Goal: Information Seeking & Learning: Learn about a topic

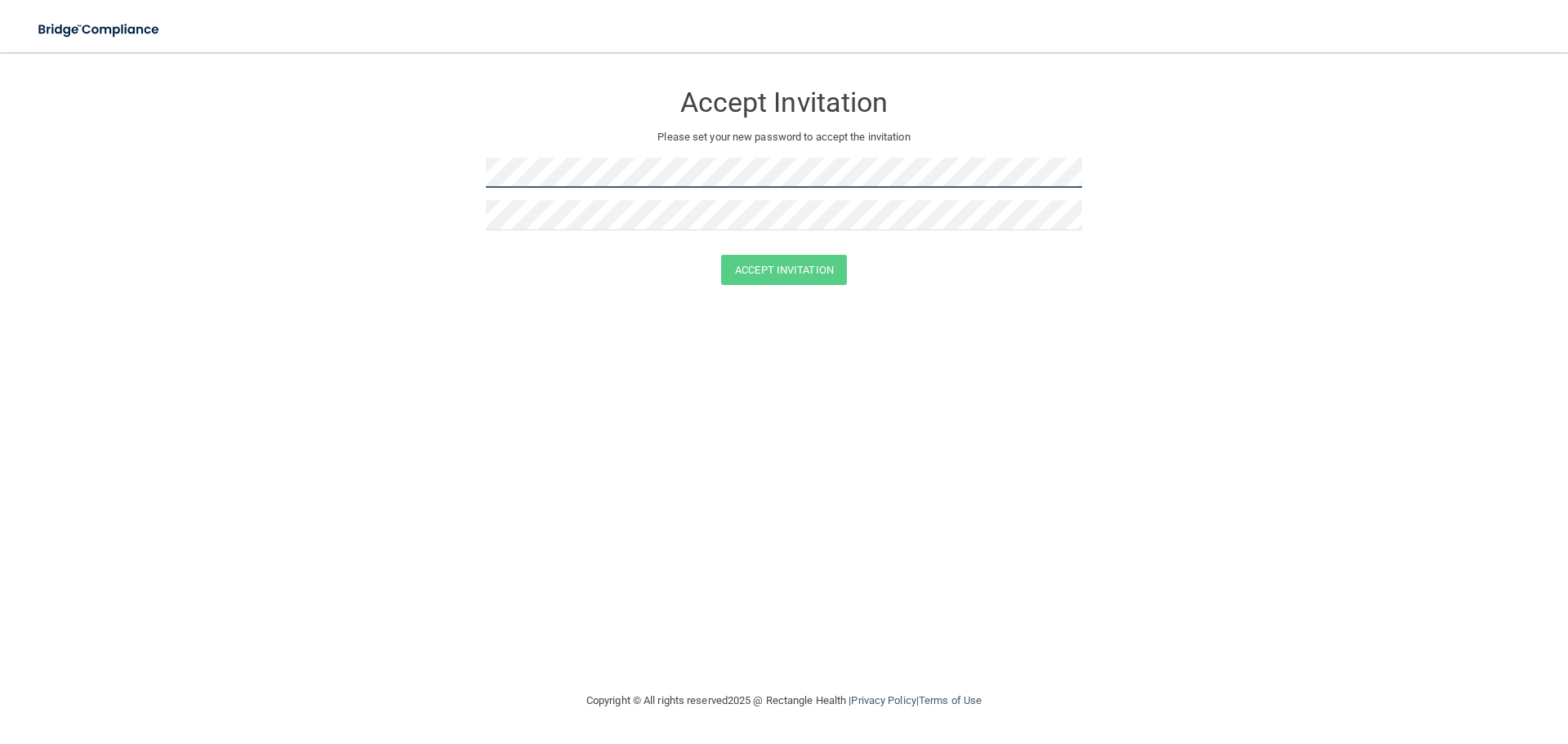
click at [390, 156] on form "Accept Invitation Please set your new password to accept the invitation Accept …" at bounding box center [784, 186] width 1503 height 236
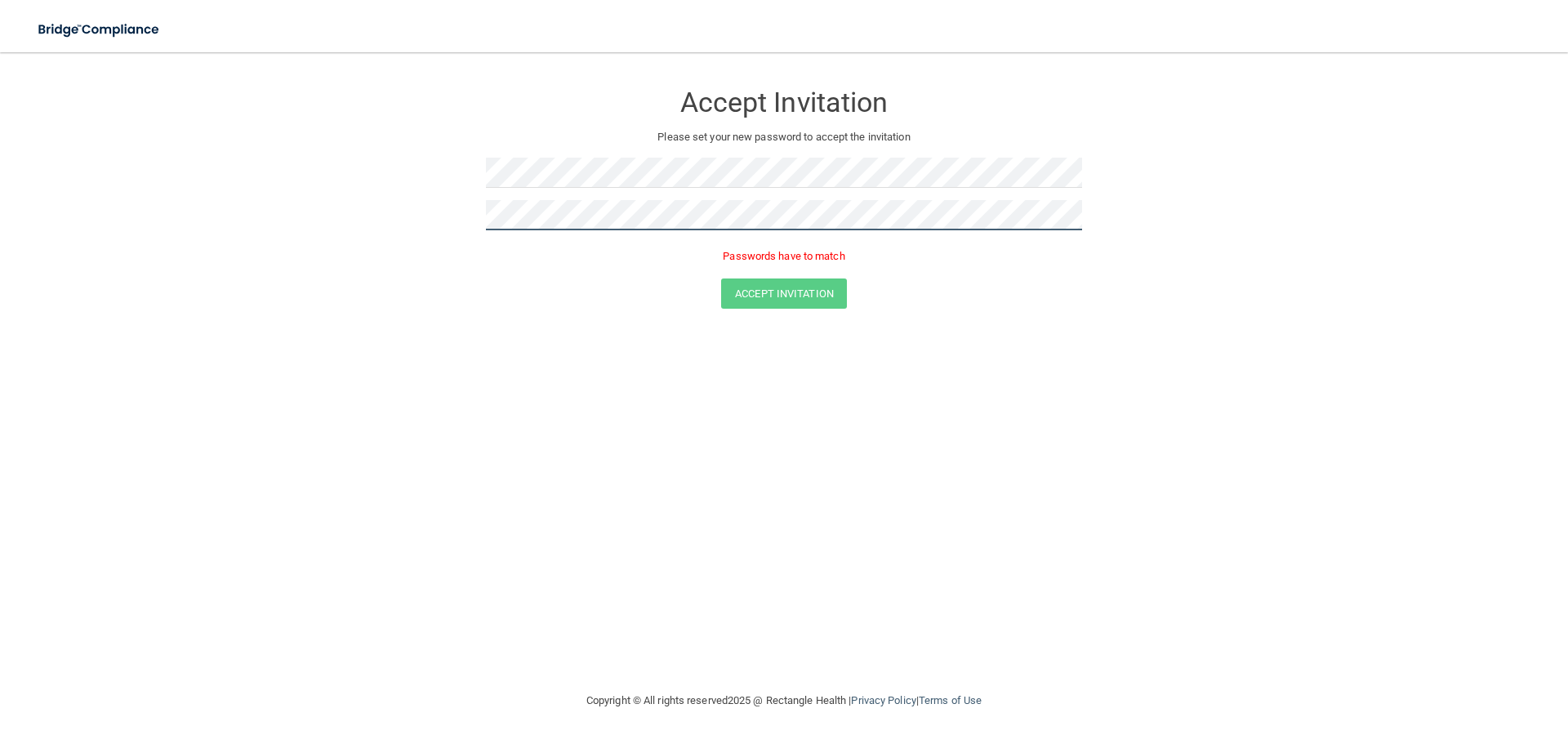
click at [722, 278] on button "Accept Invitation" at bounding box center [784, 293] width 126 height 30
click at [902, 303] on div "Accept Invitation" at bounding box center [784, 293] width 1527 height 30
click at [822, 307] on button "Accept Invitation" at bounding box center [784, 293] width 126 height 30
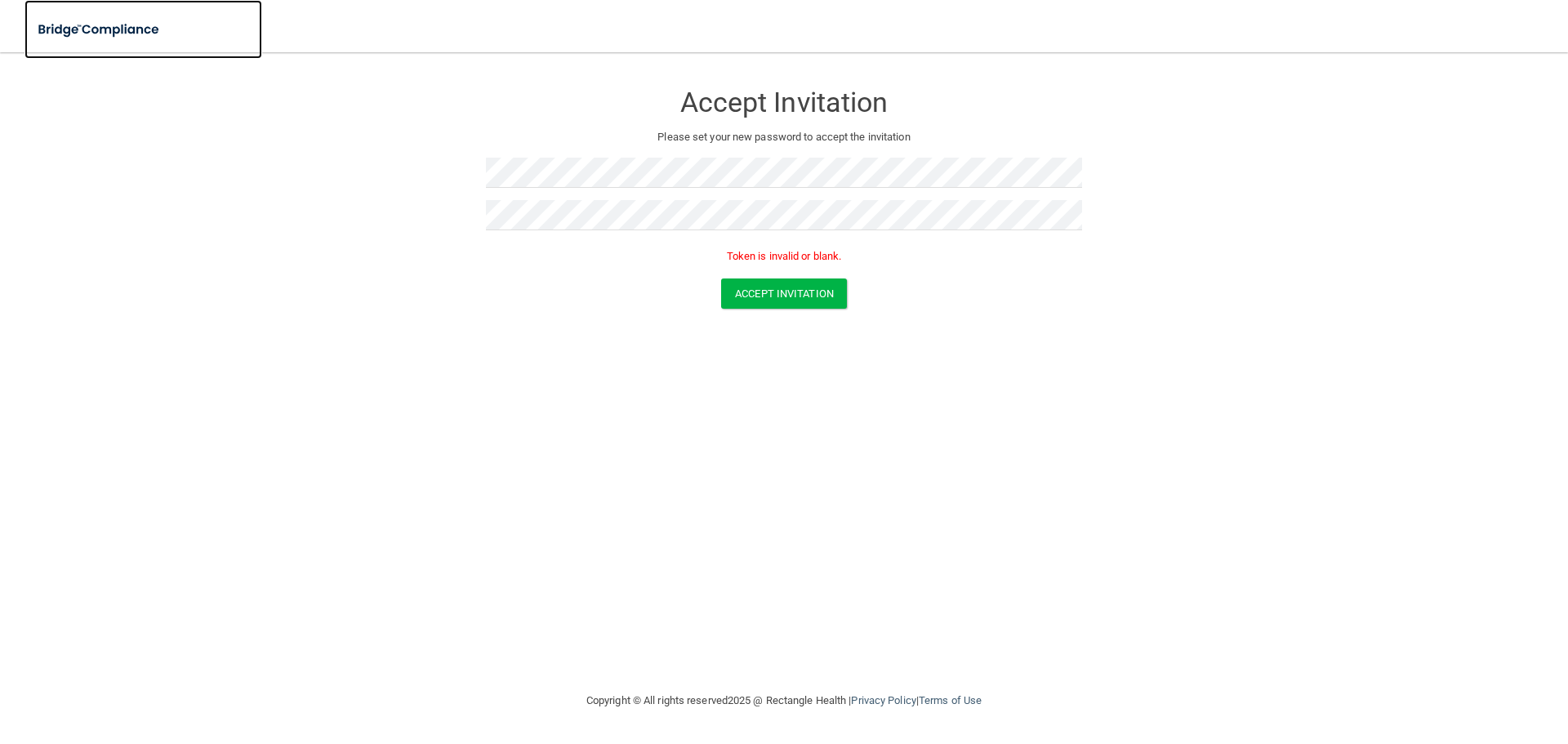
click at [127, 30] on img at bounding box center [99, 30] width 150 height 34
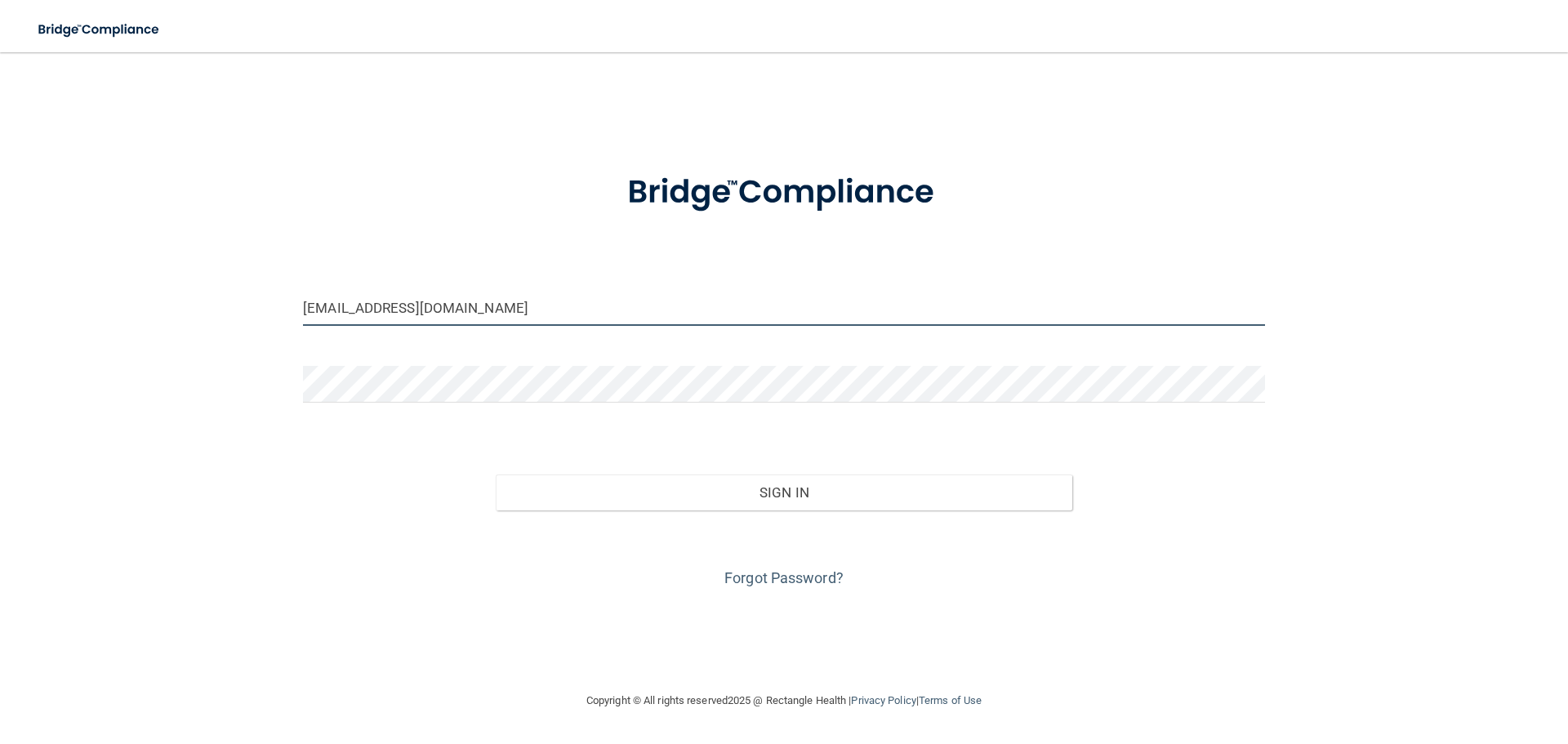
click at [559, 309] on input "tcjackson626@gmail.com" at bounding box center [784, 307] width 962 height 37
type input "[EMAIL_ADDRESS][DOMAIN_NAME]"
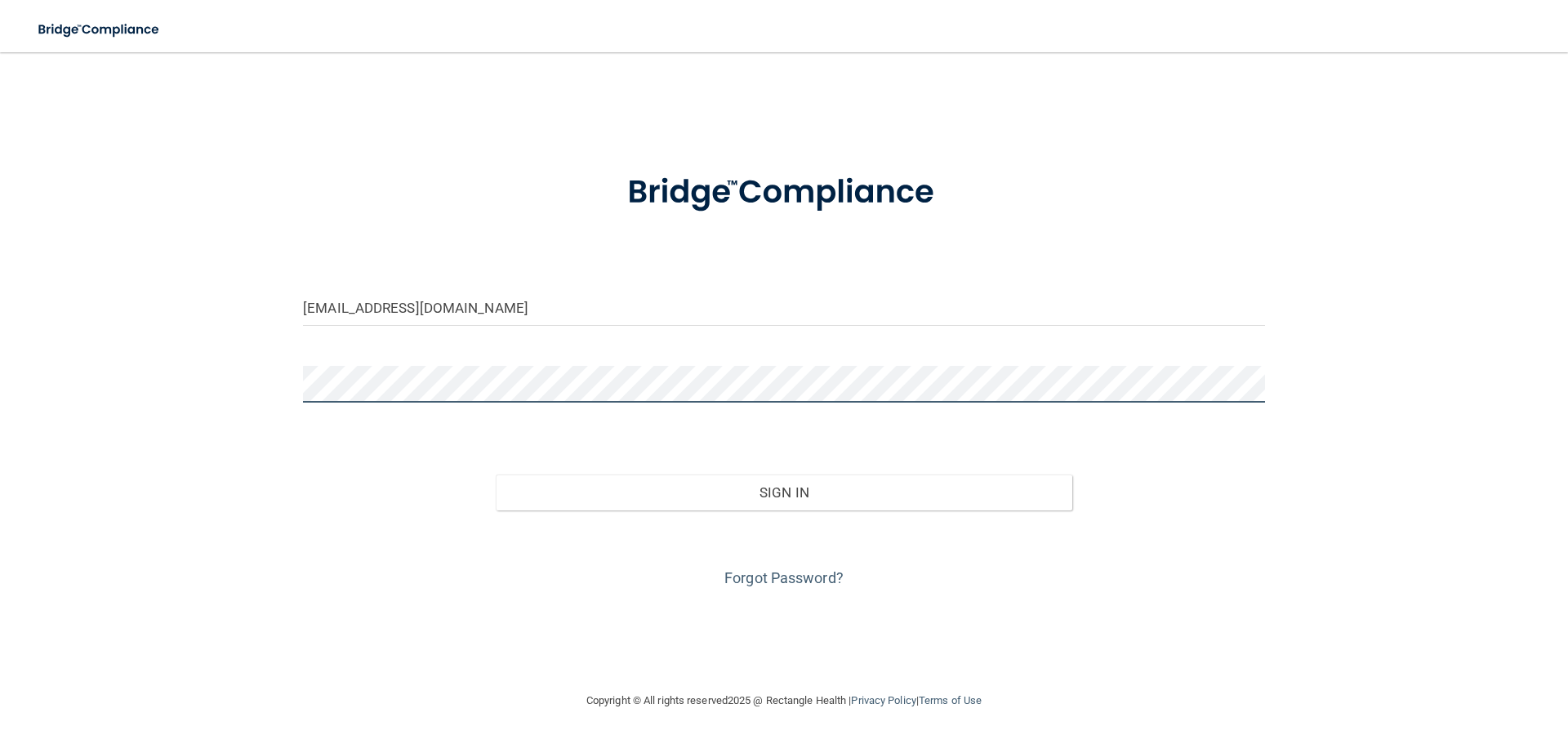
click at [496, 475] on button "Sign In" at bounding box center [784, 492] width 577 height 36
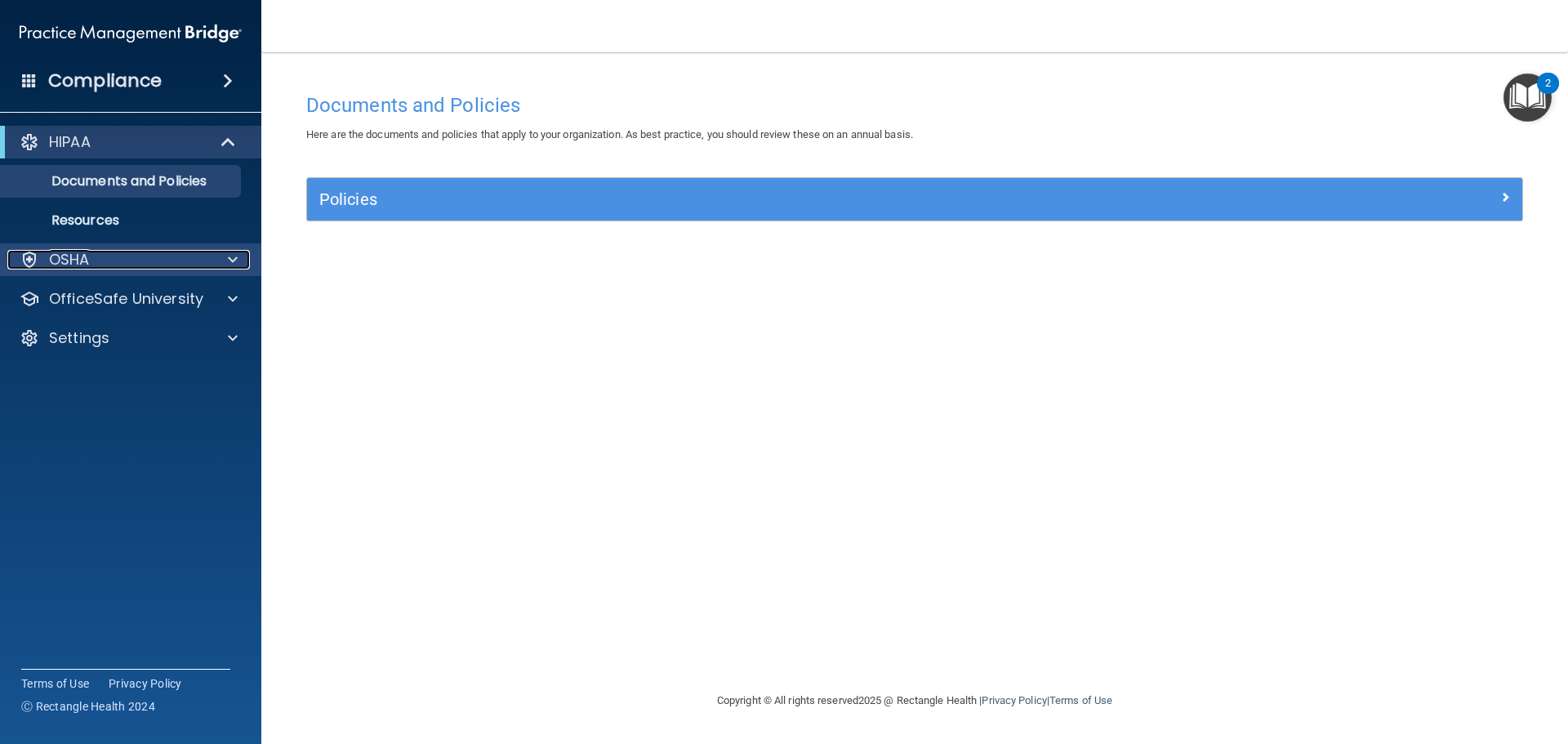
click at [131, 269] on div "OSHA" at bounding box center [108, 260] width 202 height 20
click at [87, 262] on p "OSHA" at bounding box center [70, 260] width 41 height 20
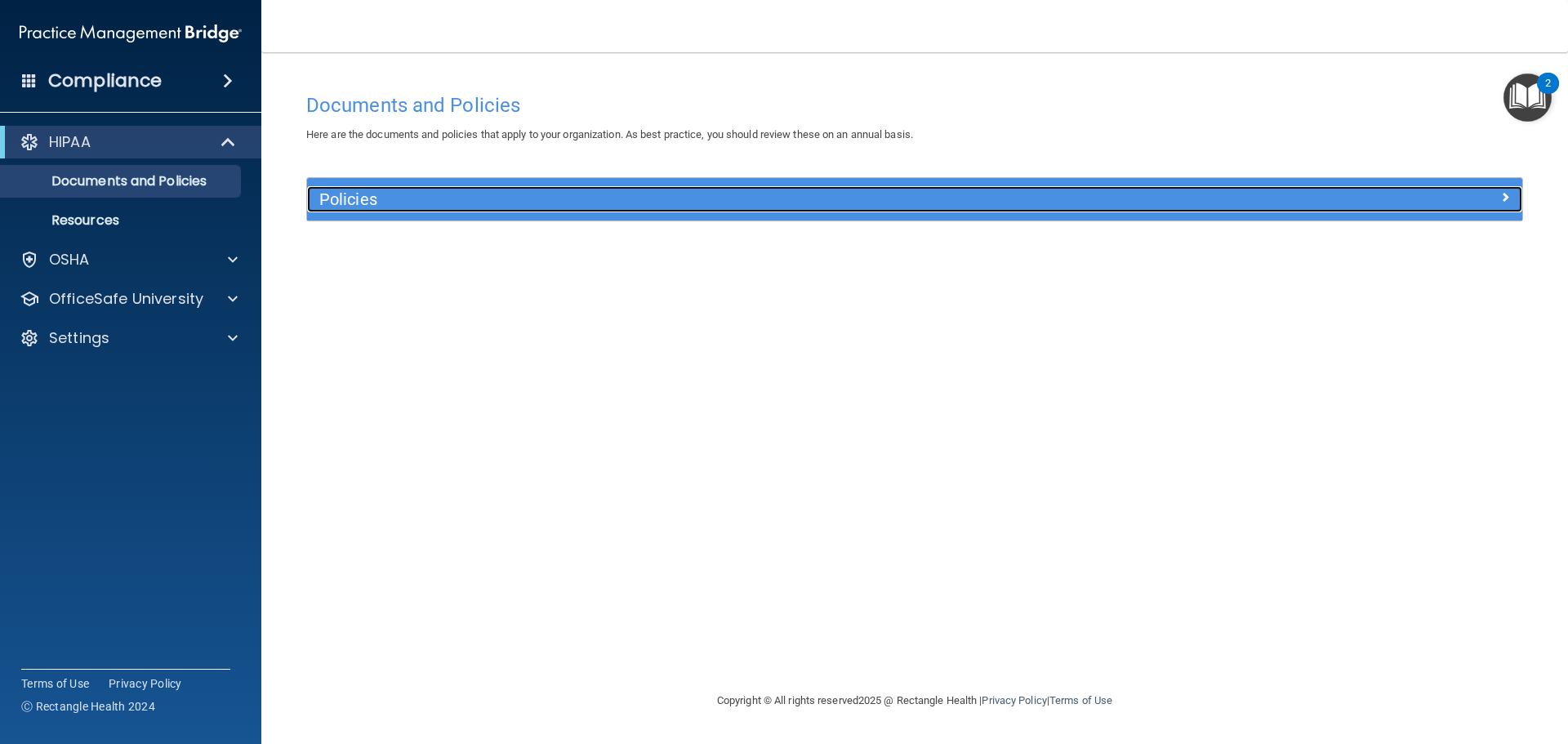
click at [374, 211] on div "Policies" at bounding box center [763, 199] width 912 height 26
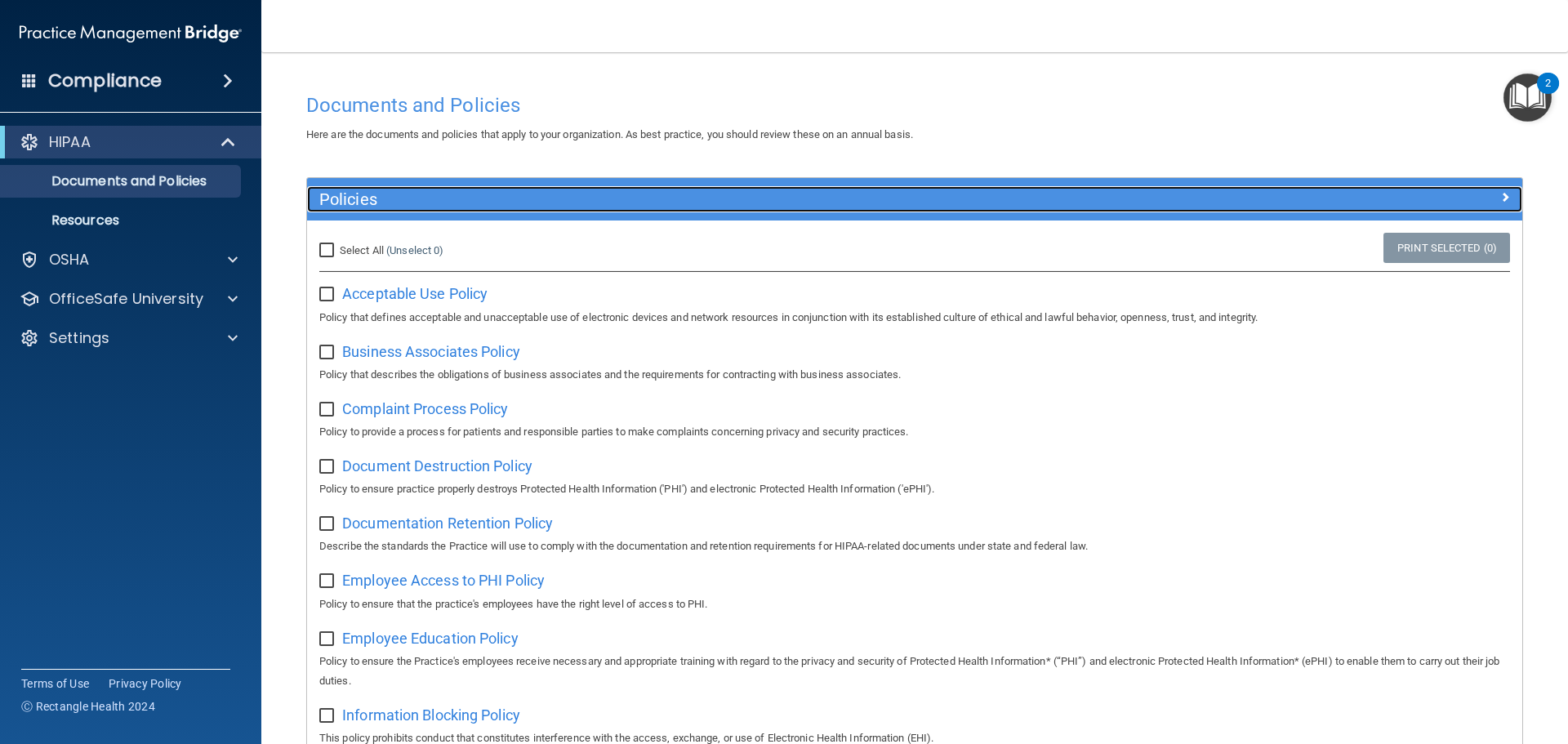
scroll to position [82, 0]
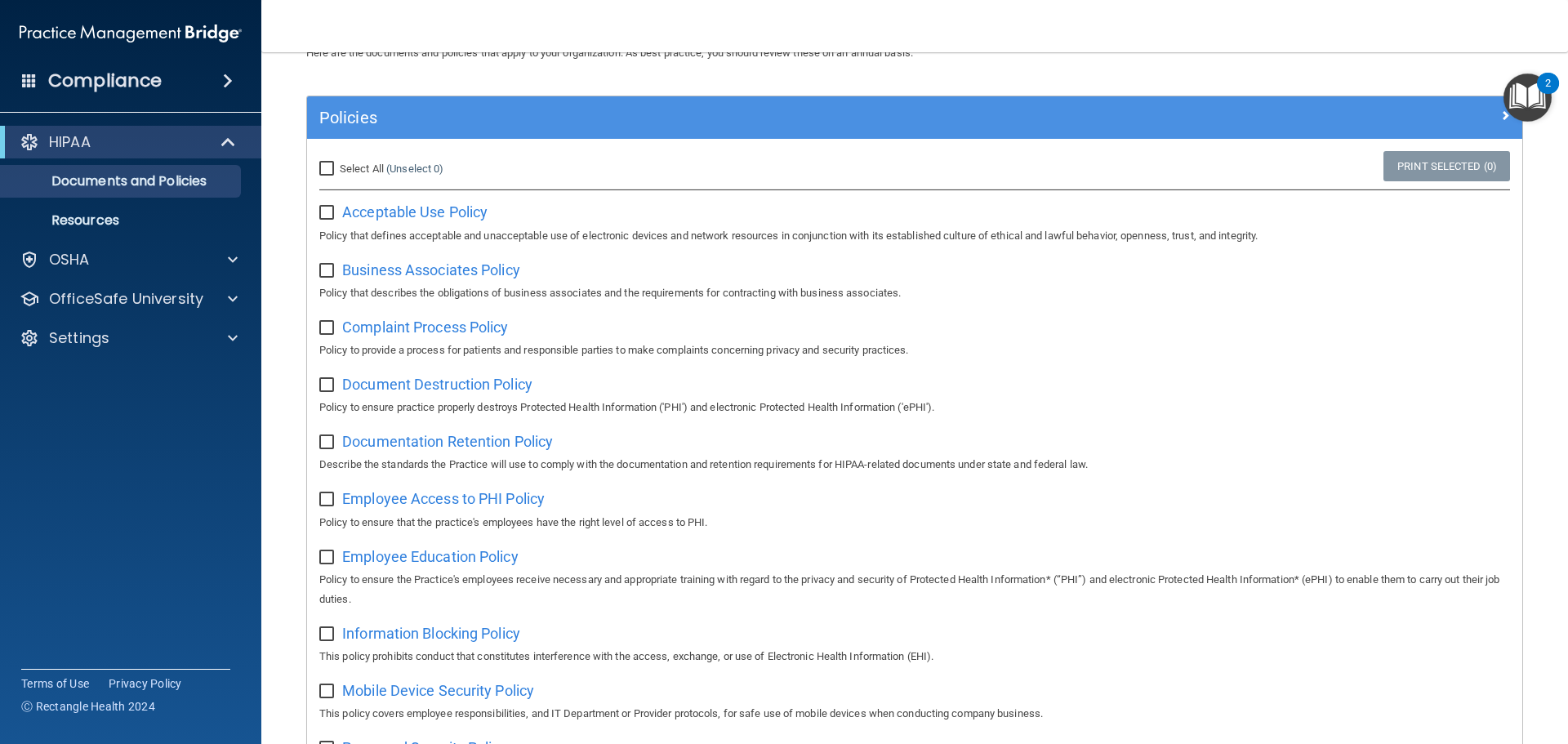
click at [333, 215] on input "checkbox" at bounding box center [328, 213] width 19 height 13
checkbox input "true"
click at [334, 272] on input "checkbox" at bounding box center [328, 271] width 19 height 13
checkbox input "true"
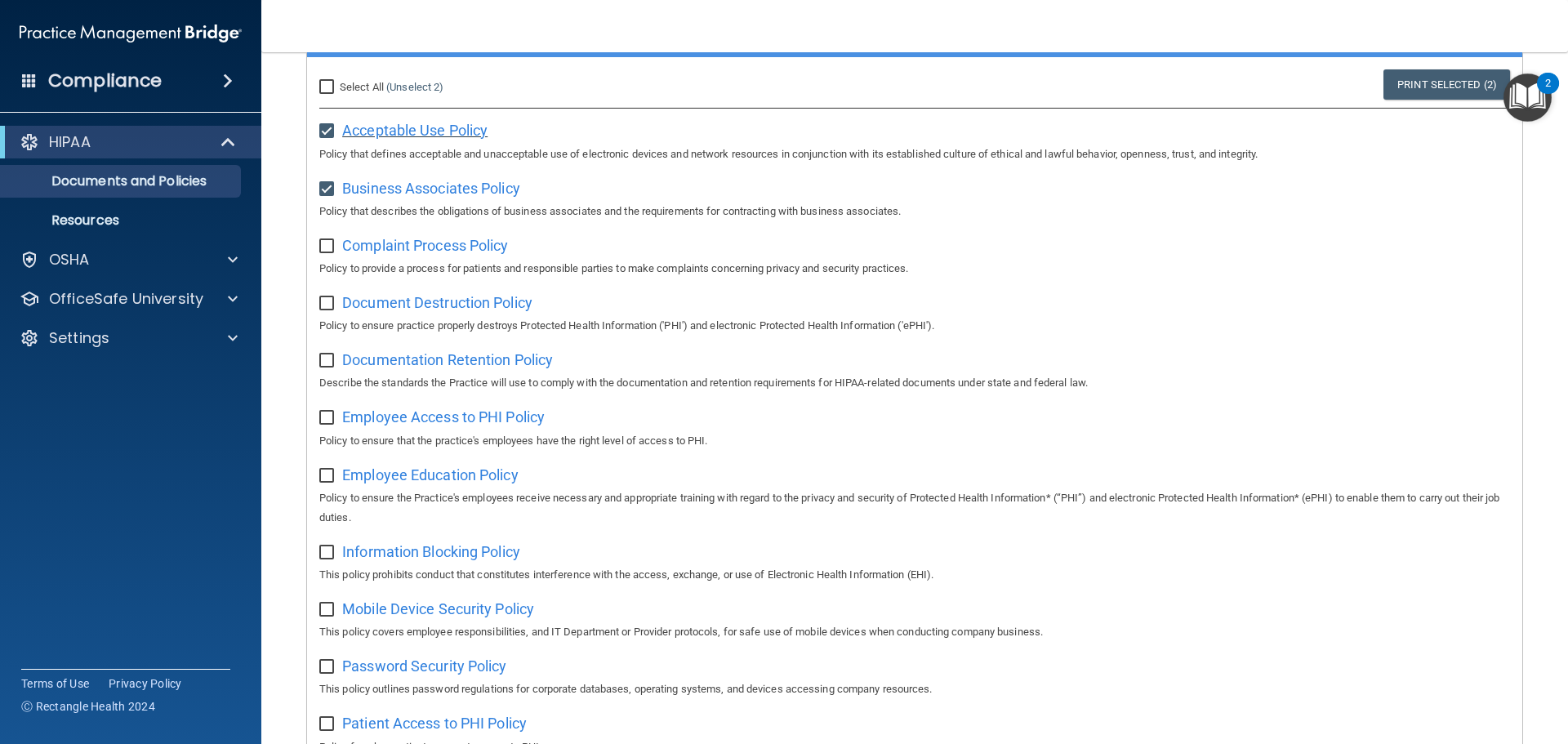
click at [411, 127] on span "Acceptable Use Policy" at bounding box center [415, 129] width 145 height 17
click at [334, 250] on input "checkbox" at bounding box center [328, 246] width 19 height 13
checkbox input "true"
click at [334, 310] on input "checkbox" at bounding box center [328, 303] width 19 height 13
checkbox input "true"
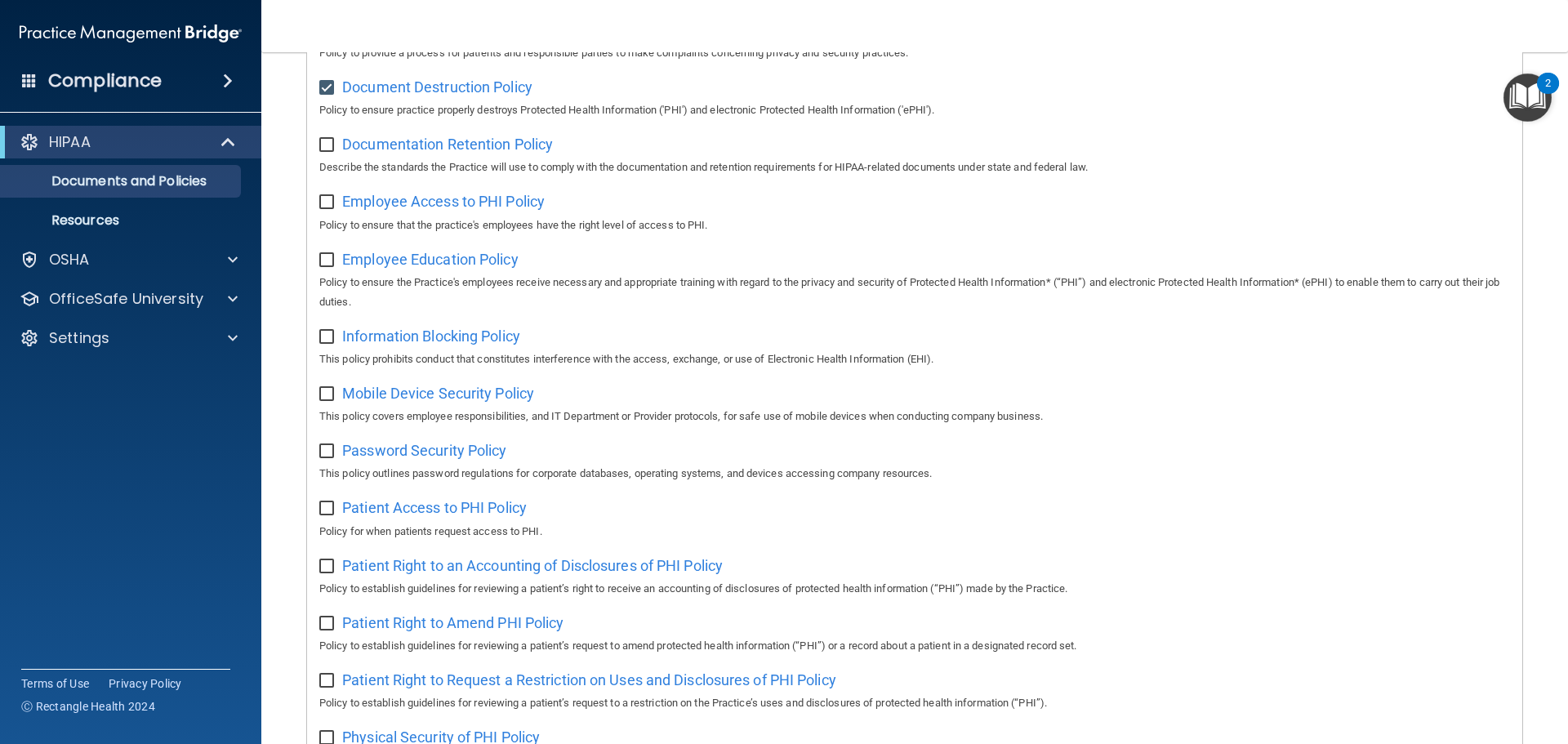
scroll to position [409, 0]
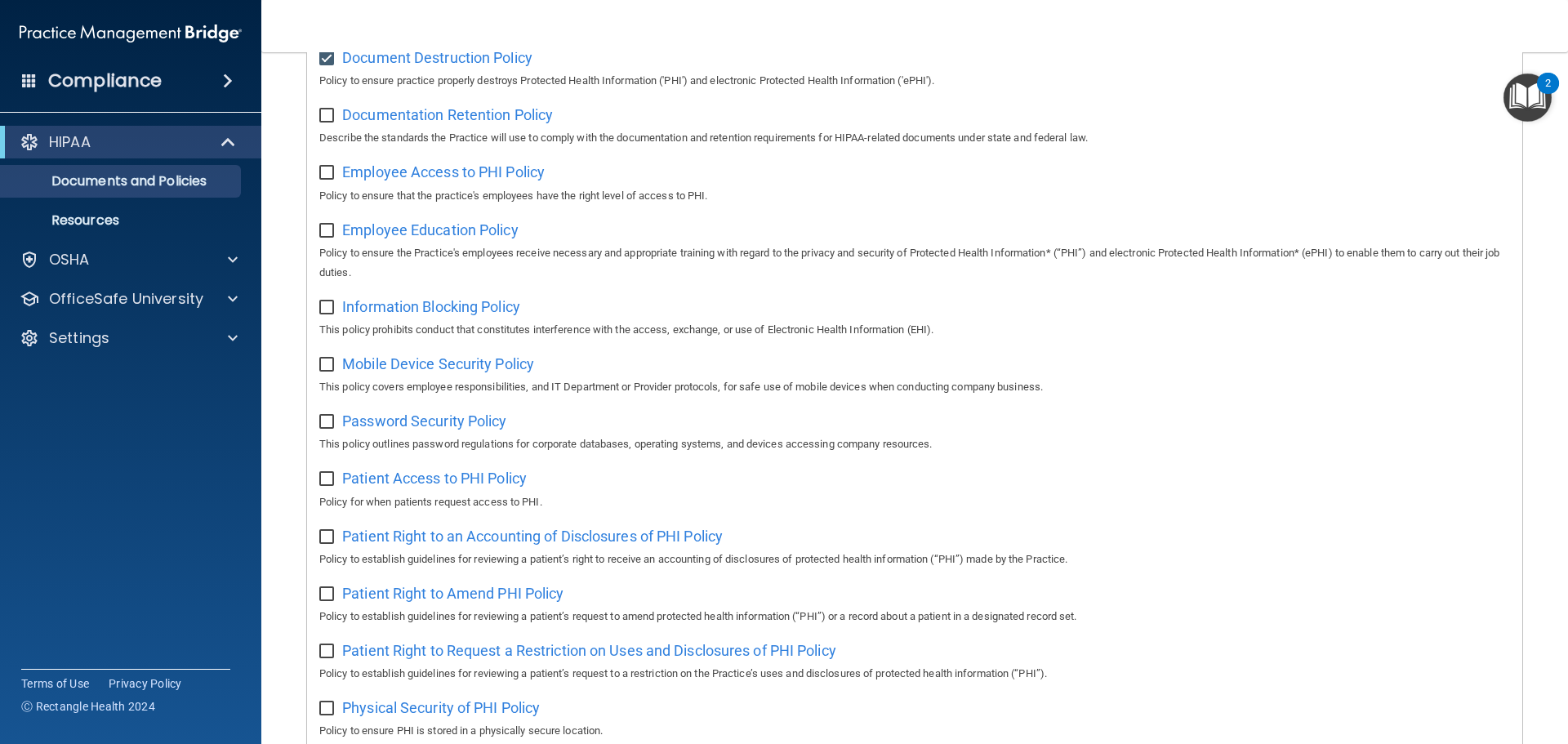
click at [330, 114] on input "checkbox" at bounding box center [328, 116] width 19 height 13
checkbox input "true"
click at [329, 176] on input "checkbox" at bounding box center [328, 173] width 19 height 13
checkbox input "true"
click at [325, 229] on input "checkbox" at bounding box center [328, 231] width 19 height 13
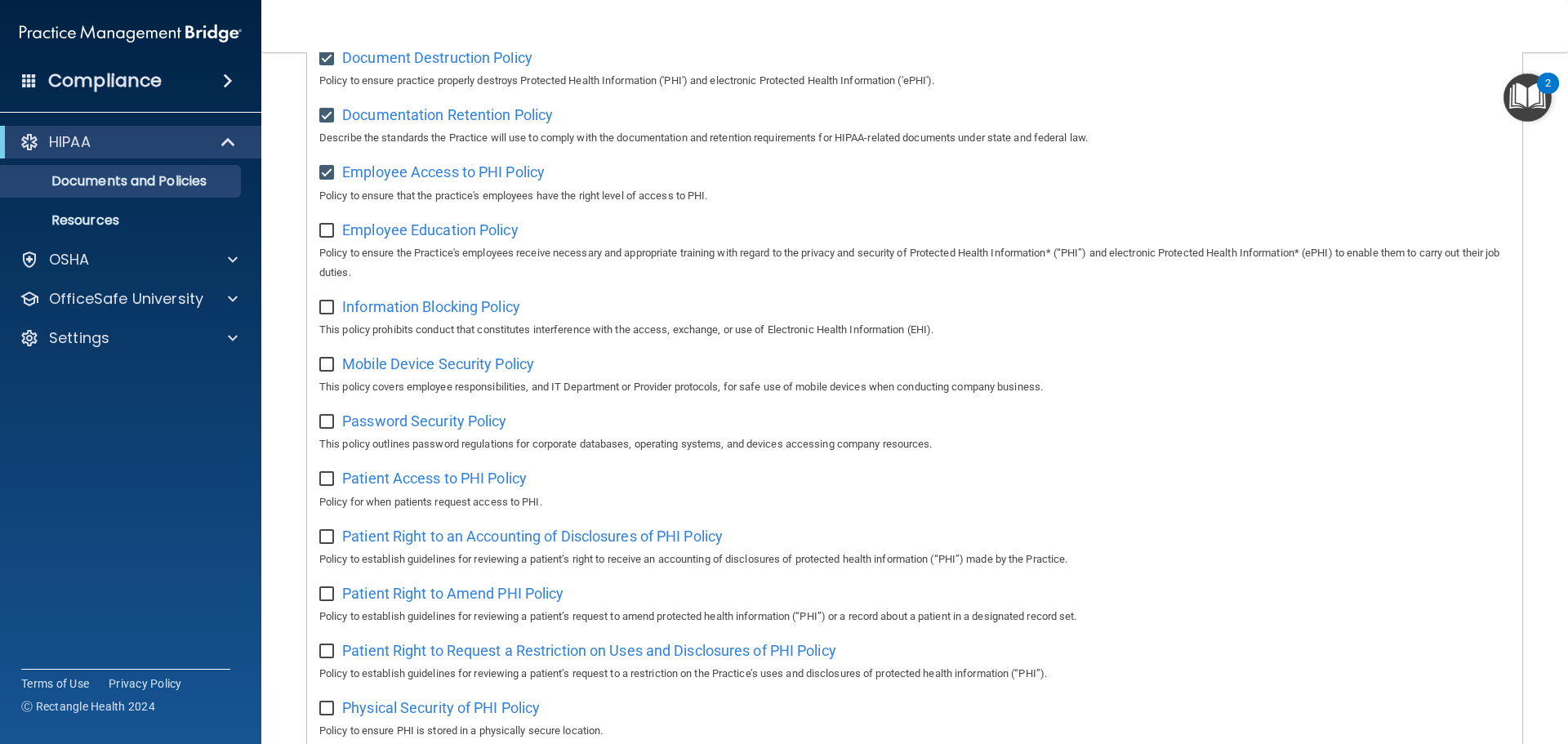
checkbox input "true"
click at [324, 302] on label at bounding box center [329, 302] width 21 height 19
click at [324, 302] on input "checkbox" at bounding box center [328, 308] width 19 height 13
checkbox input "true"
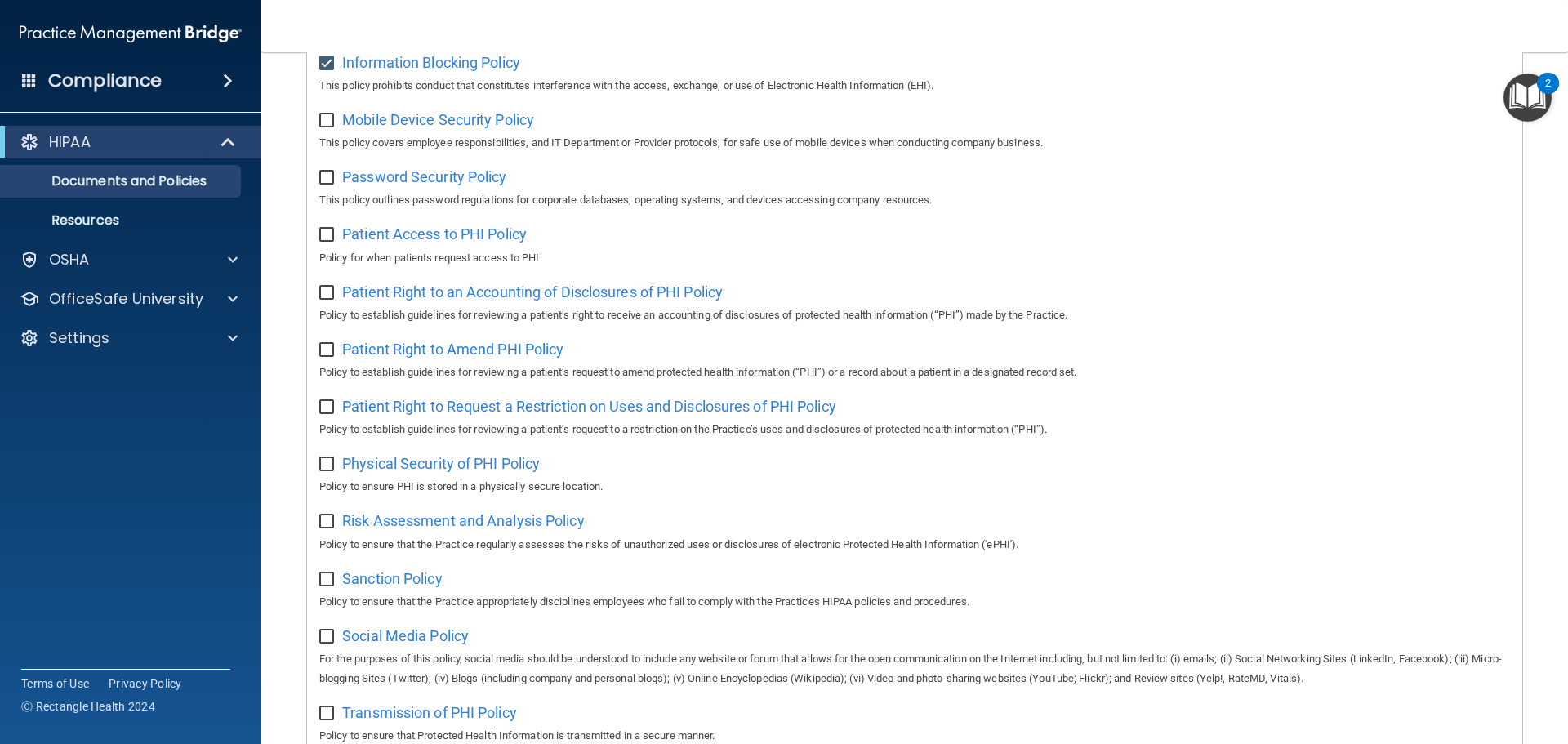
scroll to position [654, 0]
click at [325, 127] on input "checkbox" at bounding box center [328, 120] width 19 height 13
checkbox input "true"
click at [449, 128] on span "Mobile Device Security Policy" at bounding box center [438, 119] width 192 height 17
click at [321, 184] on input "checkbox" at bounding box center [328, 177] width 19 height 13
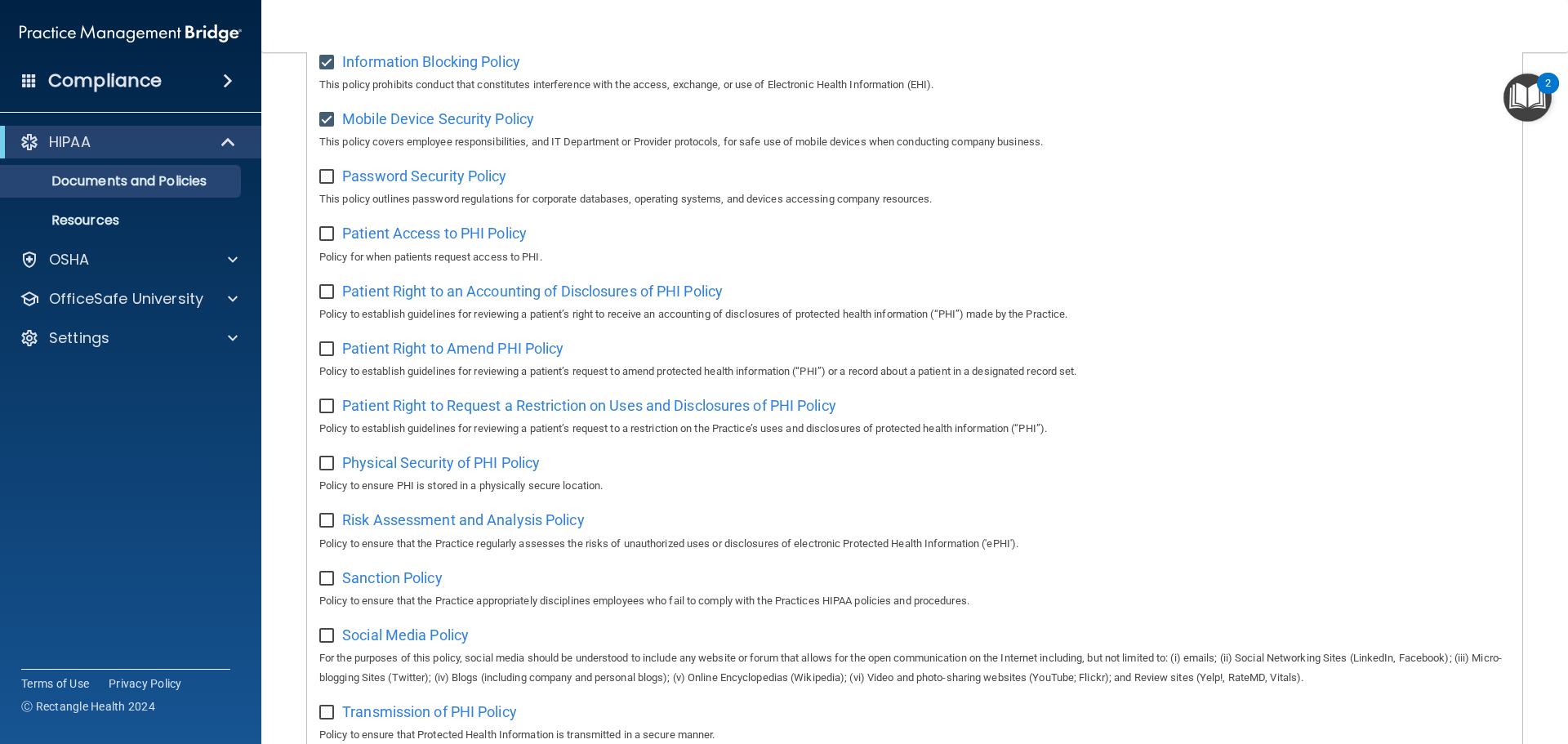
checkbox input "true"
click at [324, 241] on input "checkbox" at bounding box center [328, 234] width 19 height 13
checkbox input "true"
click at [322, 294] on input "checkbox" at bounding box center [328, 292] width 19 height 13
checkbox input "true"
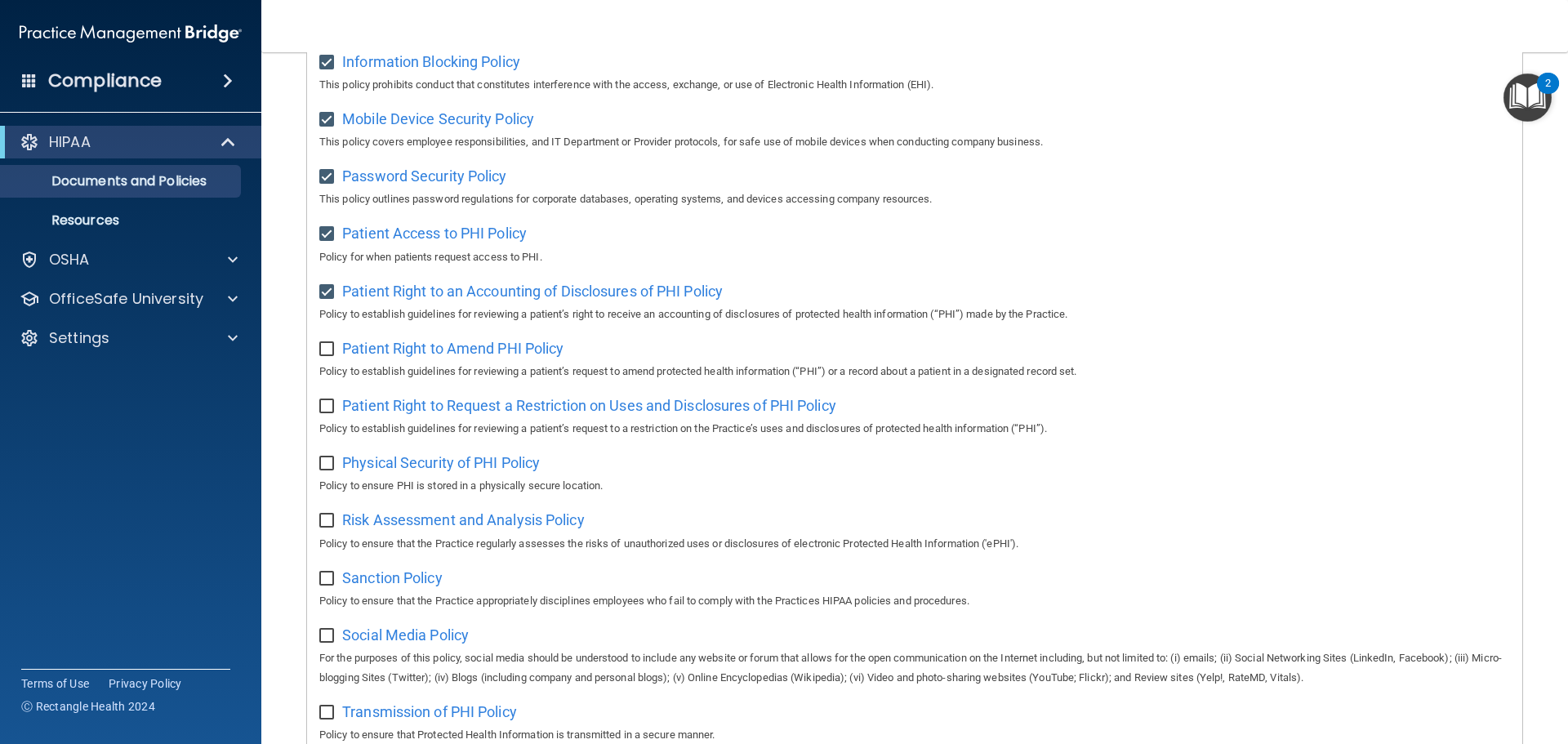
click at [324, 354] on input "checkbox" at bounding box center [328, 350] width 19 height 13
checkbox input "true"
click at [326, 413] on input "checkbox" at bounding box center [328, 407] width 19 height 13
checkbox input "true"
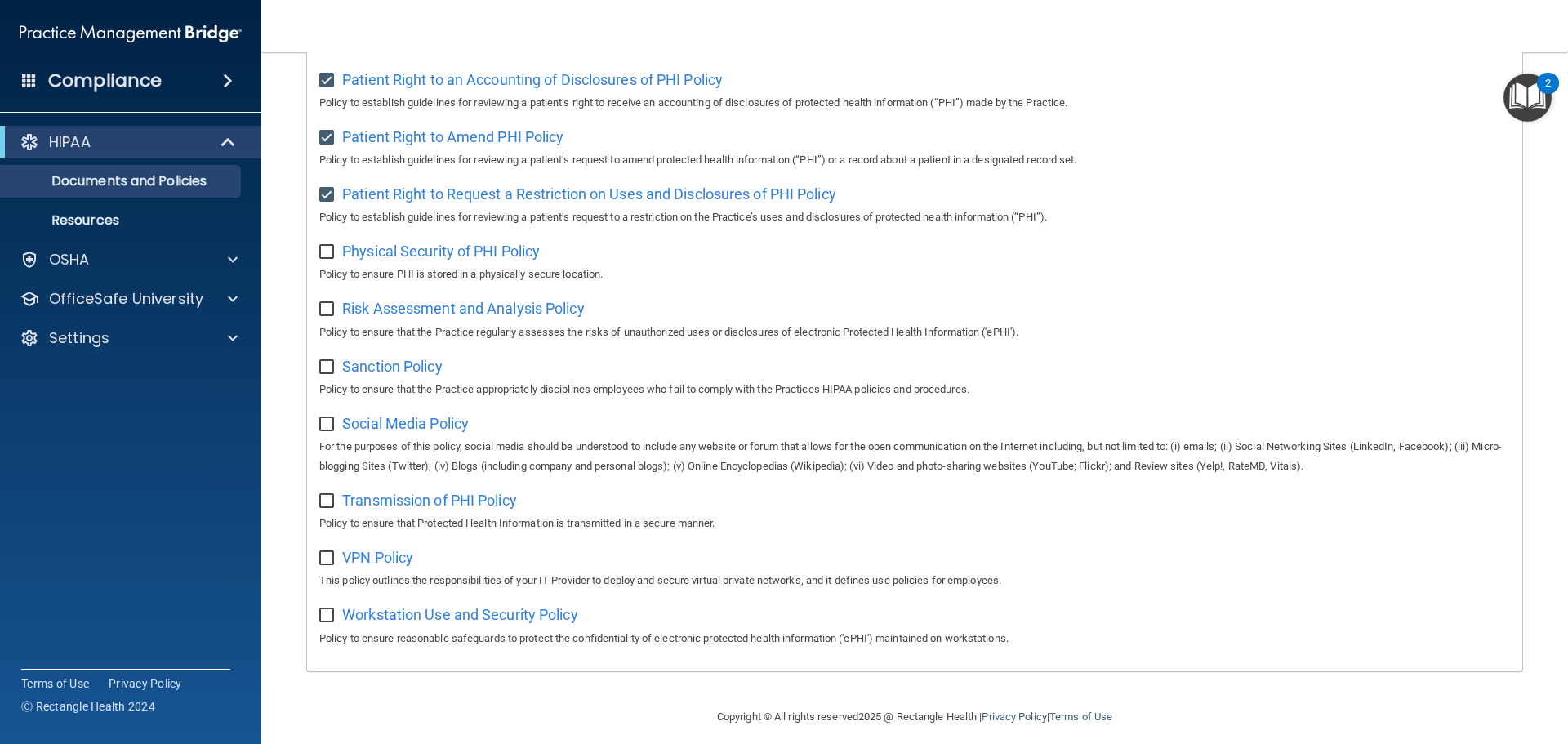
scroll to position [895, 0]
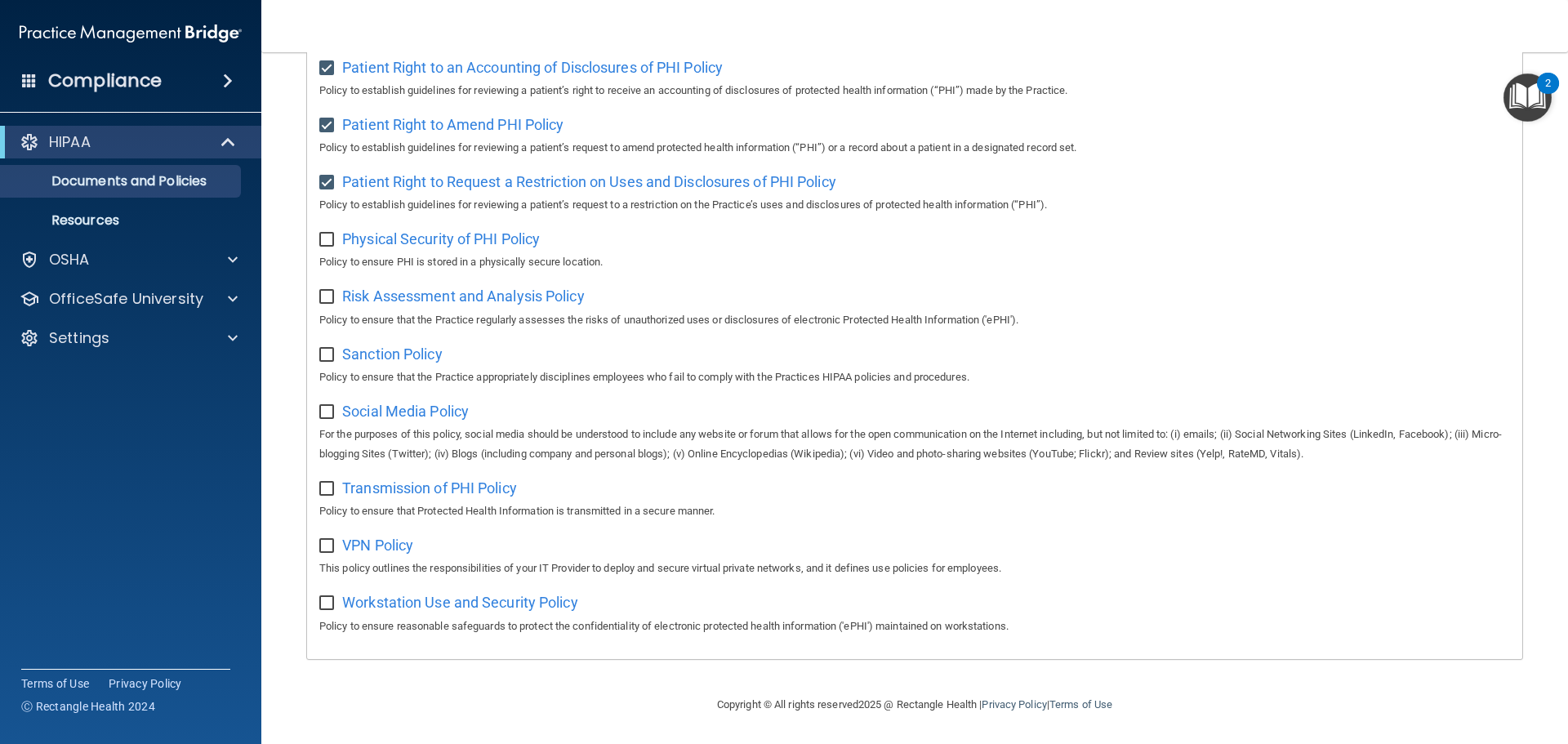
click at [325, 236] on input "checkbox" at bounding box center [328, 240] width 19 height 13
checkbox input "true"
drag, startPoint x: 326, startPoint y: 292, endPoint x: 331, endPoint y: 371, distance: 79.2
click at [326, 293] on input "checkbox" at bounding box center [328, 297] width 19 height 13
checkbox input "true"
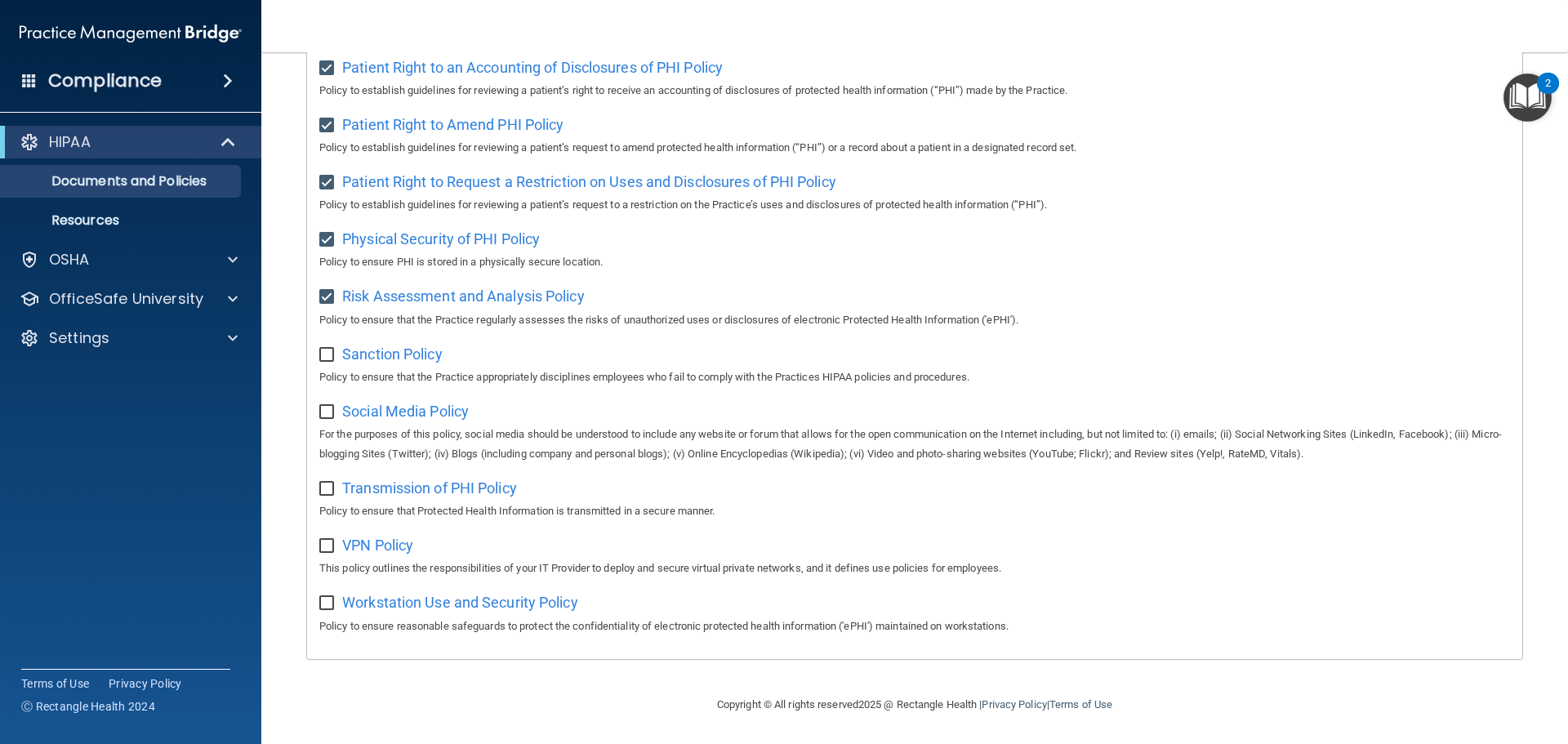
click at [323, 349] on input "checkbox" at bounding box center [328, 355] width 19 height 13
checkbox input "true"
click at [329, 409] on input "checkbox" at bounding box center [328, 412] width 19 height 13
checkbox input "true"
click at [326, 493] on div "Transmission of PHI Policy Policy to ensure that Protected Health Information i…" at bounding box center [914, 498] width 1191 height 46
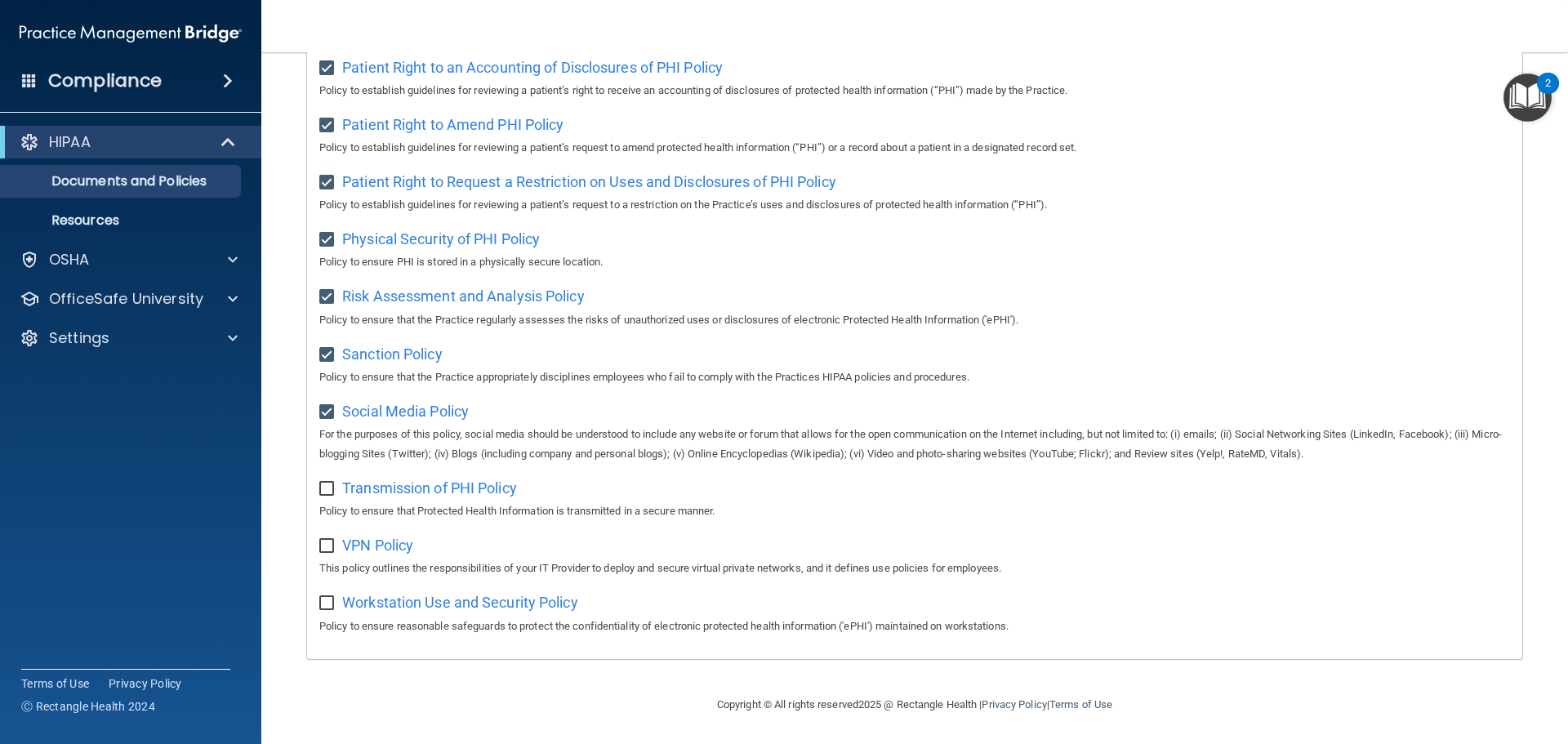
click at [325, 488] on input "checkbox" at bounding box center [328, 489] width 19 height 13
checkbox input "true"
click at [322, 547] on input "checkbox" at bounding box center [328, 546] width 19 height 13
checkbox input "true"
click at [321, 606] on input "checkbox" at bounding box center [328, 603] width 19 height 13
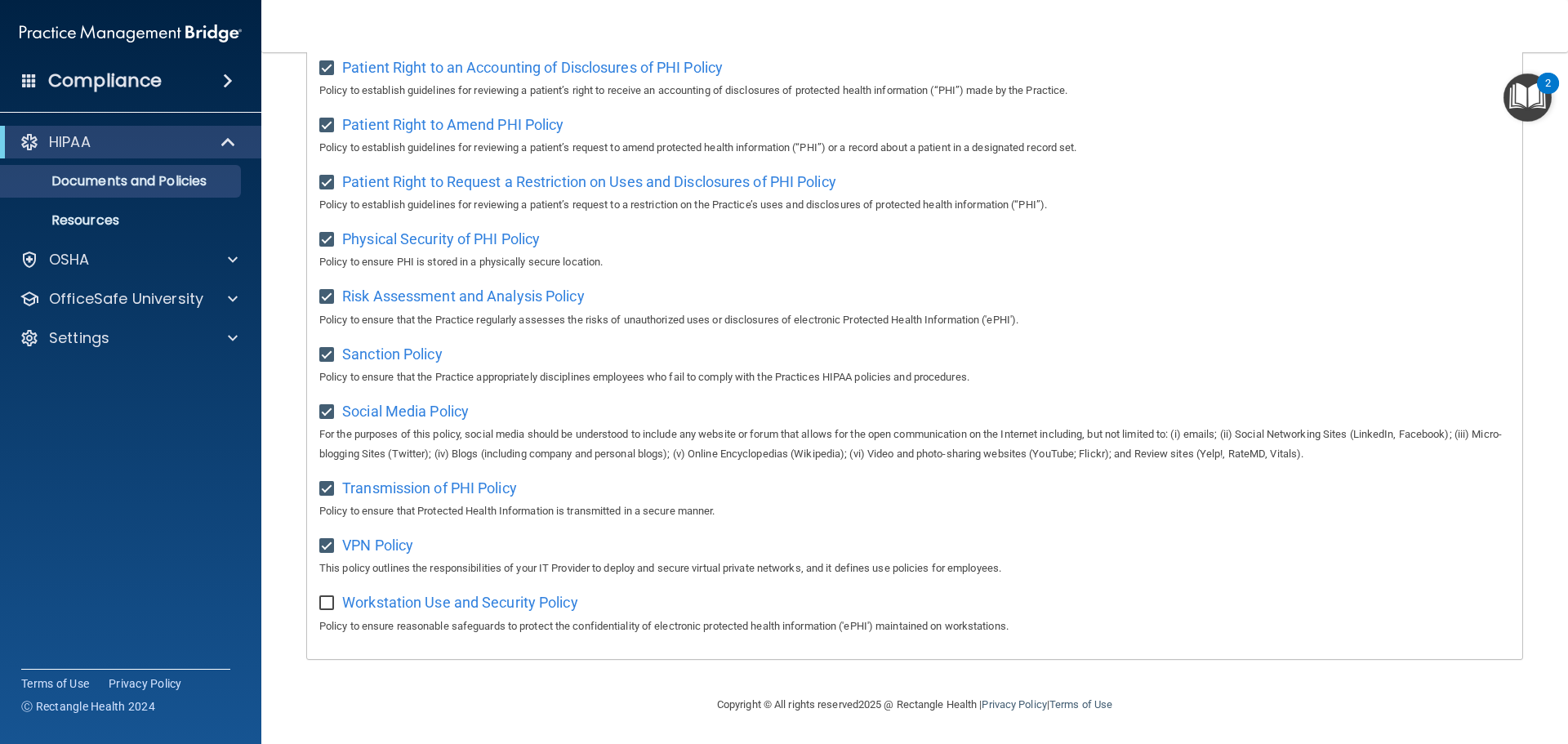
checkbox input "true"
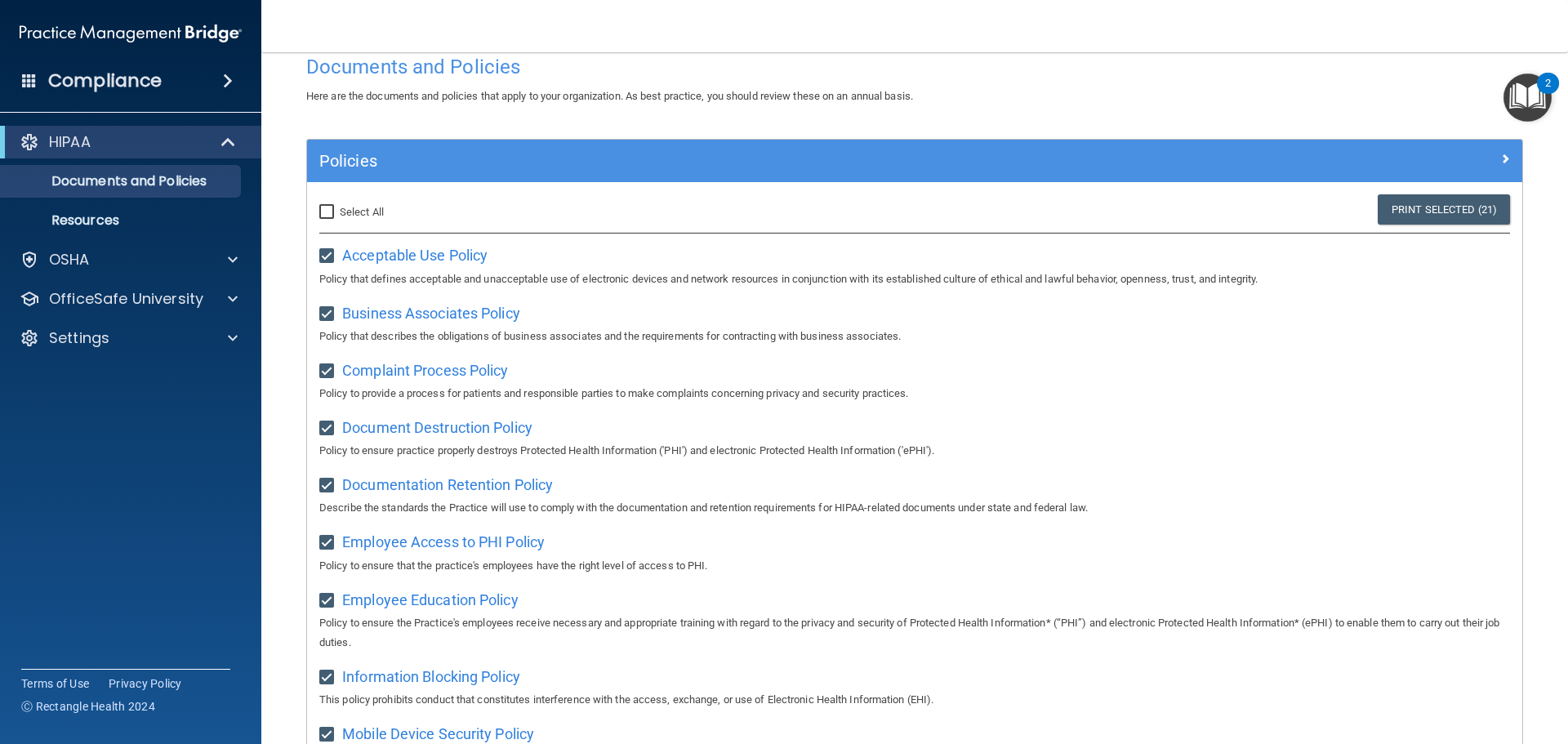
scroll to position [0, 0]
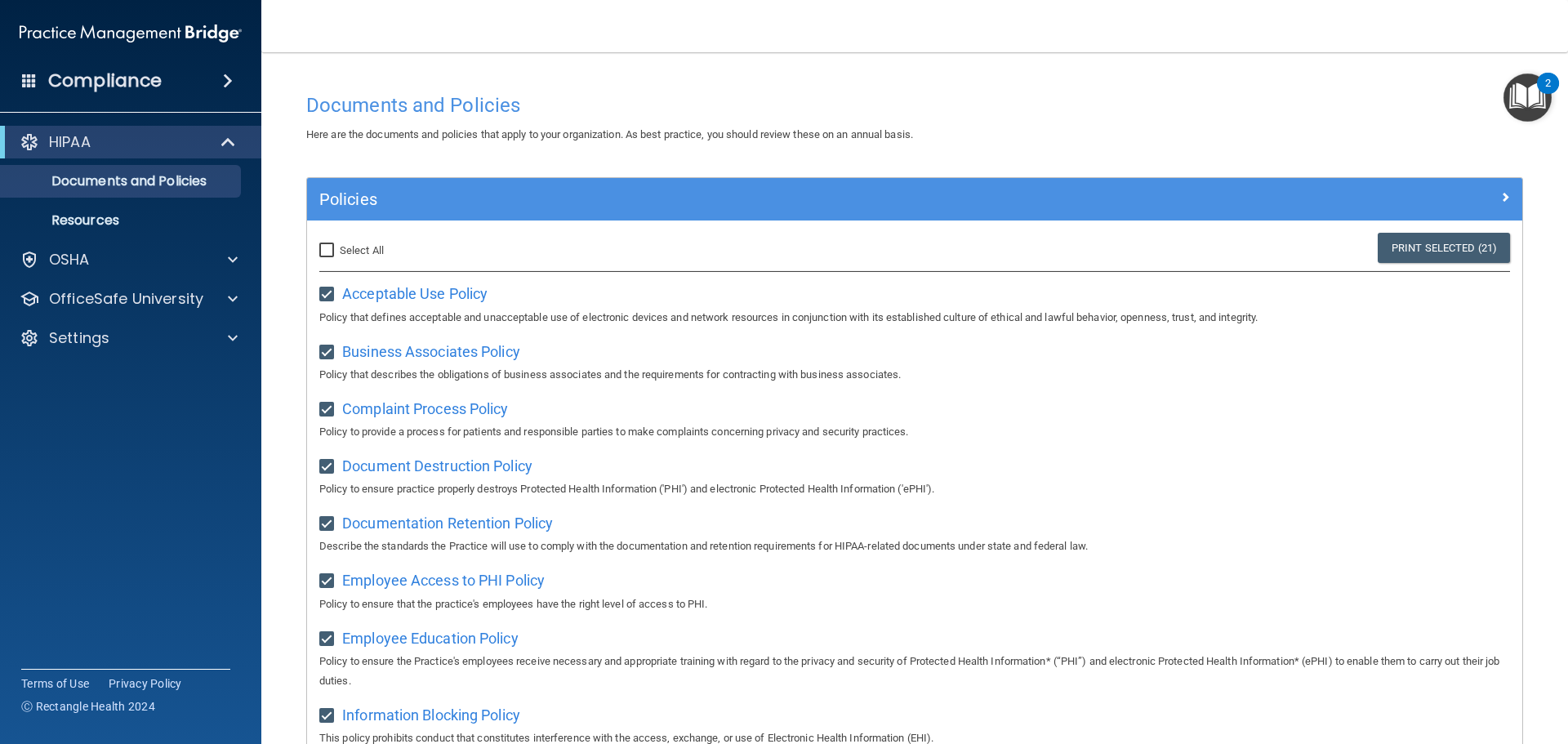
click at [348, 251] on span "Select All" at bounding box center [361, 251] width 44 height 12
click at [338, 251] on input "Select All (Unselect 21) Unselect All" at bounding box center [328, 251] width 19 height 13
checkbox input "true"
click at [1515, 92] on img "Open Resource Center, 2 new notifications" at bounding box center [1528, 97] width 48 height 48
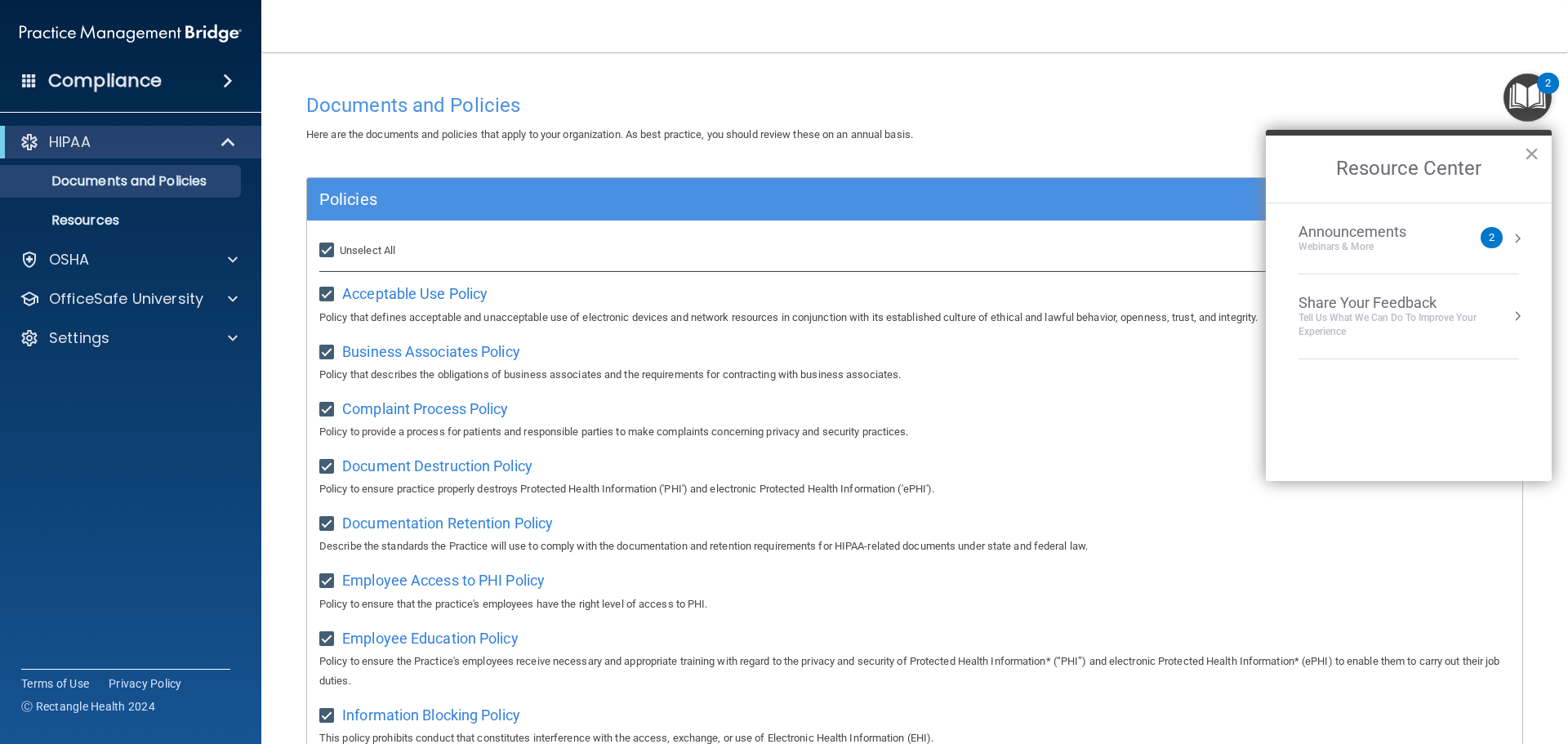
click at [1439, 249] on div "Announcements Webinars & More" at bounding box center [1385, 238] width 173 height 31
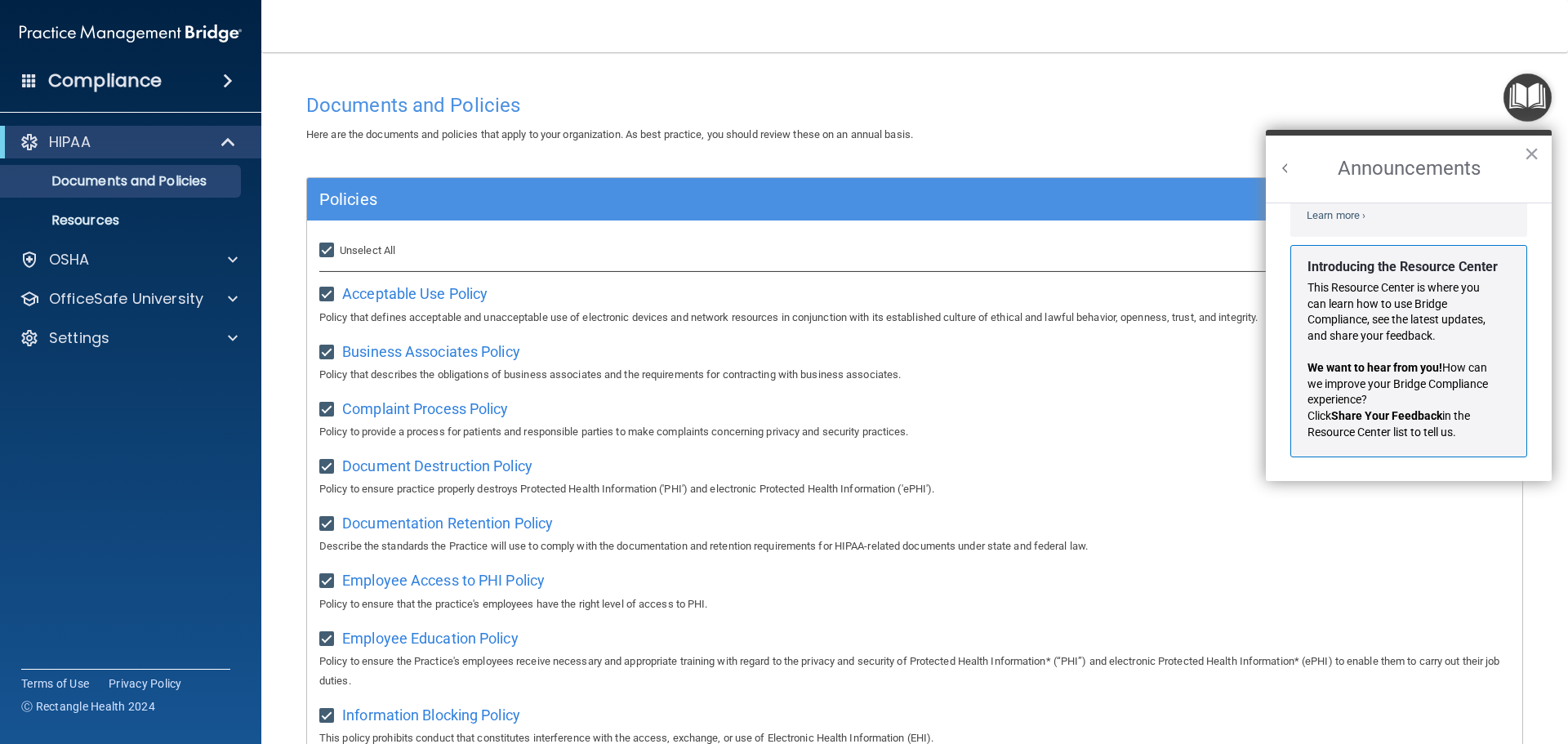
scroll to position [286, 0]
click at [1424, 274] on p "Introducing the Resource Center" at bounding box center [1402, 266] width 190 height 18
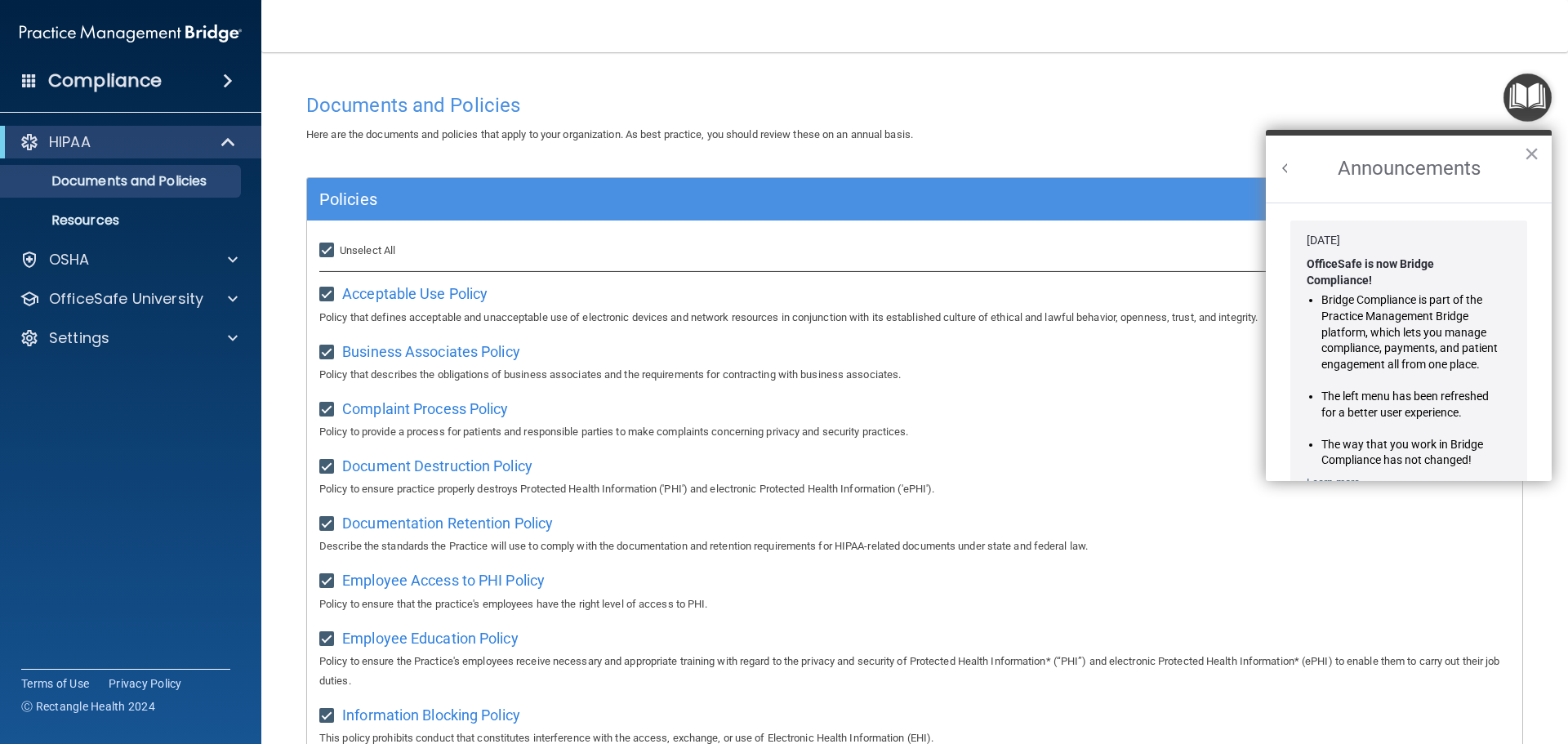
click at [1409, 252] on div "OfficeSafe is now Bridge Compliance!" at bounding box center [1402, 268] width 192 height 40
click at [1521, 152] on h2 "Announcements" at bounding box center [1408, 169] width 285 height 67
click at [1527, 153] on button "×" at bounding box center [1531, 153] width 15 height 26
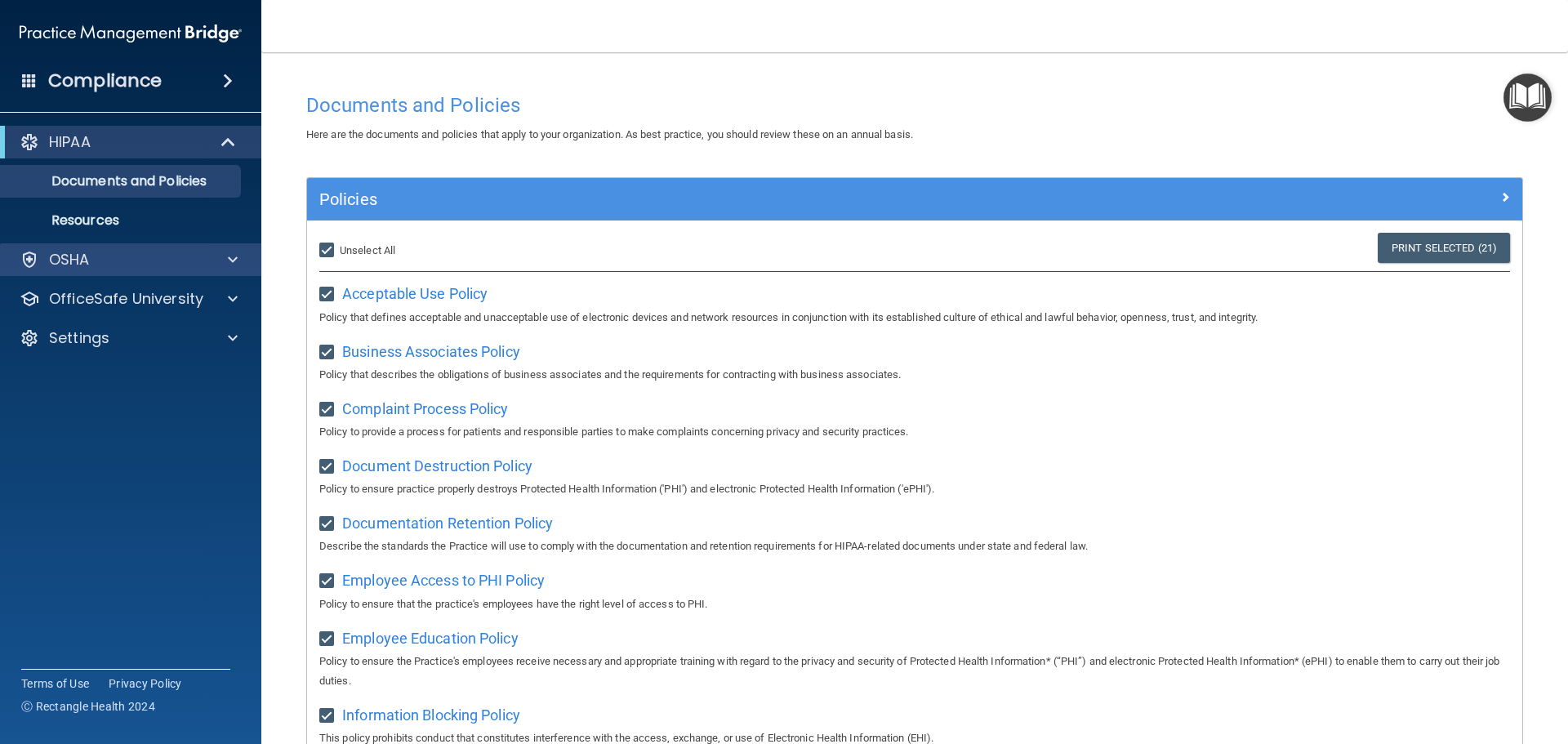
click at [91, 246] on div "OSHA" at bounding box center [131, 260] width 262 height 33
click at [219, 266] on div at bounding box center [230, 260] width 41 height 20
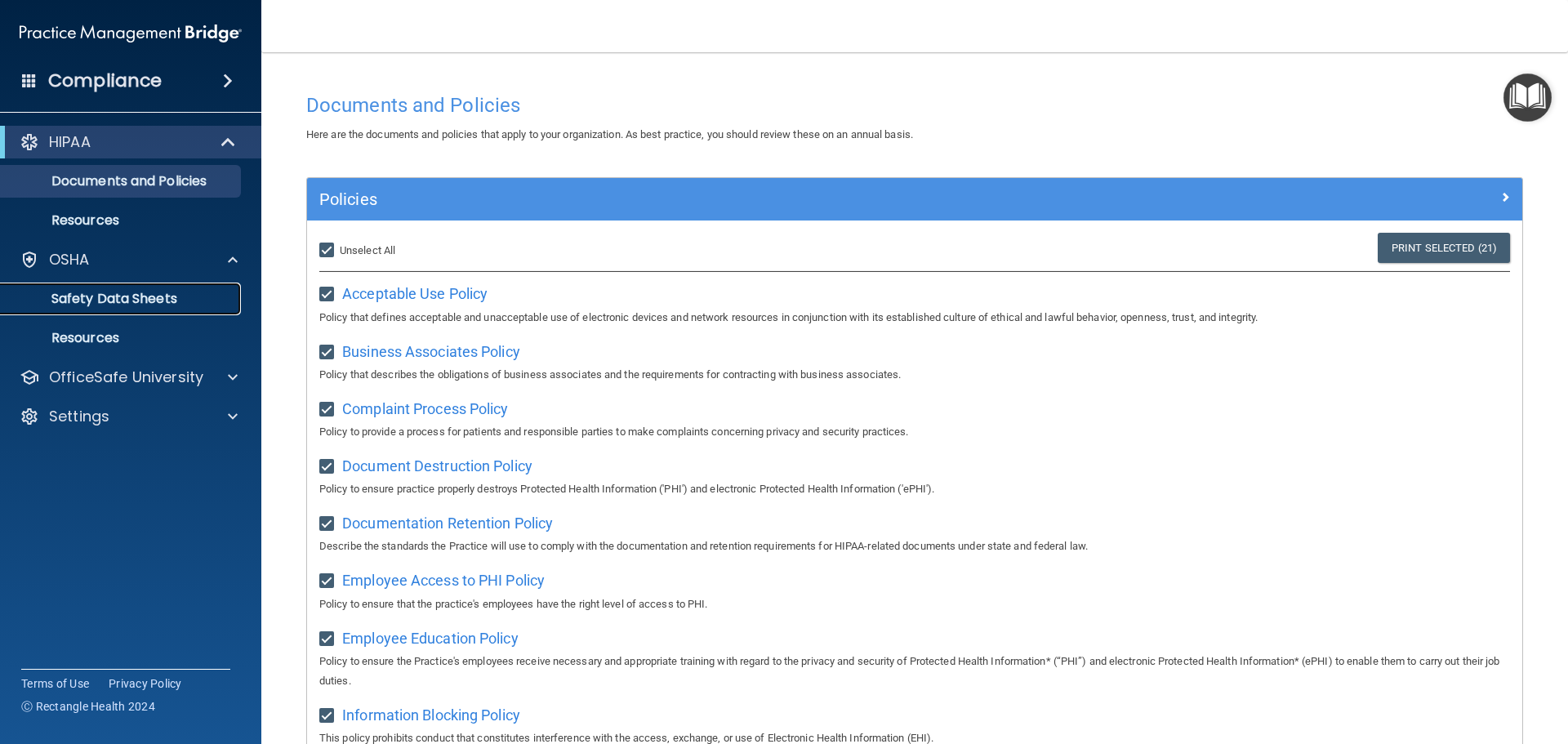
click at [184, 294] on p "Safety Data Sheets" at bounding box center [122, 299] width 223 height 16
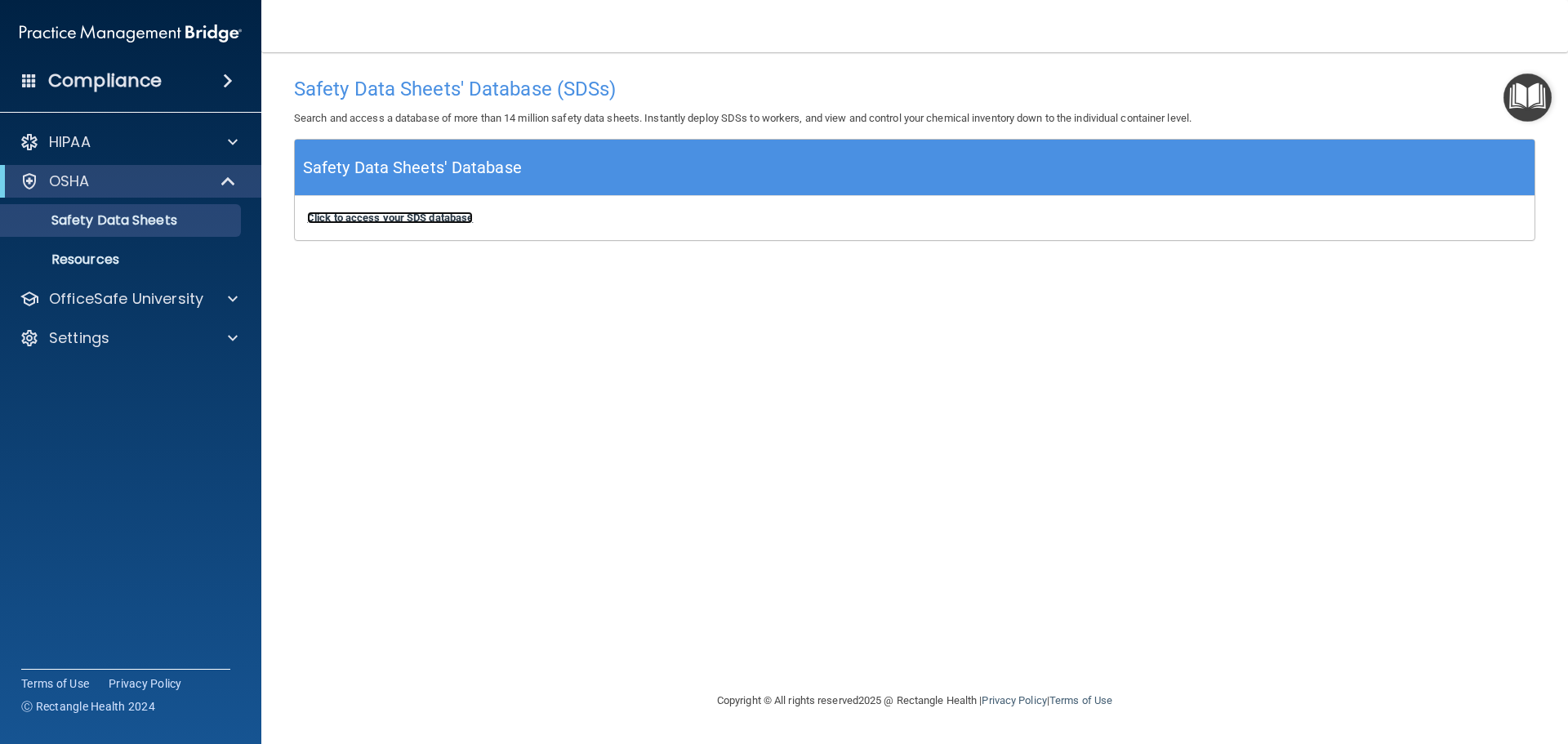
click at [381, 216] on b "Click to access your SDS database" at bounding box center [390, 218] width 166 height 12
click at [91, 269] on link "Resources" at bounding box center [112, 260] width 257 height 33
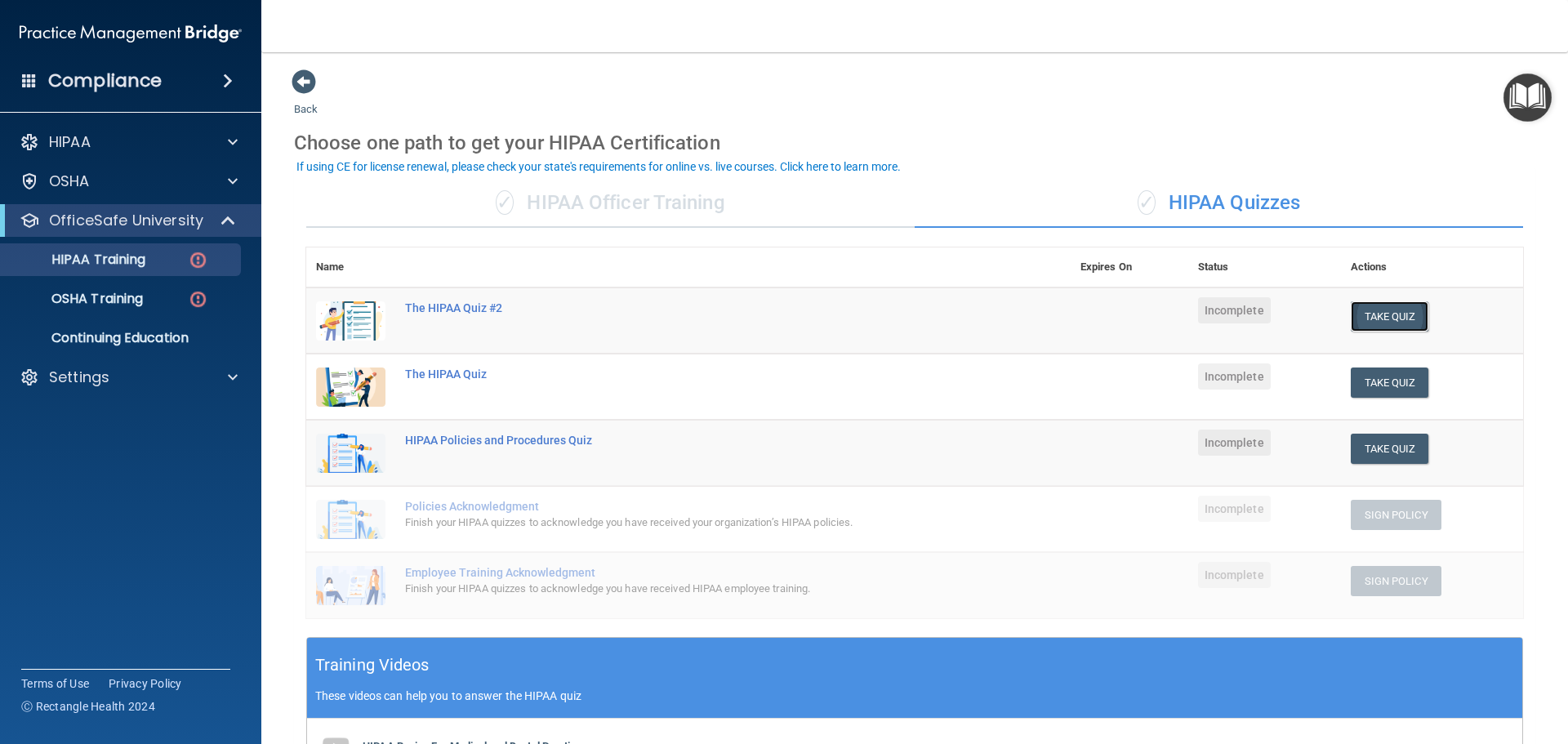
click at [1355, 316] on button "Take Quiz" at bounding box center [1390, 317] width 78 height 30
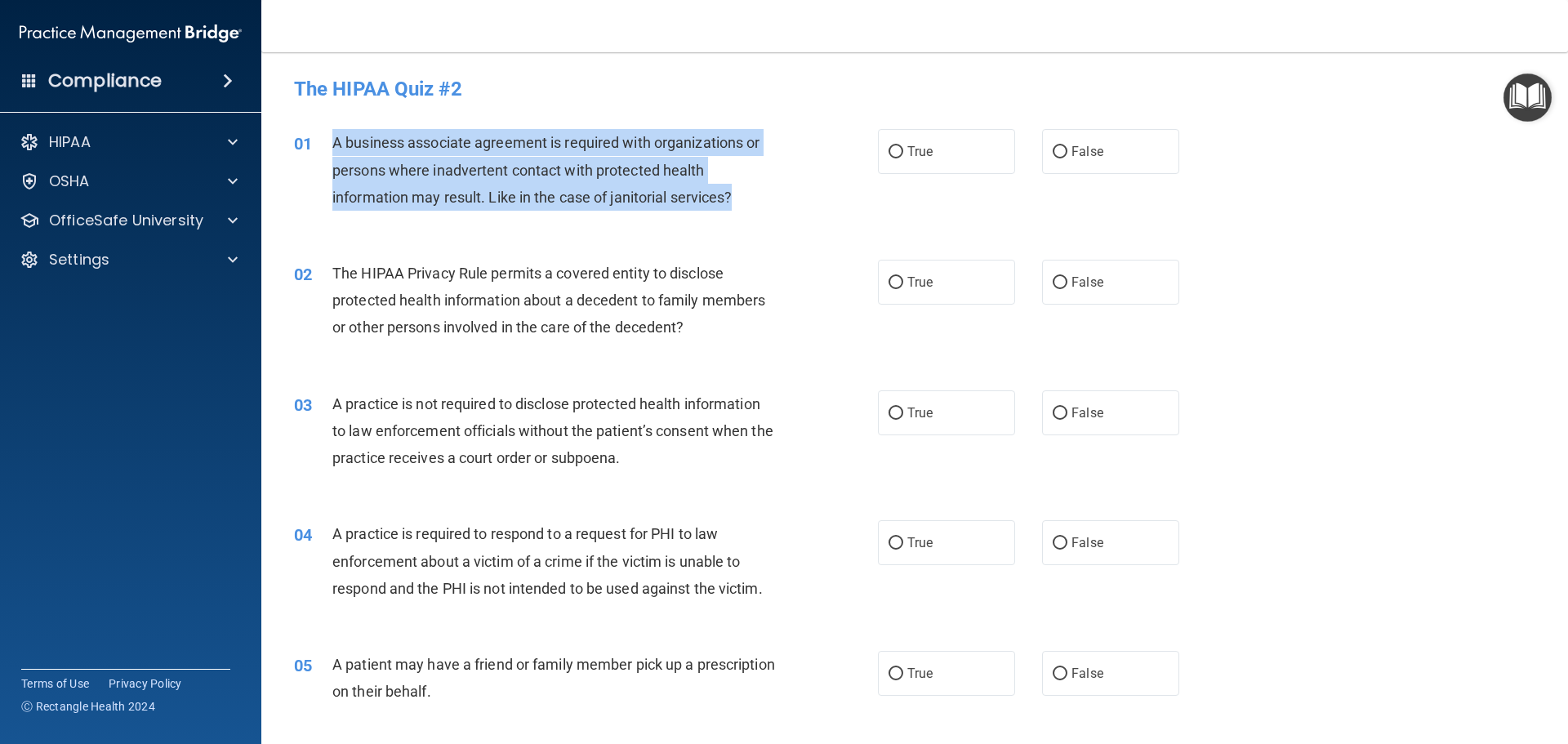
drag, startPoint x: 467, startPoint y: 138, endPoint x: 820, endPoint y: 199, distance: 358.2
click at [820, 199] on div "01 A business associate agreement is required with organizations or persons whe…" at bounding box center [586, 174] width 633 height 90
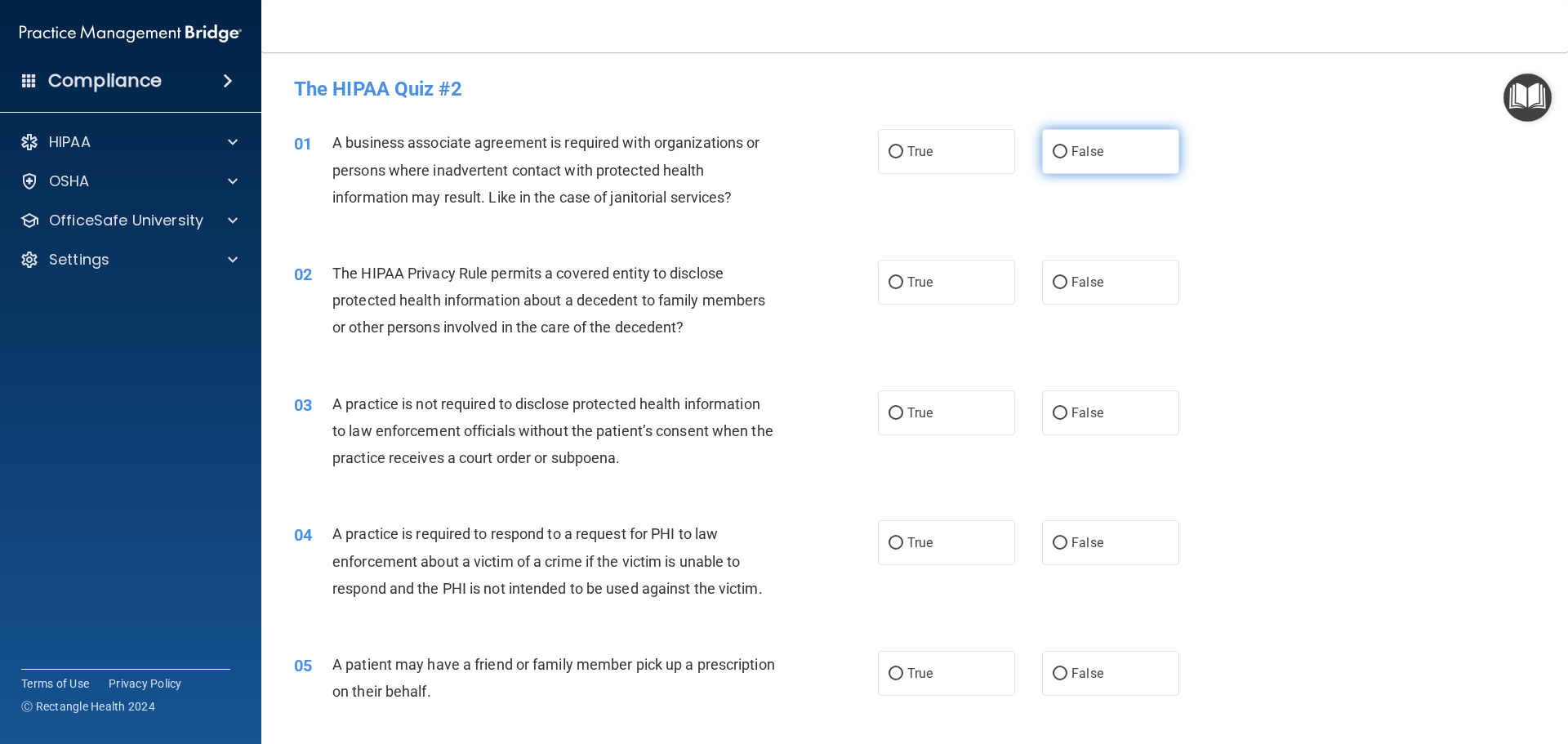
click at [1076, 159] on span "False" at bounding box center [1087, 151] width 32 height 15
click at [1068, 159] on input "False" at bounding box center [1060, 153] width 14 height 12
radio input "true"
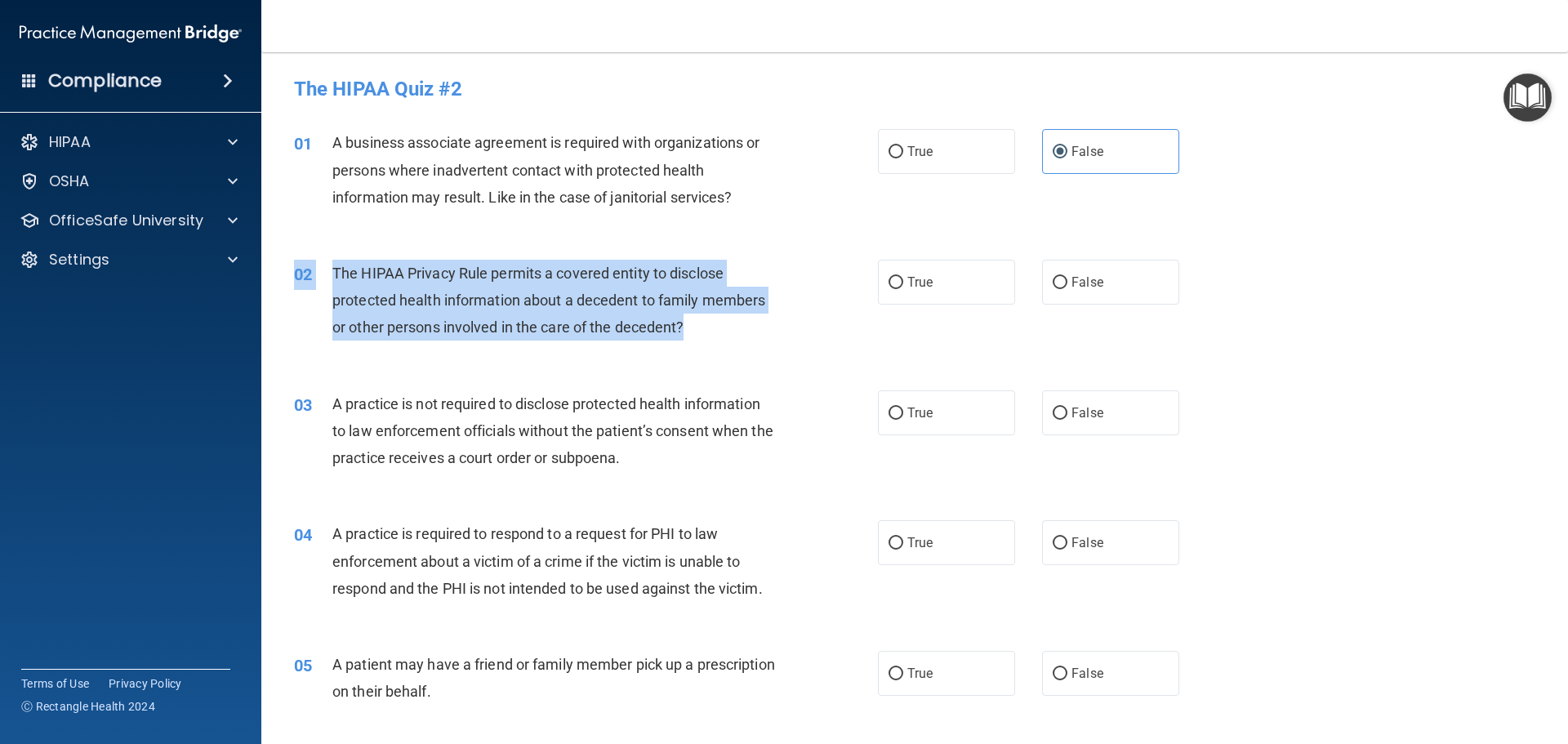
drag, startPoint x: 326, startPoint y: 259, endPoint x: 686, endPoint y: 341, distance: 369.2
click at [686, 341] on div "02 The HIPAA Privacy Rule permits a covered entity to disclose protected health…" at bounding box center [914, 304] width 1266 height 131
copy div "02 The HIPAA Privacy Rule permits a covered entity to disclose protected health…"
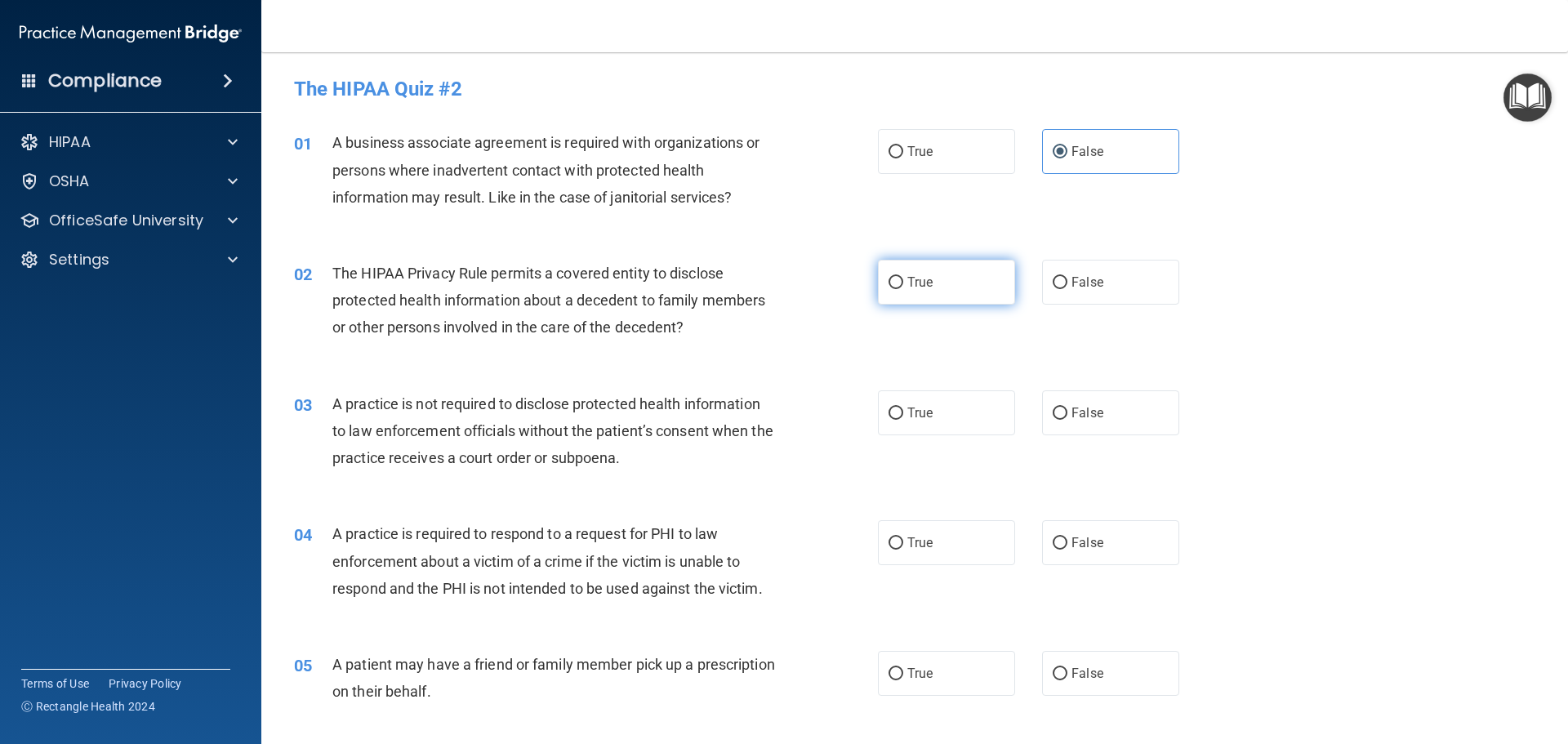
click at [953, 290] on label "True" at bounding box center [946, 282] width 137 height 45
click at [904, 289] on input "True" at bounding box center [895, 283] width 14 height 12
radio input "true"
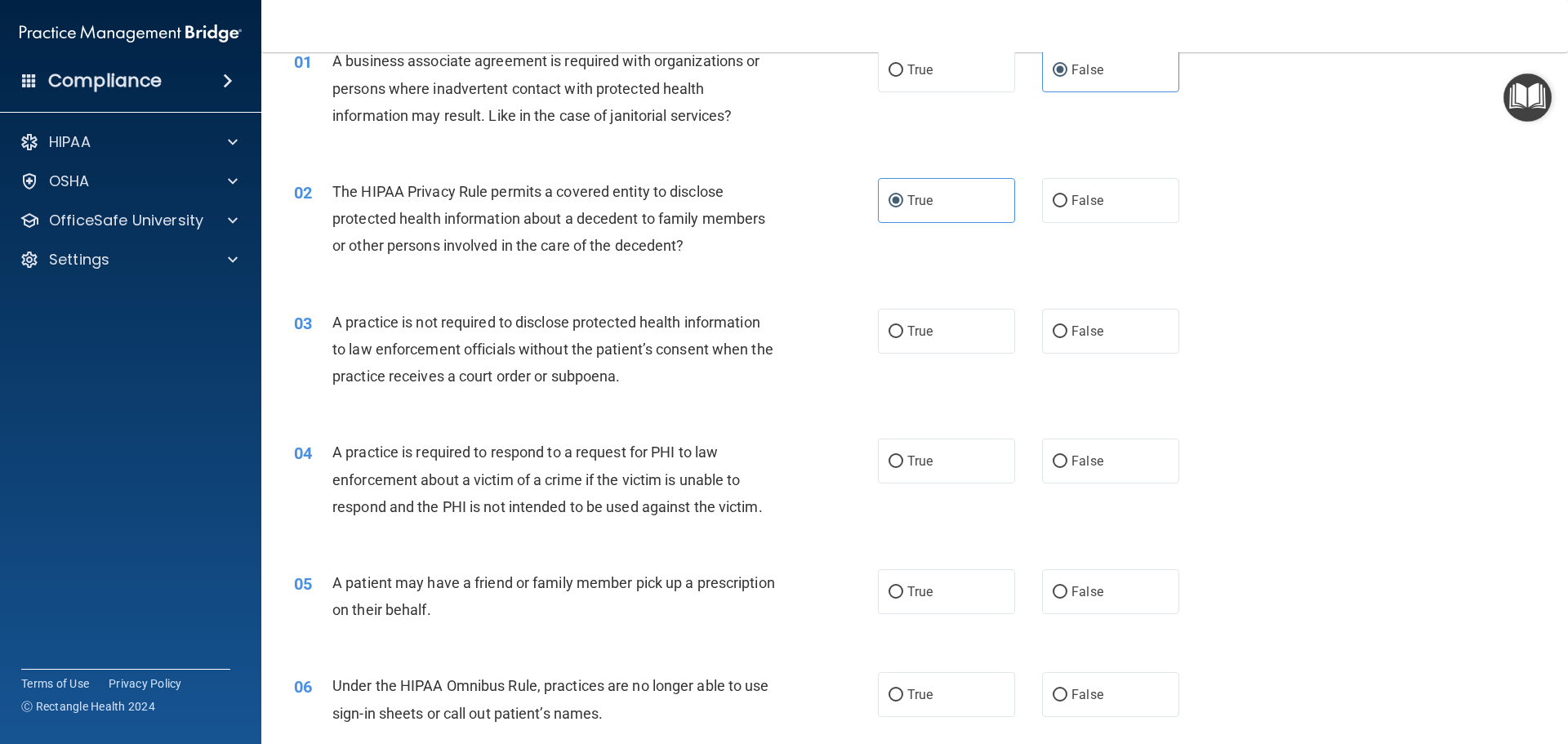
scroll to position [163, 0]
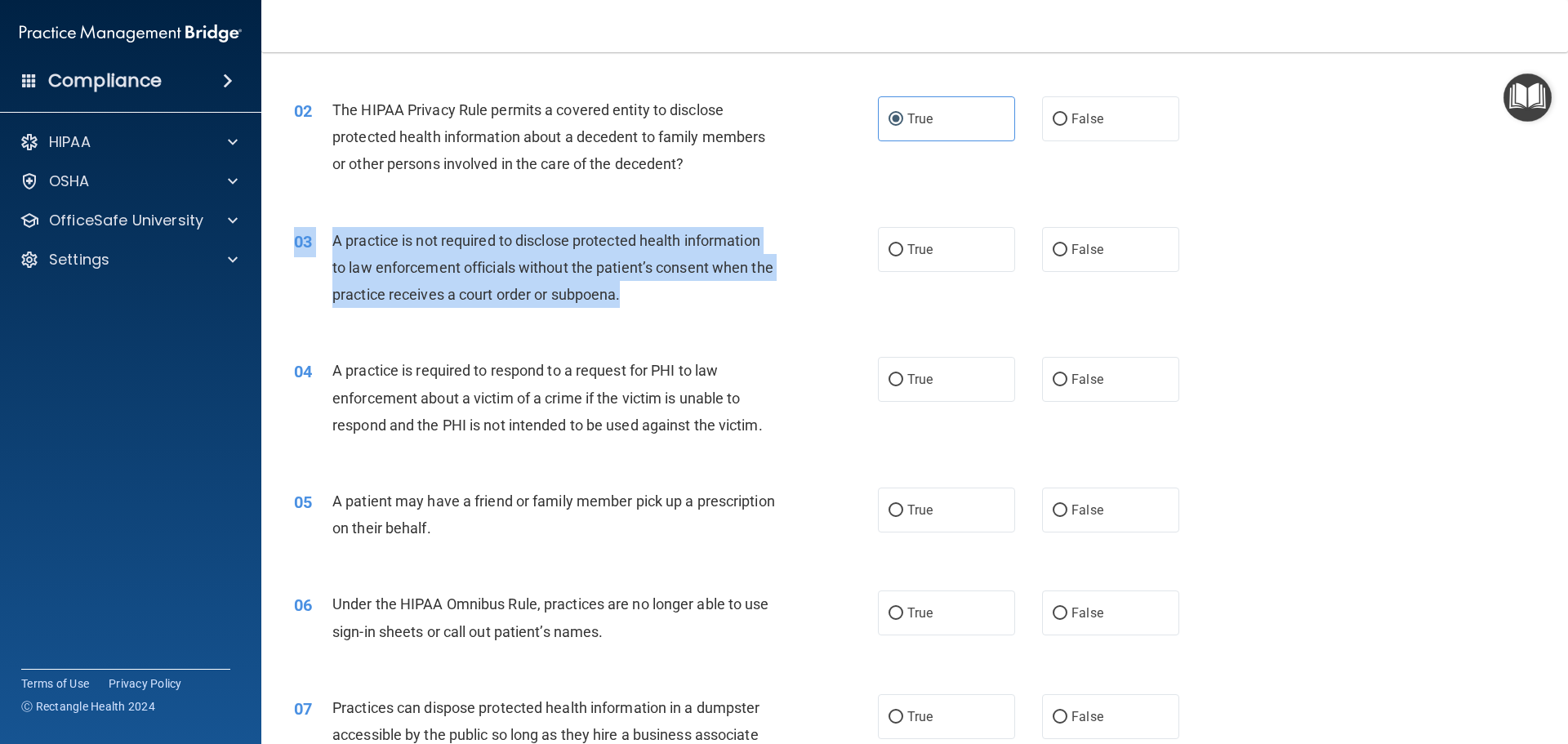
drag, startPoint x: 328, startPoint y: 223, endPoint x: 680, endPoint y: 295, distance: 359.3
click at [680, 295] on div "03 A practice is not required to disclose protected health information to law e…" at bounding box center [914, 272] width 1266 height 131
copy div "03 A practice is not required to disclose protected health information to law e…"
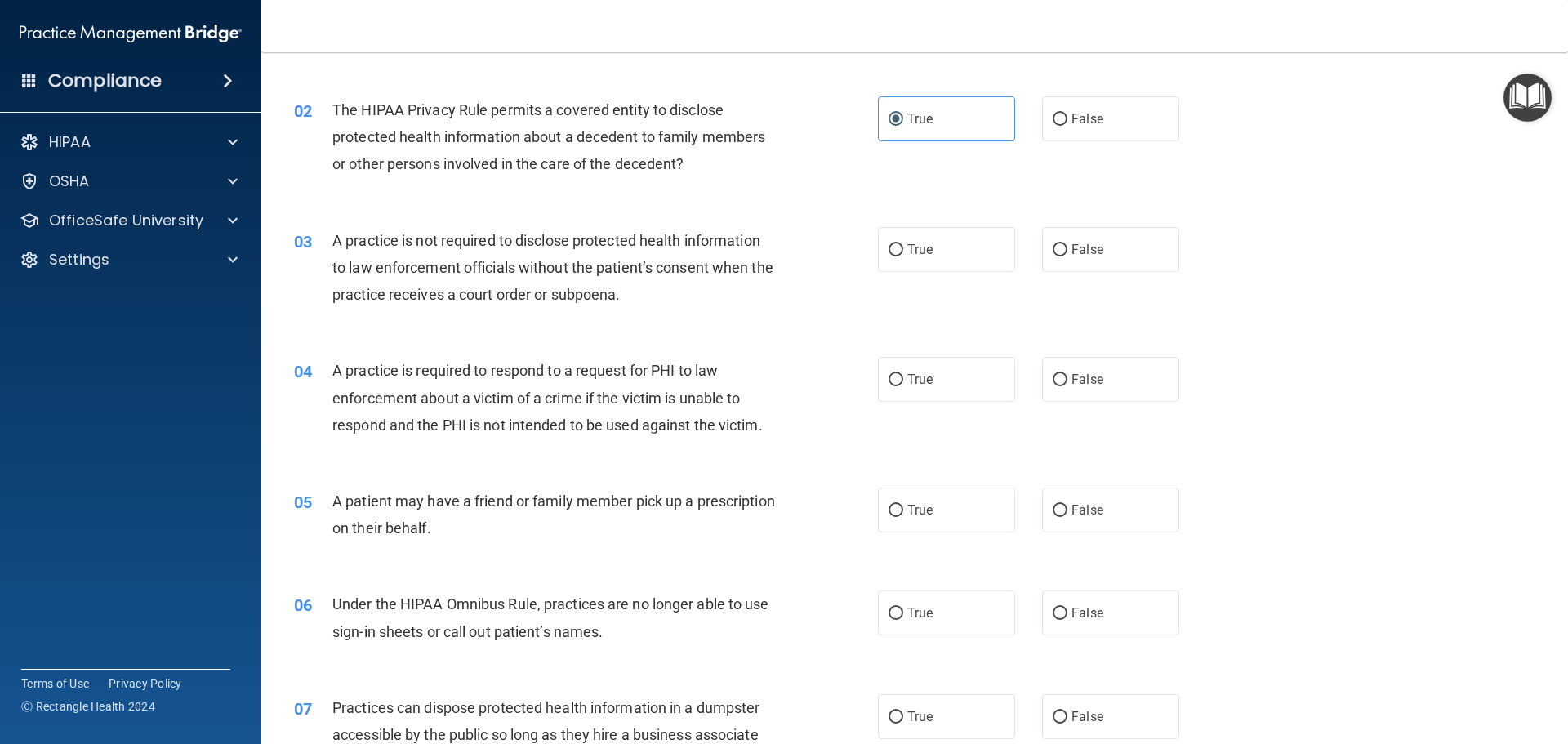
click at [508, 334] on div "03 A practice is not required to disclose protected health information to law e…" at bounding box center [914, 272] width 1266 height 131
click at [1126, 250] on label "False" at bounding box center [1110, 250] width 137 height 45
click at [1068, 250] on input "False" at bounding box center [1060, 251] width 14 height 12
radio input "true"
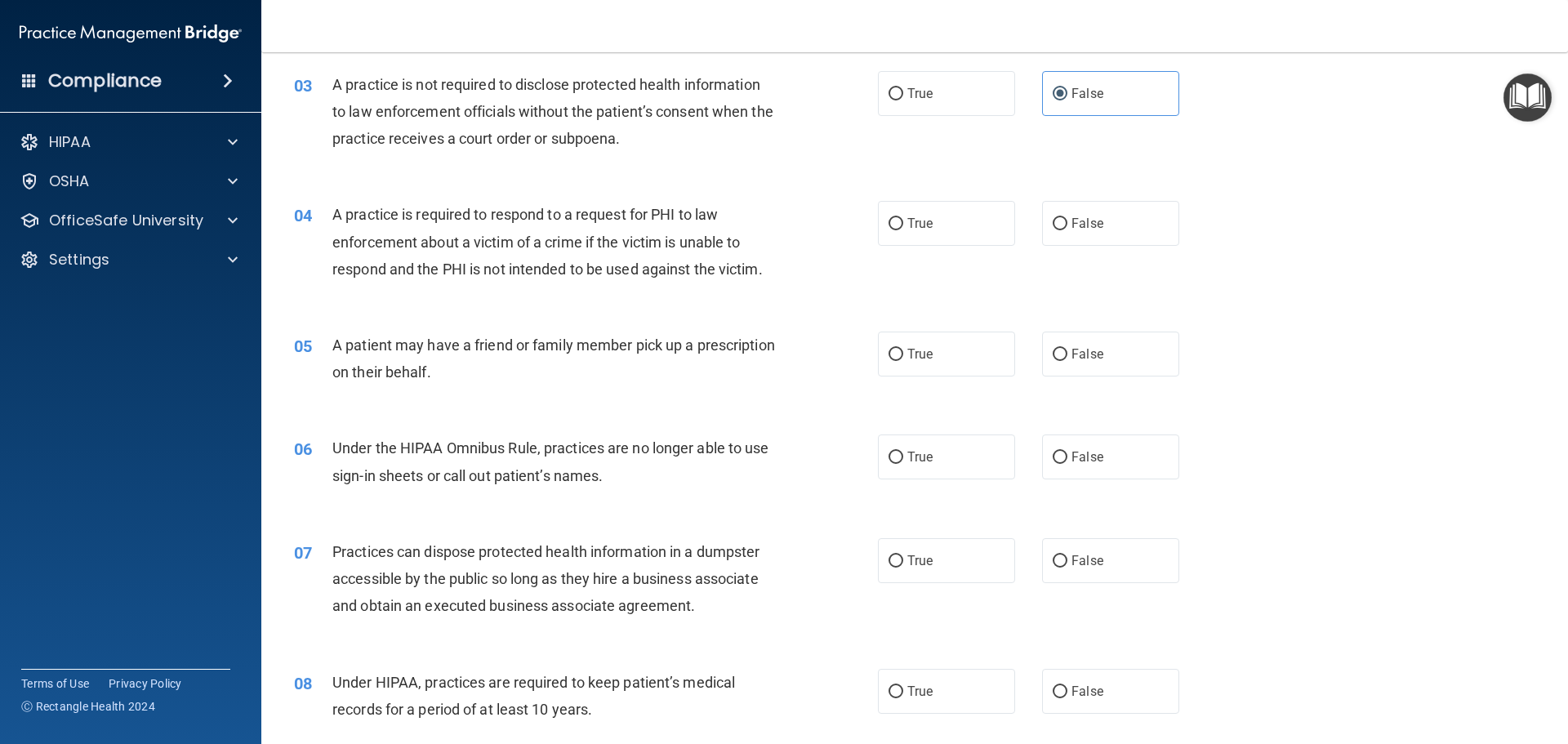
scroll to position [327, 0]
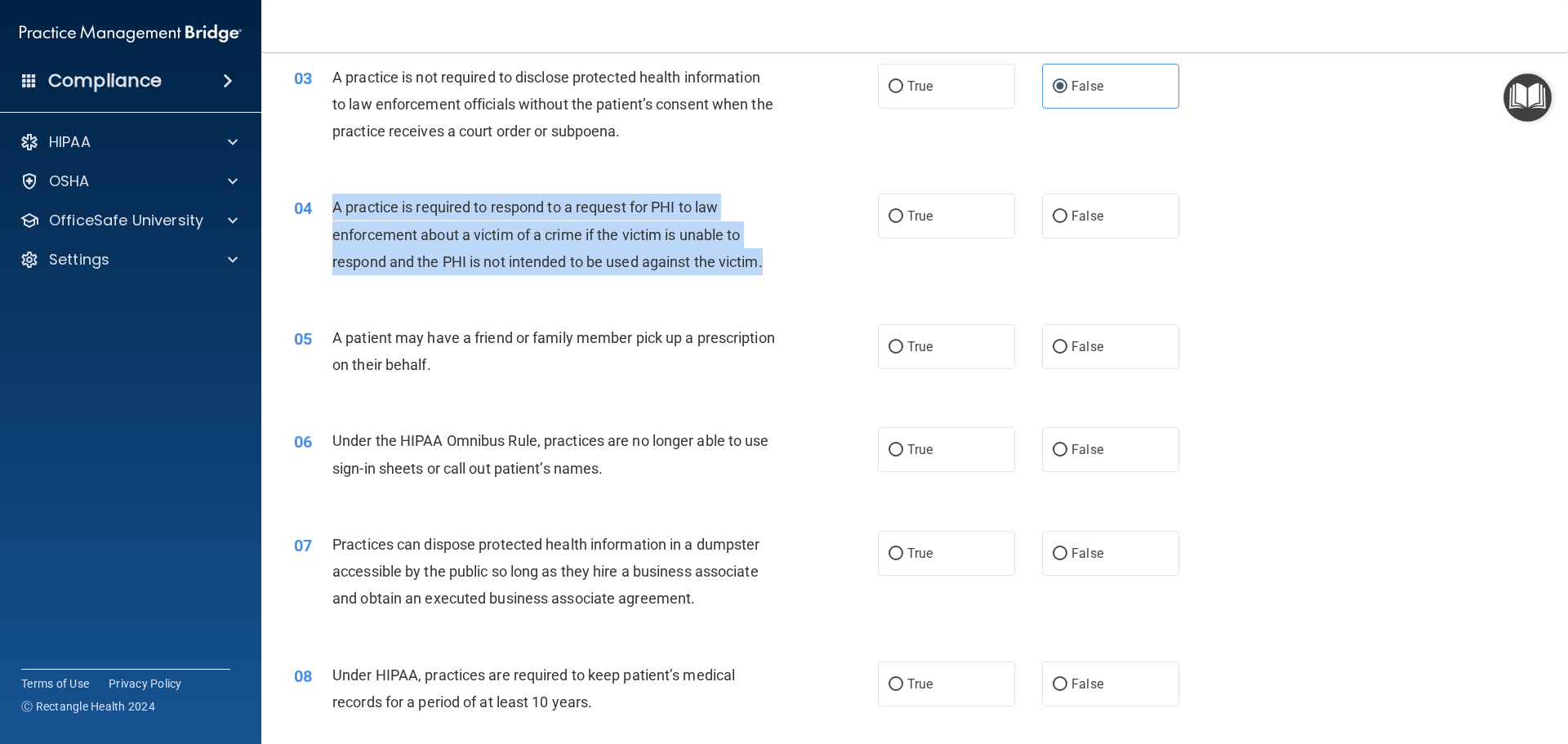
drag, startPoint x: 323, startPoint y: 196, endPoint x: 777, endPoint y: 268, distance: 459.7
click at [777, 268] on div "04 A practice is required to respond to a request for PHI to law enforcement ab…" at bounding box center [586, 238] width 633 height 90
copy div "A practice is required to respond to a request for PHI to law enforcement about…"
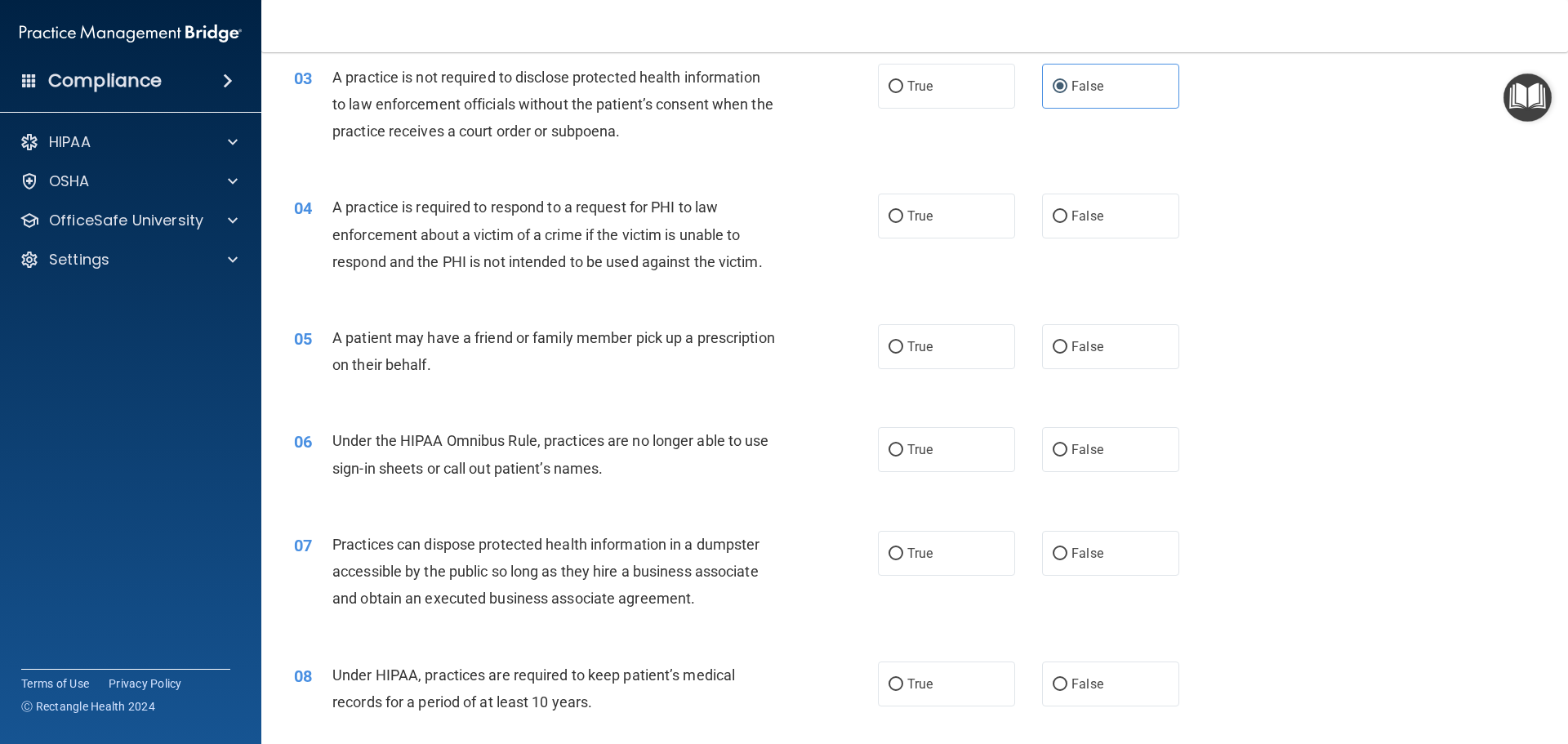
click at [493, 296] on div "04 A practice is required to respond to a request for PHI to law enforcement ab…" at bounding box center [914, 238] width 1266 height 131
click at [953, 216] on label "True" at bounding box center [946, 216] width 137 height 45
click at [904, 216] on input "True" at bounding box center [895, 217] width 14 height 12
radio input "true"
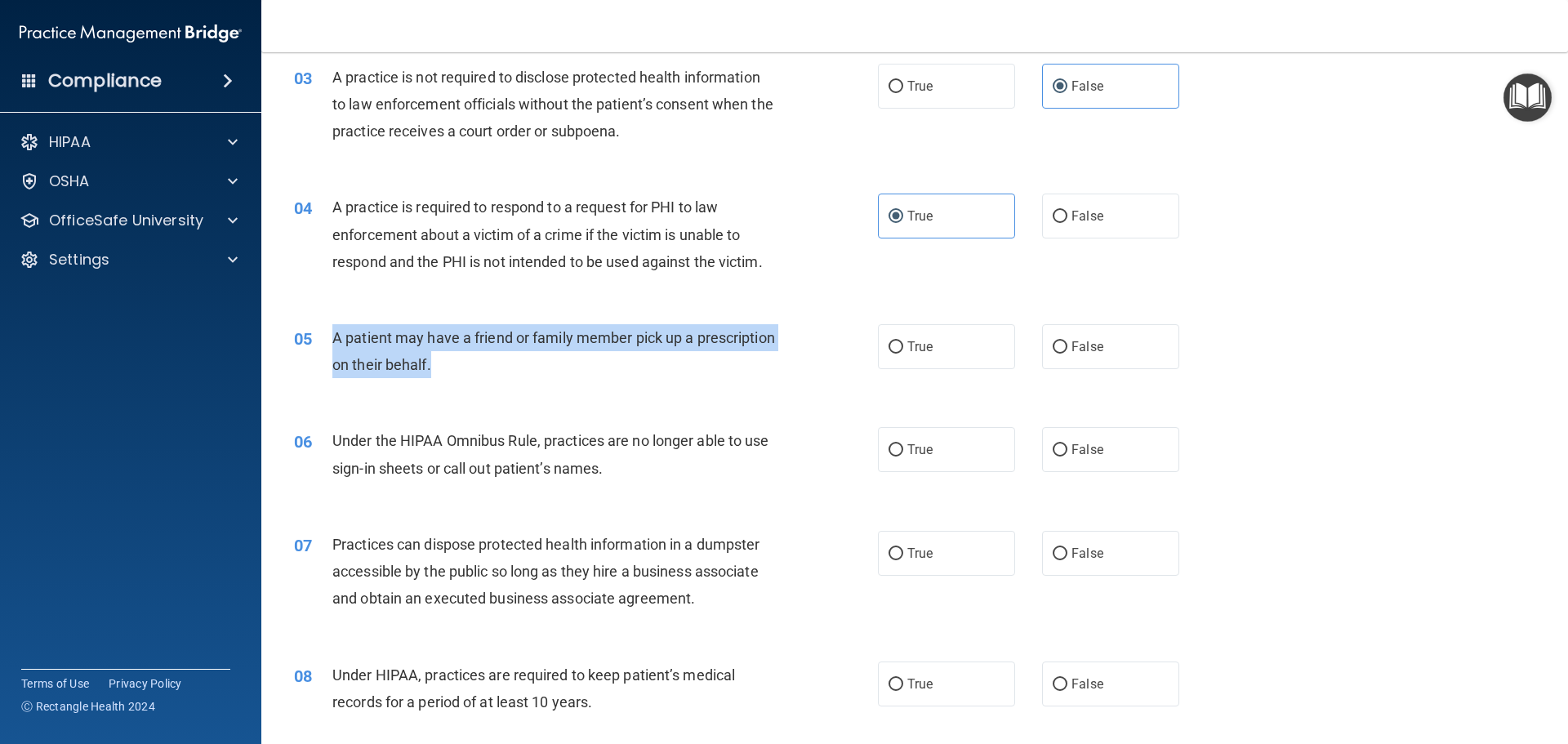
drag, startPoint x: 326, startPoint y: 331, endPoint x: 596, endPoint y: 364, distance: 272.0
click at [596, 364] on div "05 A patient may have a friend or family member pick up a prescription on their…" at bounding box center [586, 356] width 633 height 62
copy div "A patient may have a friend or family member pick up a prescription on their be…"
click at [720, 384] on div "05 A patient may have a friend or family member pick up a prescription on their…" at bounding box center [586, 356] width 633 height 62
click at [717, 384] on div "05 A patient may have a friend or family member pick up a prescription on their…" at bounding box center [586, 356] width 633 height 62
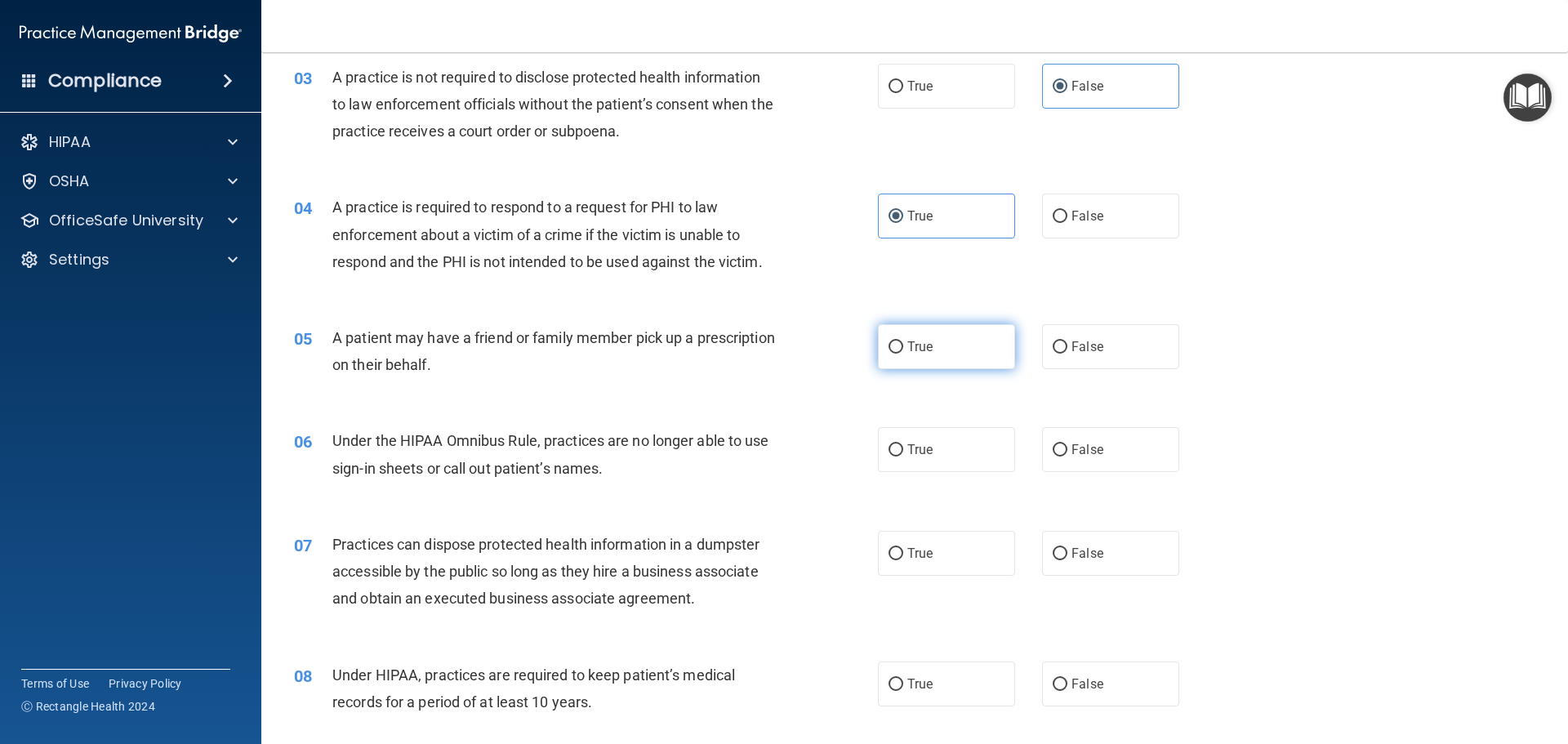
click at [957, 364] on label "True" at bounding box center [946, 347] width 137 height 45
click at [904, 353] on input "True" at bounding box center [895, 348] width 14 height 12
radio input "true"
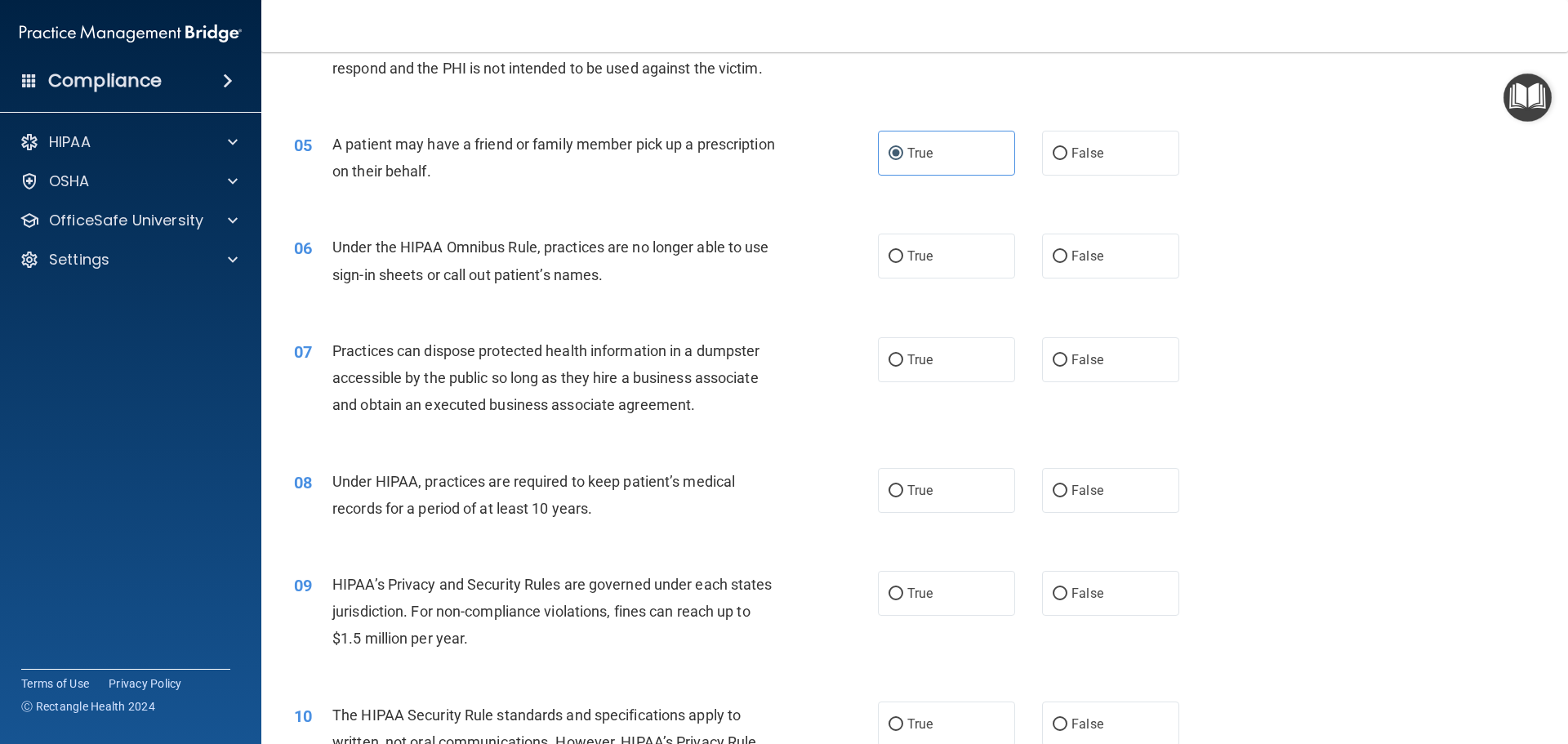
scroll to position [572, 0]
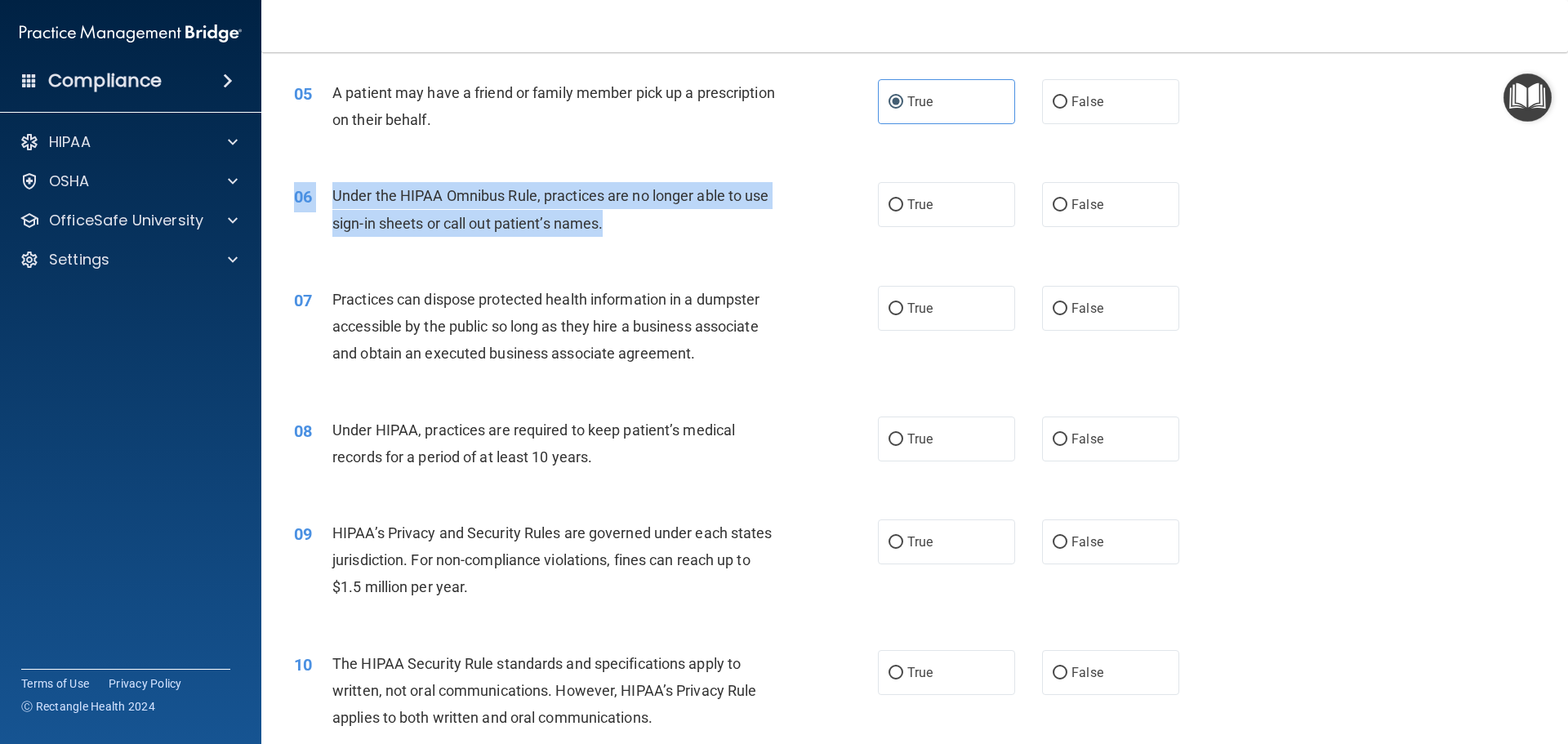
drag, startPoint x: 322, startPoint y: 180, endPoint x: 596, endPoint y: 225, distance: 277.7
click at [647, 227] on div "06 Under the HIPAA Omnibus Rule, practices are no longer able to use sign-in sh…" at bounding box center [914, 212] width 1266 height 103
copy div "06 Under the HIPAA Omnibus Rule, practices are no longer able to use sign-in sh…"
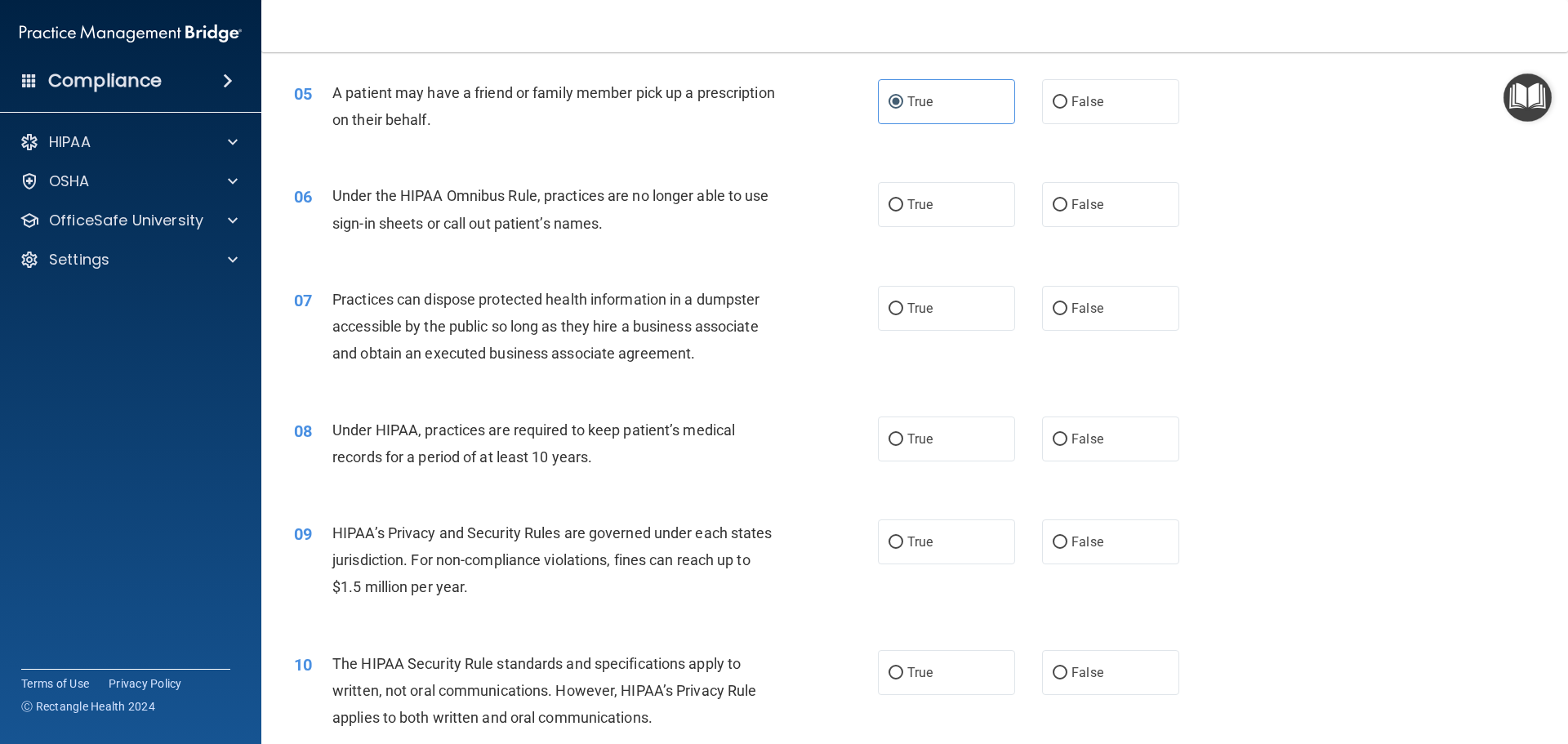
click at [577, 269] on div "07 Practices can dispose protected health information in a dumpster accessible …" at bounding box center [914, 331] width 1266 height 131
click at [1088, 208] on span "False" at bounding box center [1087, 204] width 32 height 15
click at [1068, 208] on input "False" at bounding box center [1060, 205] width 14 height 12
radio input "true"
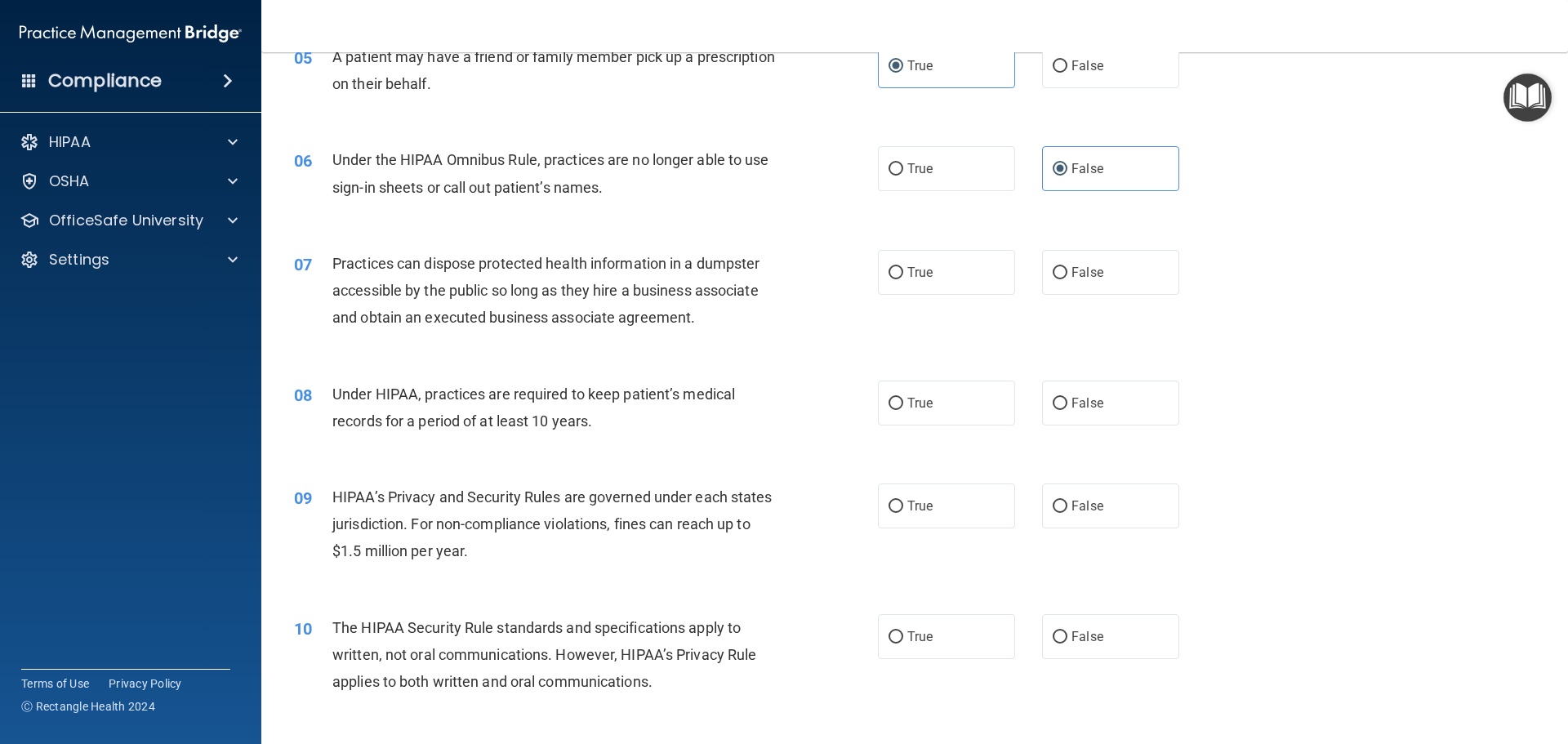
scroll to position [526, 0]
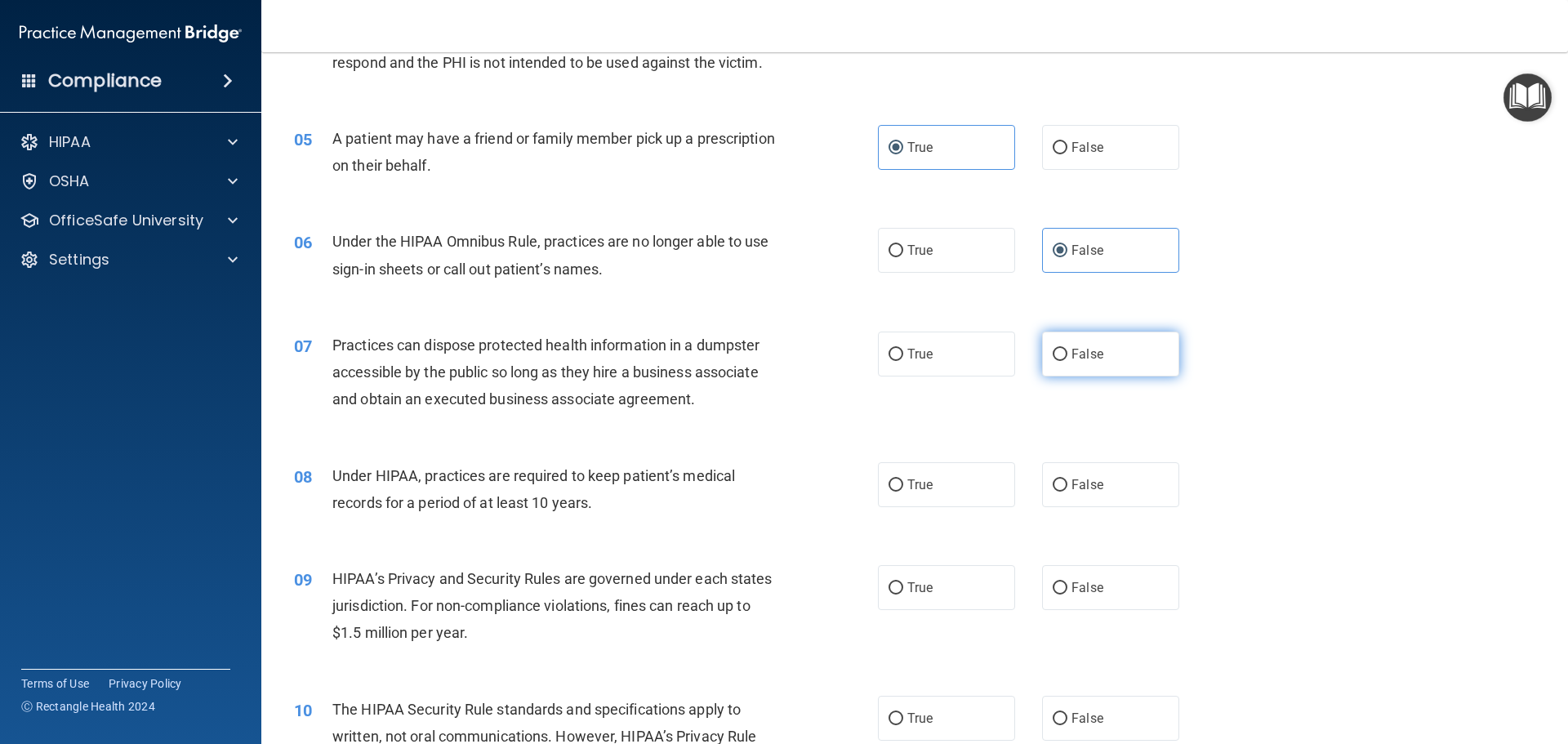
click at [1083, 362] on label "False" at bounding box center [1110, 354] width 137 height 45
click at [1068, 361] on input "False" at bounding box center [1060, 355] width 14 height 12
radio input "true"
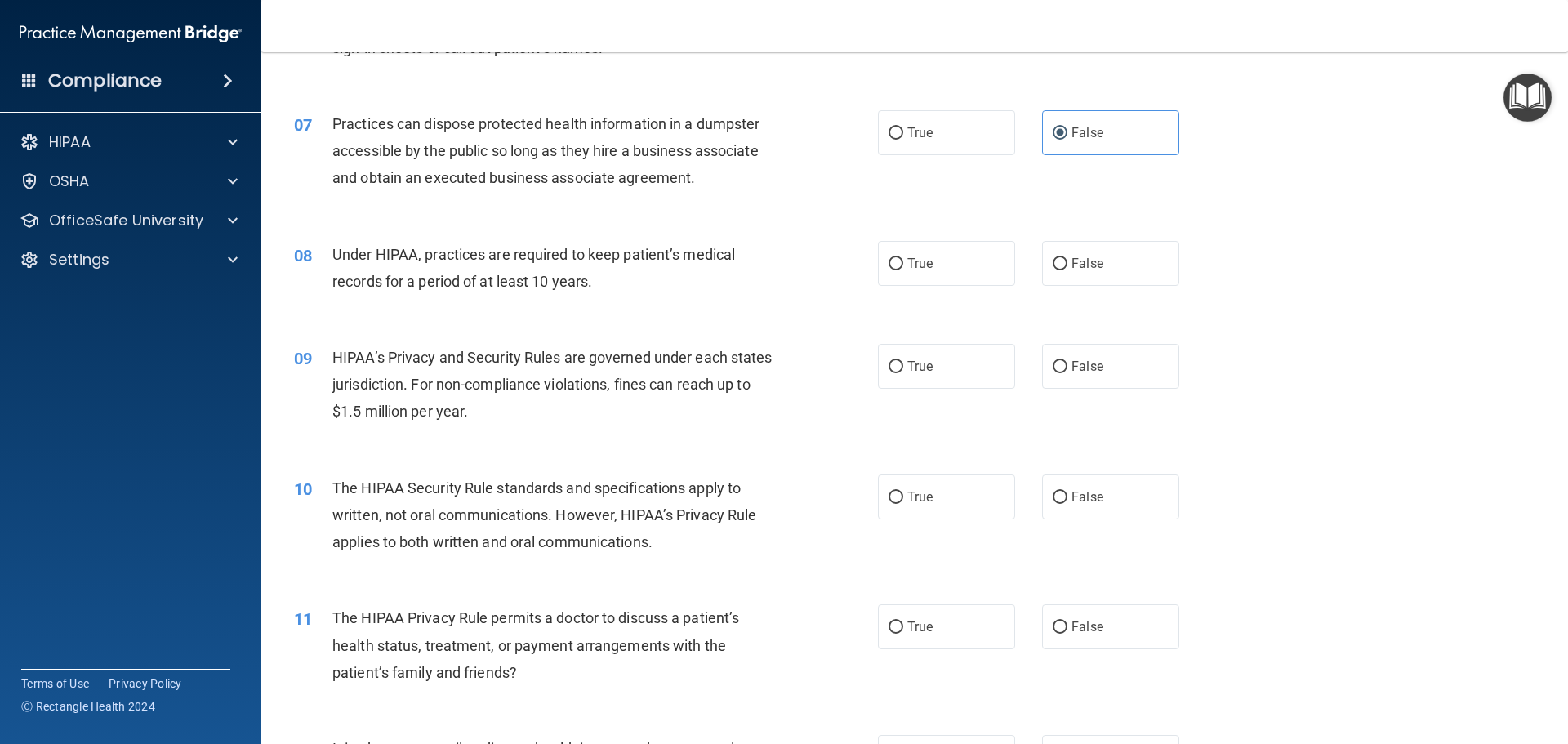
scroll to position [771, 0]
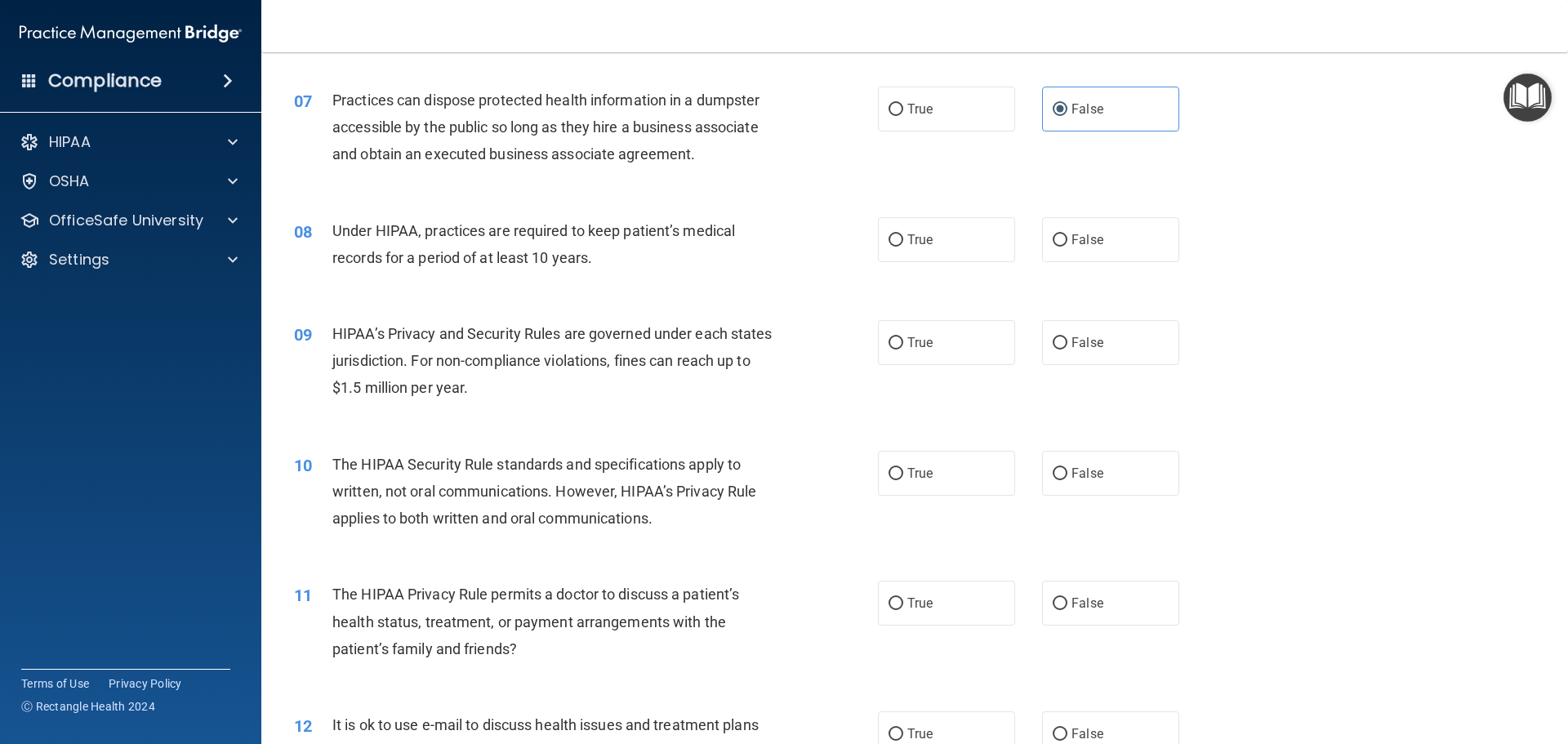
click at [326, 218] on div "08" at bounding box center [307, 233] width 51 height 30
click at [928, 260] on label "True" at bounding box center [946, 240] width 137 height 45
click at [904, 247] on input "True" at bounding box center [895, 241] width 14 height 12
radio input "true"
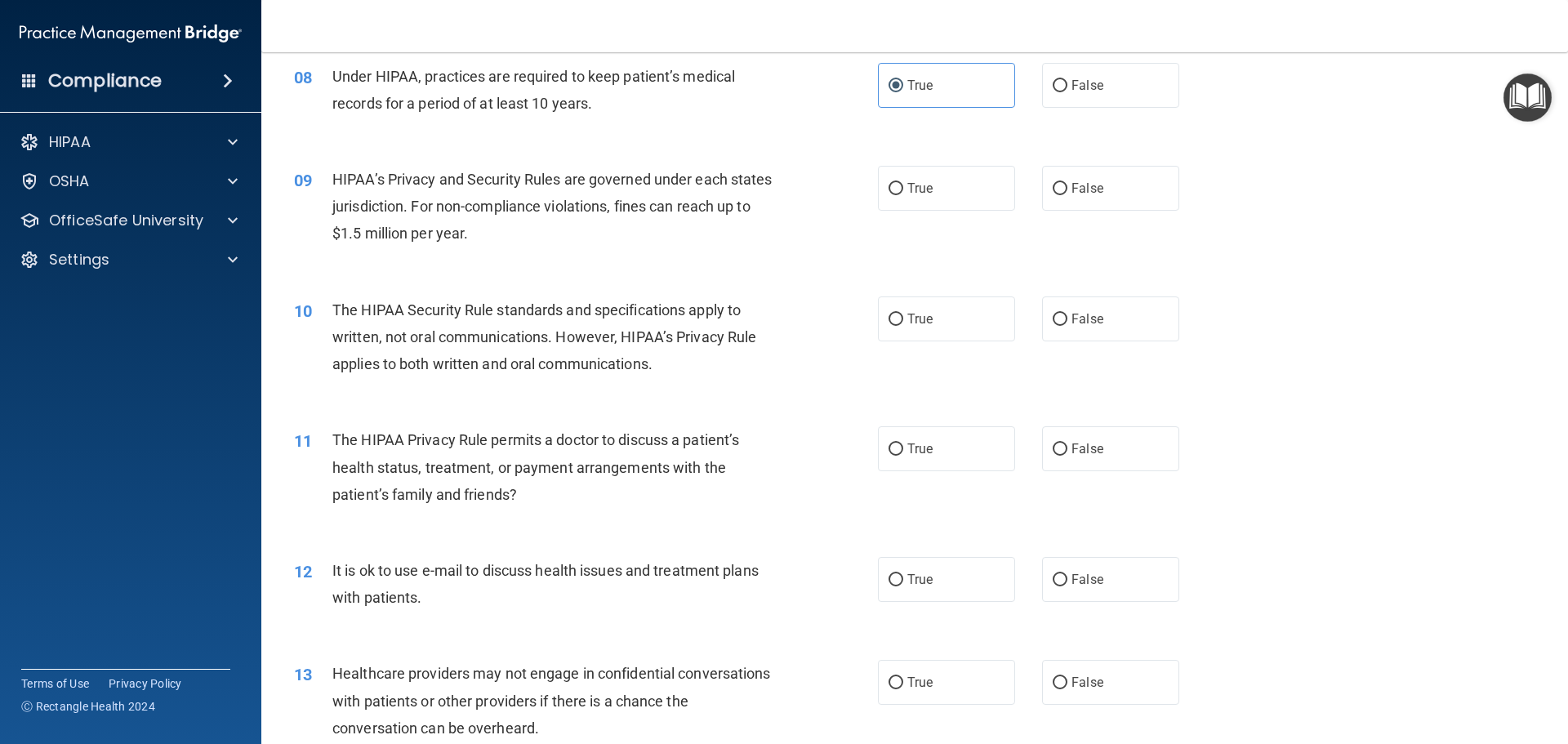
scroll to position [934, 0]
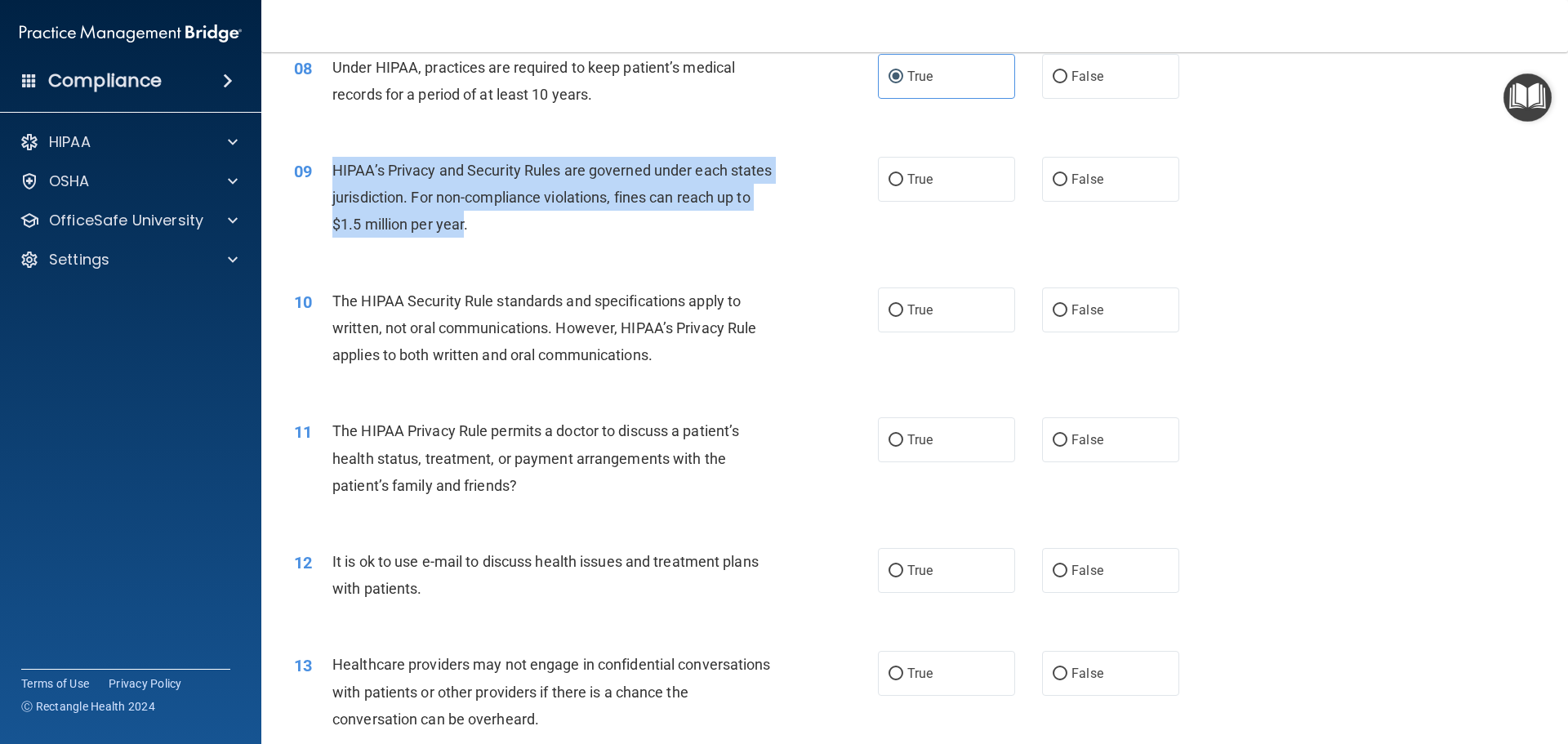
drag, startPoint x: 332, startPoint y: 160, endPoint x: 501, endPoint y: 227, distance: 181.8
click at [501, 227] on div "HIPAA’s Privacy and Security Rules are governed under each states jurisdiction.…" at bounding box center [561, 198] width 457 height 82
copy span "HIPAA’s Privacy and Security Rules are governed under each states jurisdiction.…"
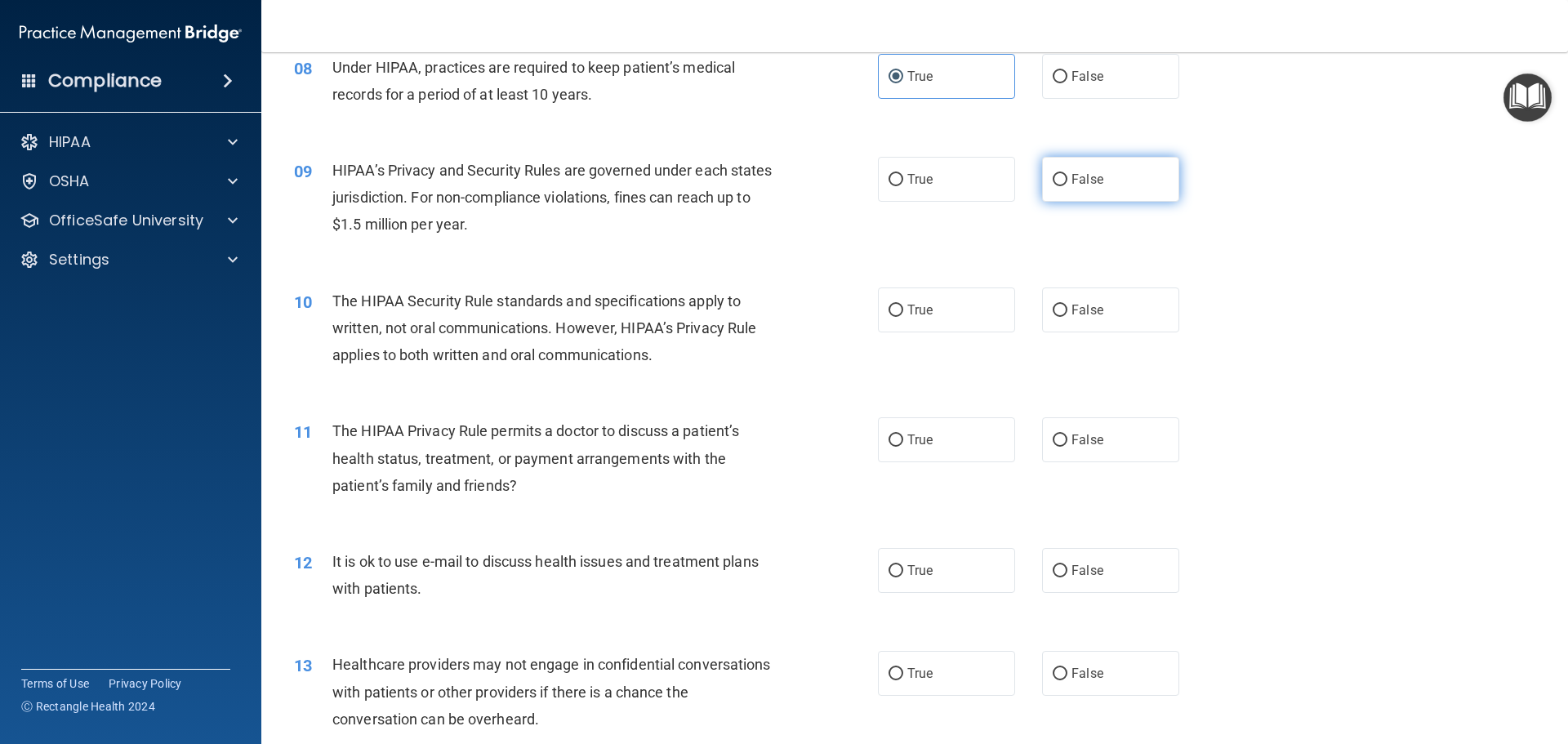
click at [1133, 178] on label "False" at bounding box center [1110, 179] width 137 height 45
click at [1068, 178] on input "False" at bounding box center [1060, 180] width 14 height 12
radio input "true"
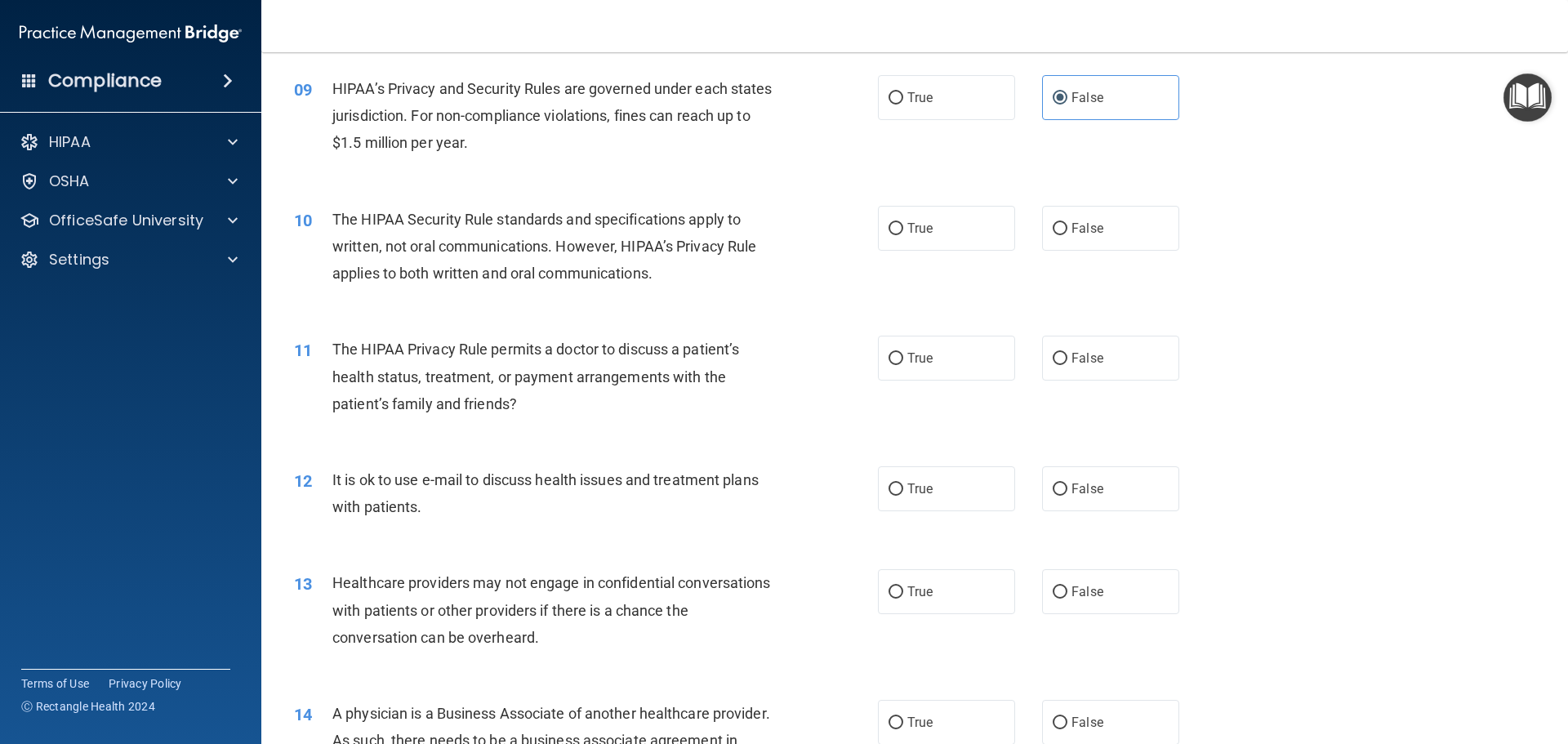
scroll to position [1098, 0]
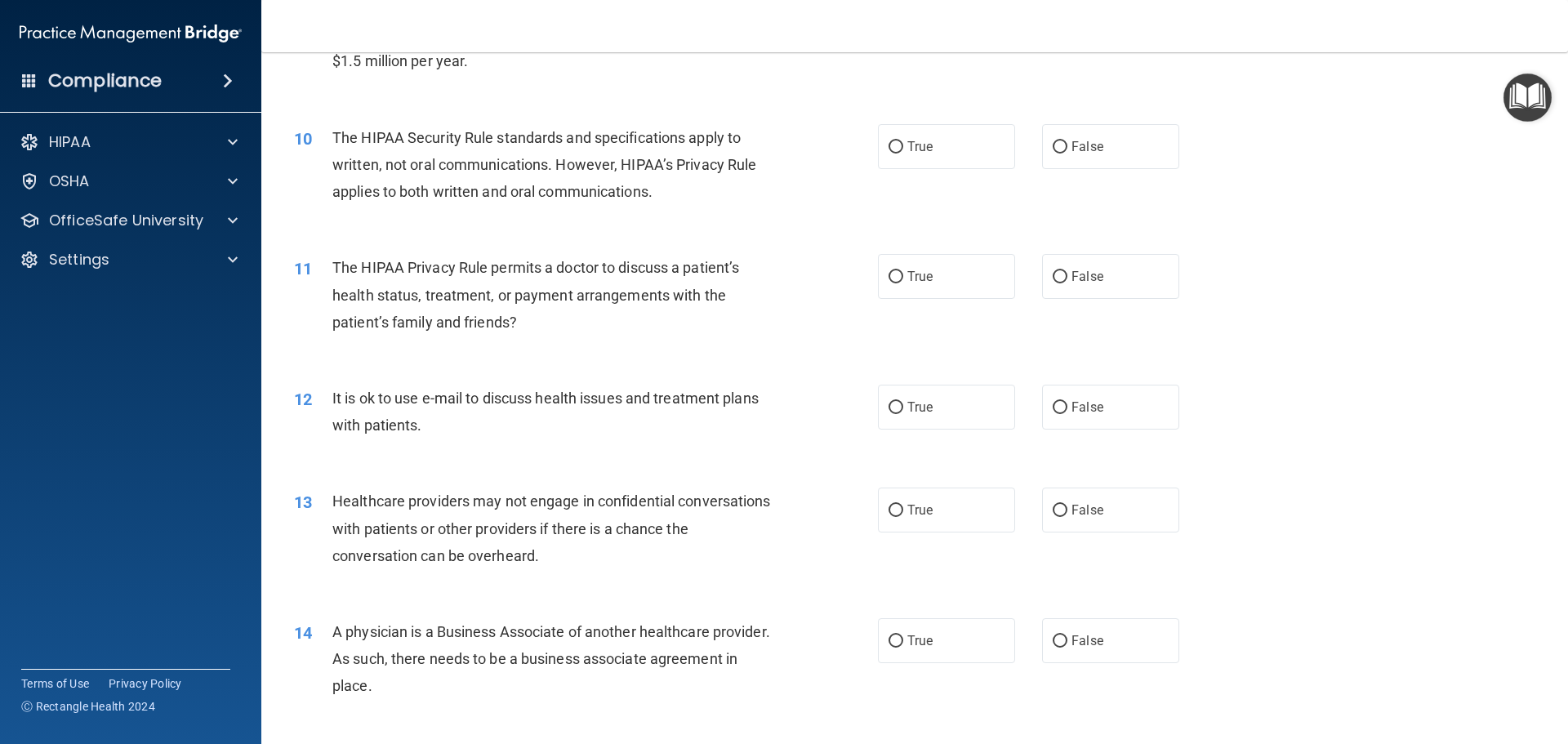
click at [322, 129] on div "10" at bounding box center [307, 139] width 51 height 30
drag, startPoint x: 322, startPoint y: 129, endPoint x: 490, endPoint y: 134, distance: 168.1
click at [470, 133] on div "10 The HIPAA Security Rule standards and specifications apply to written, not o…" at bounding box center [586, 169] width 633 height 90
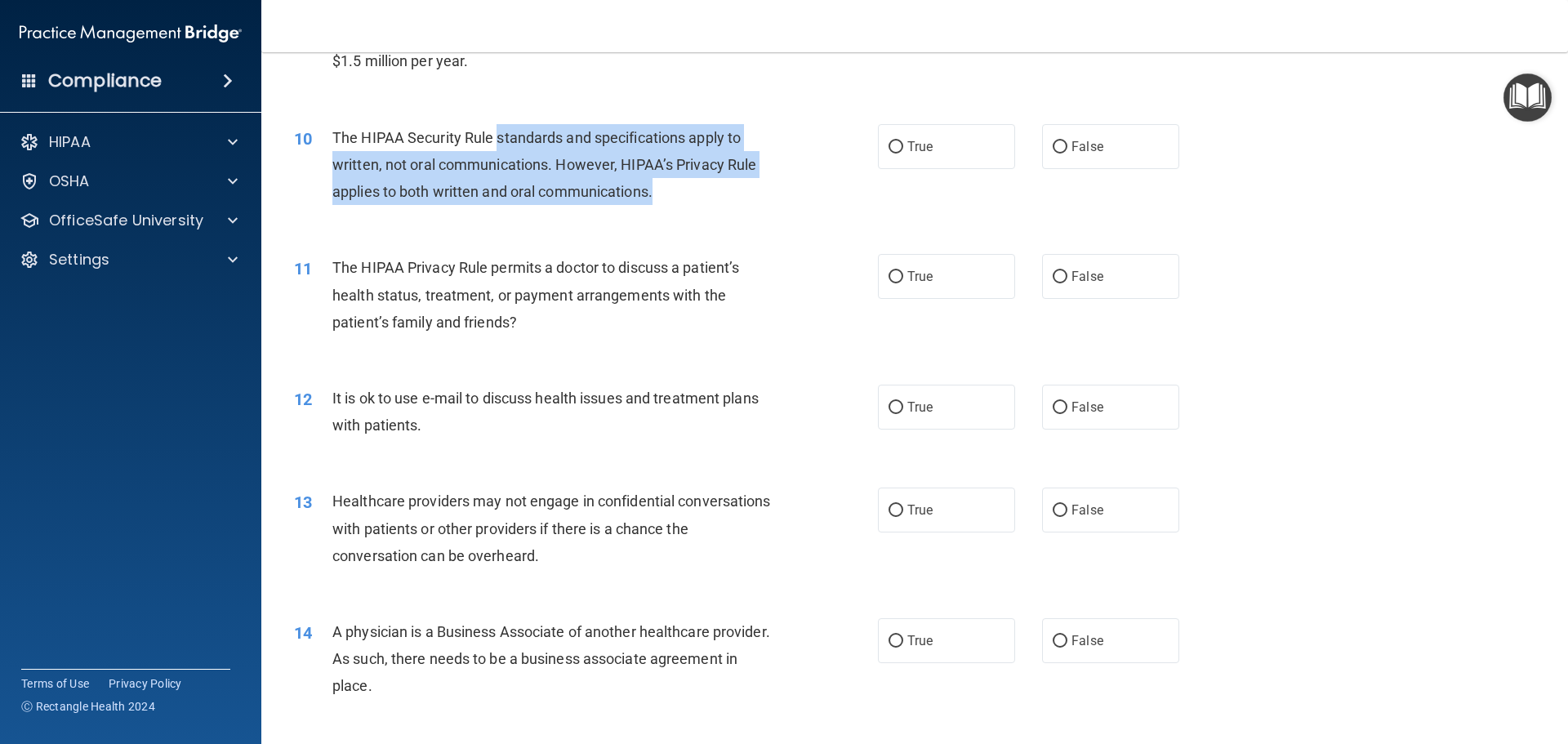
drag, startPoint x: 508, startPoint y: 135, endPoint x: 658, endPoint y: 190, distance: 159.8
click at [658, 190] on div "The HIPAA Security Rule standards and specifications apply to written, not oral…" at bounding box center [561, 165] width 457 height 82
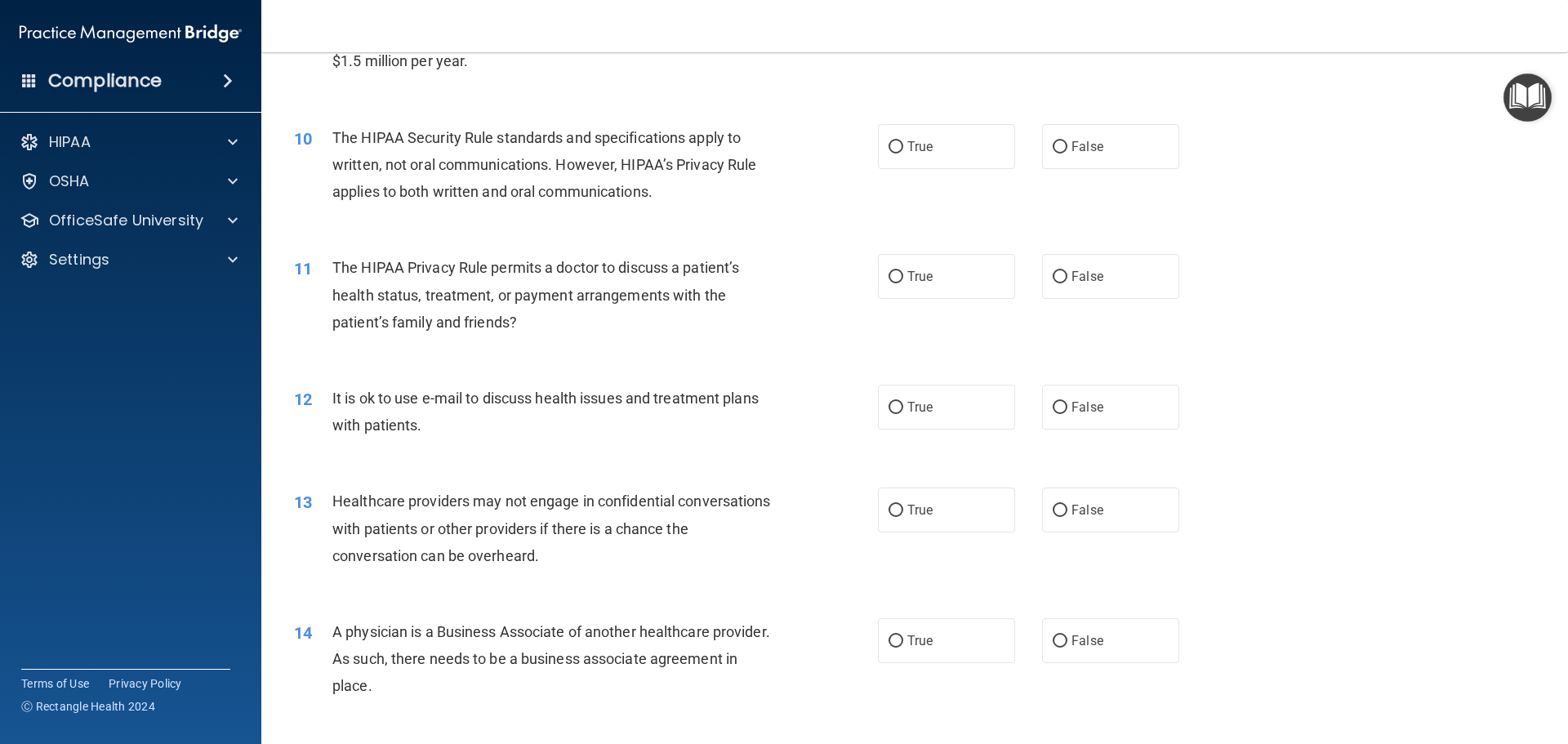
drag, startPoint x: 370, startPoint y: 122, endPoint x: 351, endPoint y: 129, distance: 20.2
click at [367, 122] on div "10 The HIPAA Security Rule standards and specifications apply to written, not o…" at bounding box center [914, 169] width 1266 height 131
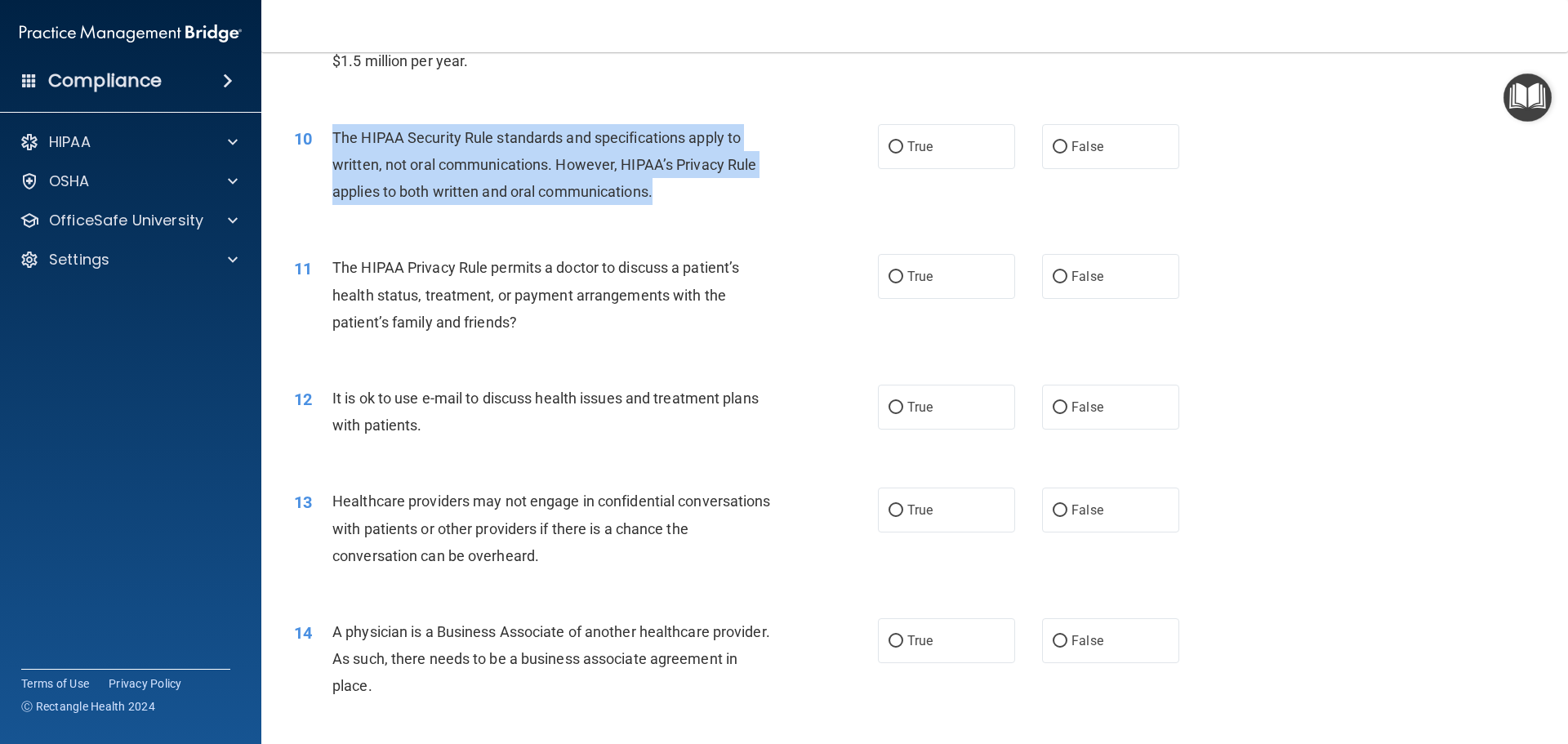
drag, startPoint x: 327, startPoint y: 129, endPoint x: 654, endPoint y: 200, distance: 334.6
click at [654, 200] on div "10 The HIPAA Security Rule standards and specifications apply to written, not o…" at bounding box center [586, 169] width 633 height 90
copy div "The HIPAA Security Rule standards and specifications apply to written, not oral…"
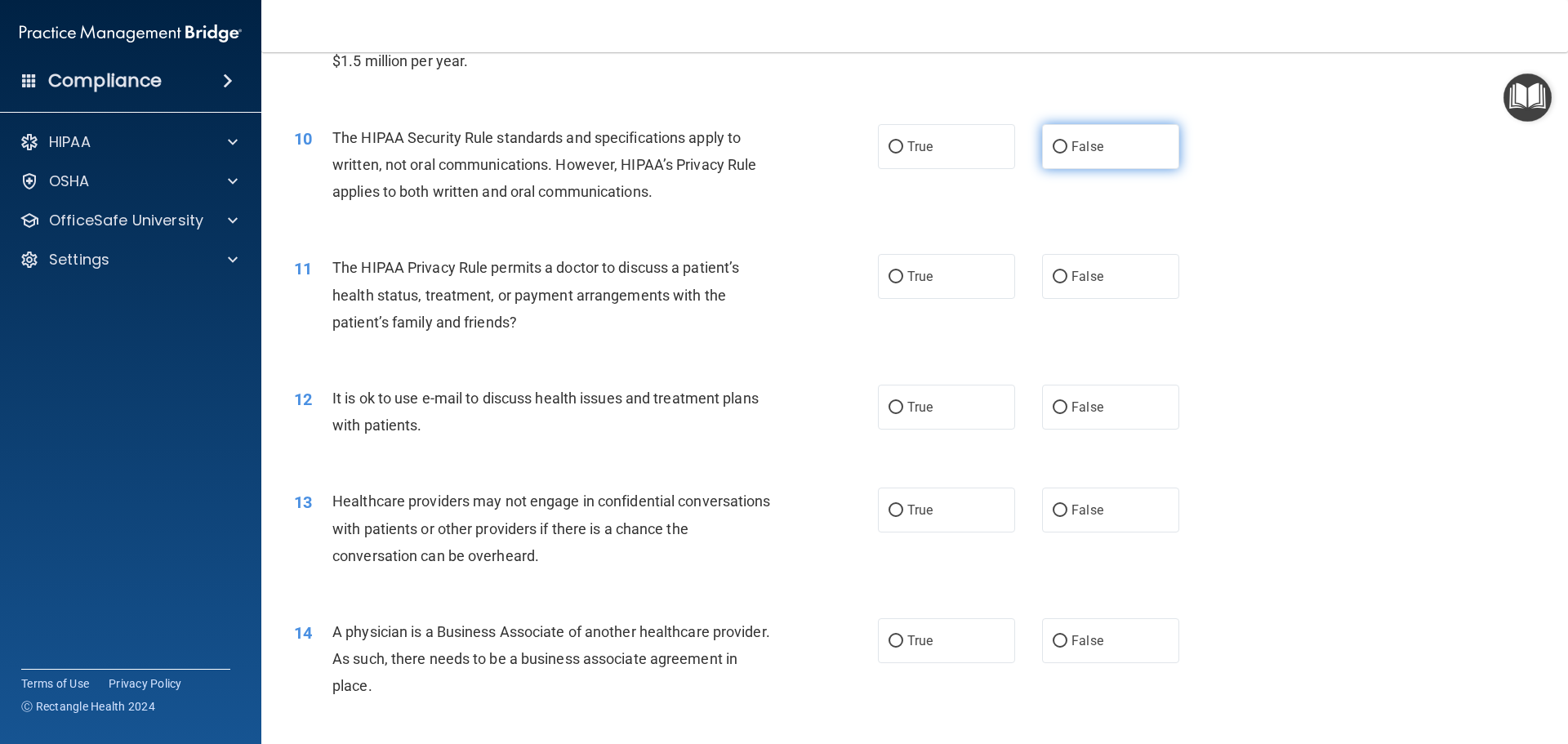
click at [1069, 128] on label "False" at bounding box center [1110, 146] width 137 height 45
click at [1068, 141] on input "False" at bounding box center [1060, 147] width 14 height 12
radio input "true"
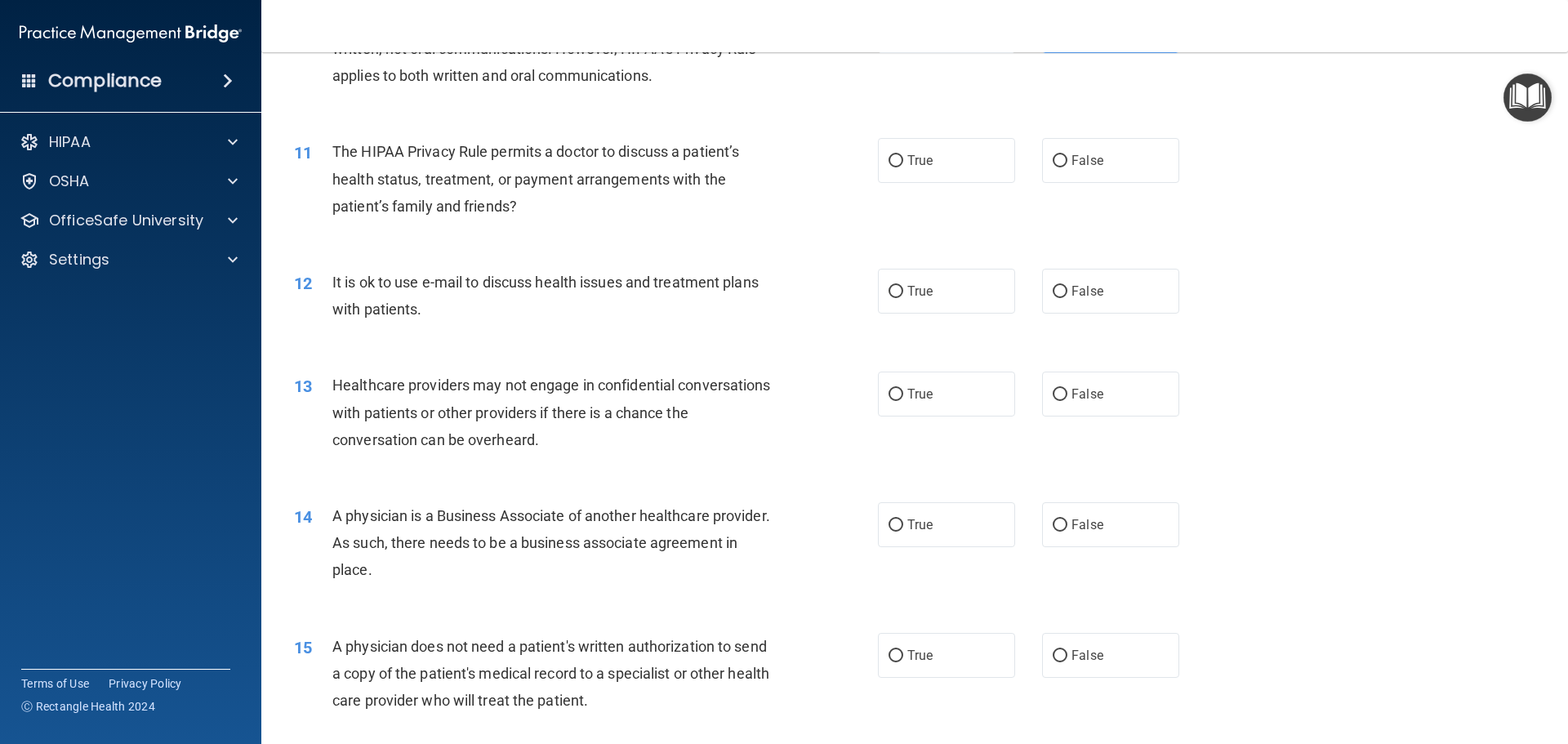
scroll to position [1261, 0]
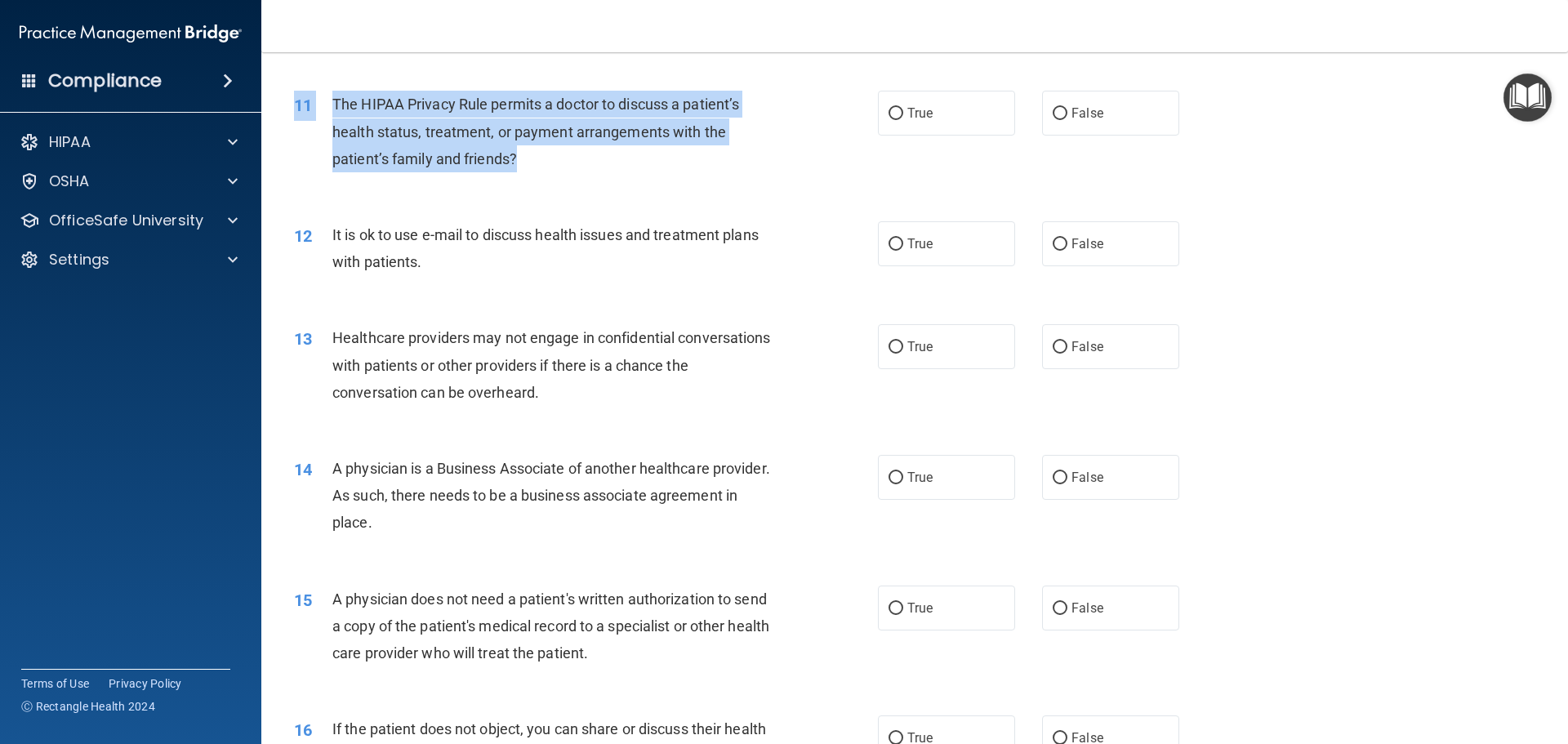
drag, startPoint x: 323, startPoint y: 86, endPoint x: 550, endPoint y: 153, distance: 236.7
click at [550, 153] on div "11 The HIPAA Privacy Rule permits a doctor to discuss a patient’s health status…" at bounding box center [914, 136] width 1266 height 131
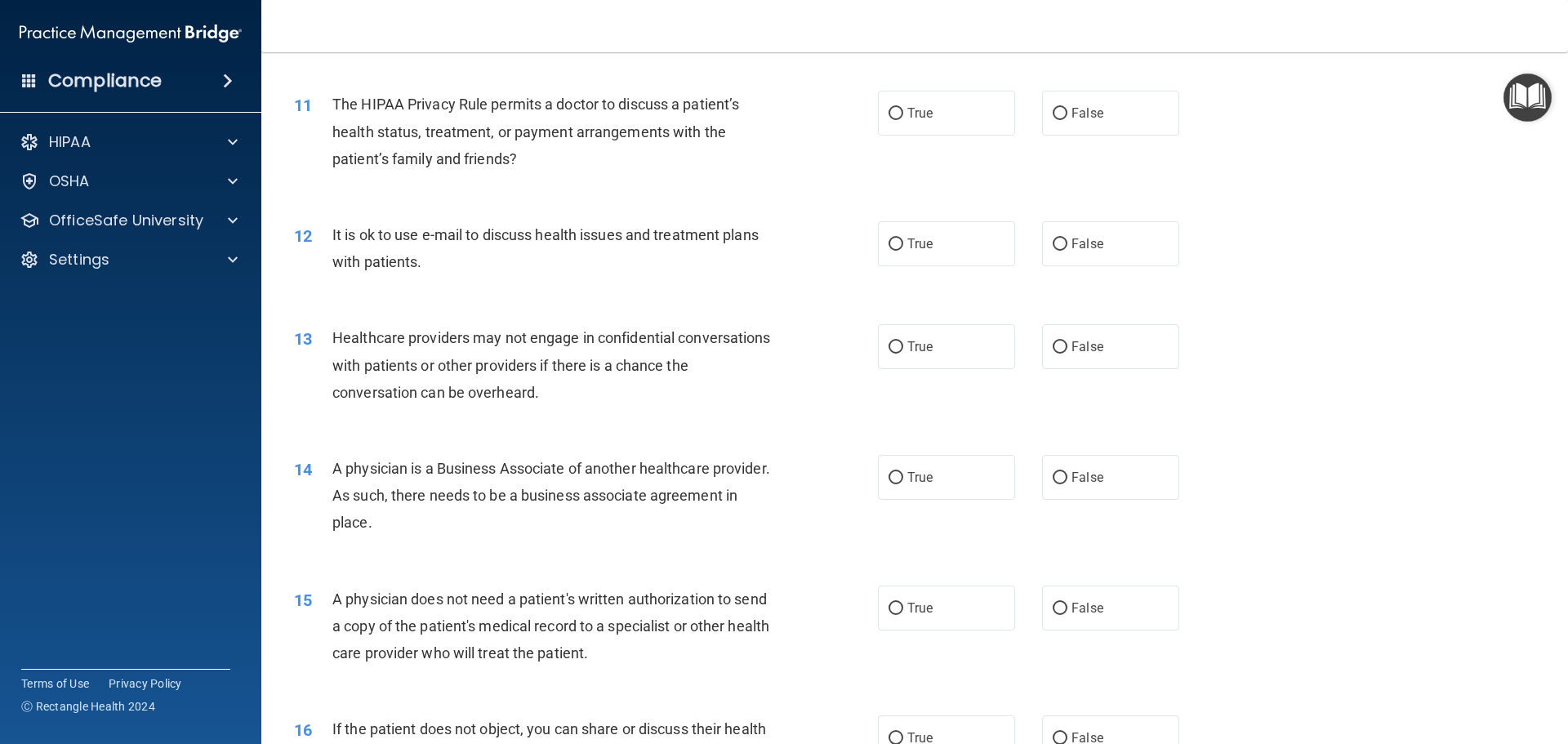
click at [574, 190] on div "11 The HIPAA Privacy Rule permits a doctor to discuss a patient’s health status…" at bounding box center [914, 136] width 1266 height 131
click at [1066, 123] on label "False" at bounding box center [1110, 113] width 137 height 45
click at [1066, 120] on input "False" at bounding box center [1060, 114] width 14 height 12
radio input "true"
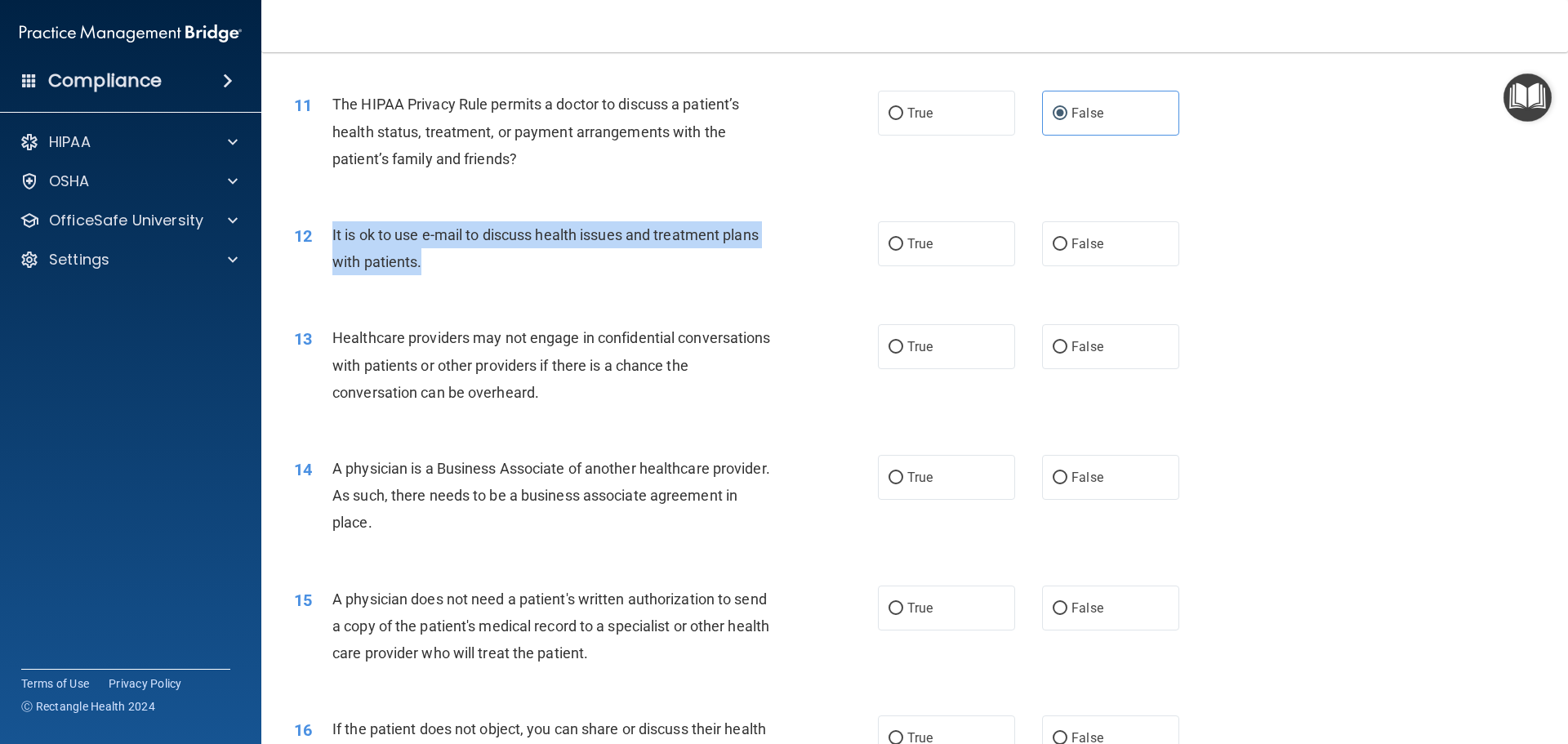
drag, startPoint x: 323, startPoint y: 221, endPoint x: 421, endPoint y: 260, distance: 105.5
click at [421, 260] on div "12 It is ok to use e-mail to discuss health issues and treatment plans with pat…" at bounding box center [586, 252] width 633 height 62
copy div "It is ok to use e-mail to discuss health issues and treatment plans with patien…"
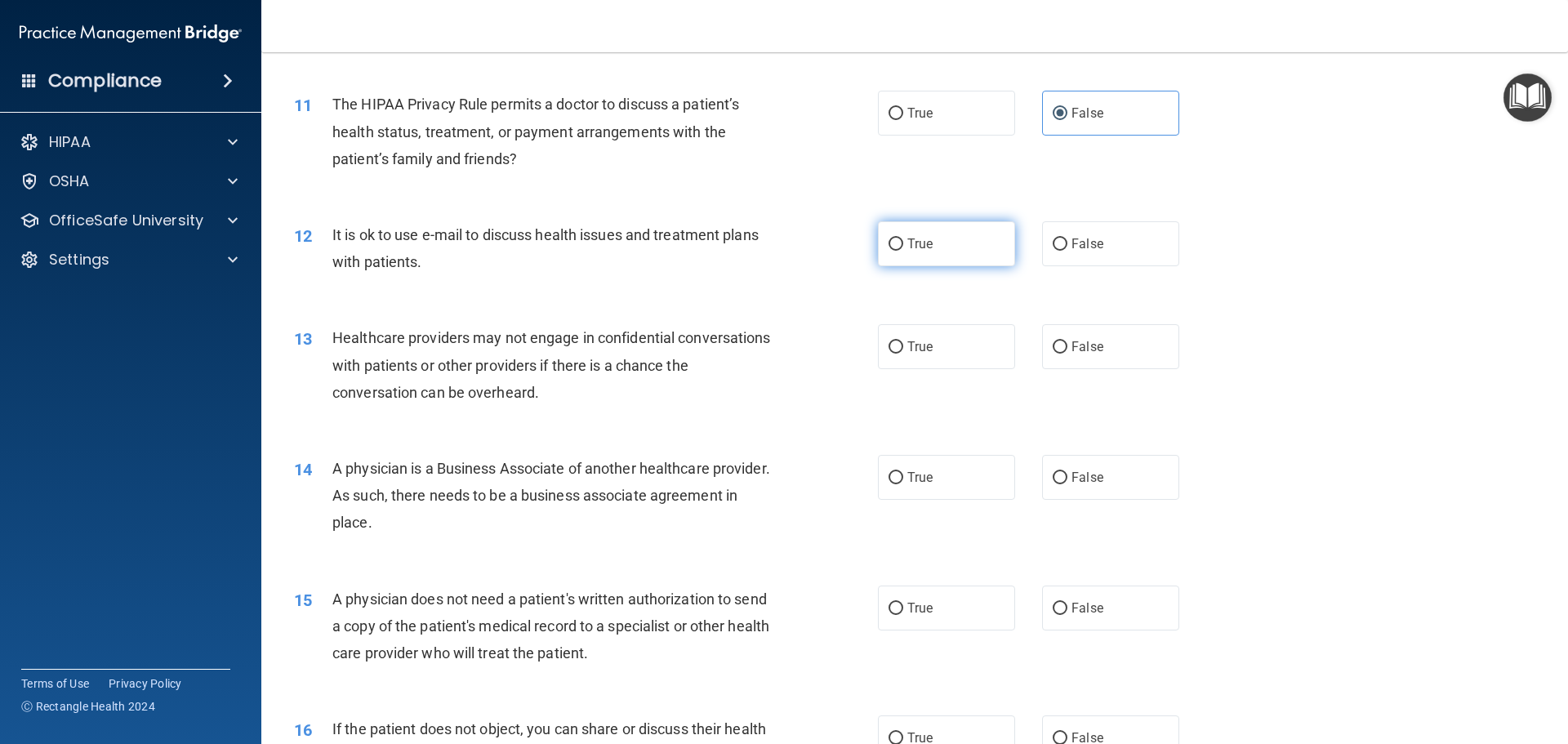
click at [903, 265] on label "True" at bounding box center [946, 244] width 137 height 45
click at [903, 251] on input "True" at bounding box center [895, 244] width 14 height 12
radio input "true"
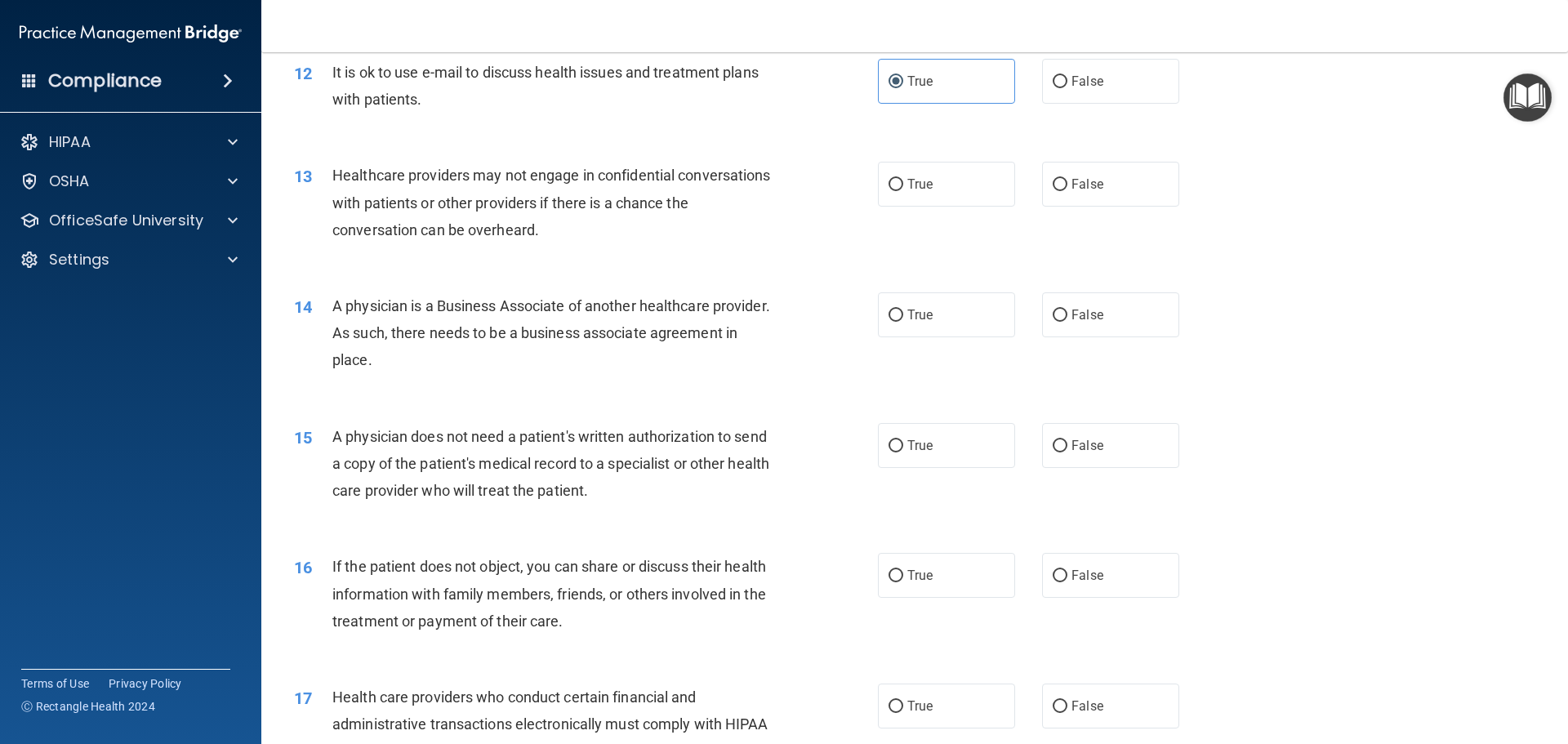
scroll to position [1425, 0]
click at [942, 186] on label "True" at bounding box center [946, 183] width 137 height 45
click at [904, 186] on input "True" at bounding box center [895, 185] width 14 height 12
radio input "true"
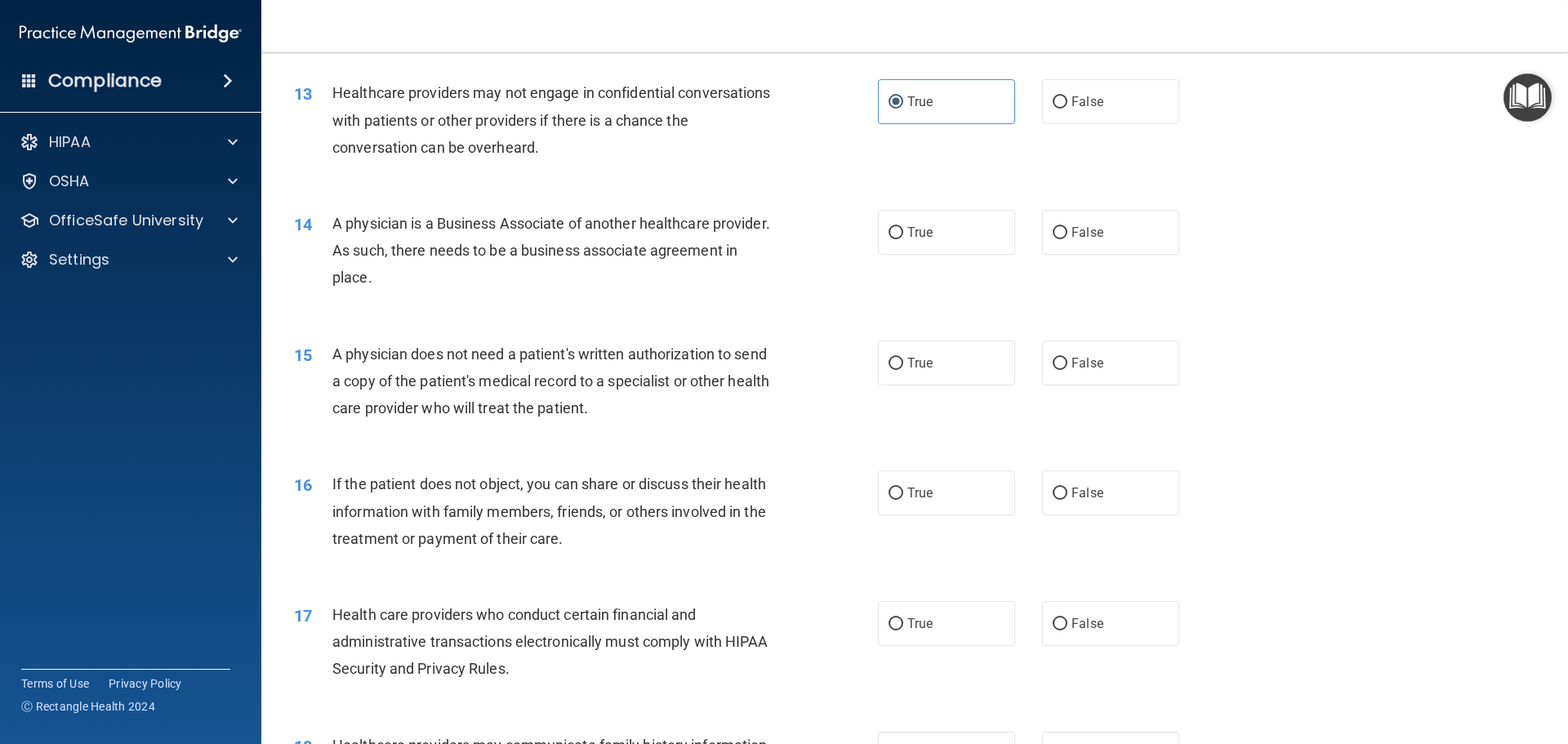
drag, startPoint x: 306, startPoint y: 204, endPoint x: 498, endPoint y: 275, distance: 204.7
click at [498, 275] on div "14 A physician is a Business Associate of another healthcare provider. As such,…" at bounding box center [914, 254] width 1266 height 131
copy div "14 A physician is a Business Associate of another healthcare provider. As such,…"
drag, startPoint x: 1140, startPoint y: 242, endPoint x: 1129, endPoint y: 246, distance: 11.7
click at [1137, 243] on label "False" at bounding box center [1110, 232] width 137 height 45
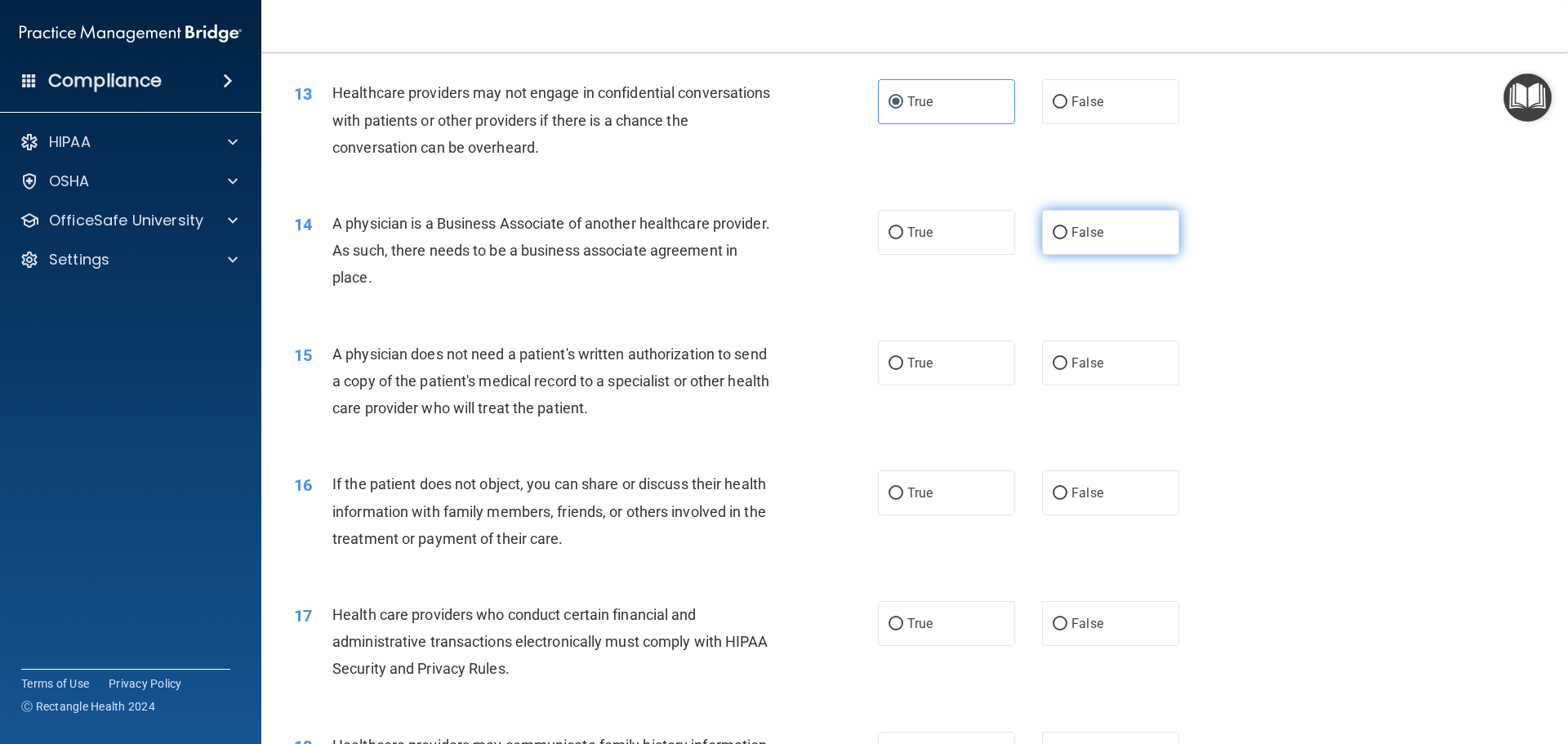
click at [1068, 239] on input "False" at bounding box center [1060, 234] width 14 height 12
radio input "true"
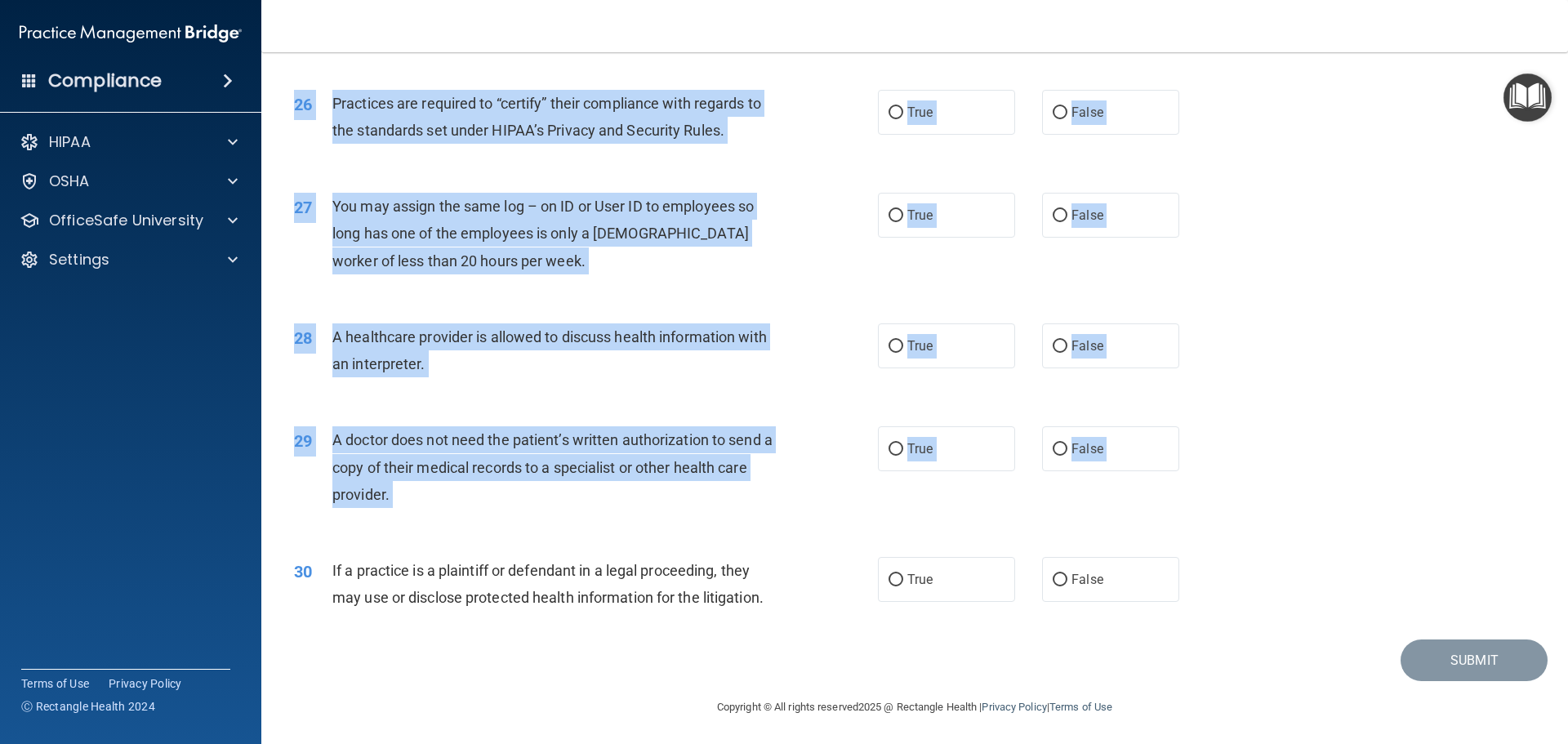
scroll to position [3058, 0]
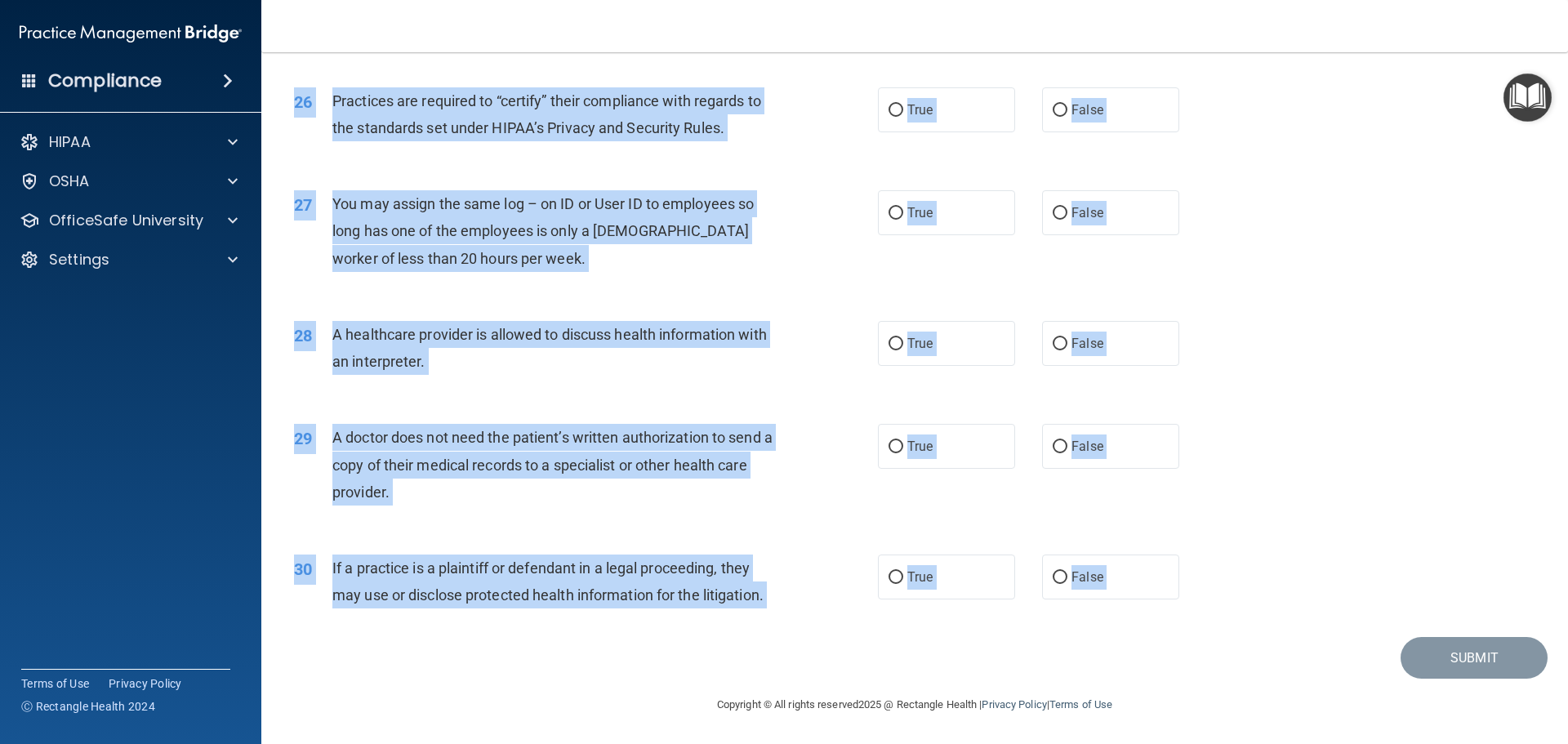
drag, startPoint x: 321, startPoint y: 253, endPoint x: 1092, endPoint y: 643, distance: 864.0
copy main "15 A physician does not need a patient's written authorization to send a copy o…"
click at [1382, 325] on div "28 A healthcare provider is allowed to discuss health information with an inter…" at bounding box center [914, 351] width 1266 height 103
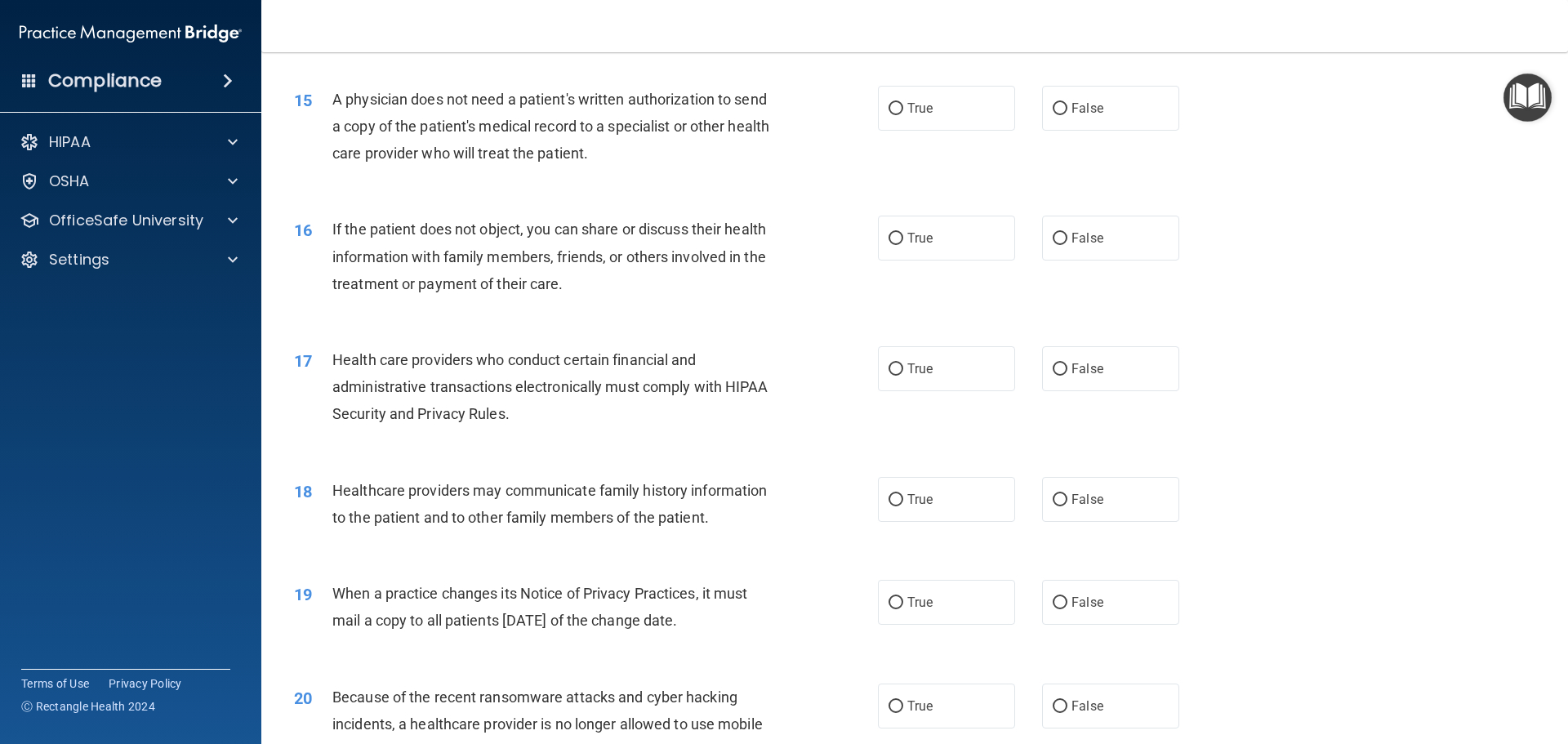
scroll to position [1670, 0]
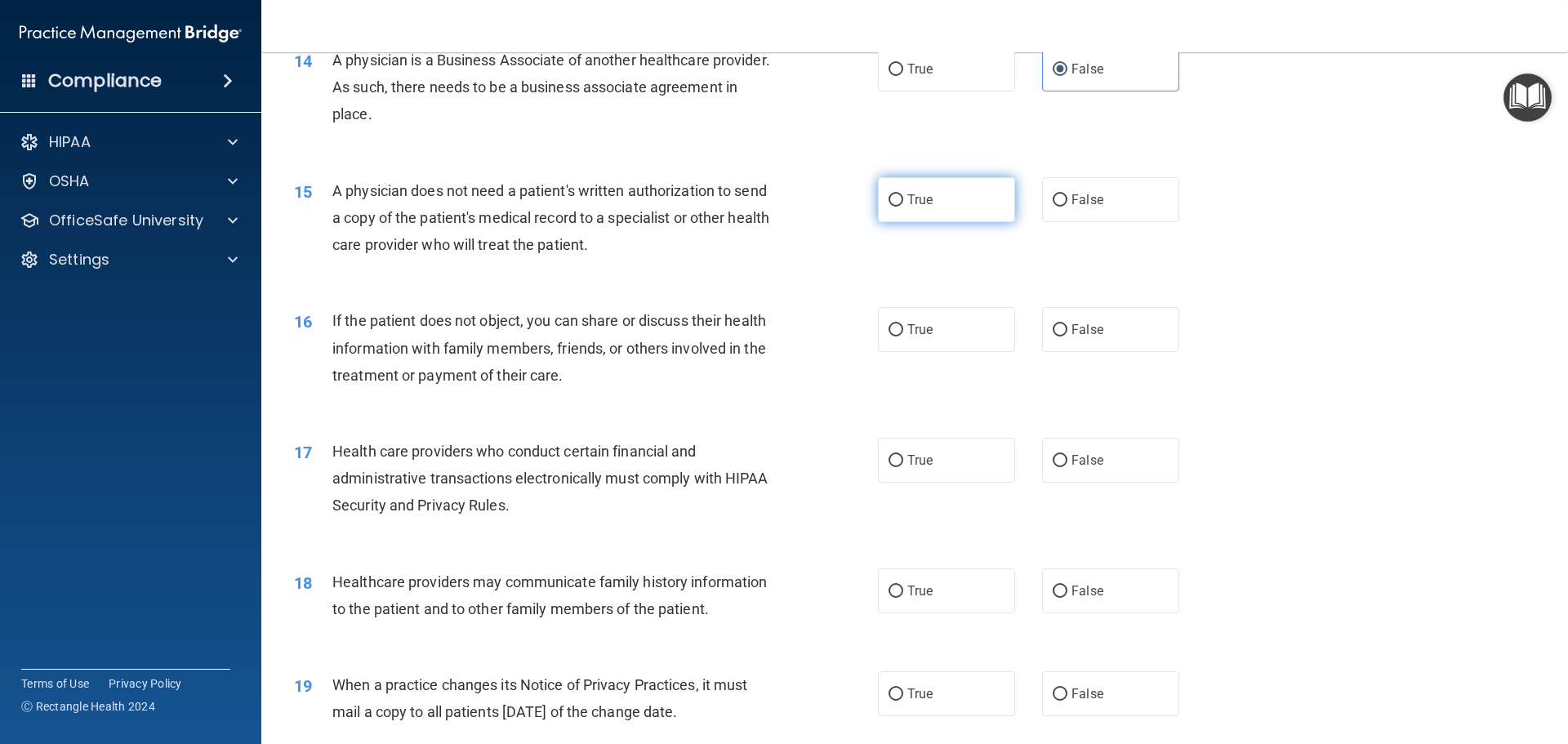
click at [927, 200] on span "True" at bounding box center [920, 199] width 25 height 15
click at [904, 200] on input "True" at bounding box center [895, 201] width 14 height 12
radio input "true"
click at [929, 335] on label "True" at bounding box center [946, 329] width 137 height 45
click at [904, 335] on input "True" at bounding box center [895, 331] width 14 height 12
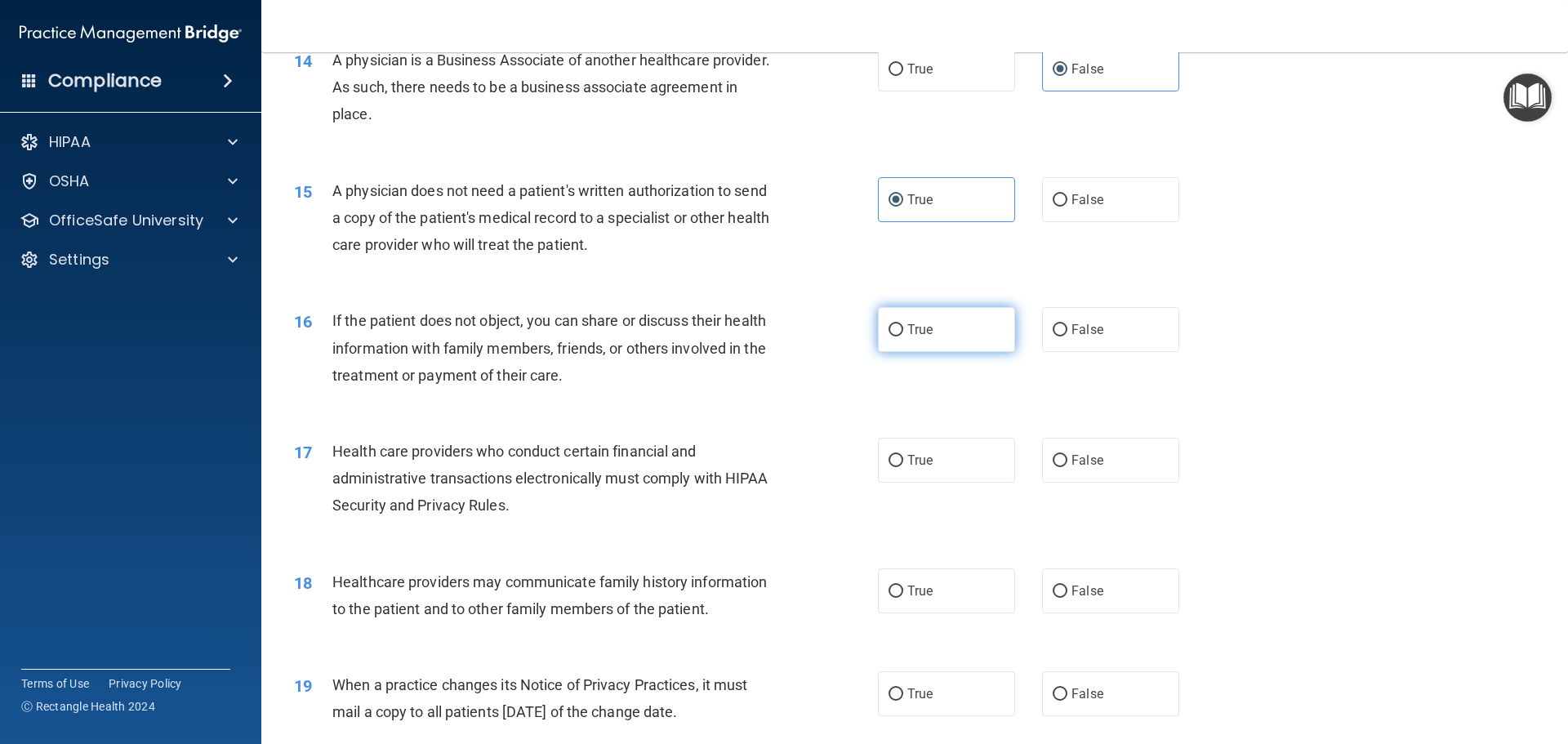
radio input "true"
click at [934, 458] on label "True" at bounding box center [946, 460] width 137 height 45
click at [904, 458] on input "True" at bounding box center [895, 461] width 14 height 12
radio input "true"
click at [923, 583] on label "True" at bounding box center [946, 591] width 137 height 45
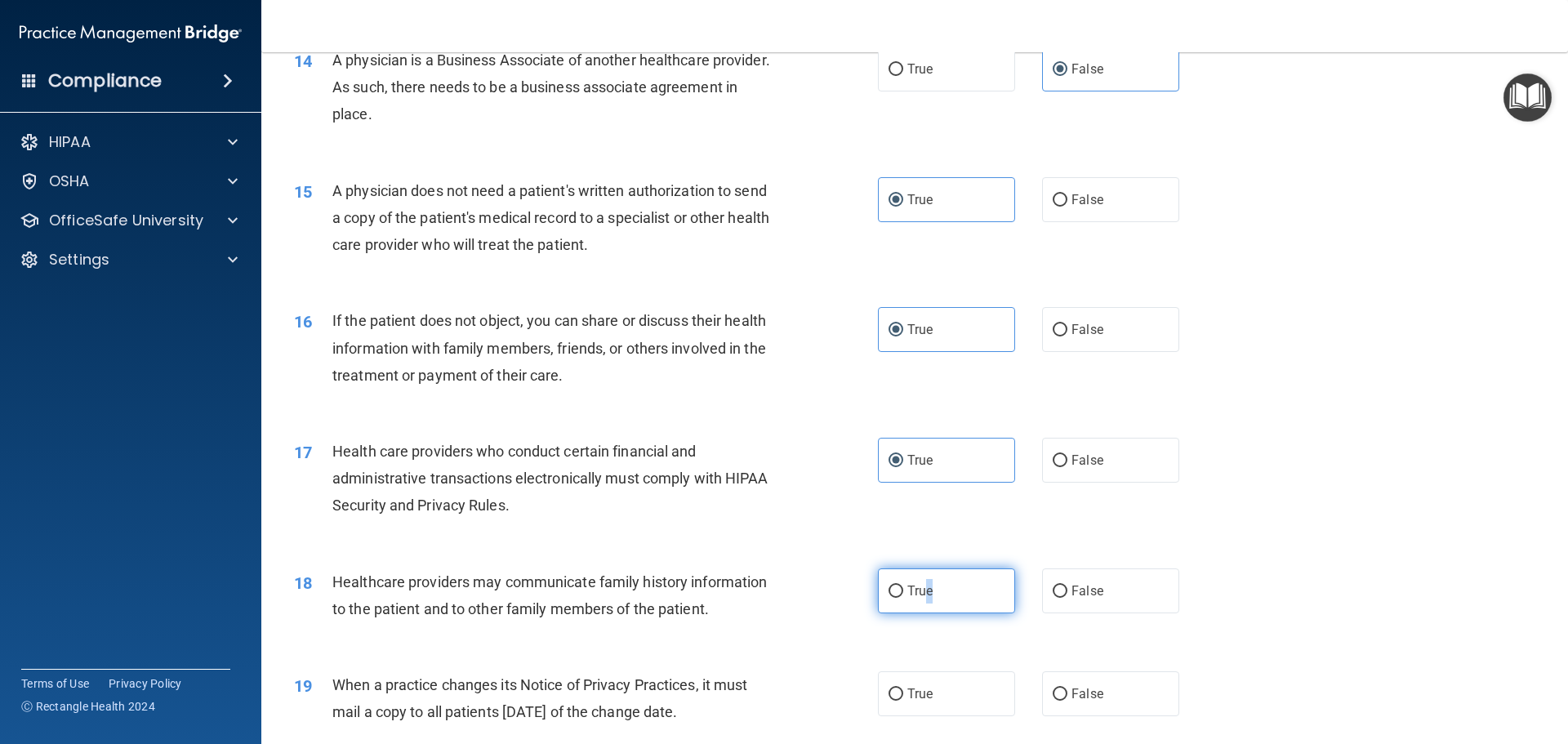
click at [925, 602] on label "True" at bounding box center [946, 591] width 137 height 45
click at [904, 598] on input "True" at bounding box center [895, 592] width 14 height 12
radio input "true"
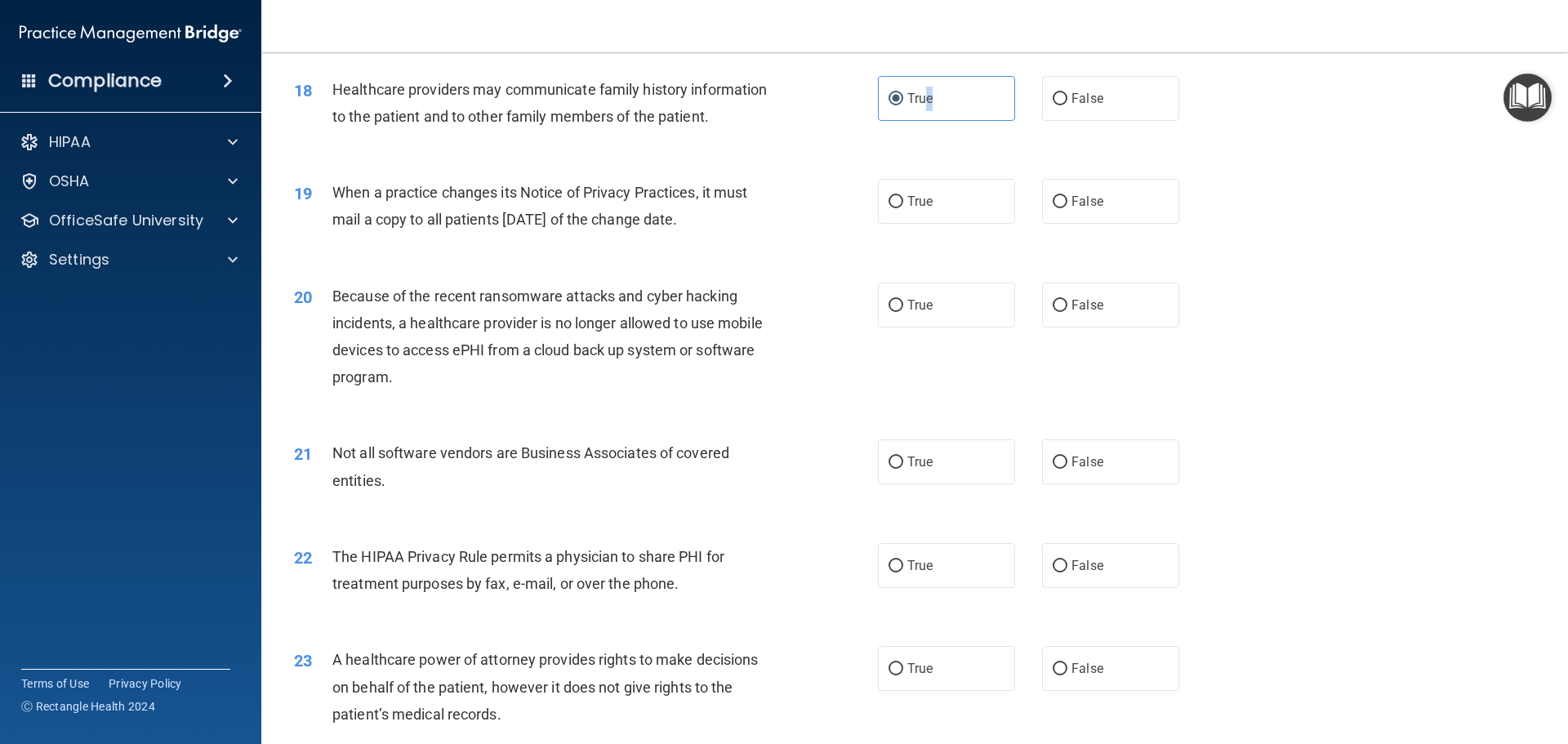
scroll to position [2242, 0]
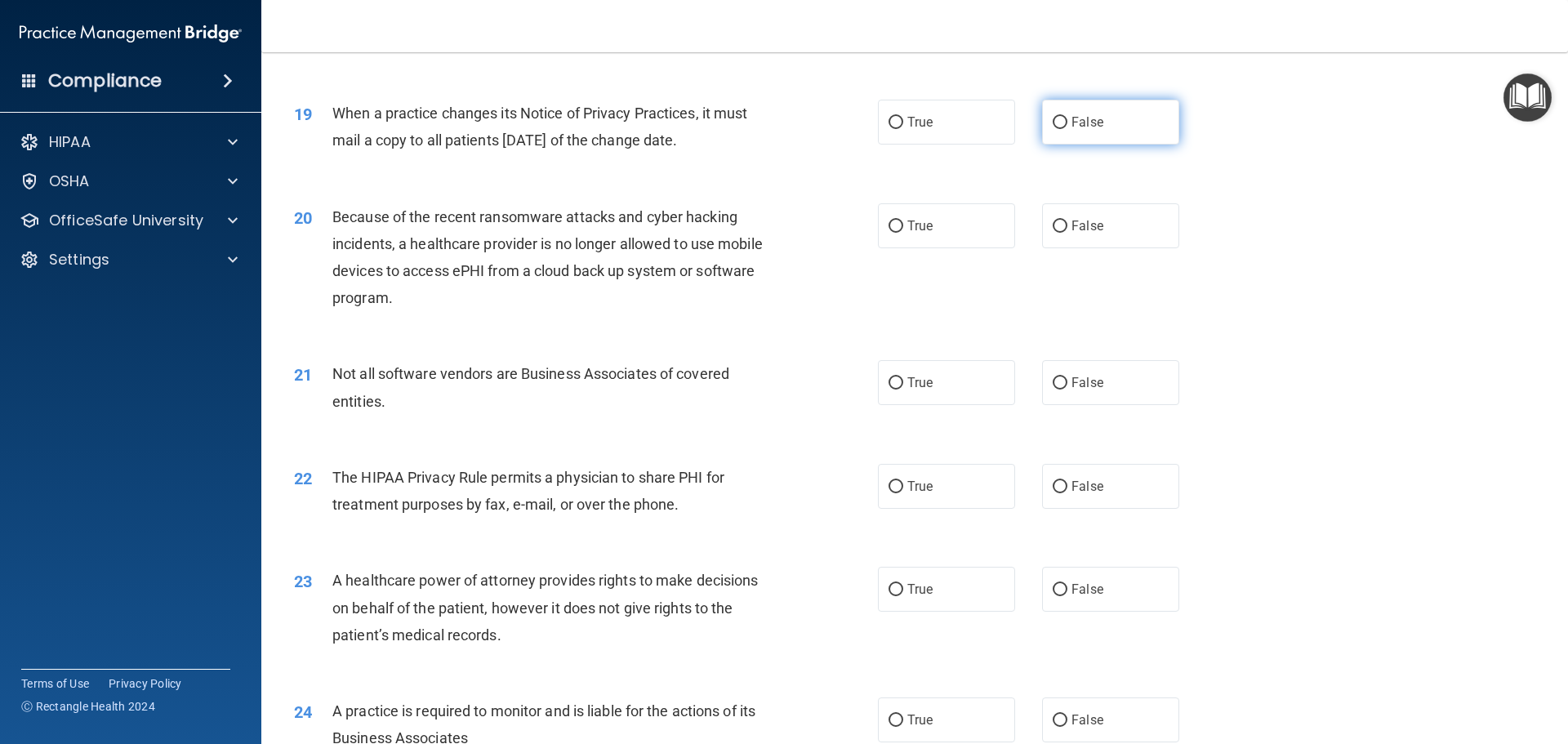
click at [1049, 108] on label "False" at bounding box center [1110, 122] width 137 height 45
click at [1052, 117] on input "False" at bounding box center [1060, 123] width 14 height 12
radio input "true"
click at [1071, 219] on span "False" at bounding box center [1087, 225] width 32 height 15
click at [1068, 220] on input "False" at bounding box center [1060, 227] width 14 height 12
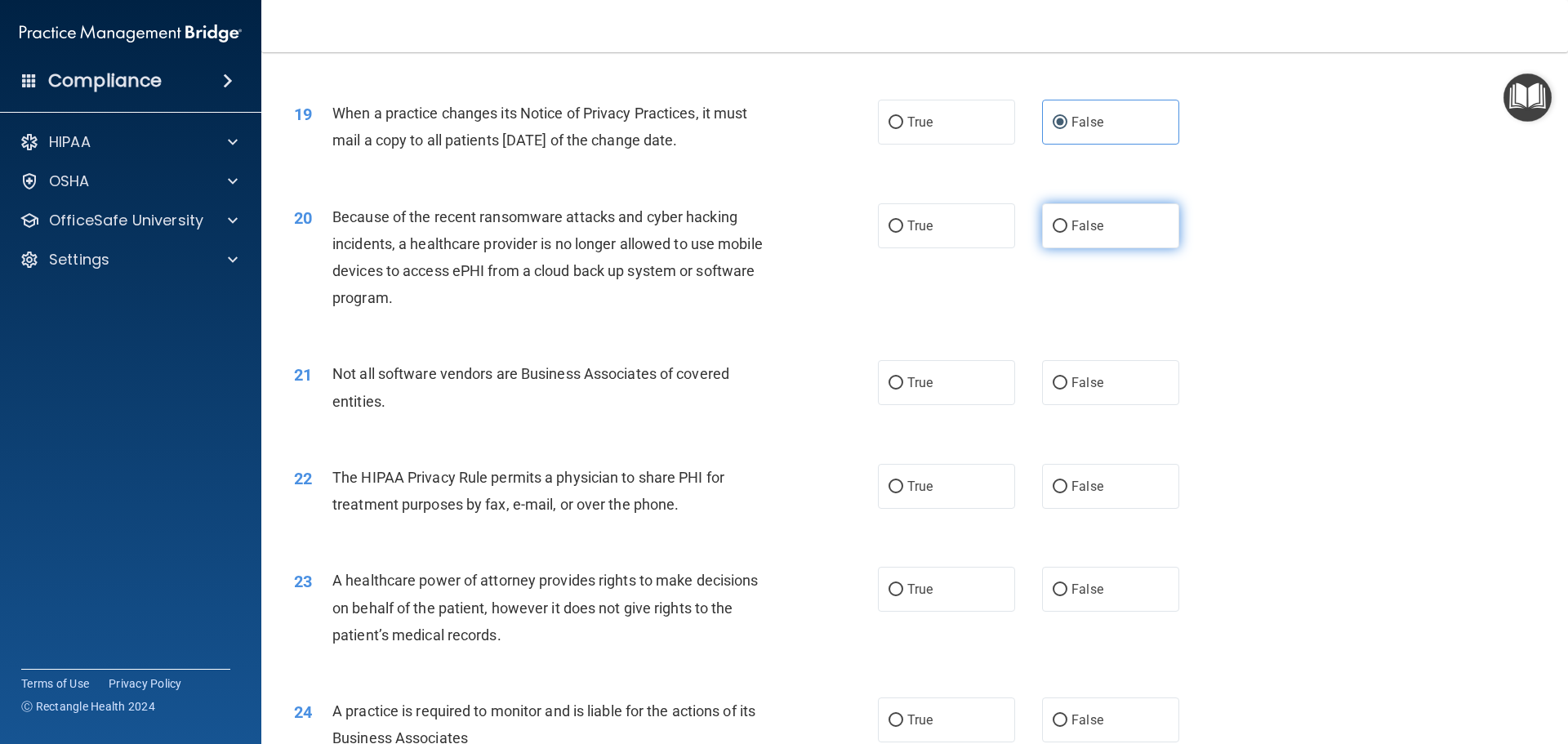
radio input "true"
click at [974, 396] on label "True" at bounding box center [946, 383] width 137 height 45
click at [904, 390] on input "True" at bounding box center [895, 384] width 14 height 12
radio input "true"
click at [968, 475] on label "True" at bounding box center [946, 486] width 137 height 45
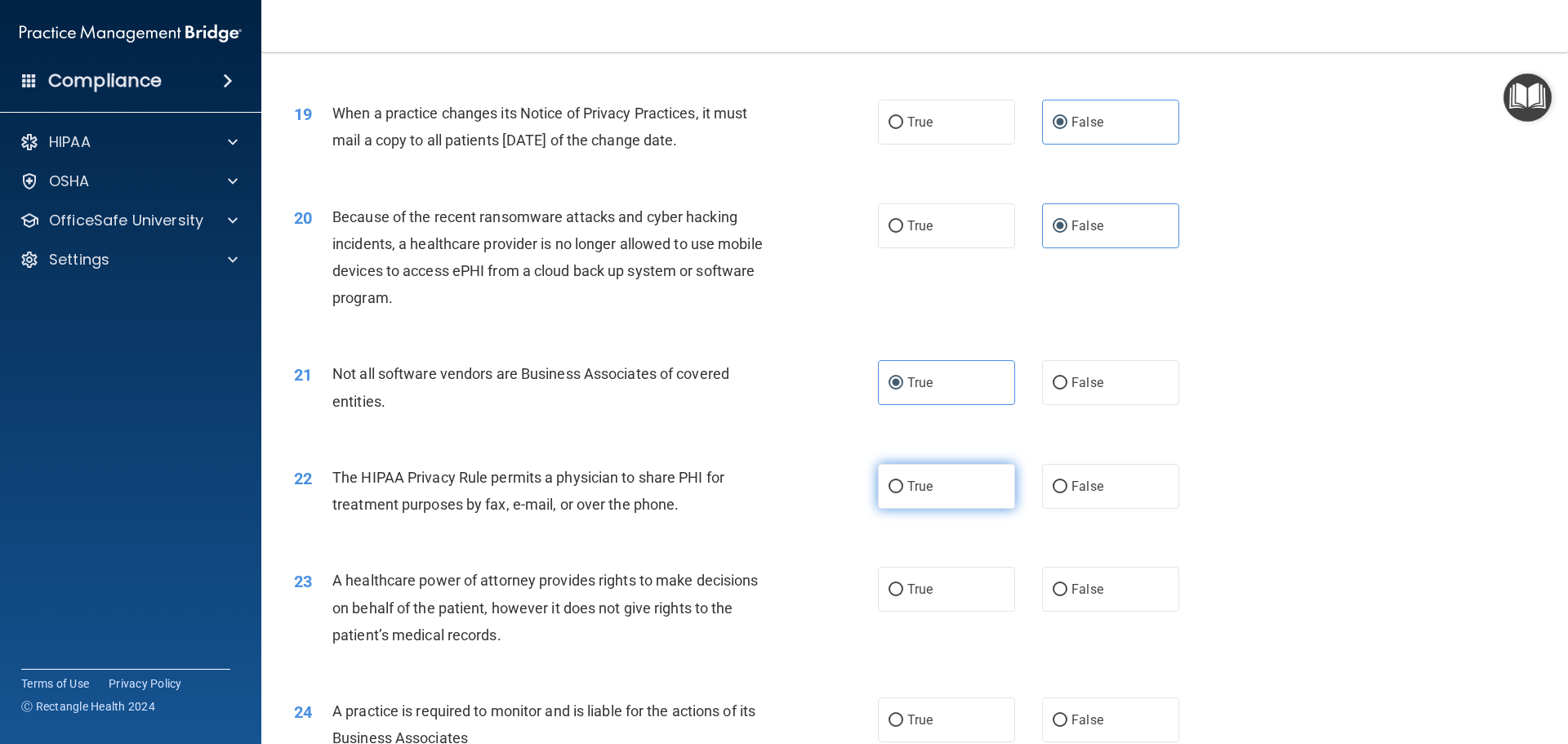
click at [904, 481] on input "True" at bounding box center [895, 487] width 14 height 12
radio input "true"
click at [1064, 575] on label "False" at bounding box center [1110, 589] width 137 height 45
click at [1064, 584] on input "False" at bounding box center [1060, 591] width 14 height 12
radio input "true"
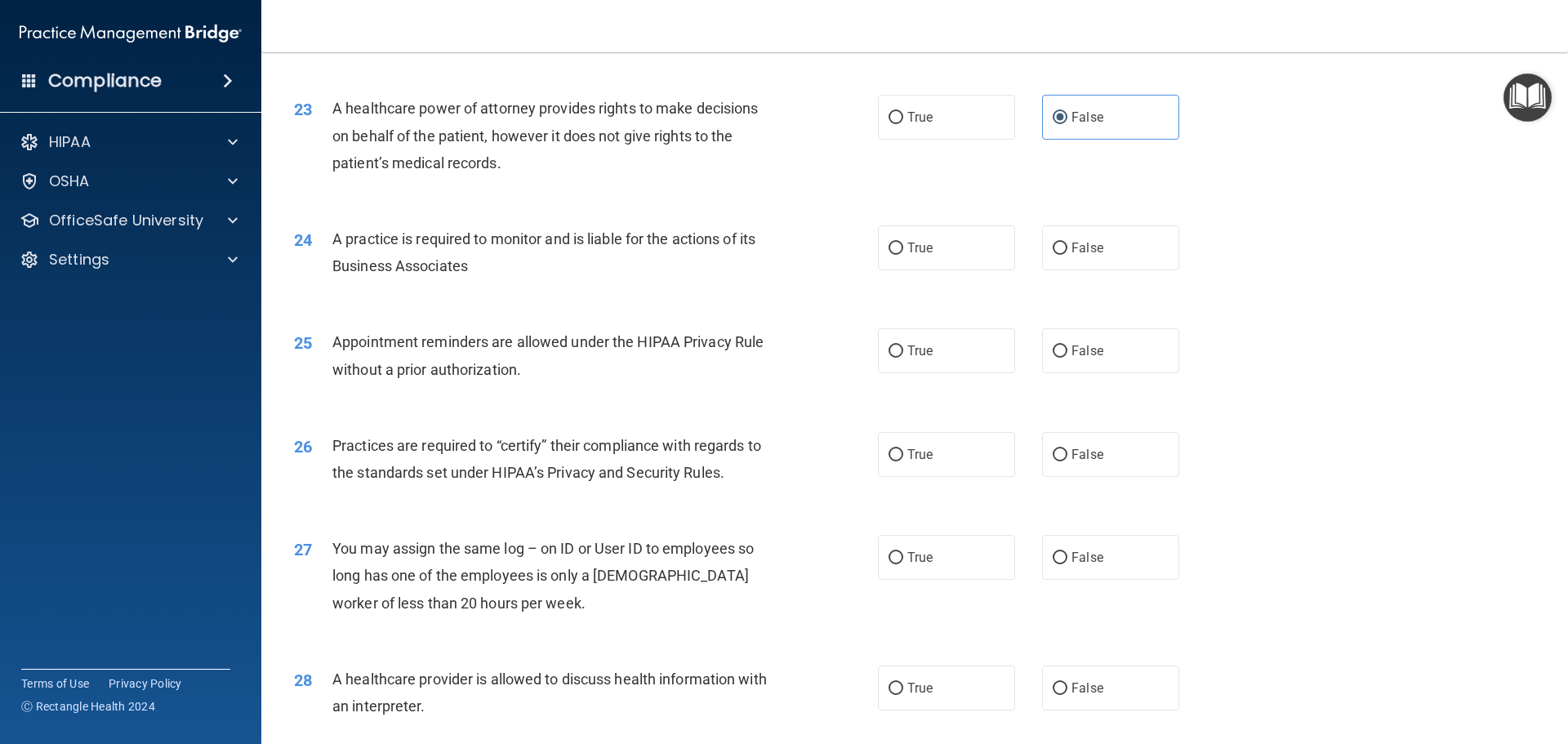
scroll to position [2732, 0]
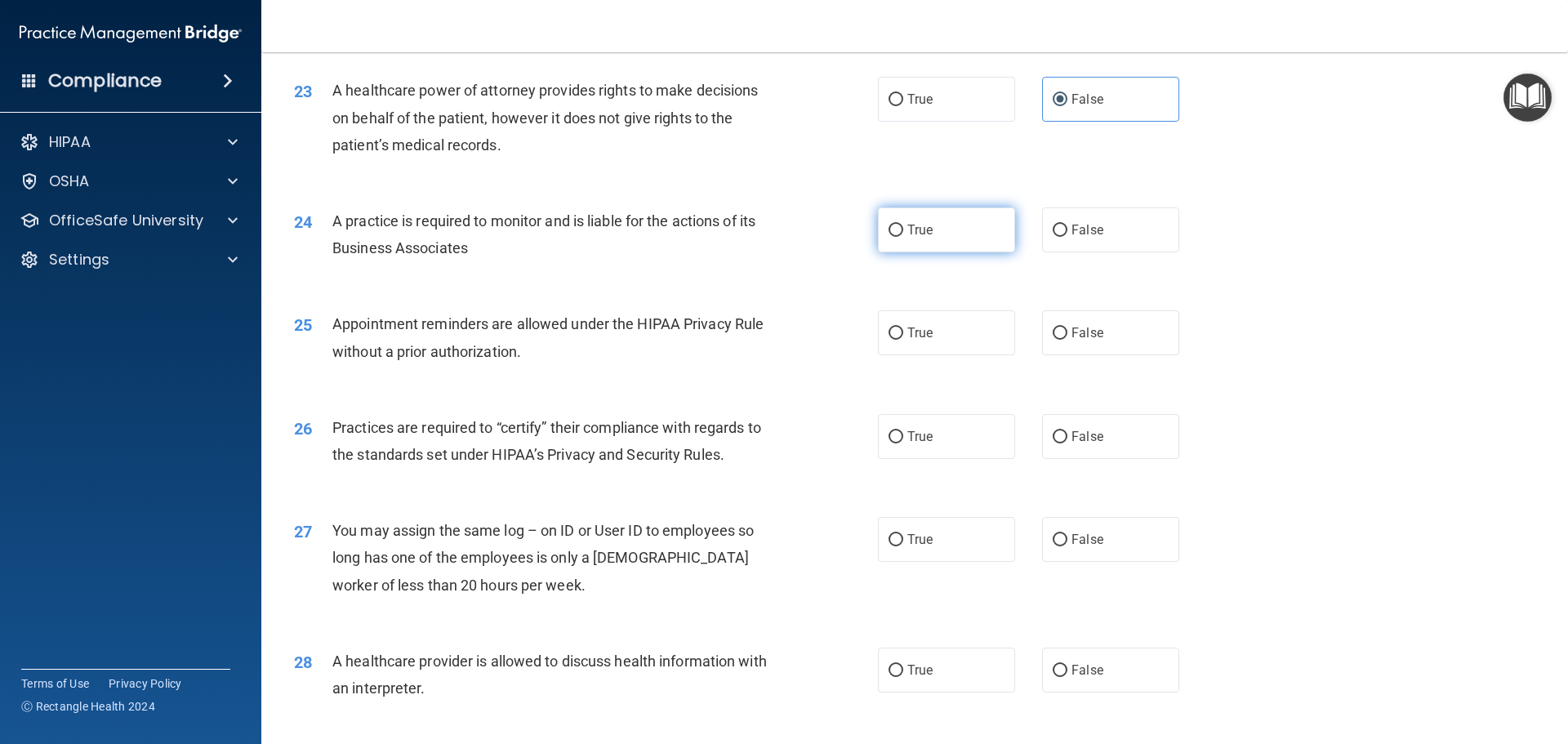
click at [907, 233] on span "True" at bounding box center [920, 229] width 25 height 15
click at [904, 233] on input "True" at bounding box center [895, 231] width 14 height 12
radio input "true"
click at [907, 314] on label "True" at bounding box center [946, 333] width 137 height 45
click at [904, 327] on input "True" at bounding box center [895, 334] width 14 height 12
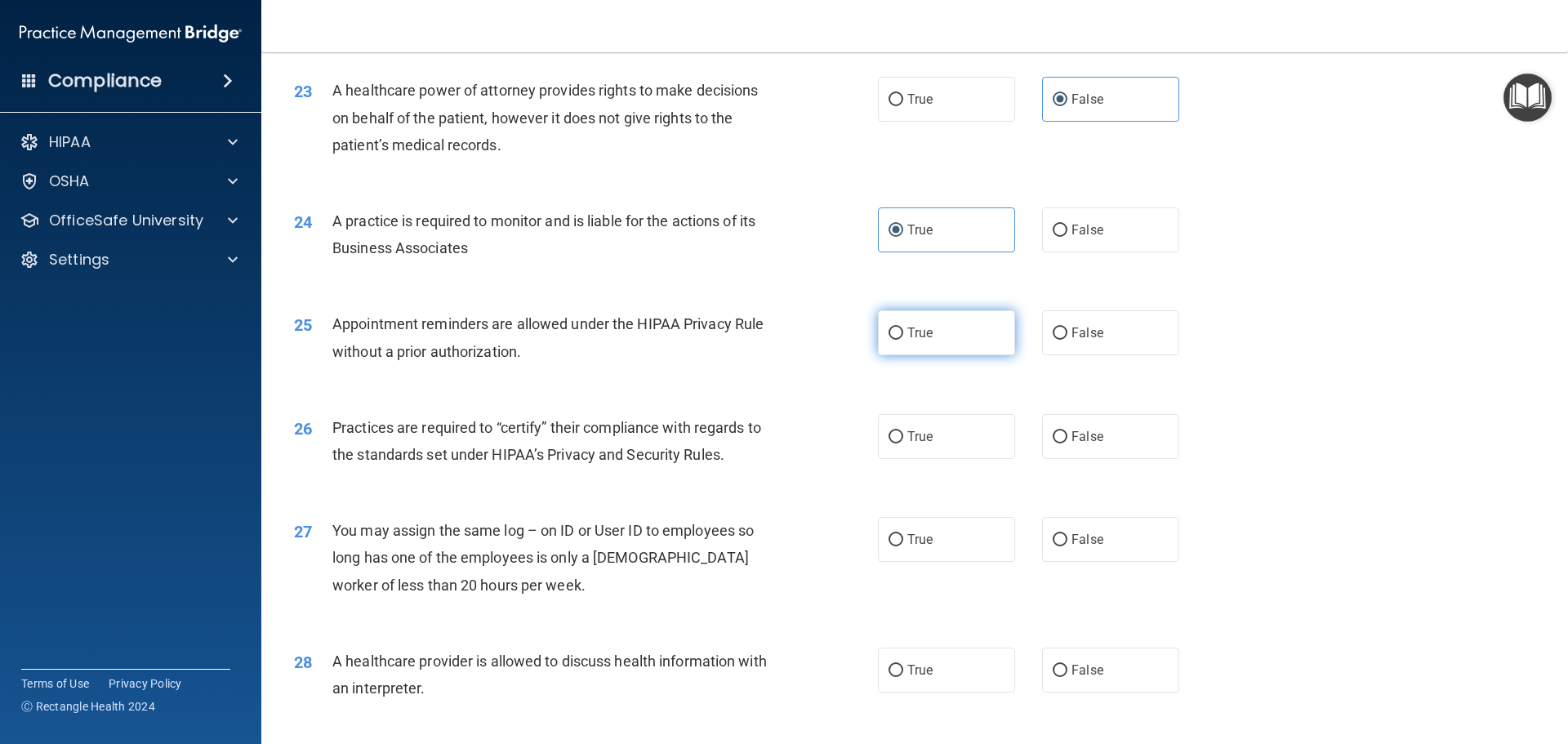
radio input "true"
click at [1101, 444] on label "False" at bounding box center [1110, 436] width 137 height 45
click at [1068, 443] on input "False" at bounding box center [1060, 437] width 14 height 12
radio input "true"
drag, startPoint x: 1075, startPoint y: 545, endPoint x: 996, endPoint y: 541, distance: 79.1
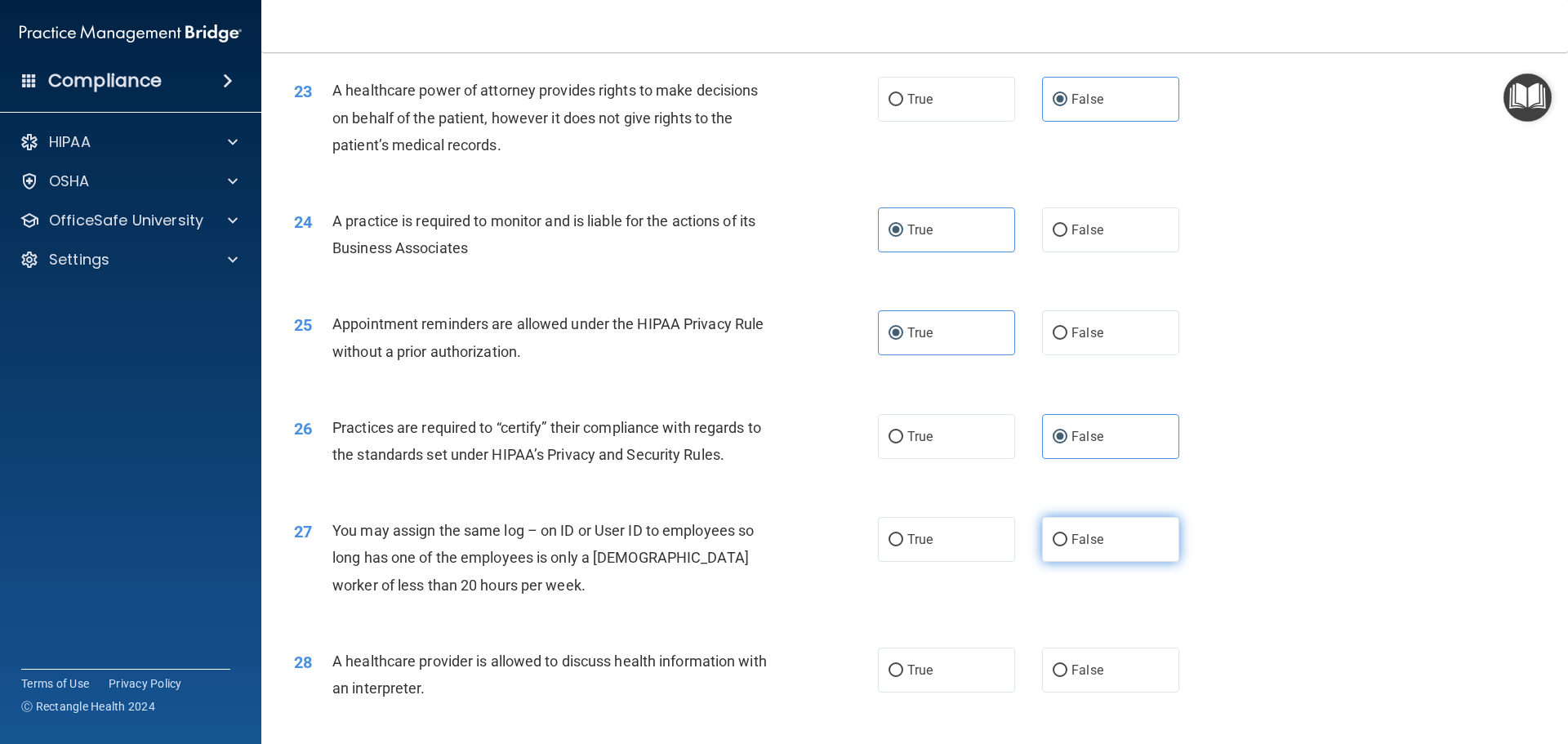
click at [1074, 545] on span "False" at bounding box center [1087, 539] width 32 height 15
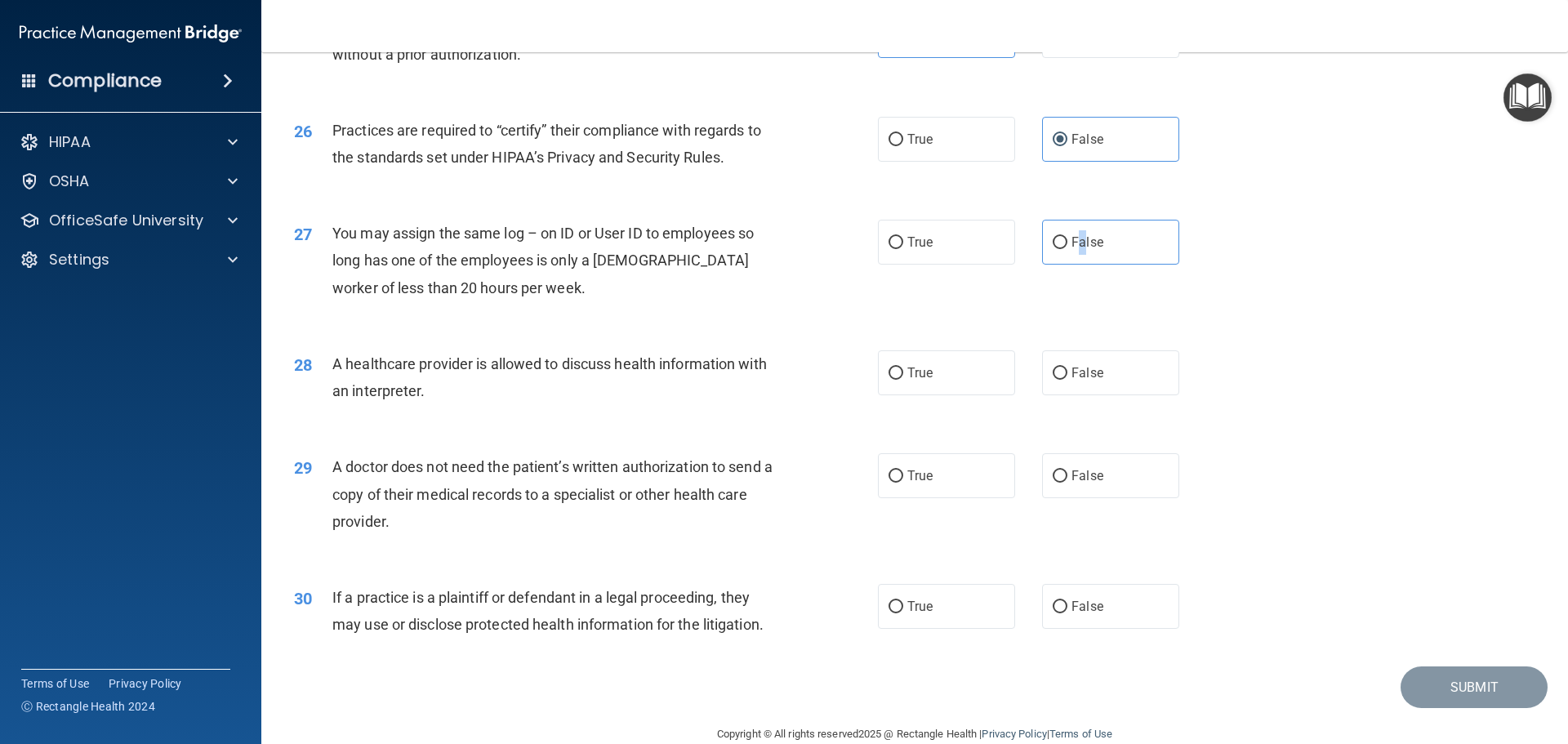
scroll to position [3058, 0]
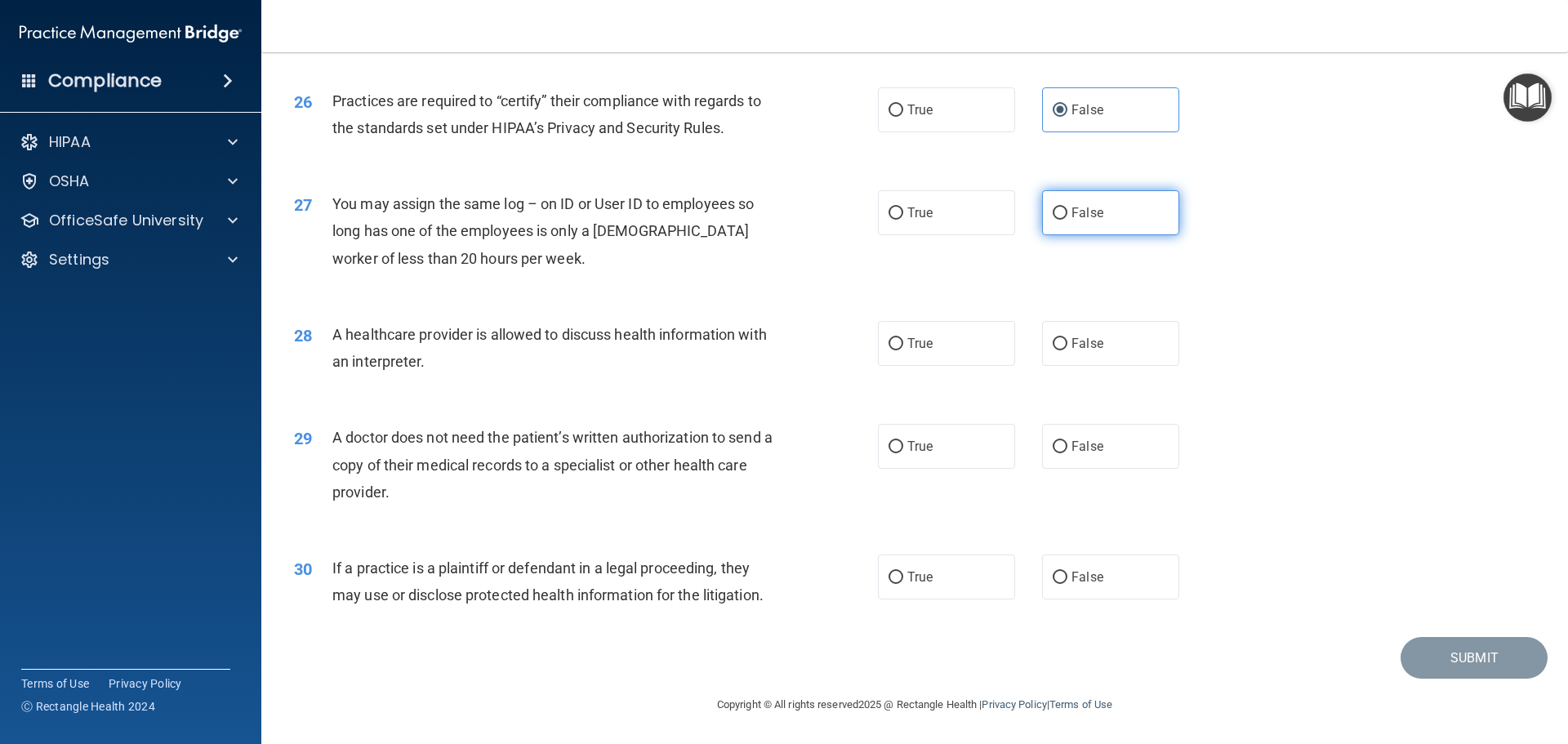
click at [1131, 189] on div "27 You may assign the same log – on ID or User ID to employees so long has one …" at bounding box center [914, 235] width 1266 height 131
click at [1126, 198] on label "False" at bounding box center [1110, 212] width 137 height 45
click at [1068, 208] on input "False" at bounding box center [1060, 214] width 14 height 12
radio input "true"
click at [990, 347] on label "True" at bounding box center [946, 343] width 137 height 45
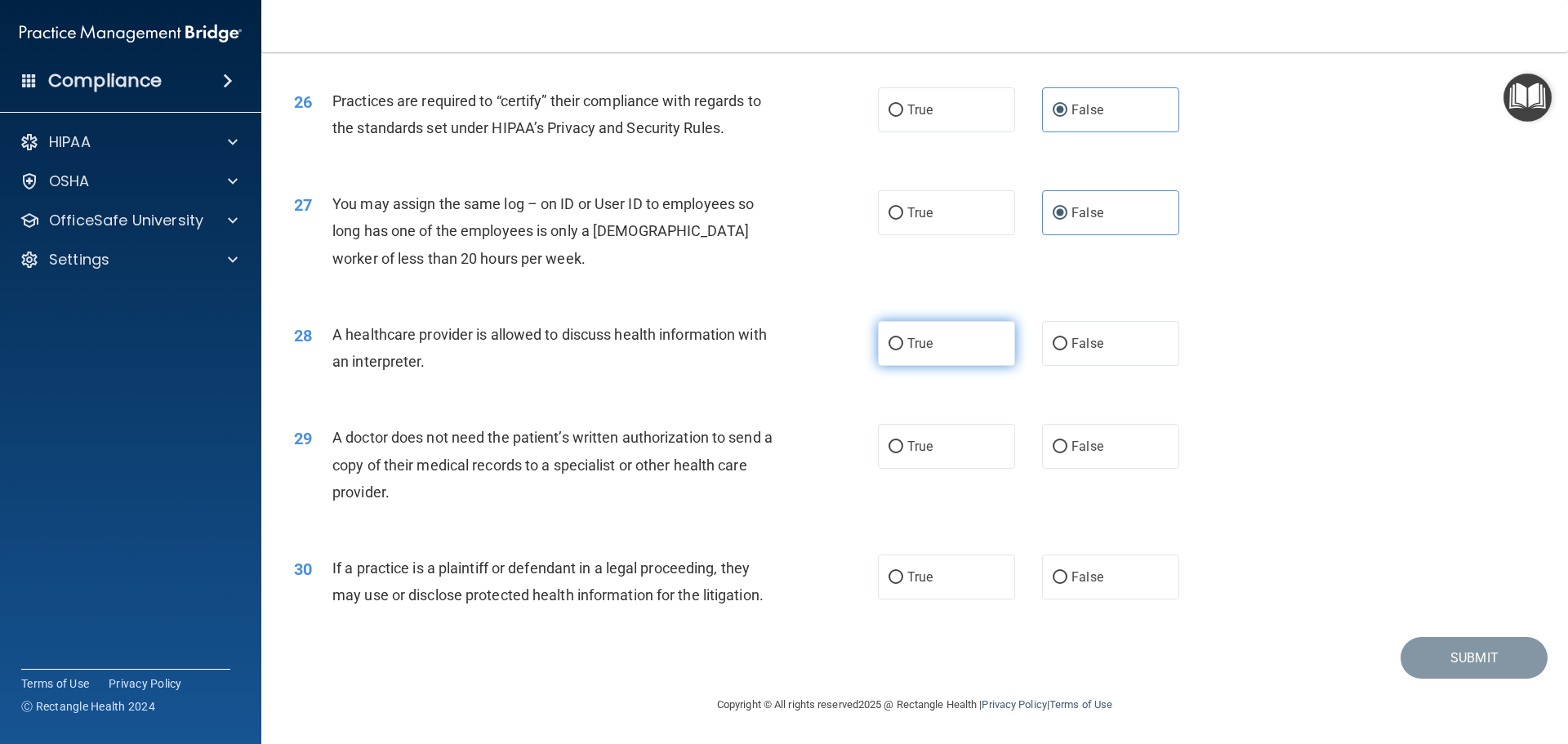
click at [904, 347] on input "True" at bounding box center [895, 344] width 14 height 12
radio input "true"
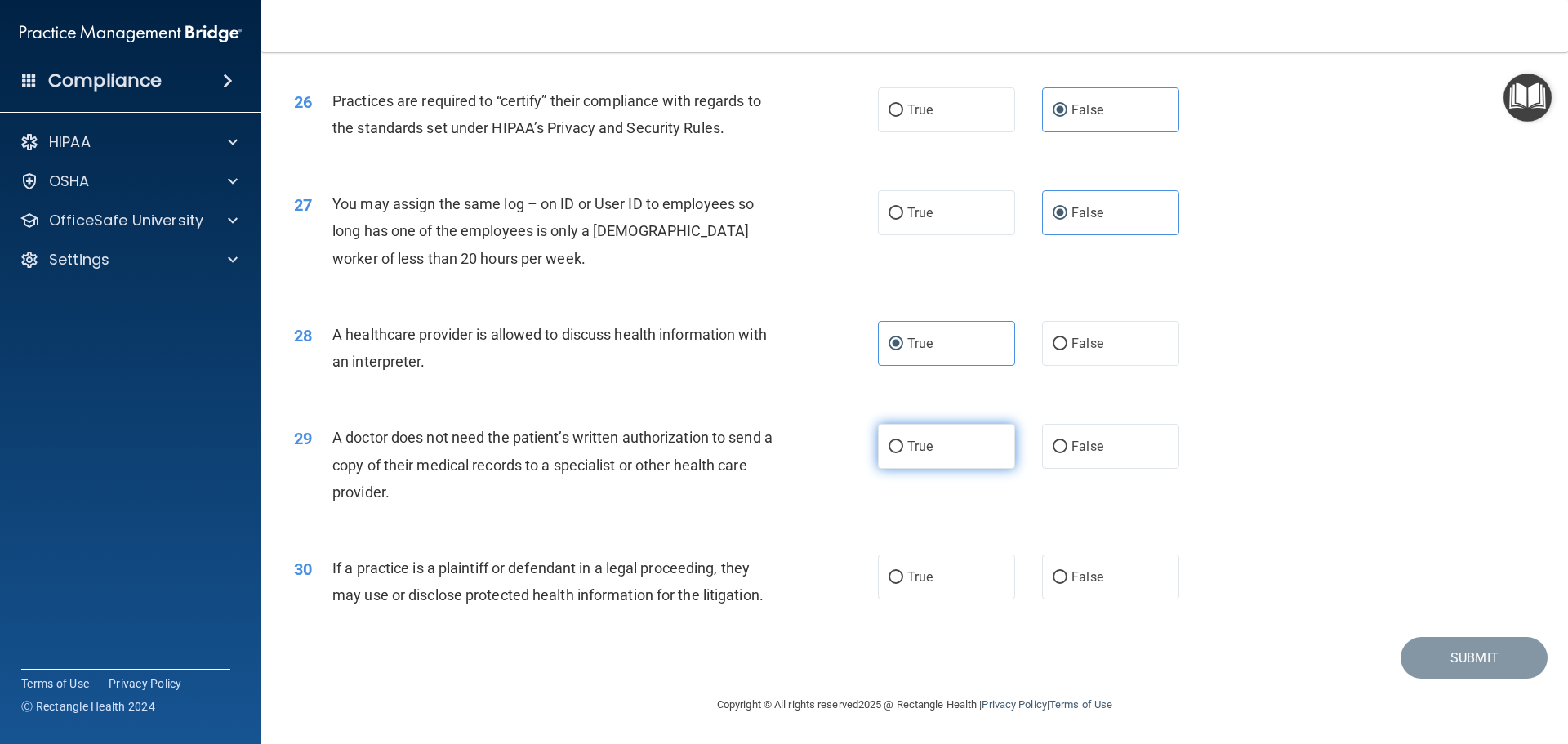
click at [964, 438] on label "True" at bounding box center [946, 446] width 137 height 45
click at [904, 441] on input "True" at bounding box center [895, 447] width 14 height 12
radio input "true"
click at [951, 566] on label "True" at bounding box center [946, 577] width 137 height 45
click at [904, 572] on input "True" at bounding box center [895, 578] width 14 height 12
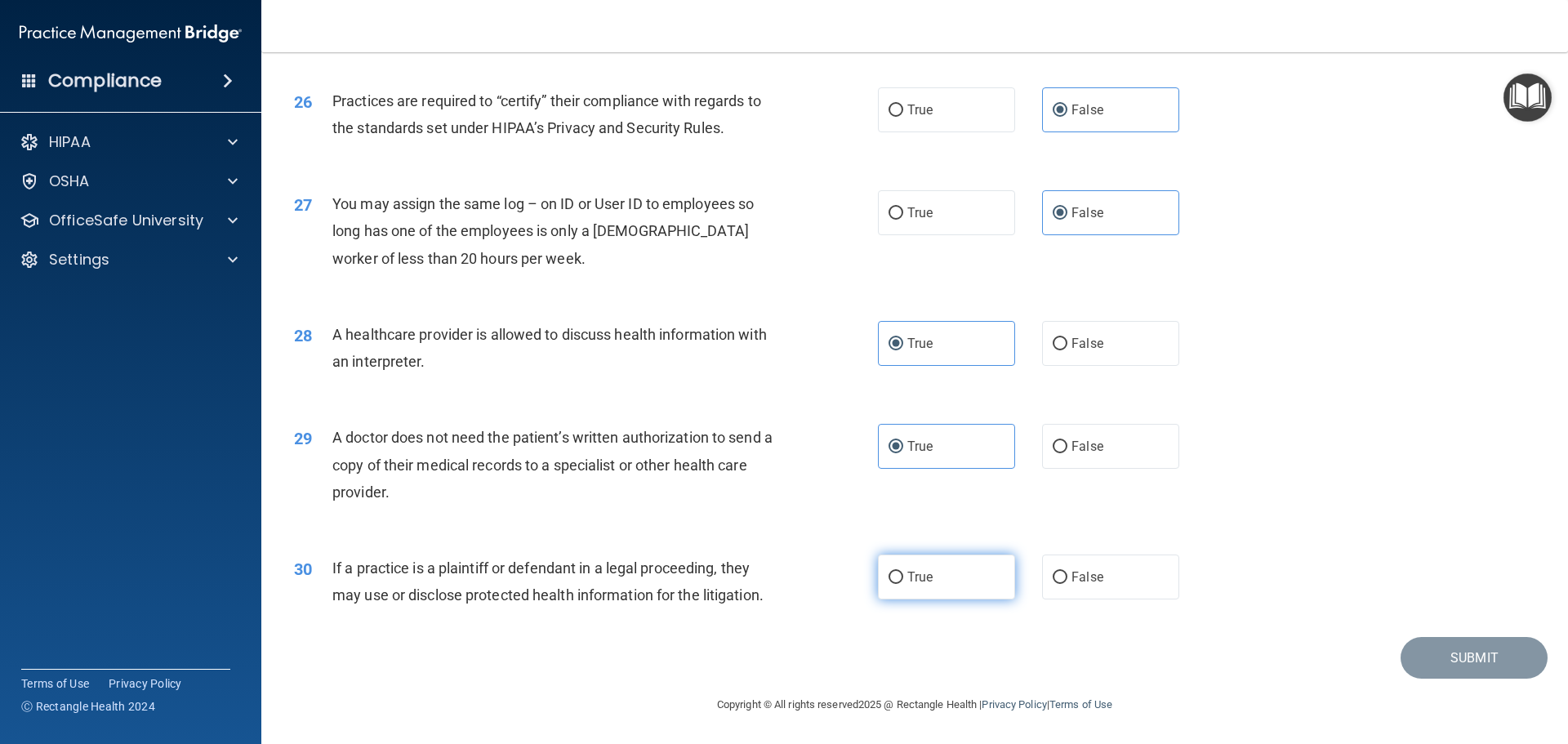
radio input "true"
drag, startPoint x: 326, startPoint y: 433, endPoint x: 397, endPoint y: 502, distance: 99.0
click at [397, 502] on div "29 A doctor does not need the patient’s written authorization to send a copy of…" at bounding box center [586, 468] width 633 height 90
click at [1407, 499] on div "29 A doctor does not need the patient’s written authorization to send a copy of…" at bounding box center [914, 468] width 1266 height 131
click at [1428, 654] on button "Submit" at bounding box center [1473, 657] width 147 height 42
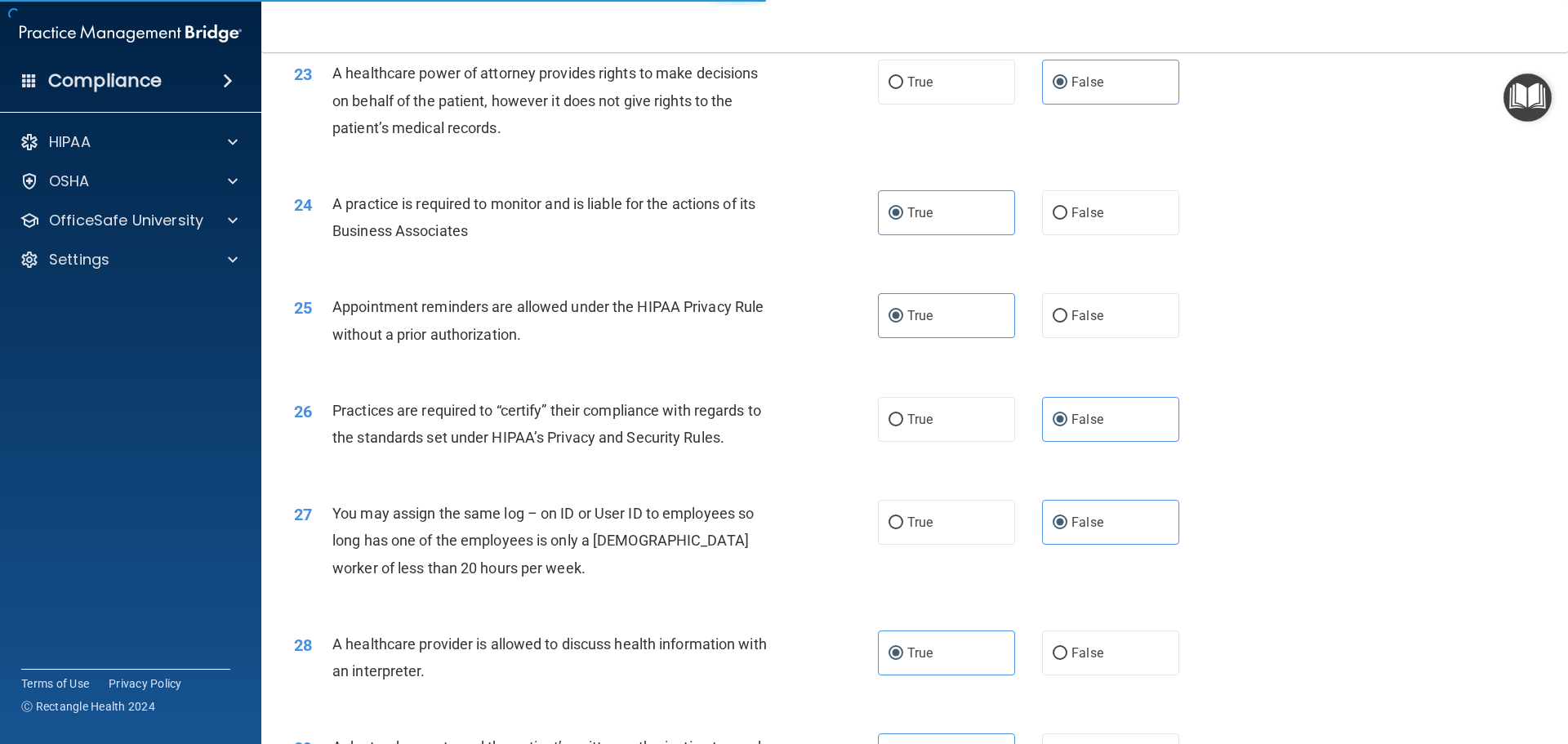
scroll to position [2732, 0]
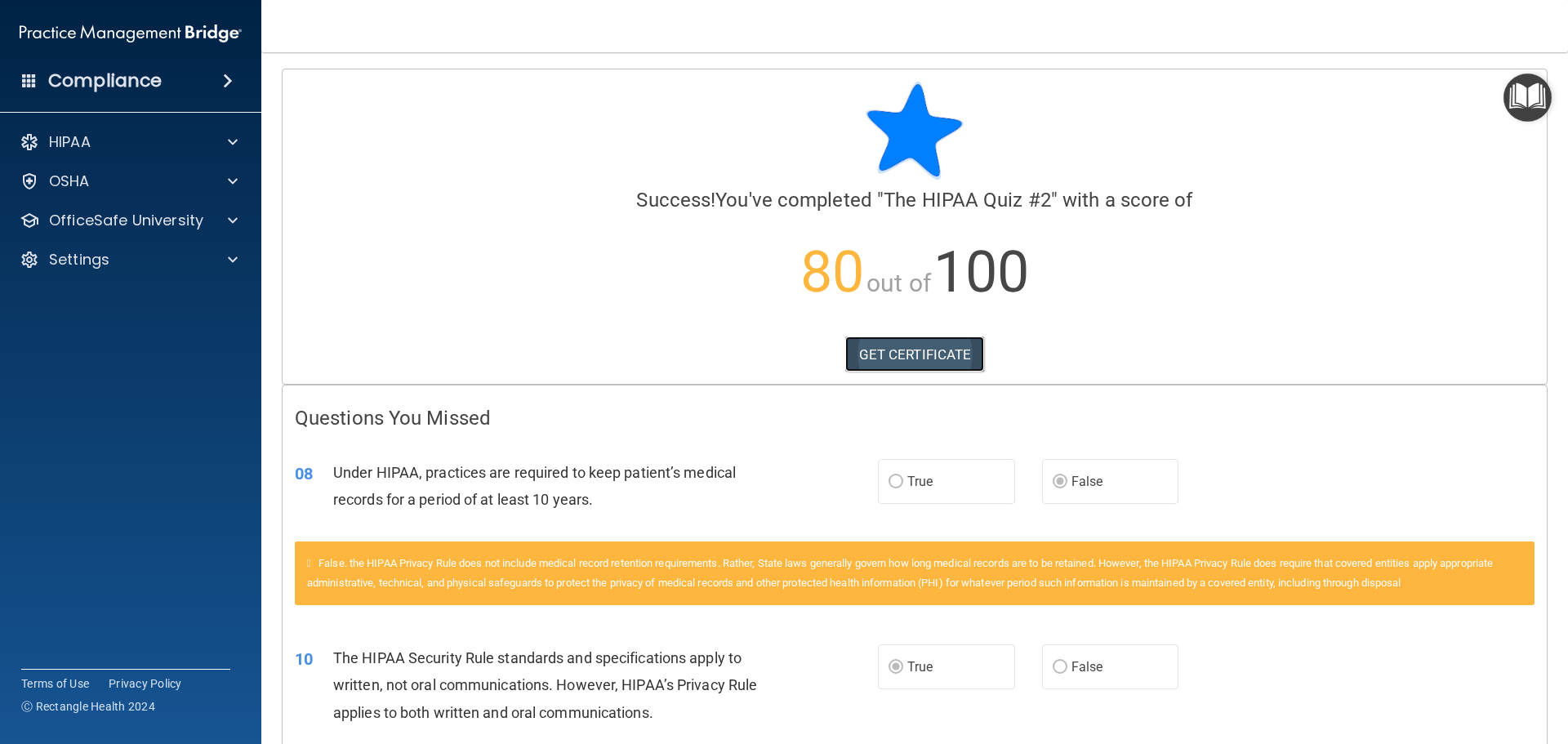
click at [879, 353] on link "GET CERTIFICATE" at bounding box center [915, 354] width 140 height 36
click at [208, 146] on div "HIPAA" at bounding box center [108, 142] width 202 height 20
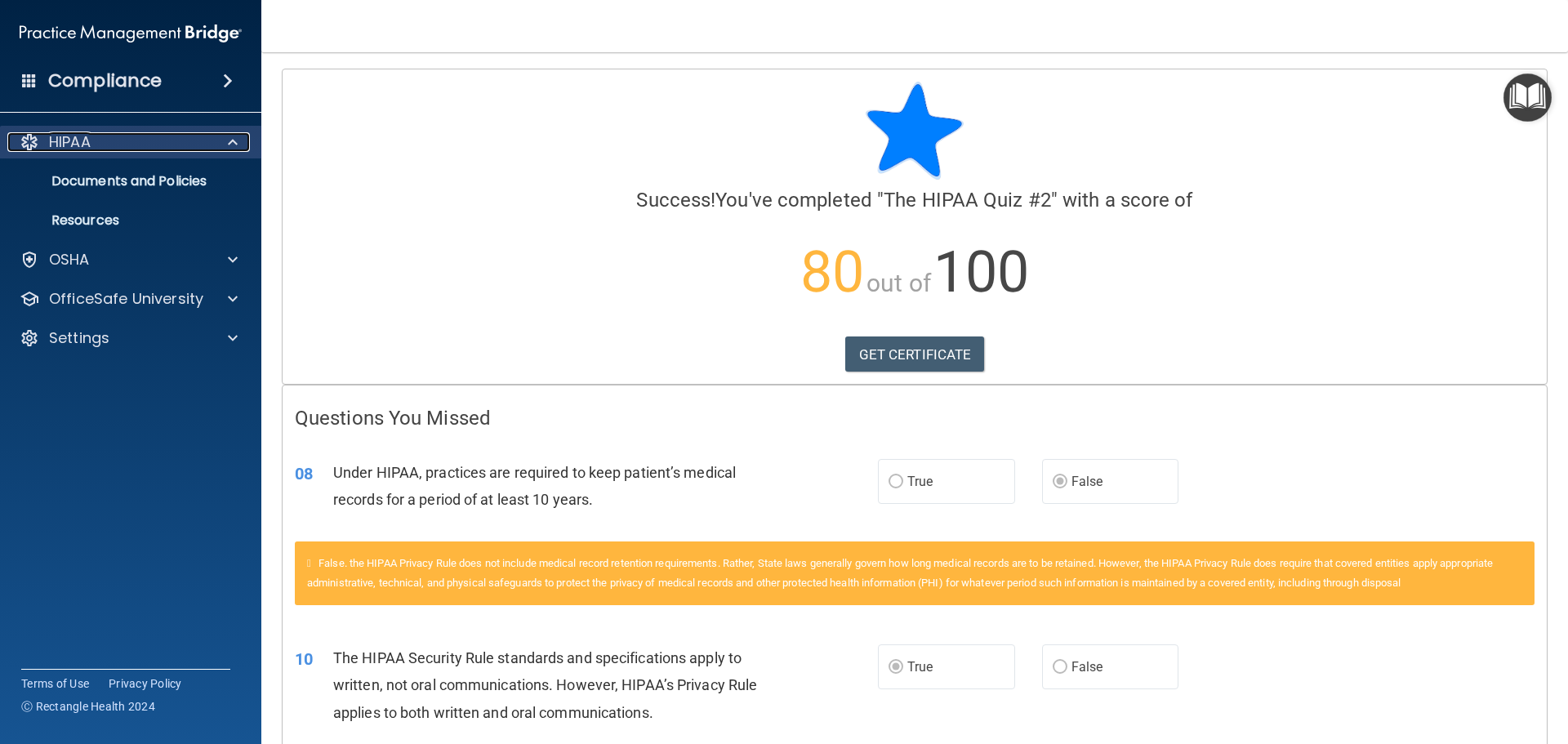
click at [208, 146] on div "HIPAA" at bounding box center [108, 142] width 202 height 20
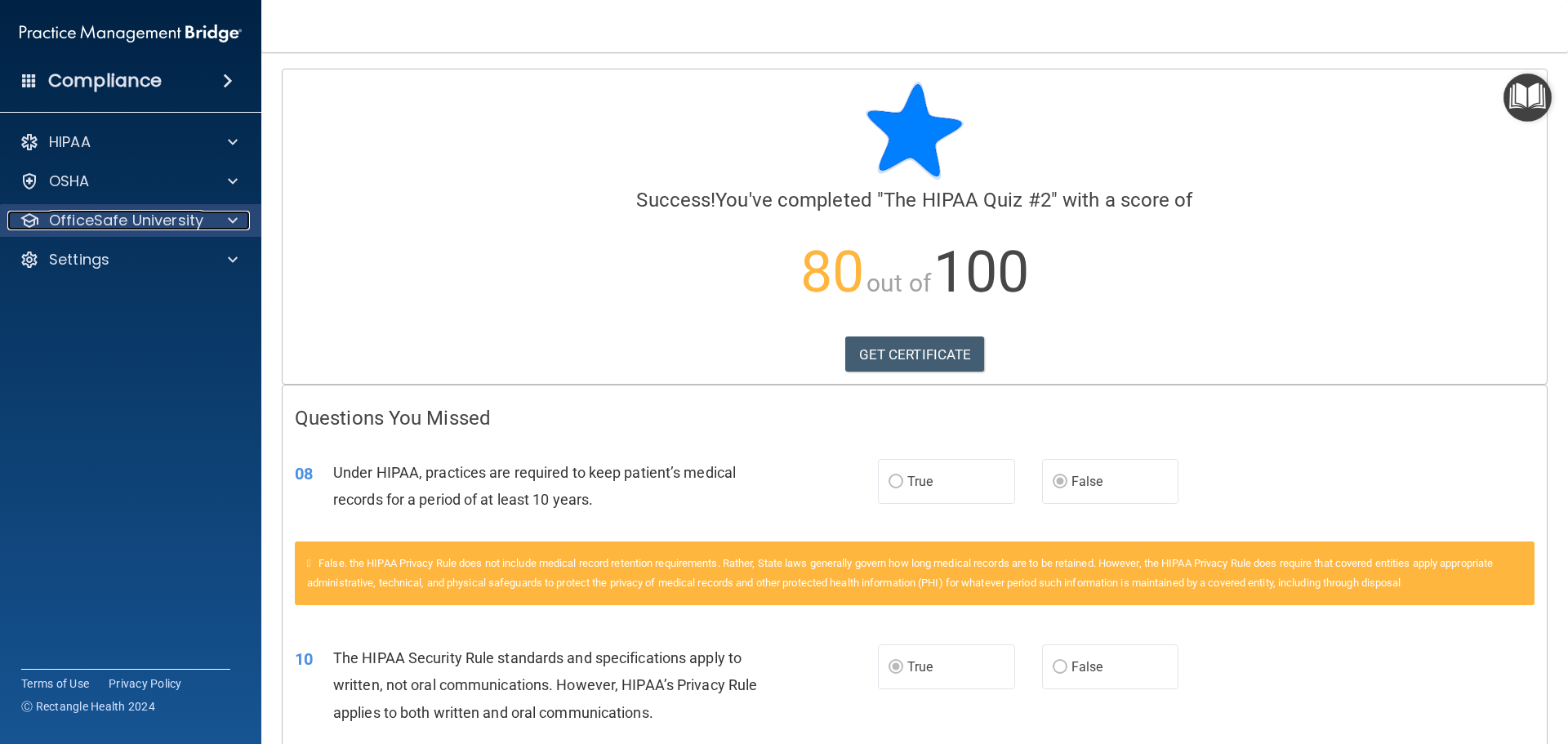
click at [213, 226] on div at bounding box center [230, 220] width 41 height 20
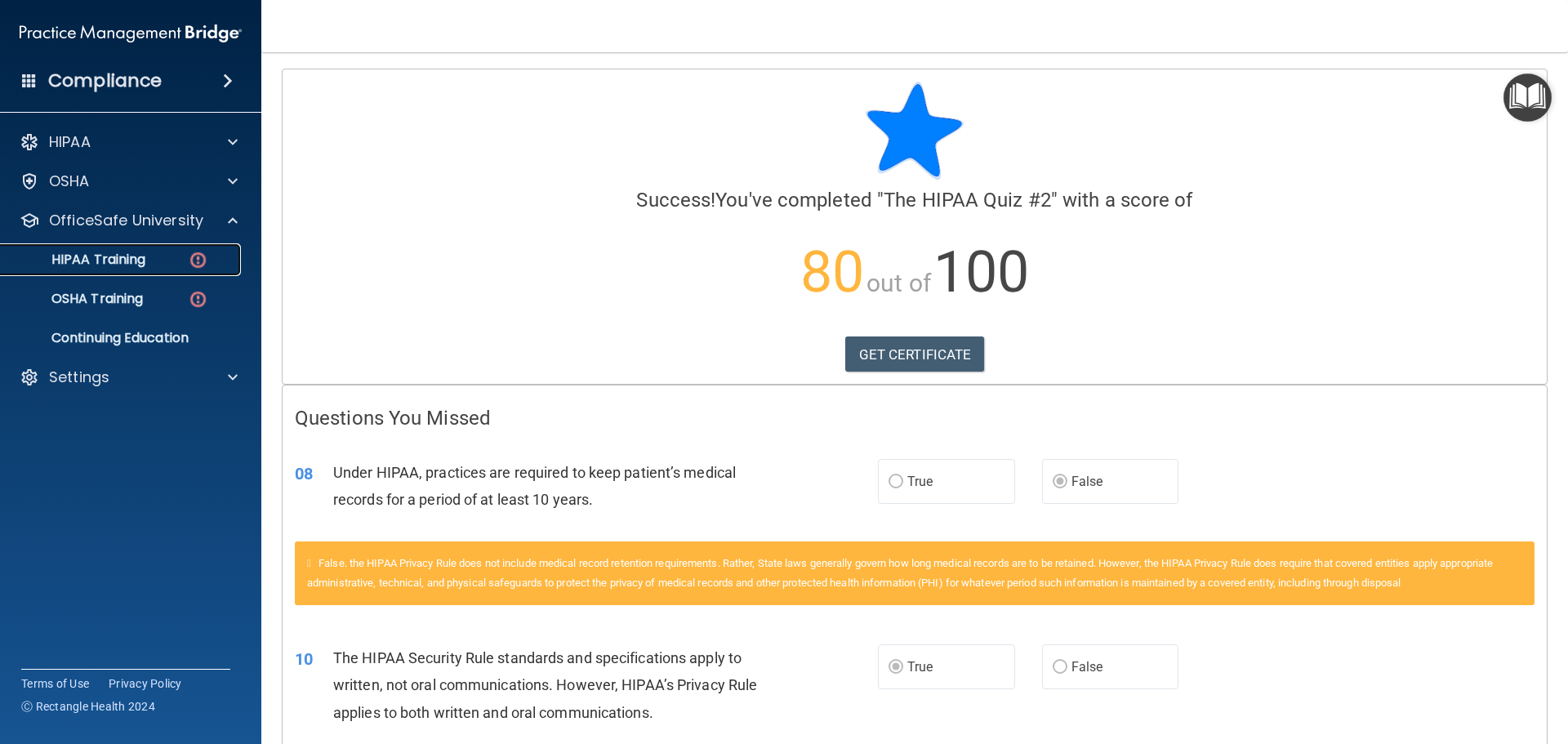
click at [153, 274] on link "HIPAA Training" at bounding box center [112, 260] width 257 height 33
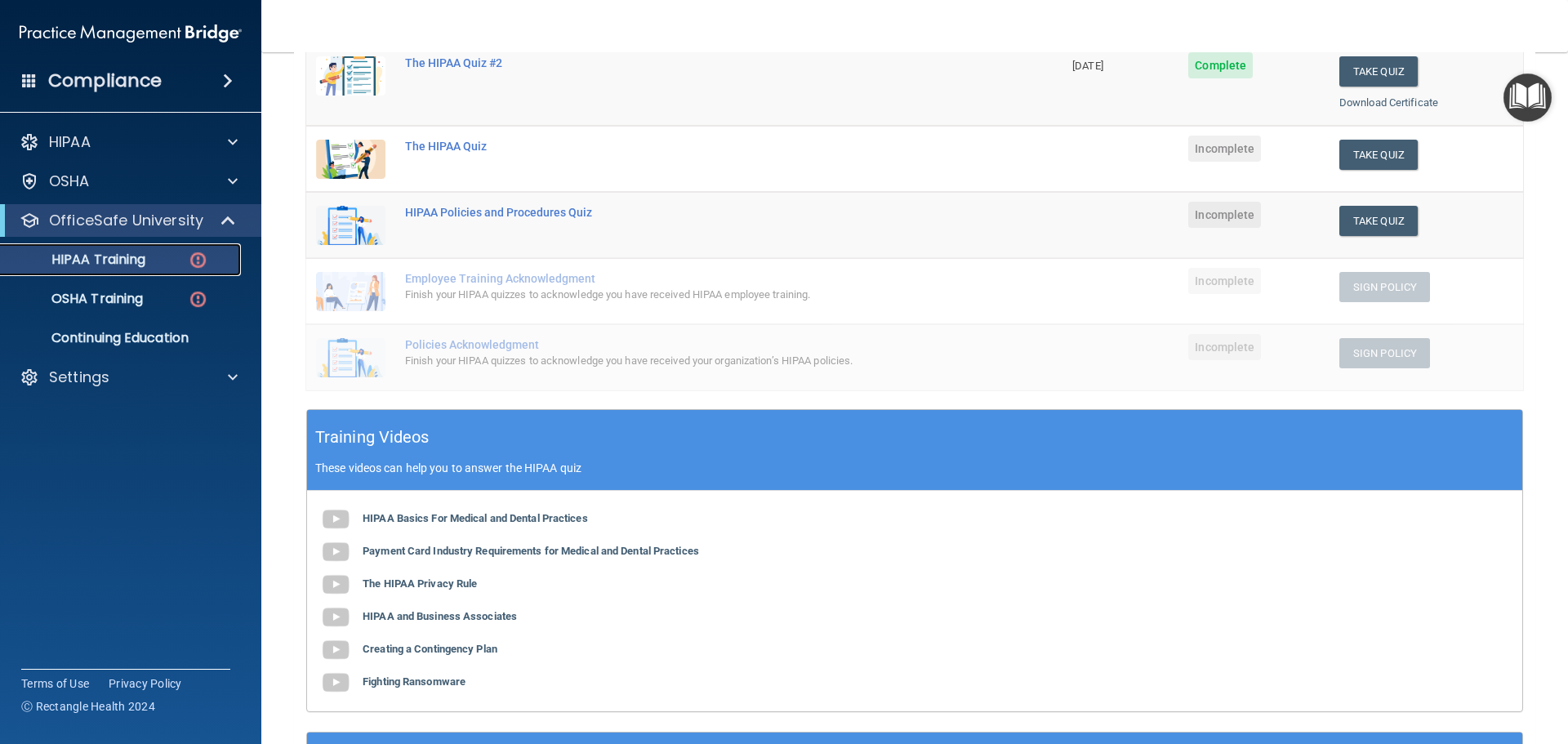
scroll to position [163, 0]
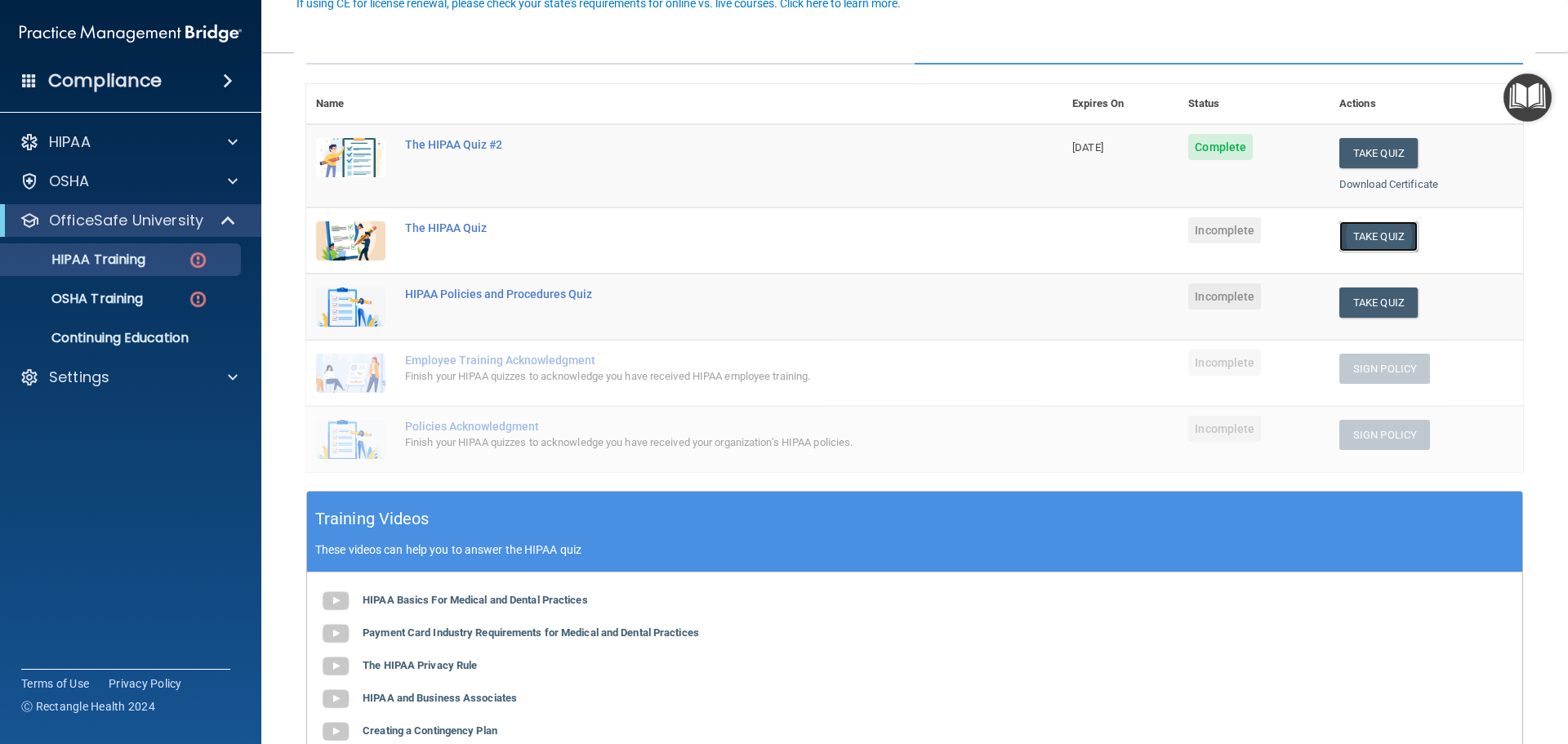
click at [1352, 235] on button "Take Quiz" at bounding box center [1379, 236] width 78 height 30
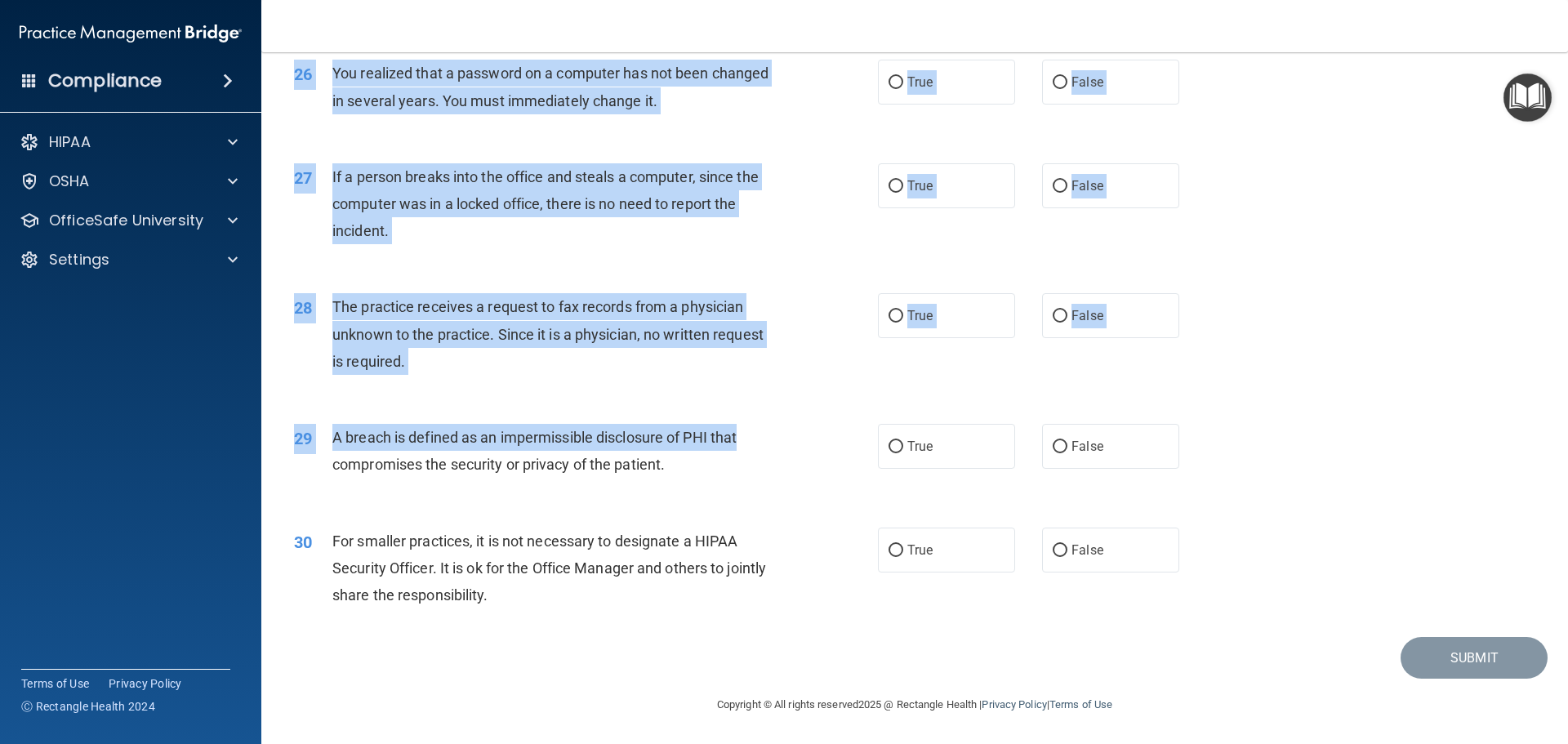
scroll to position [3122, 0]
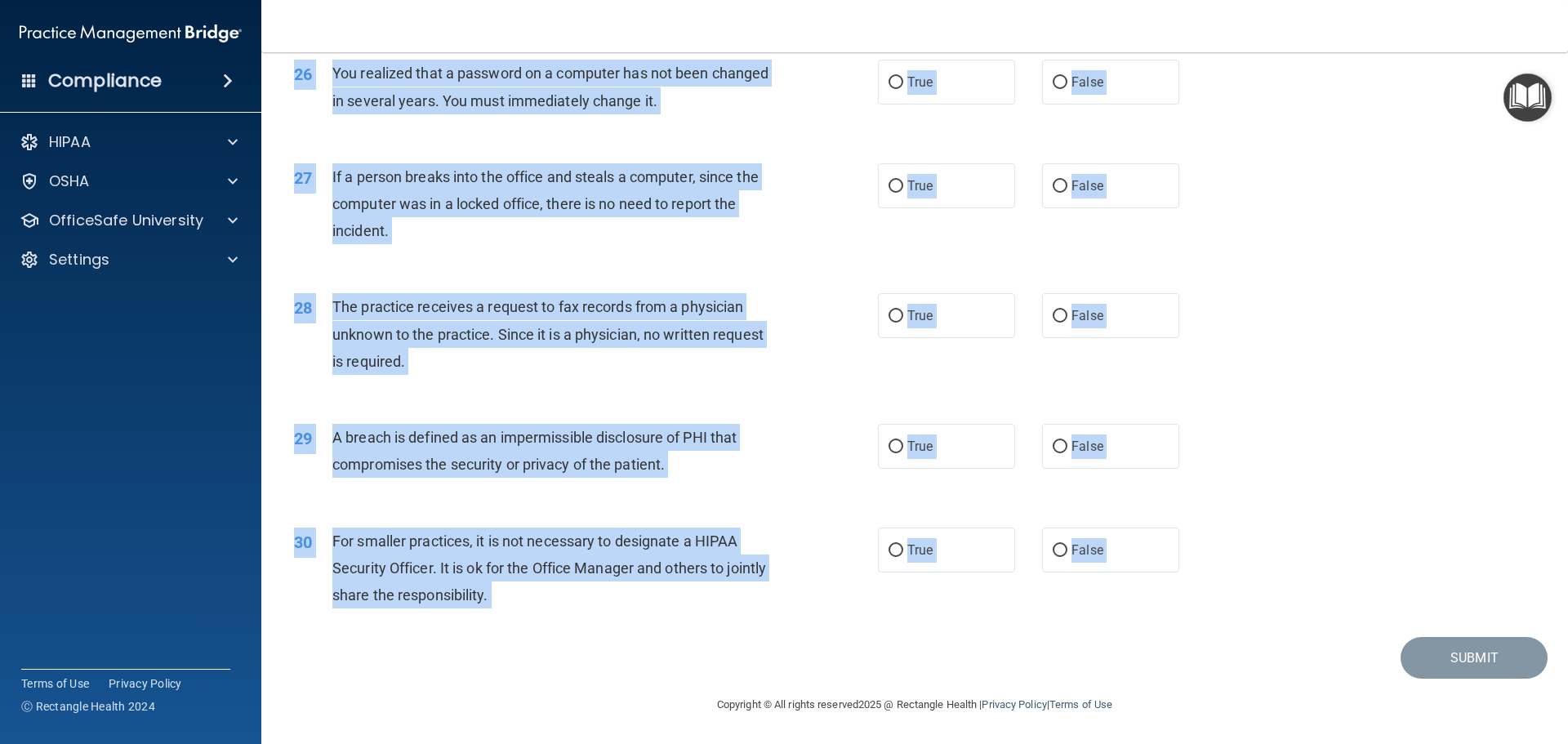
drag, startPoint x: 285, startPoint y: 128, endPoint x: 1051, endPoint y: 657, distance: 930.9
click at [783, 359] on div "The practice receives a request to fax records from a physician unknown to the …" at bounding box center [561, 335] width 457 height 82
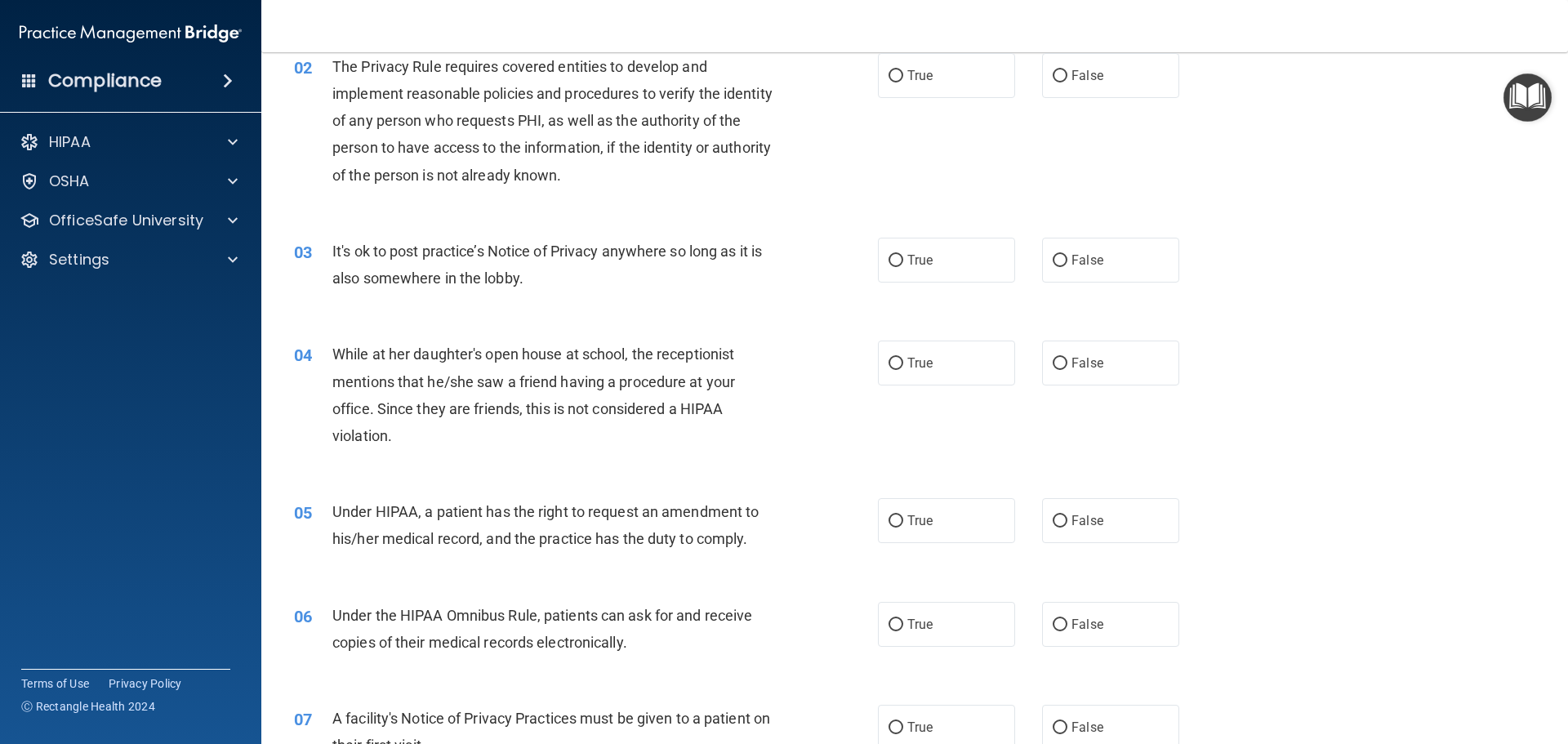
scroll to position [0, 0]
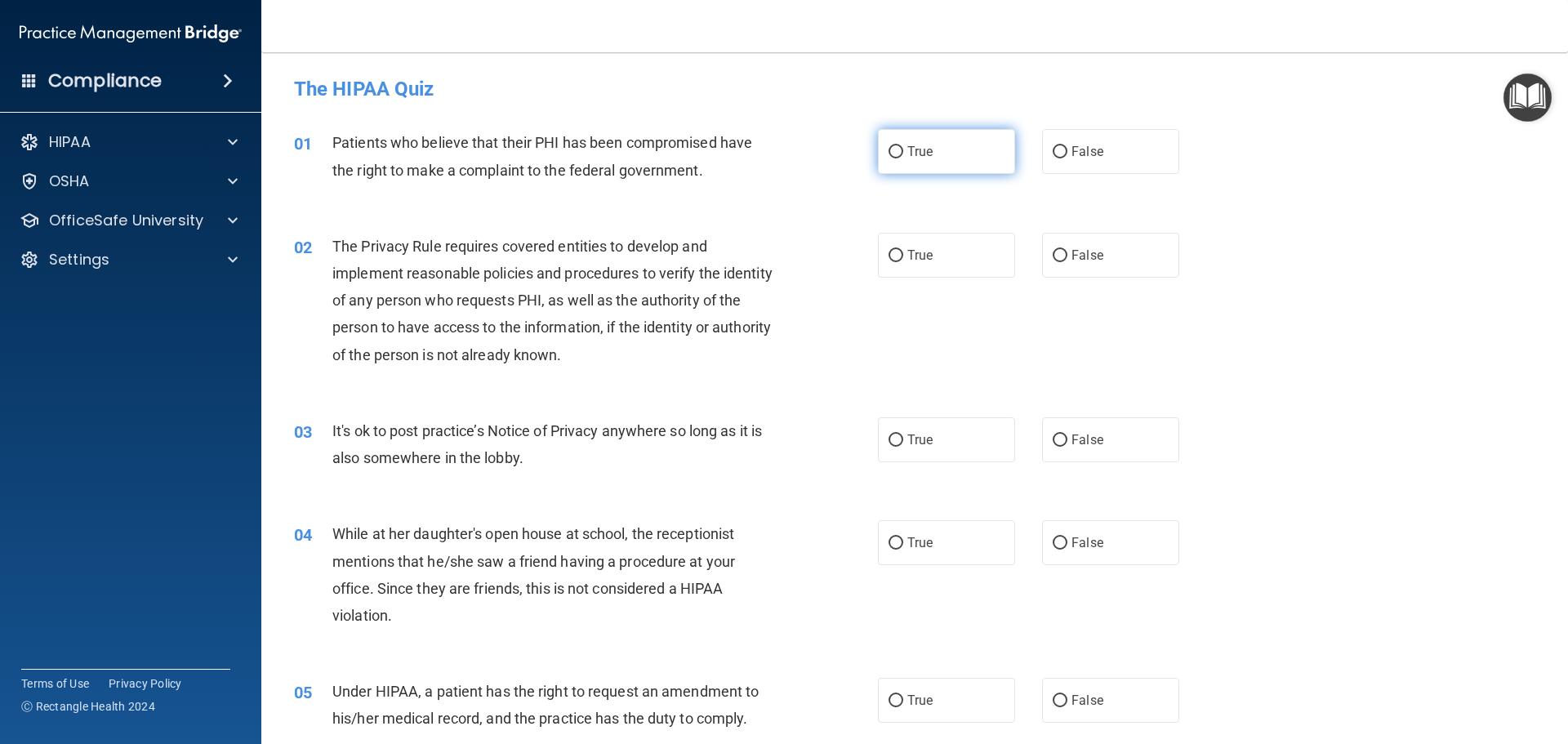
click at [897, 167] on label "True" at bounding box center [946, 152] width 137 height 45
click at [897, 159] on input "True" at bounding box center [895, 153] width 14 height 12
radio input "true"
click at [907, 253] on span "True" at bounding box center [920, 254] width 25 height 15
click at [904, 253] on input "True" at bounding box center [895, 256] width 14 height 12
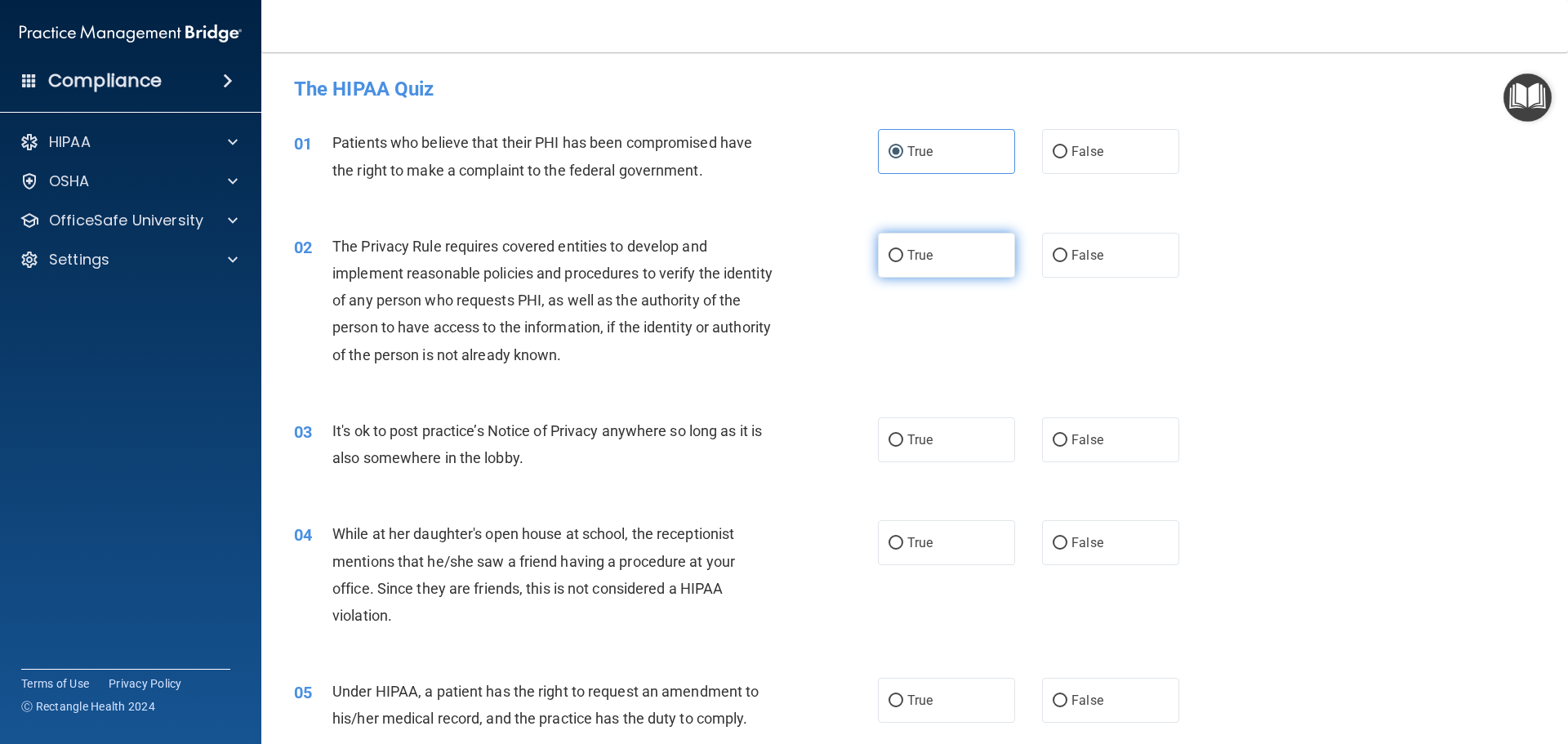
radio input "true"
click at [1059, 430] on label "False" at bounding box center [1110, 440] width 137 height 45
click at [1059, 434] on input "False" at bounding box center [1060, 441] width 14 height 12
radio input "true"
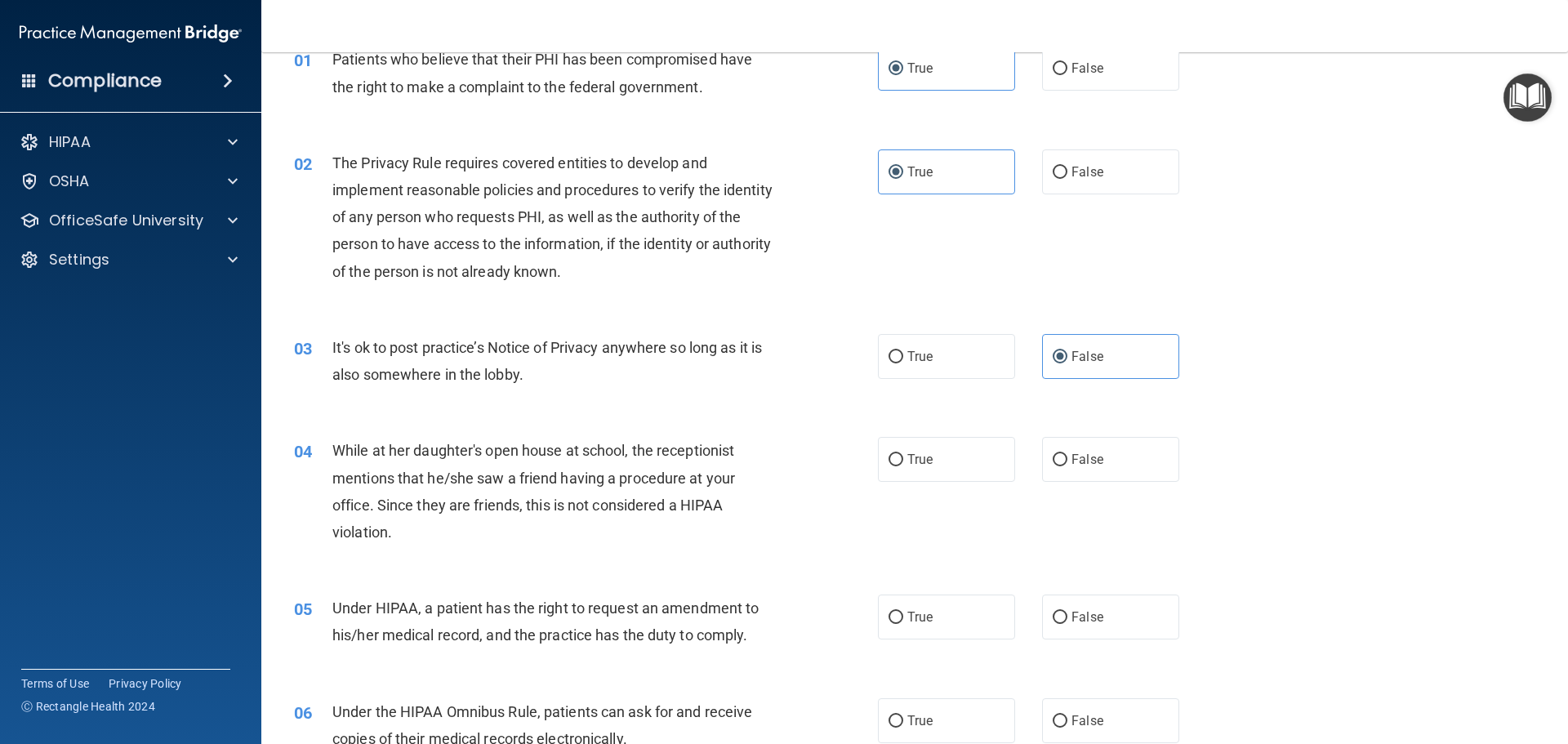
scroll to position [245, 0]
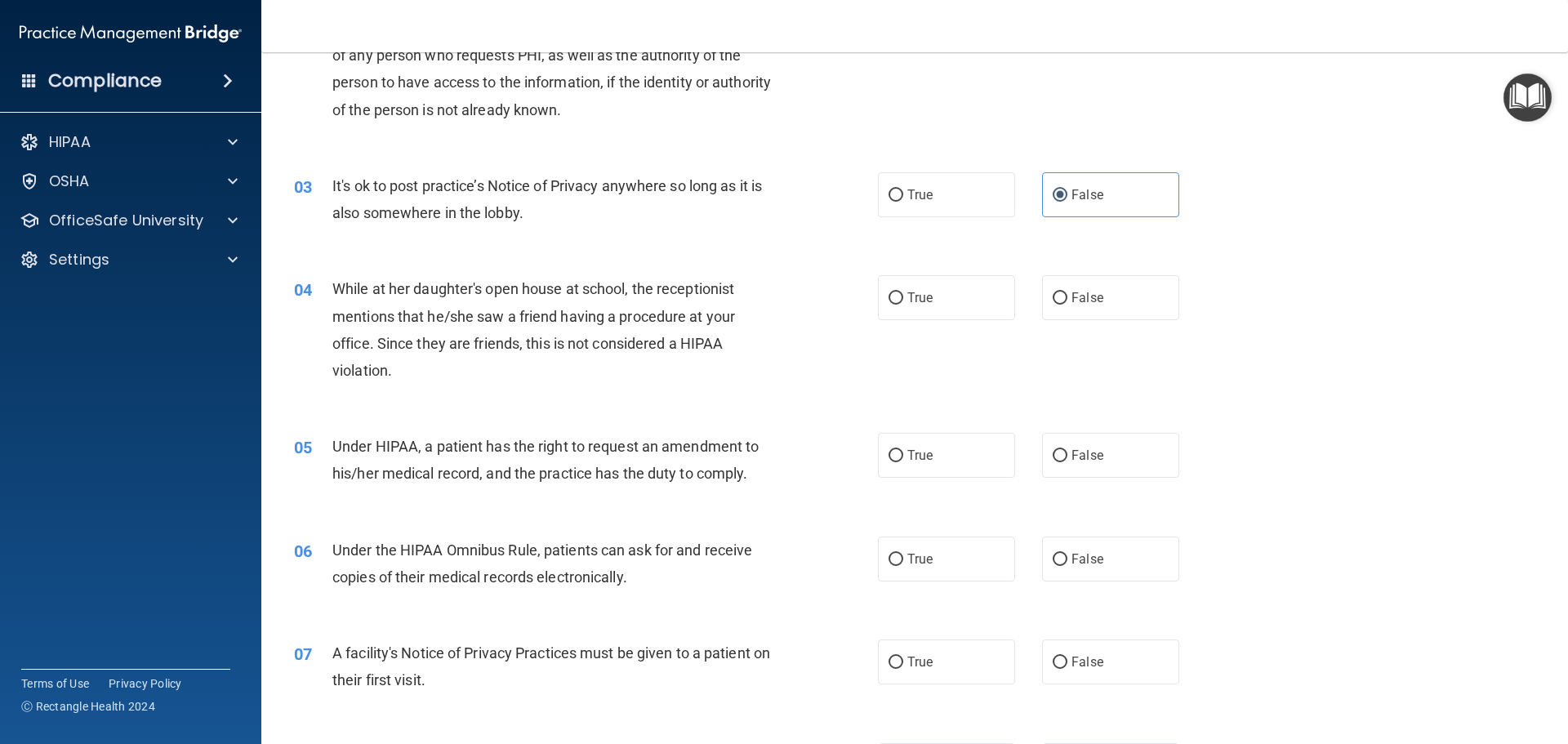
drag, startPoint x: 1082, startPoint y: 302, endPoint x: 1100, endPoint y: 398, distance: 97.7
click at [1082, 302] on span "False" at bounding box center [1087, 297] width 32 height 15
click at [1068, 302] on input "False" at bounding box center [1060, 299] width 14 height 12
radio input "true"
click at [1093, 455] on span "False" at bounding box center [1087, 455] width 32 height 15
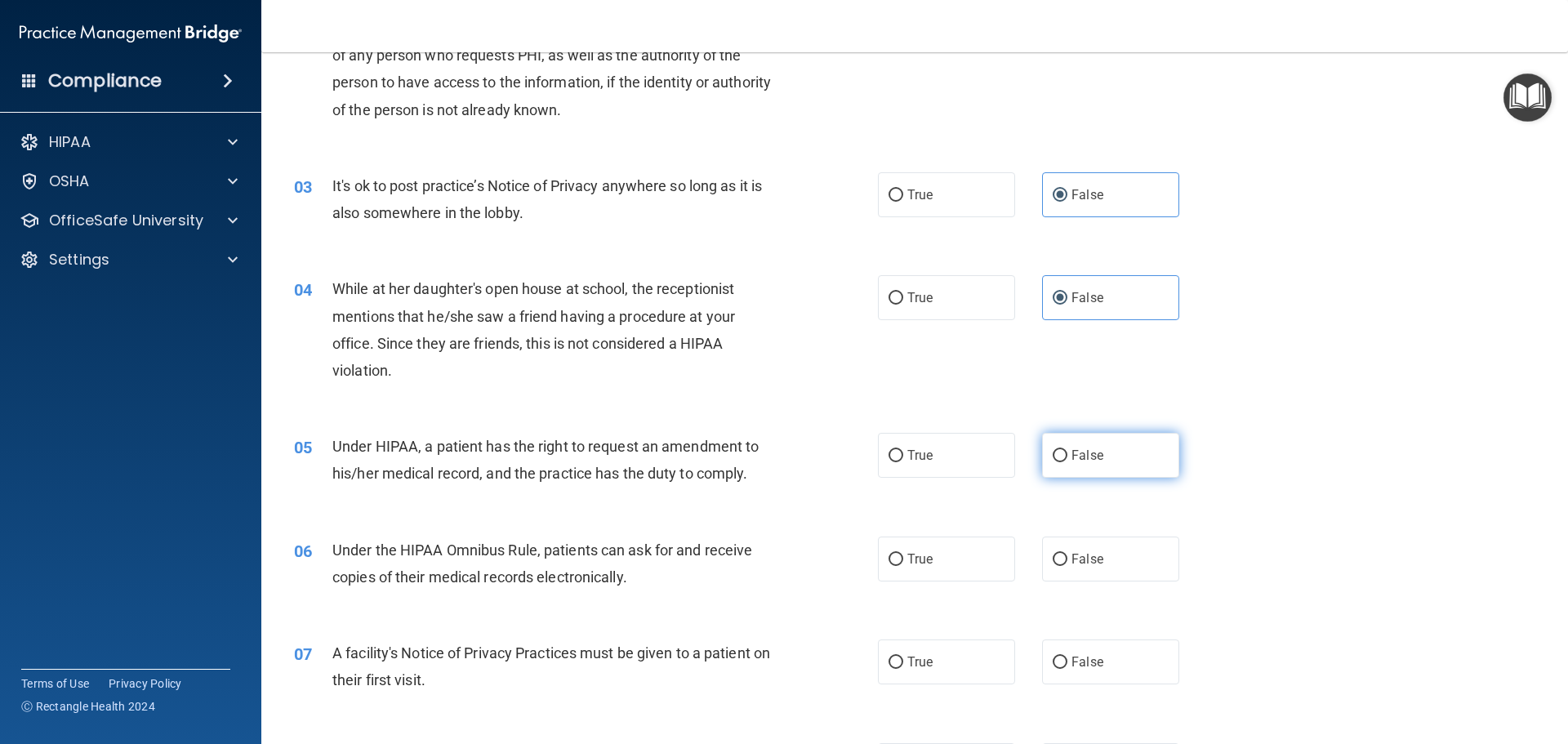
click at [1068, 455] on input "False" at bounding box center [1060, 457] width 14 height 12
radio input "true"
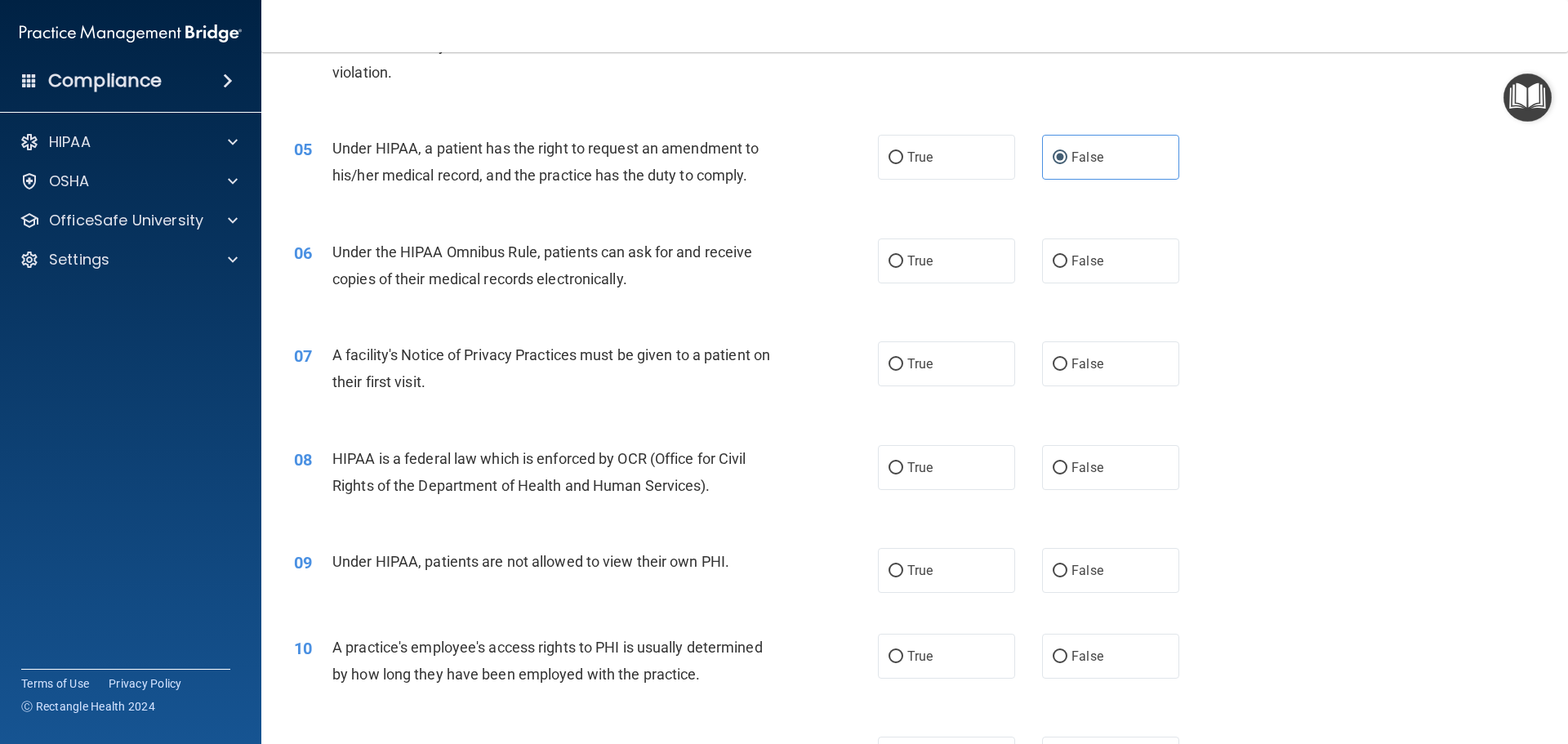
scroll to position [572, 0]
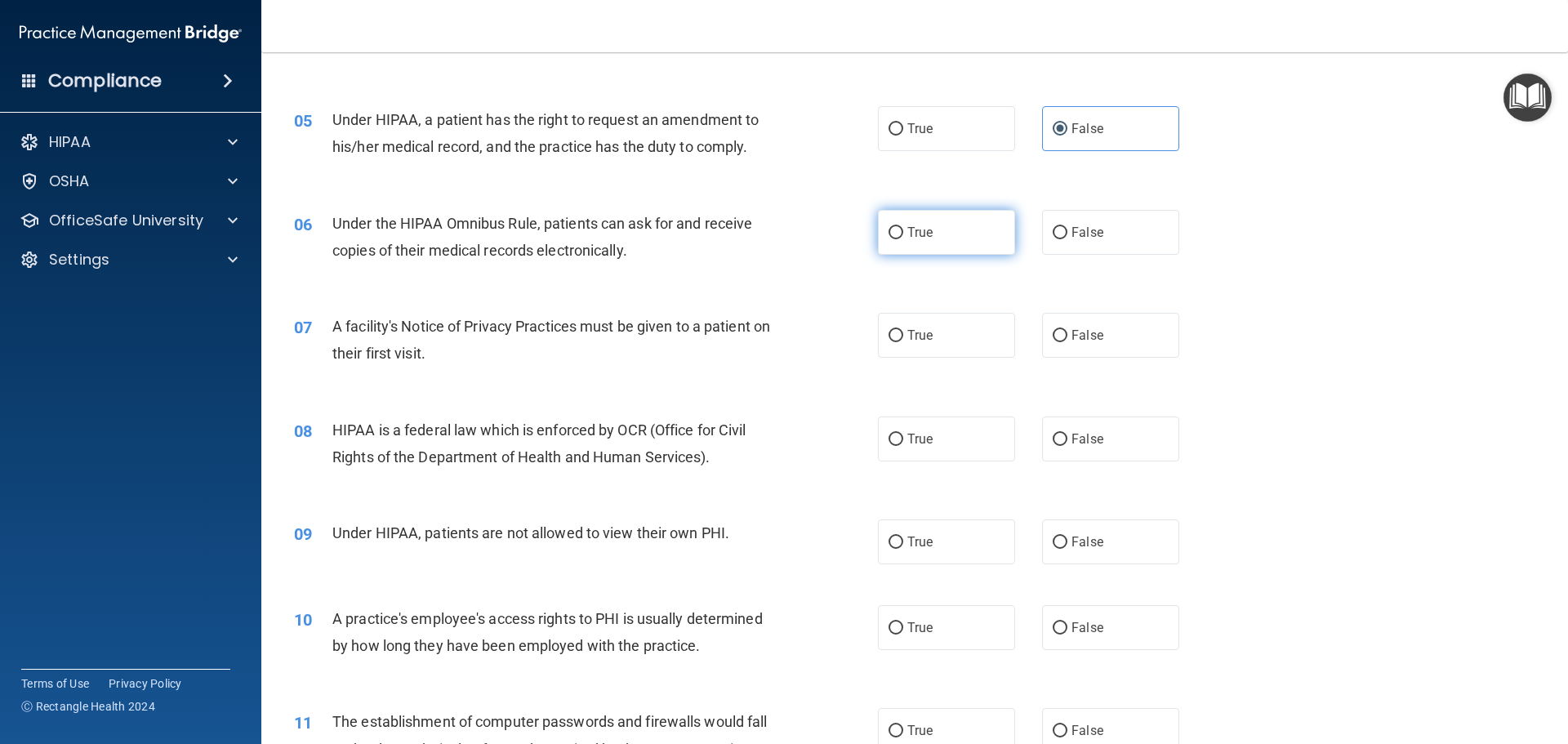
click at [961, 236] on label "True" at bounding box center [946, 232] width 137 height 45
click at [904, 236] on input "True" at bounding box center [895, 234] width 14 height 12
radio input "true"
click at [953, 328] on label "True" at bounding box center [946, 335] width 137 height 45
click at [904, 330] on input "True" at bounding box center [895, 336] width 14 height 12
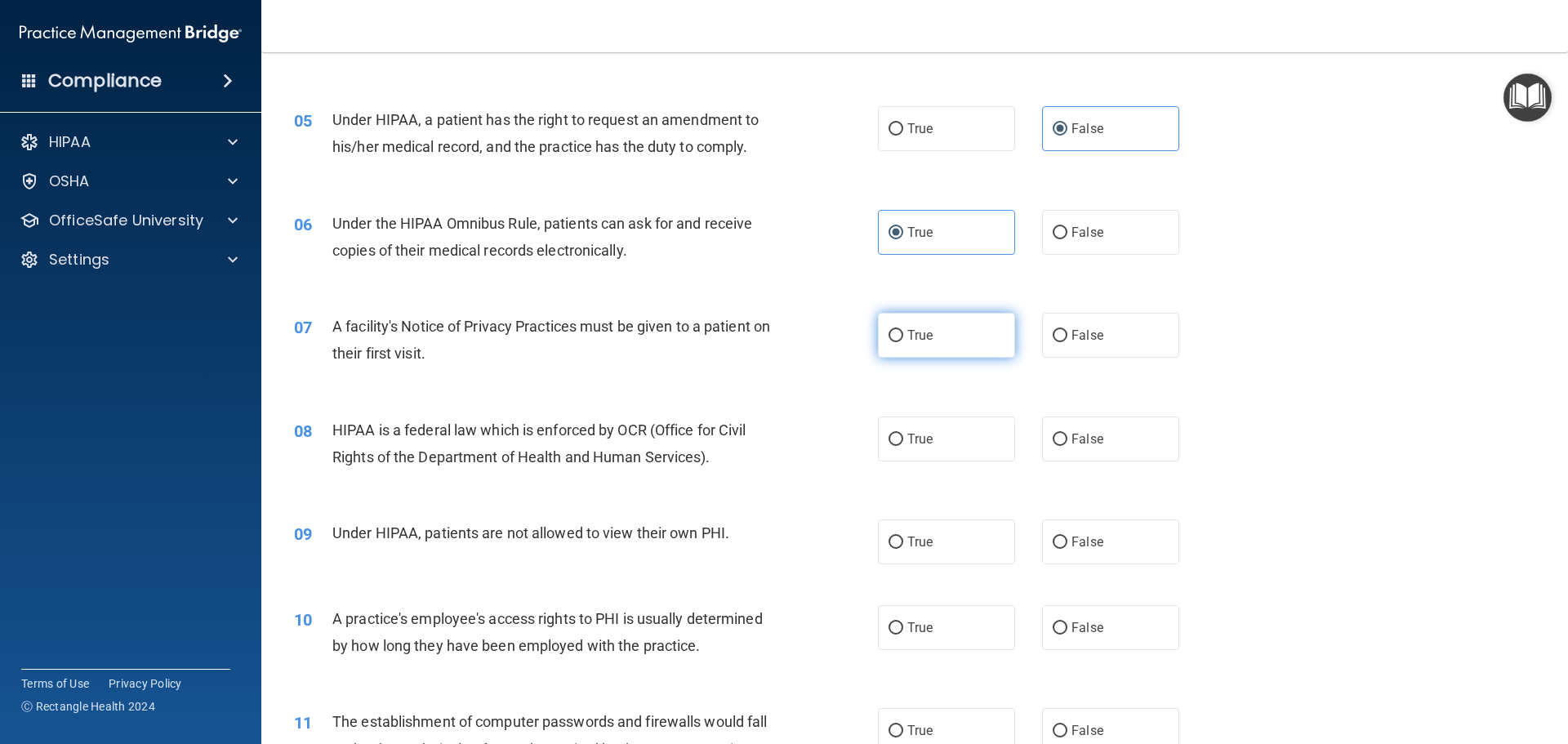
radio input "true"
drag, startPoint x: 941, startPoint y: 448, endPoint x: 923, endPoint y: 431, distance: 24.8
click at [939, 448] on label "True" at bounding box center [946, 439] width 137 height 45
click at [904, 446] on input "True" at bounding box center [895, 440] width 14 height 12
radio input "true"
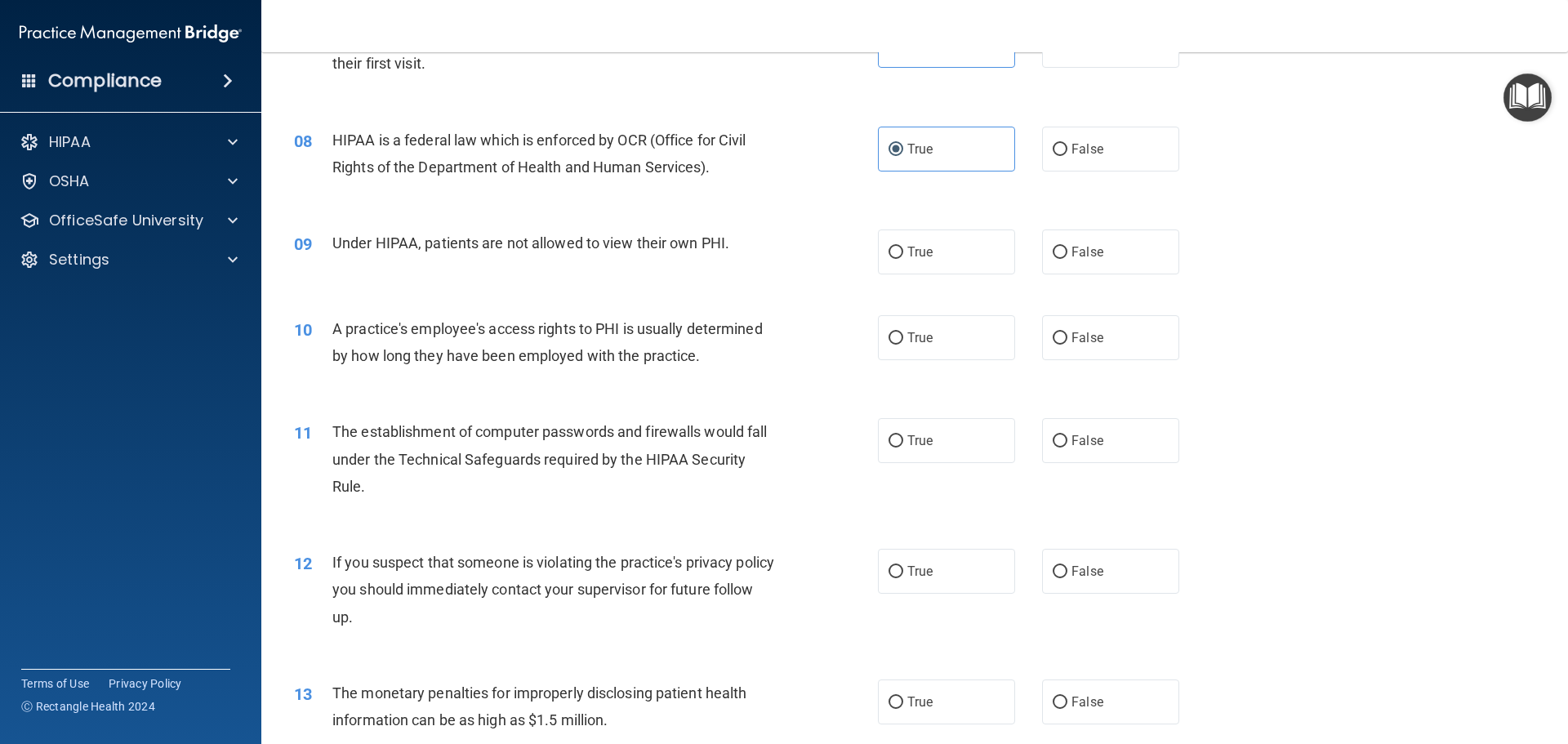
scroll to position [898, 0]
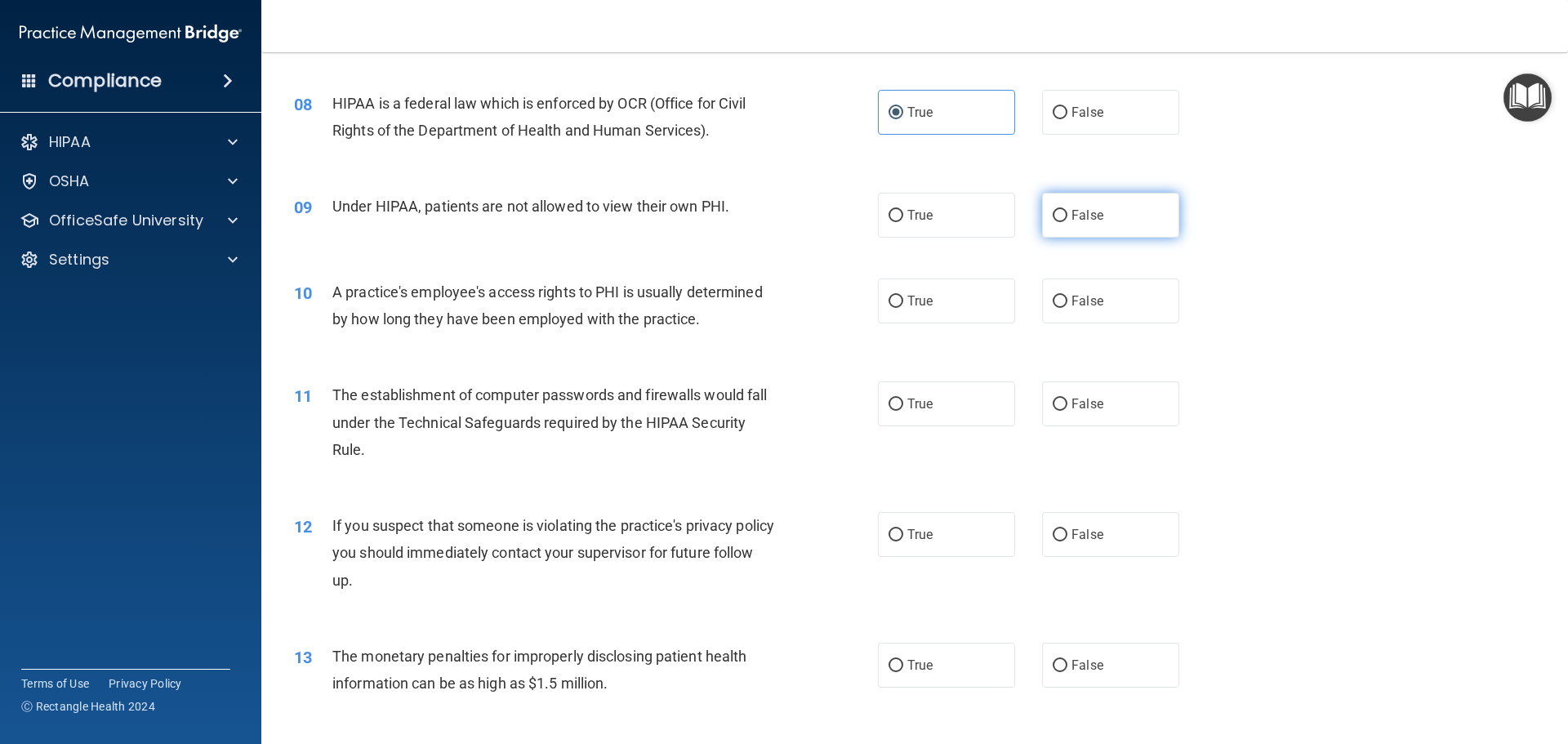
click at [1123, 223] on label "False" at bounding box center [1110, 215] width 137 height 45
click at [1068, 222] on input "False" at bounding box center [1060, 216] width 14 height 12
radio input "true"
click at [1056, 300] on input "False" at bounding box center [1060, 302] width 14 height 12
radio input "true"
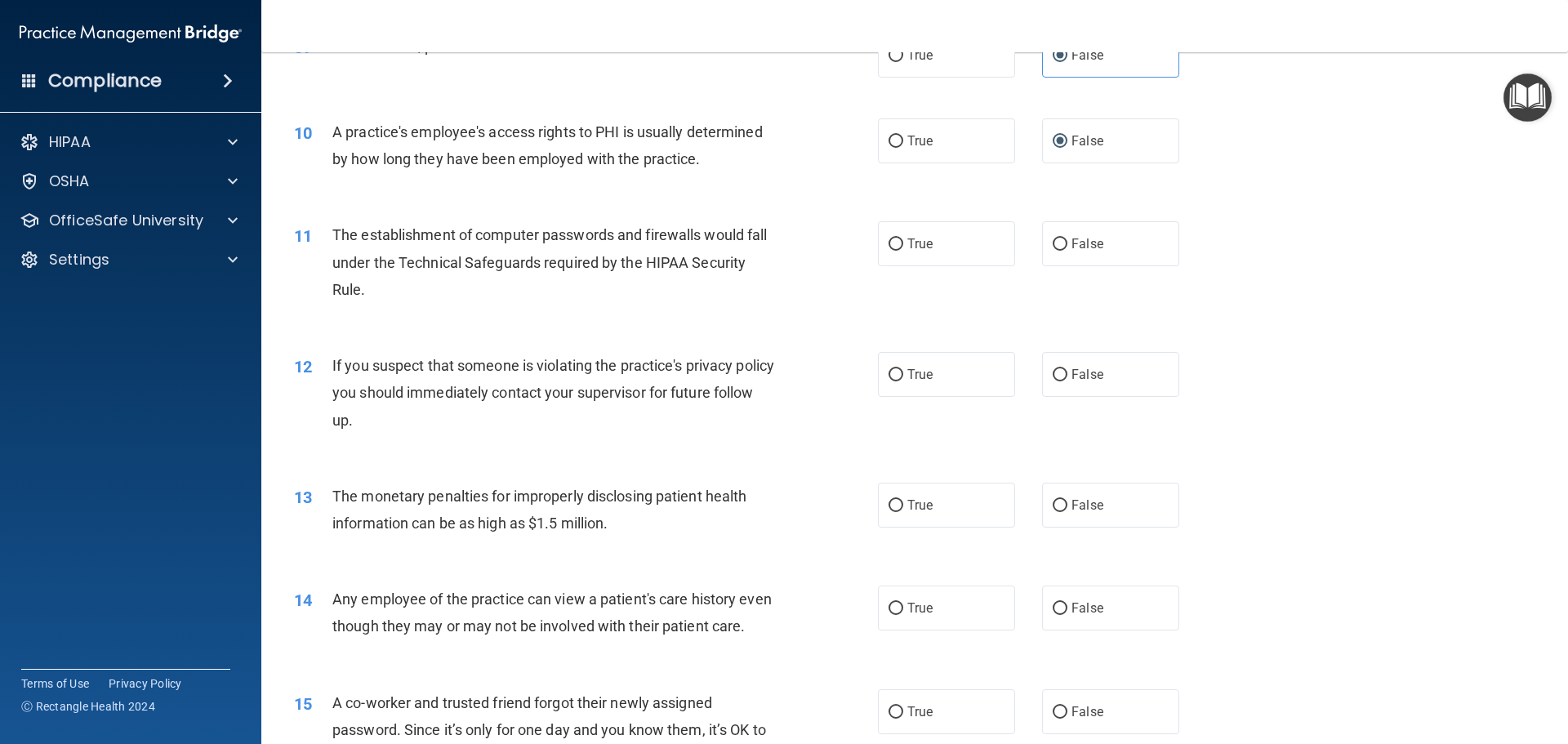
scroll to position [1062, 0]
click at [920, 256] on label "True" at bounding box center [946, 240] width 137 height 45
click at [904, 247] on input "True" at bounding box center [895, 242] width 14 height 12
radio input "true"
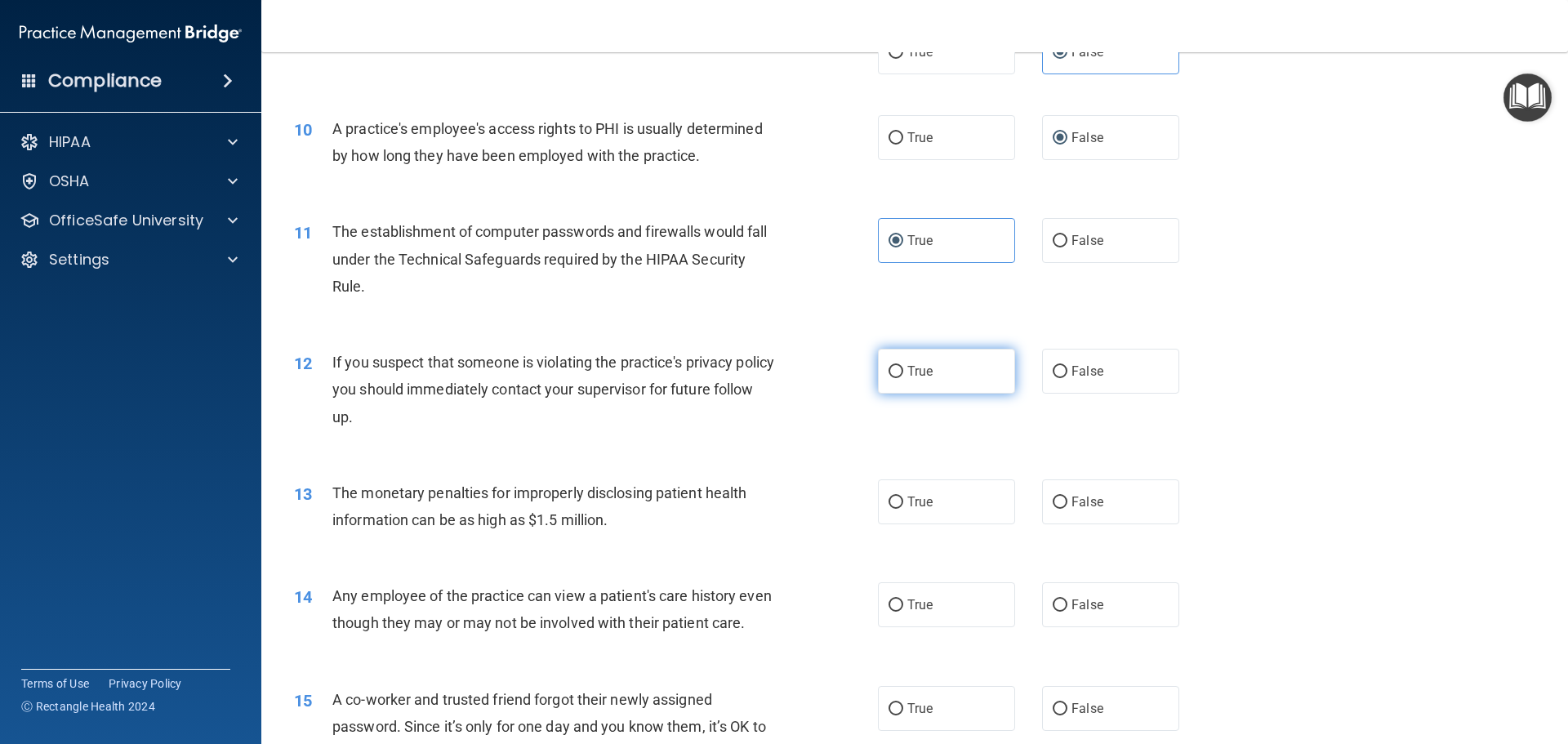
click at [901, 384] on label "True" at bounding box center [946, 371] width 137 height 45
click at [901, 378] on input "True" at bounding box center [895, 372] width 14 height 12
radio input "true"
click at [911, 492] on label "True" at bounding box center [946, 501] width 137 height 45
click at [904, 497] on input "True" at bounding box center [895, 503] width 14 height 12
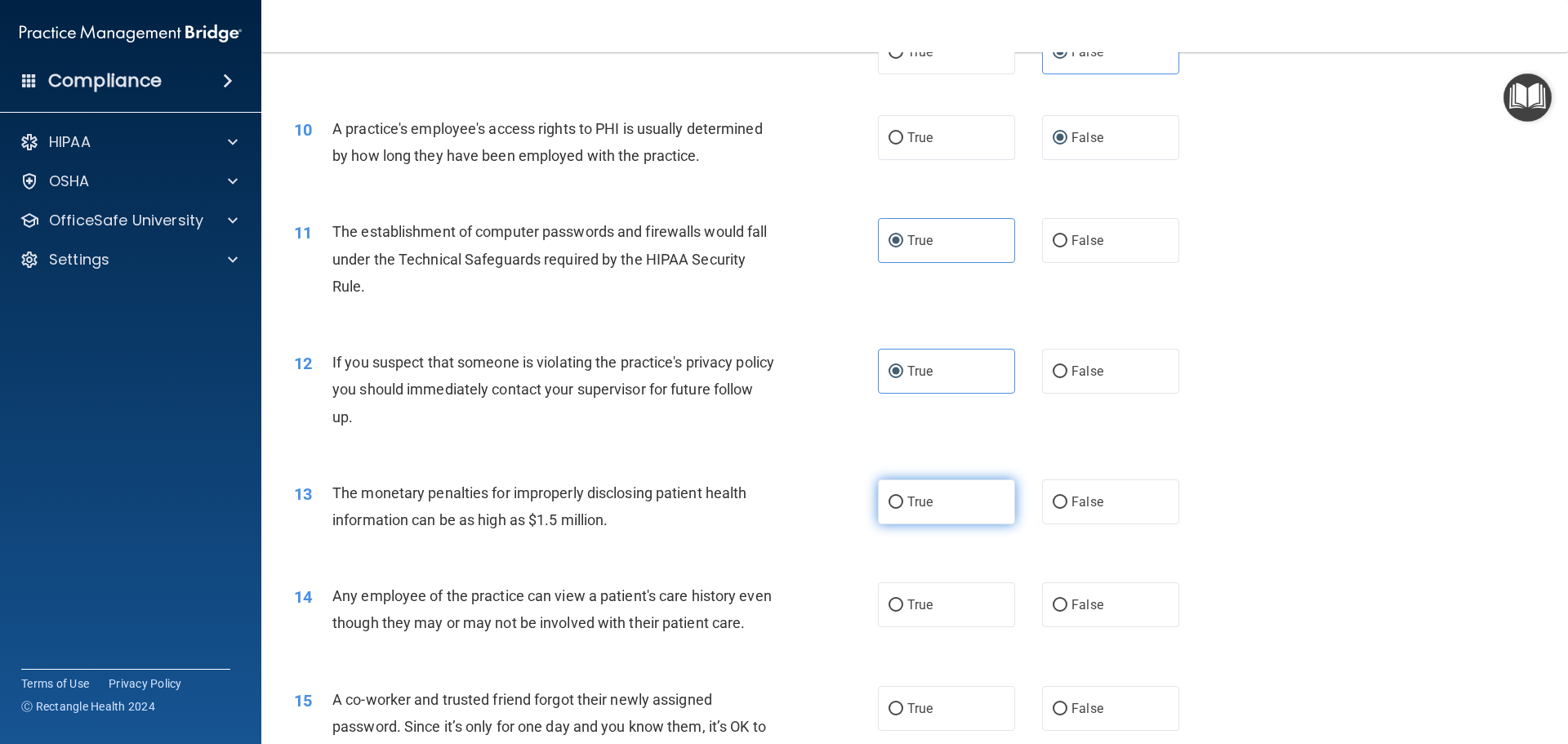
radio input "true"
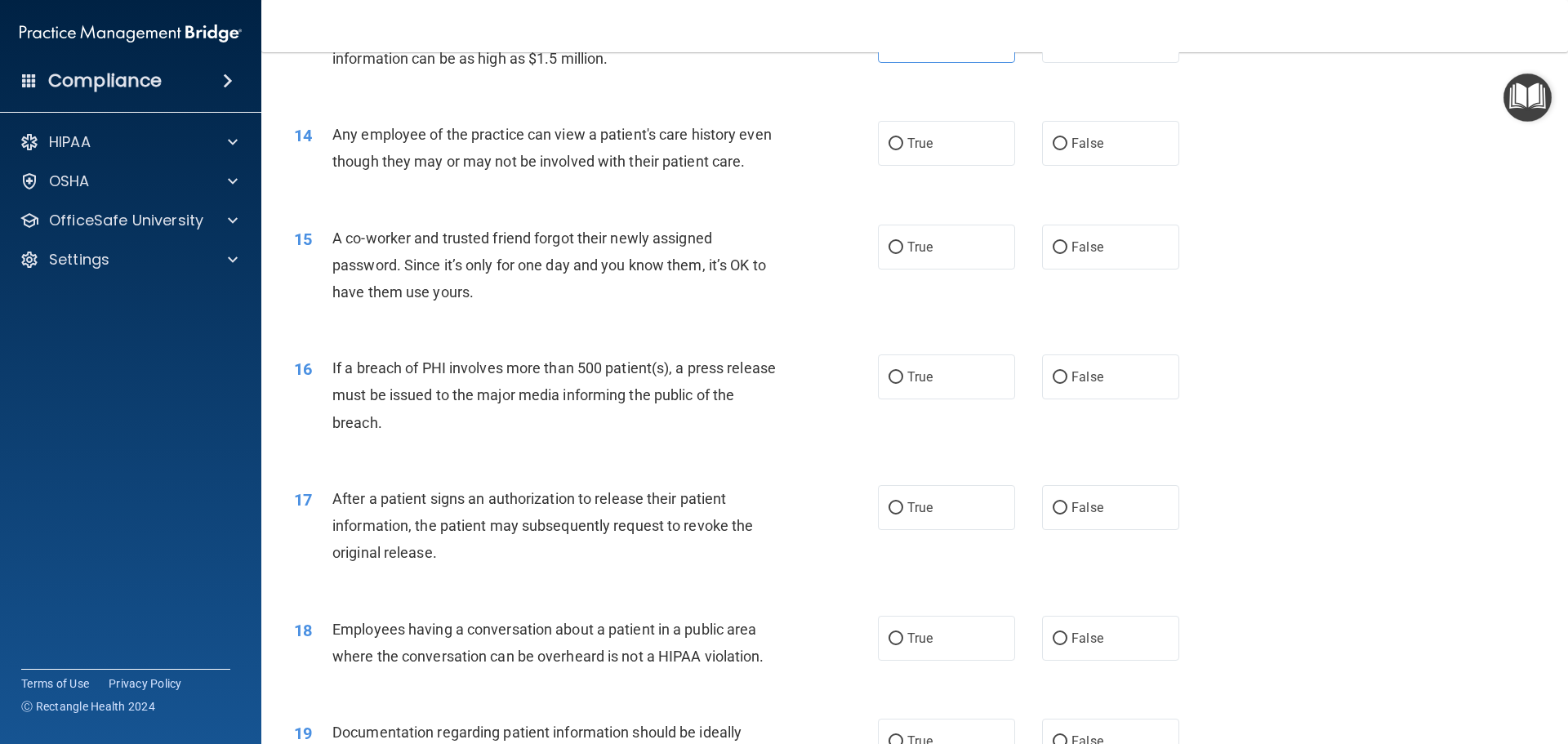
scroll to position [1552, 0]
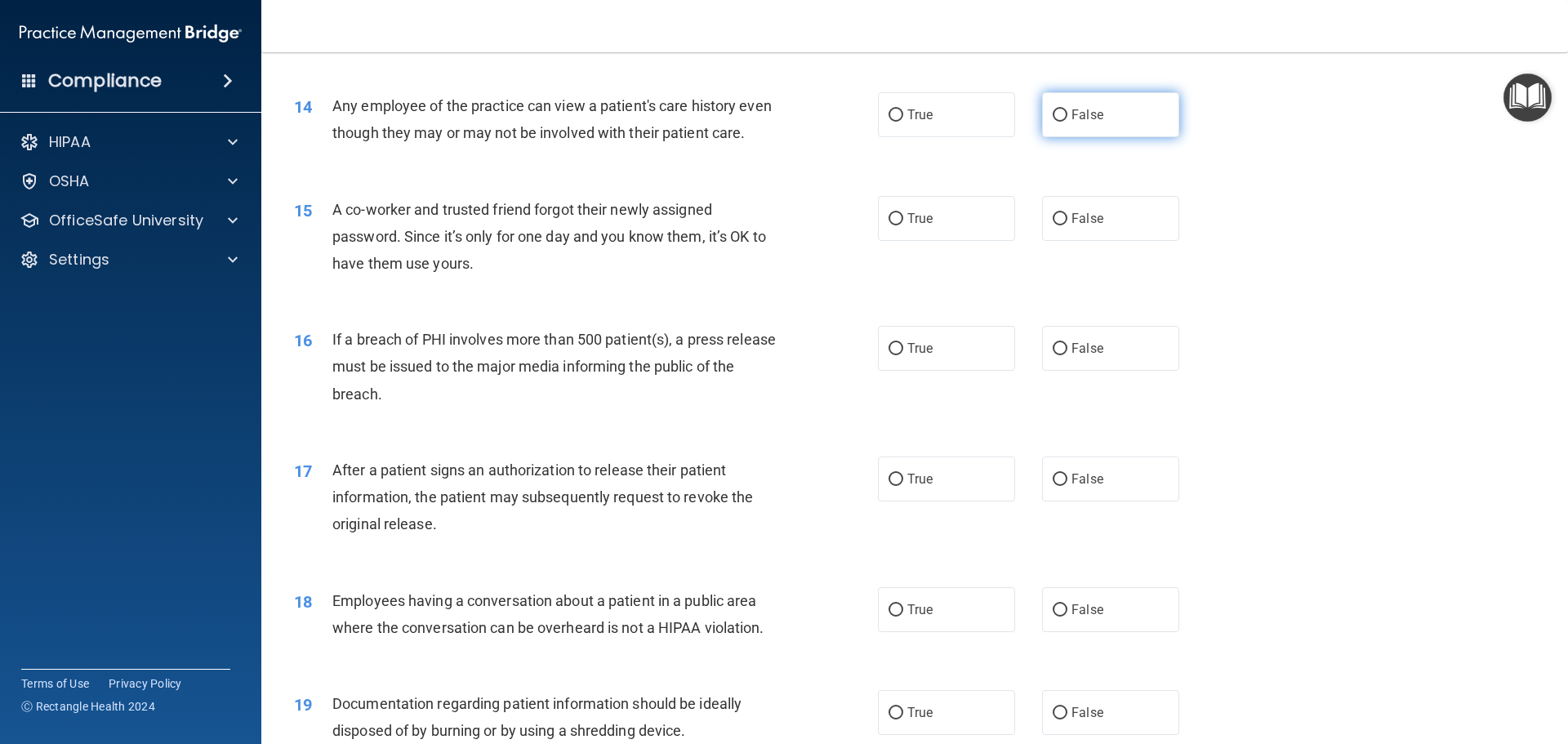
click at [1063, 119] on label "False" at bounding box center [1110, 114] width 137 height 45
click at [1063, 119] on input "False" at bounding box center [1060, 116] width 14 height 12
radio input "true"
click at [1075, 227] on span "False" at bounding box center [1087, 218] width 32 height 15
click at [1068, 226] on input "False" at bounding box center [1060, 219] width 14 height 12
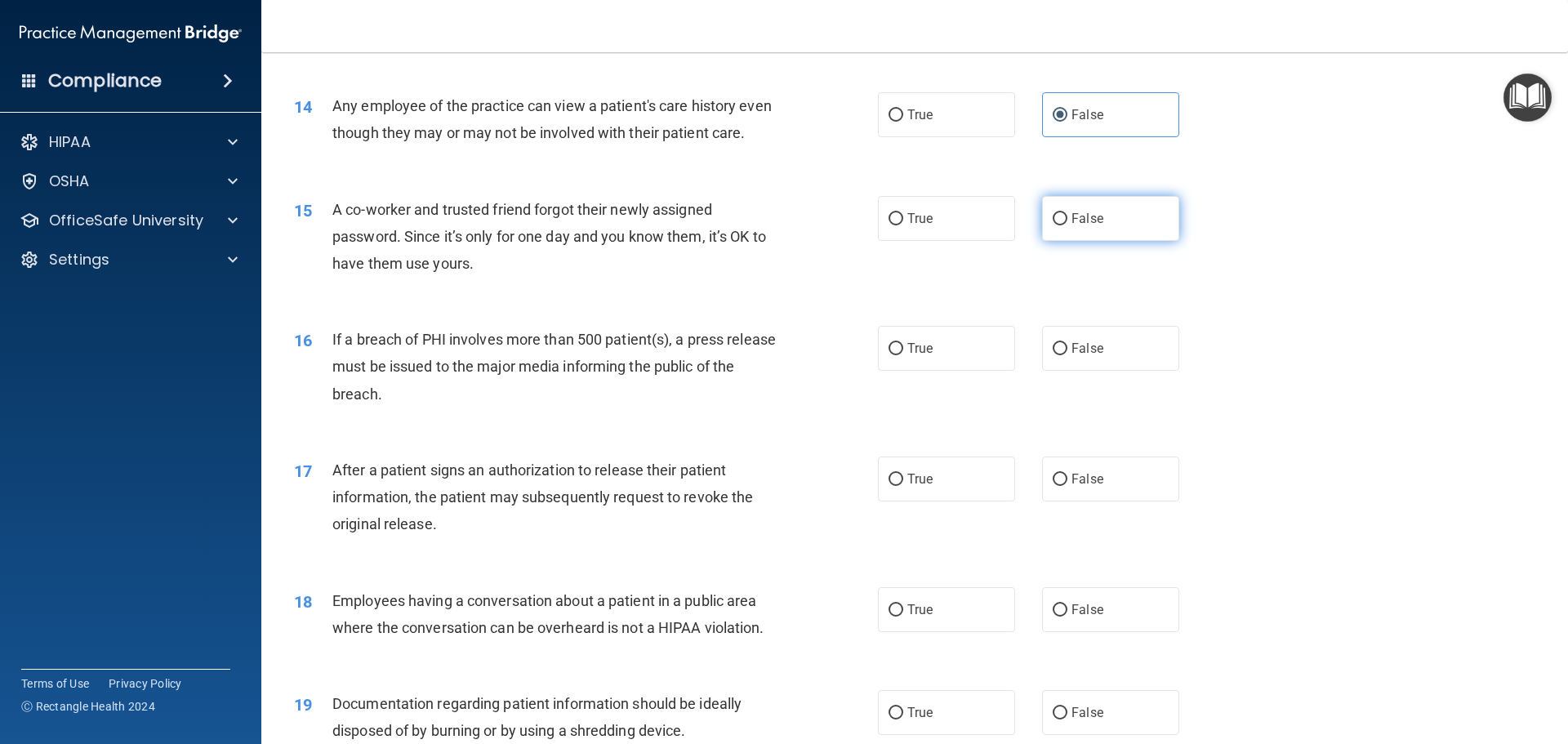
radio input "true"
click at [928, 360] on label "True" at bounding box center [946, 348] width 137 height 45
click at [904, 355] on input "True" at bounding box center [895, 350] width 14 height 12
radio input "true"
drag, startPoint x: 904, startPoint y: 504, endPoint x: 892, endPoint y: 501, distance: 12.4
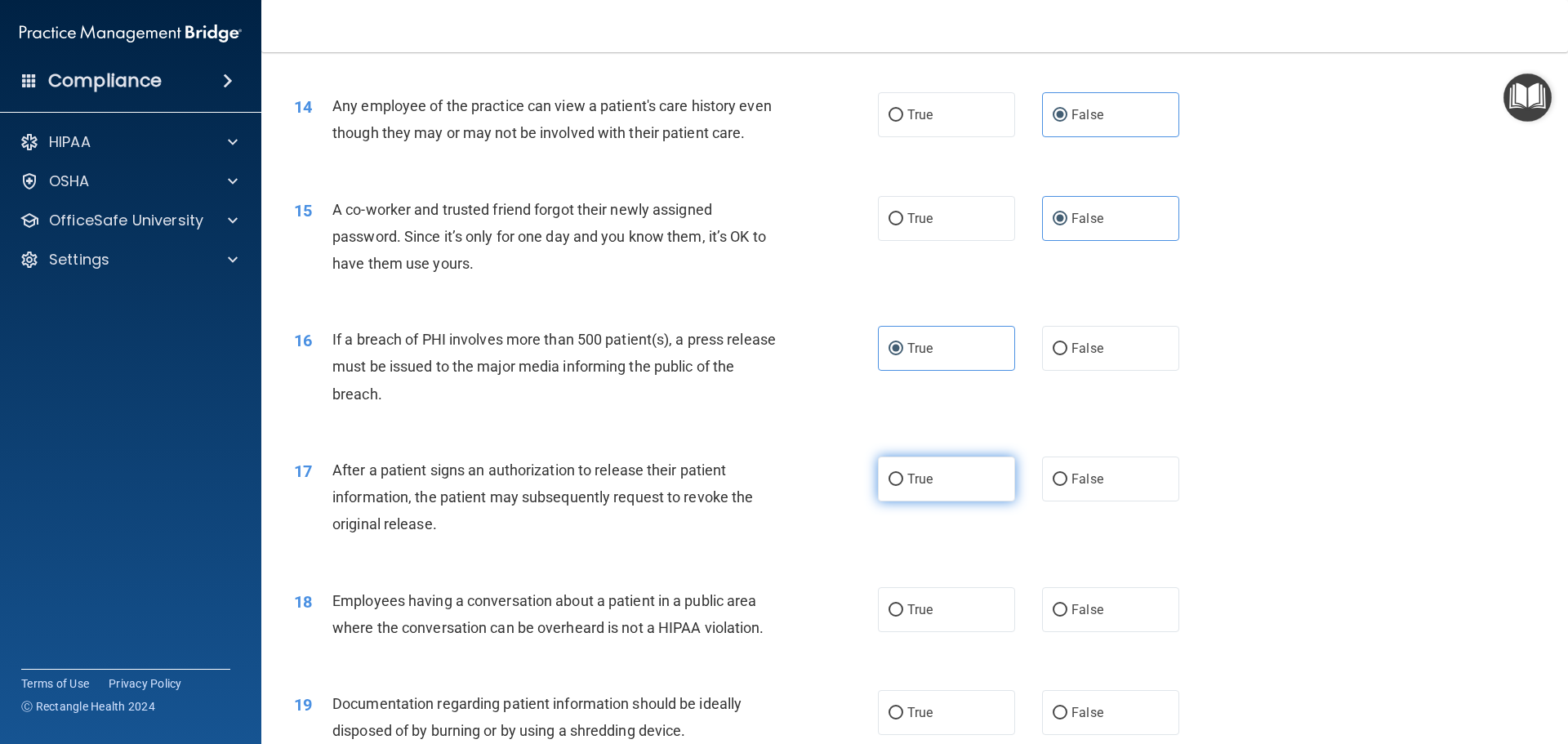
click at [907, 487] on span "True" at bounding box center [920, 478] width 25 height 15
click at [903, 486] on input "True" at bounding box center [895, 480] width 14 height 12
radio input "true"
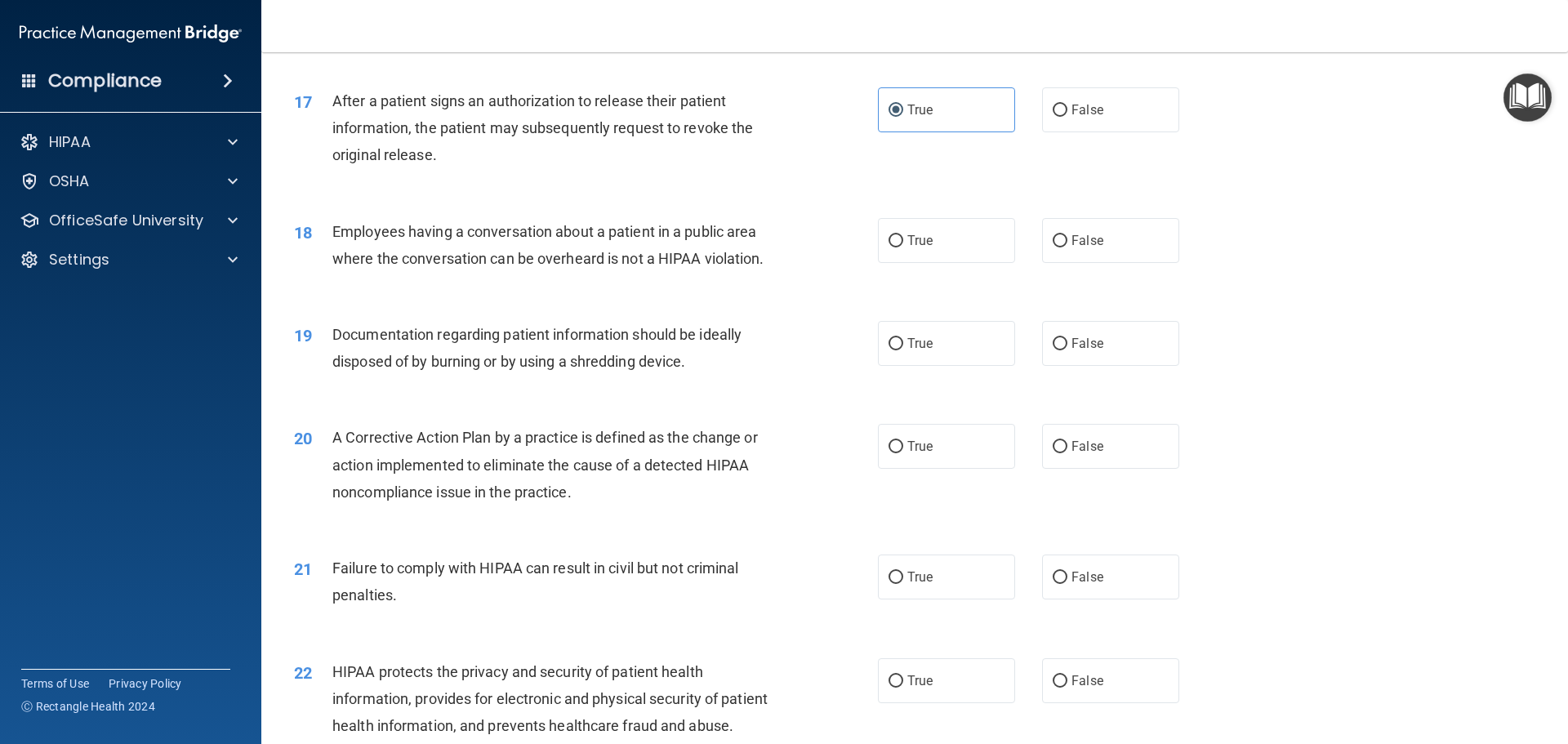
scroll to position [1961, 0]
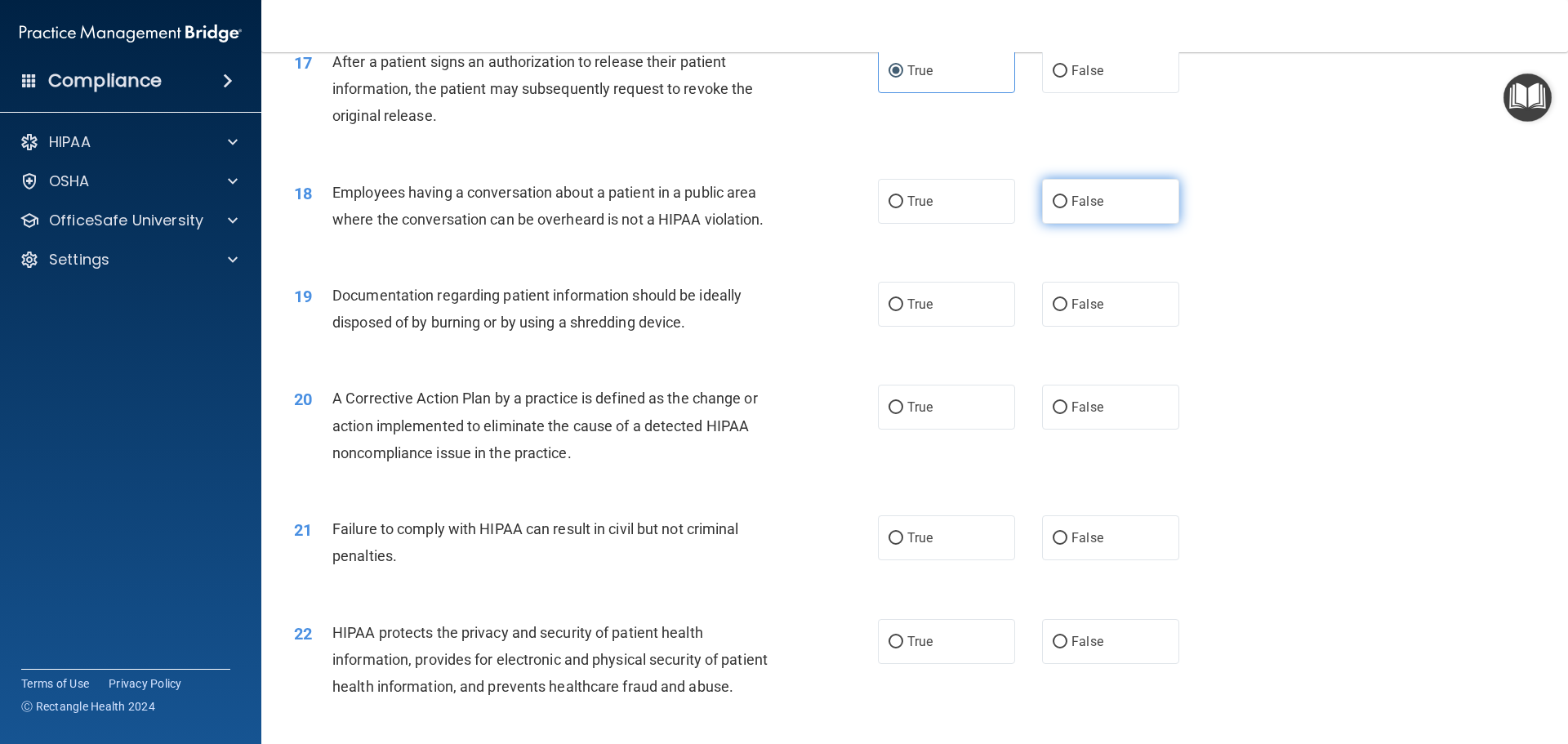
click at [1088, 209] on span "False" at bounding box center [1087, 201] width 32 height 15
click at [1068, 208] on input "False" at bounding box center [1060, 203] width 14 height 12
radio input "true"
click at [936, 321] on label "True" at bounding box center [946, 304] width 137 height 45
click at [904, 311] on input "True" at bounding box center [895, 305] width 14 height 12
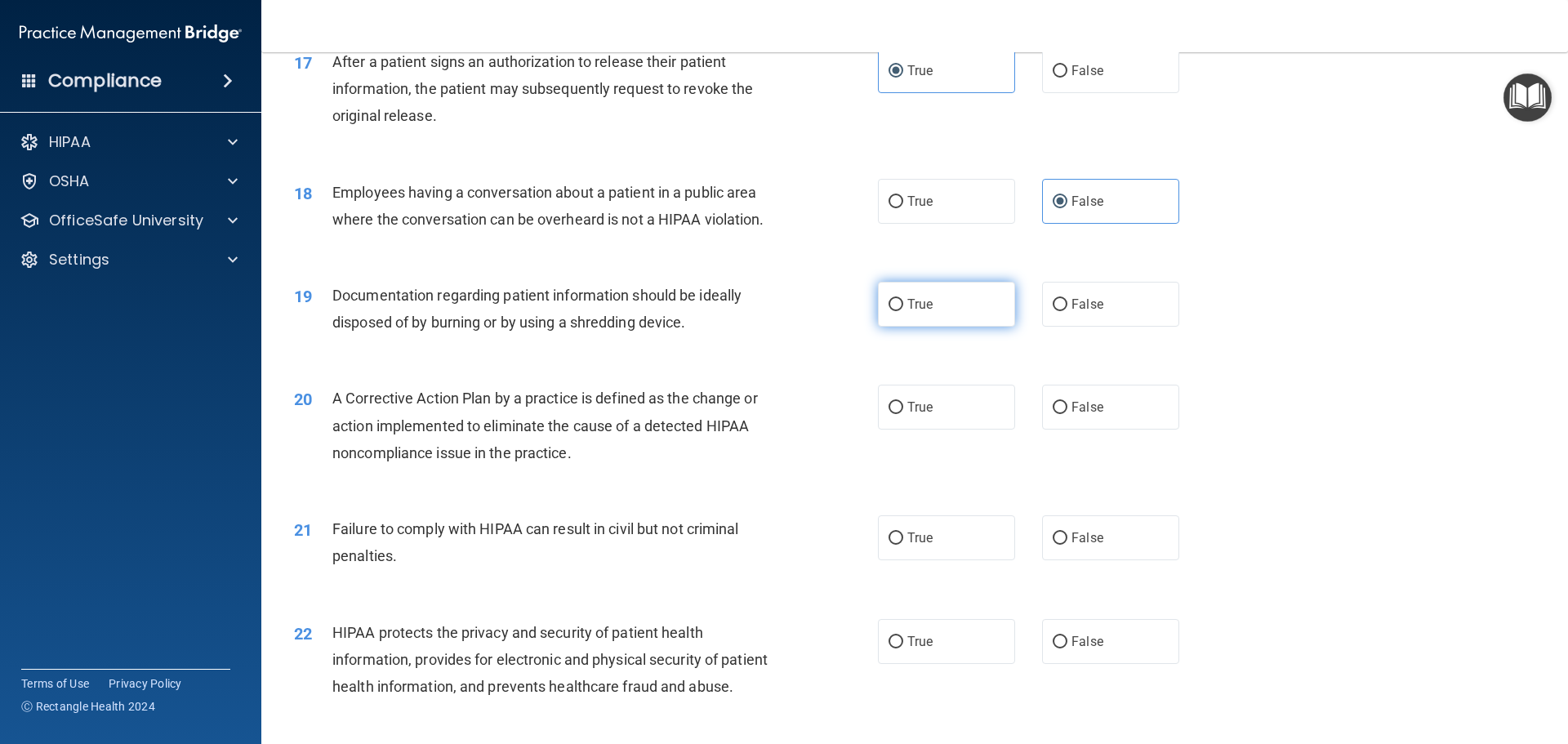
radio input "true"
click at [929, 430] on label "True" at bounding box center [946, 407] width 137 height 45
click at [904, 414] on input "True" at bounding box center [895, 408] width 14 height 12
radio input "true"
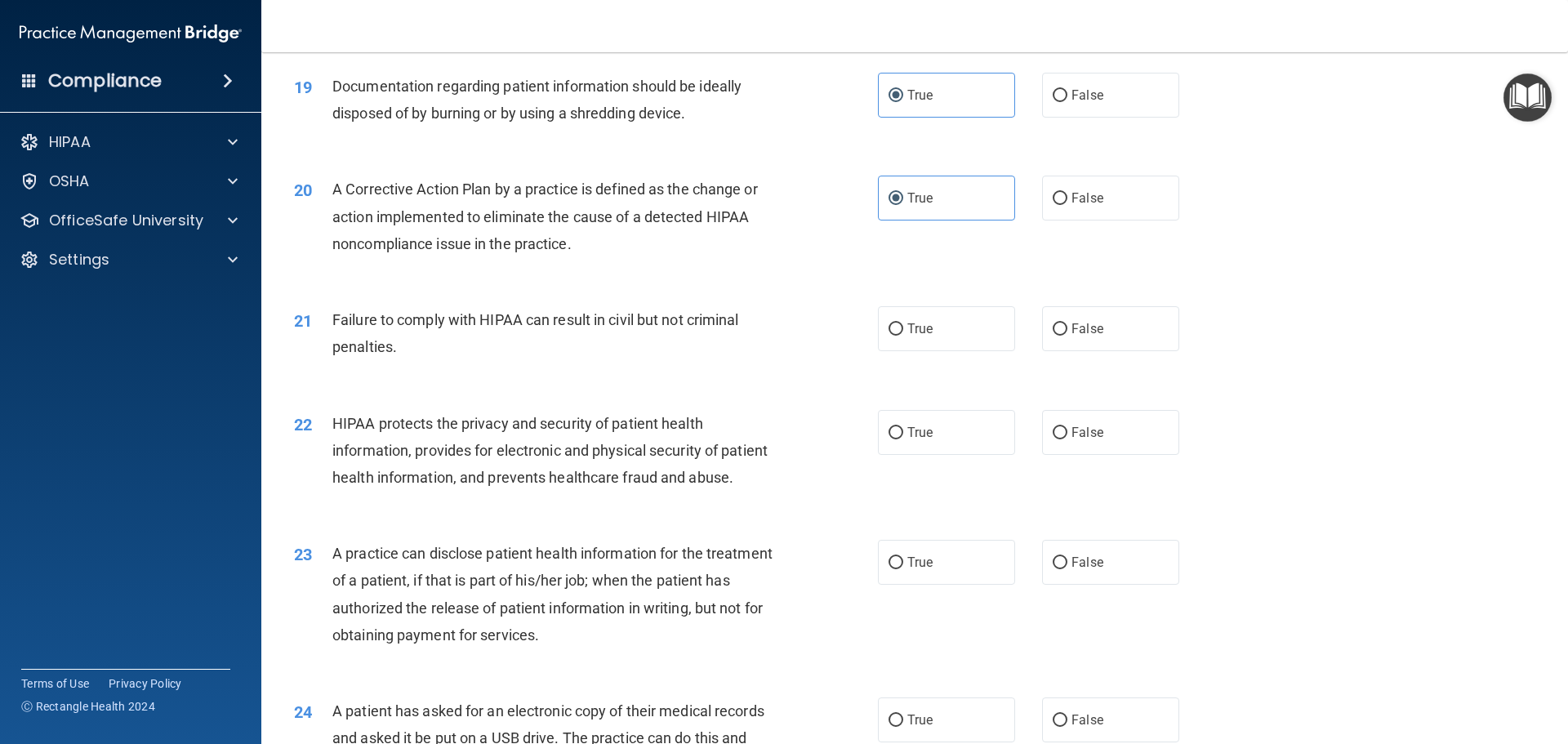
scroll to position [2205, 0]
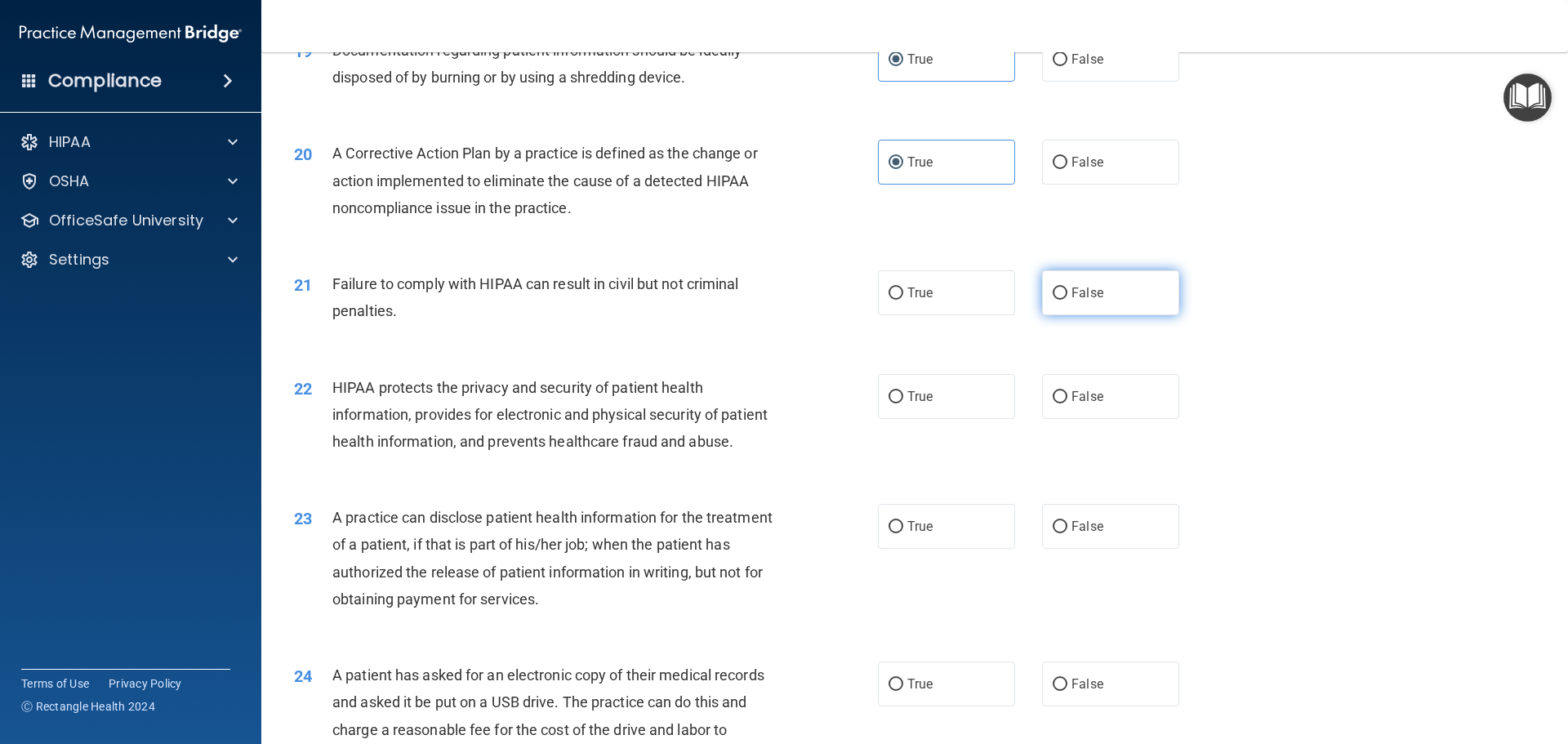
click at [1069, 311] on label "False" at bounding box center [1110, 293] width 137 height 45
click at [1068, 300] on input "False" at bounding box center [1060, 293] width 14 height 12
radio input "true"
click at [895, 403] on input "True" at bounding box center [895, 398] width 14 height 12
radio input "true"
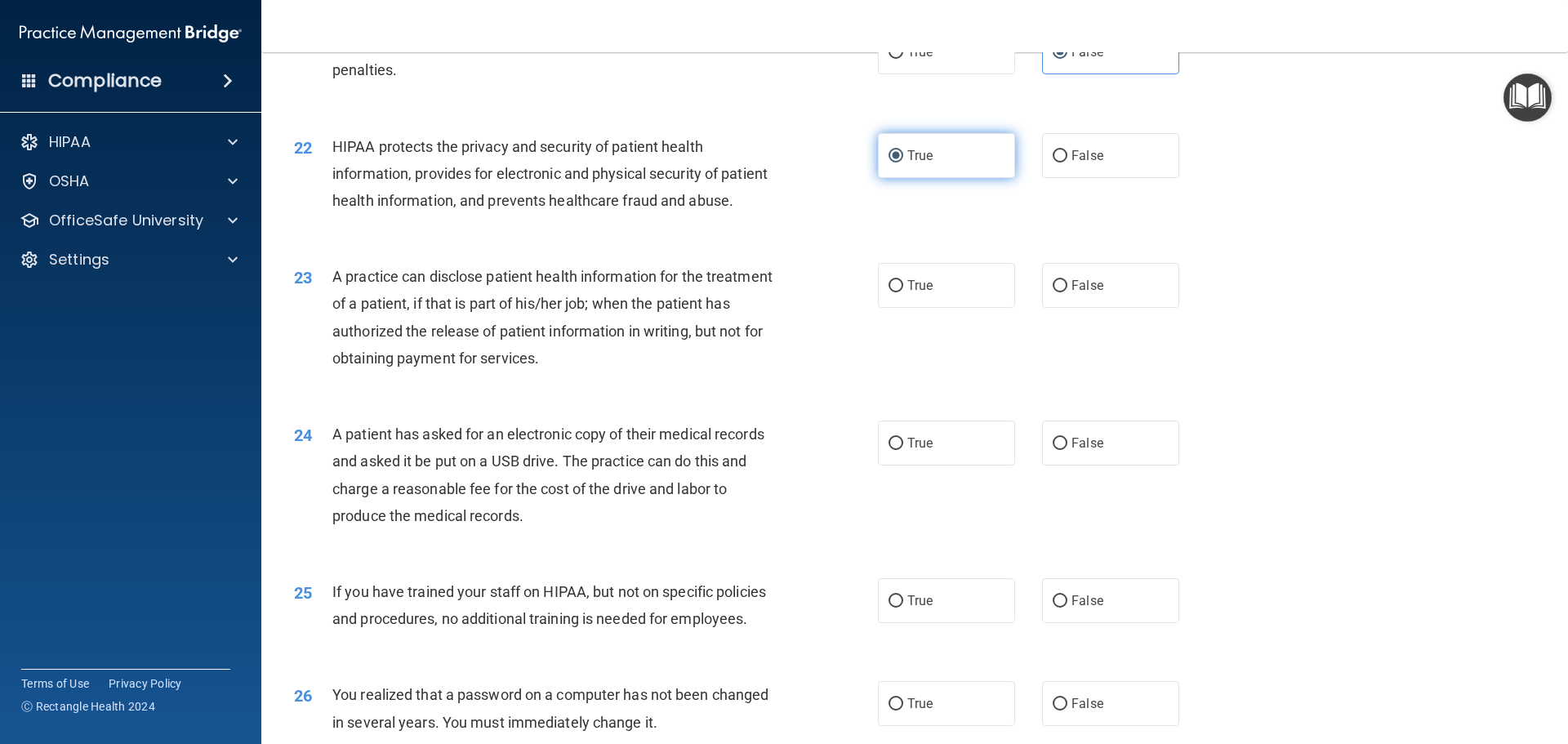
scroll to position [2451, 0]
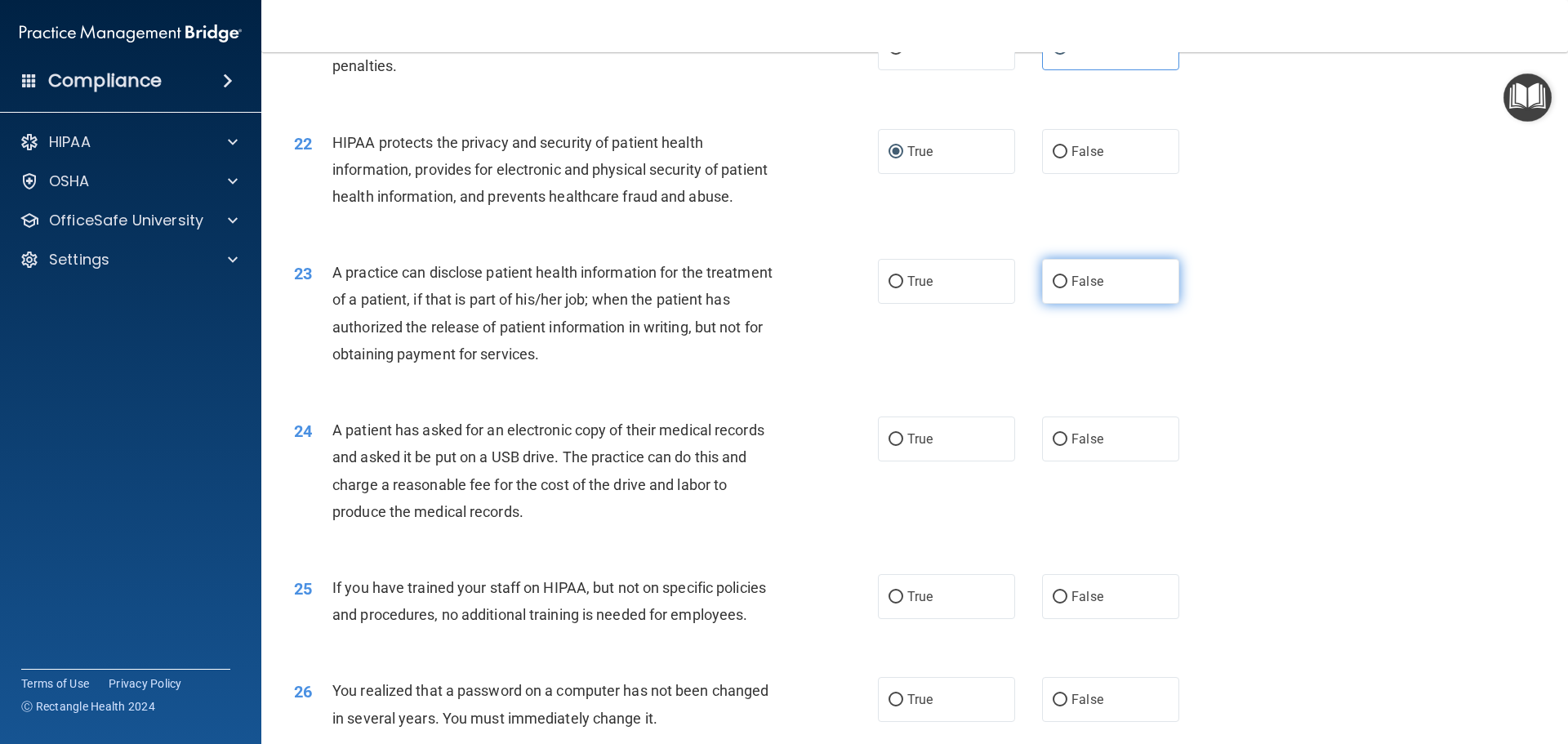
click at [1097, 304] on label "False" at bounding box center [1110, 281] width 137 height 45
click at [1068, 288] on input "False" at bounding box center [1060, 282] width 14 height 12
radio input "true"
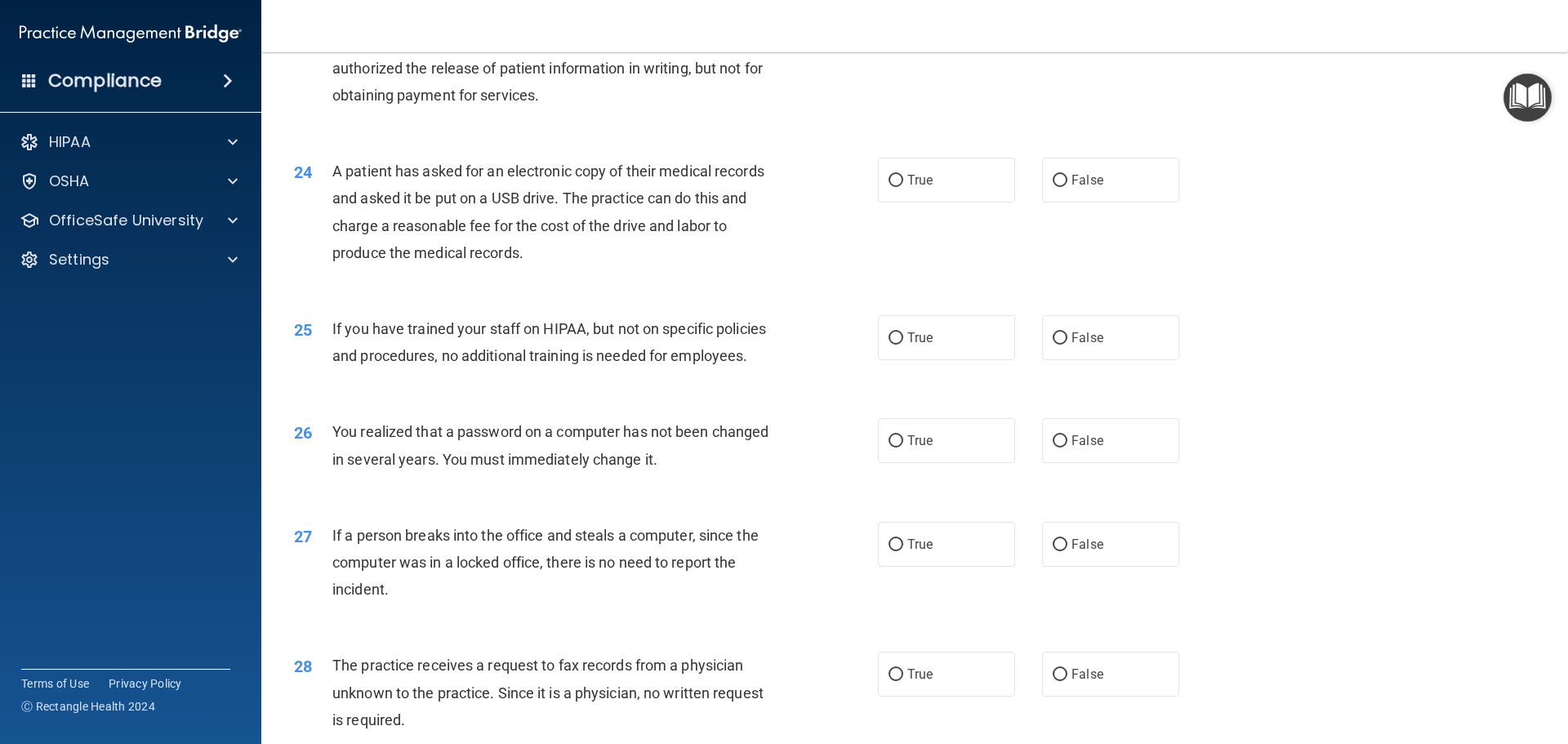
scroll to position [2777, 0]
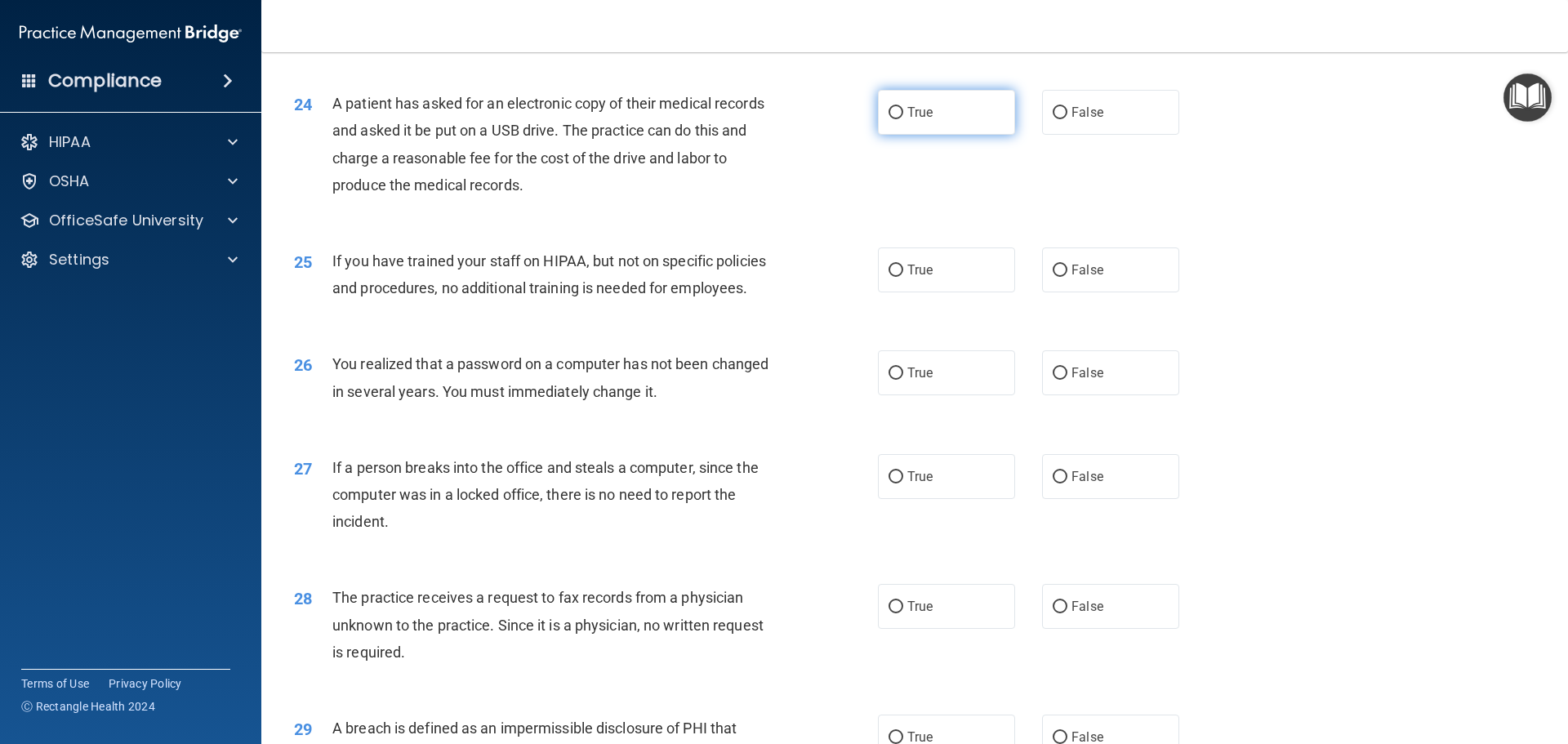
click at [921, 190] on div "24 A patient has asked for an electronic copy of their medical records and aske…" at bounding box center [914, 148] width 1266 height 158
click at [920, 120] on span "True" at bounding box center [920, 112] width 25 height 15
click at [904, 120] on input "True" at bounding box center [895, 113] width 14 height 12
radio input "true"
click at [1056, 277] on input "False" at bounding box center [1060, 271] width 14 height 12
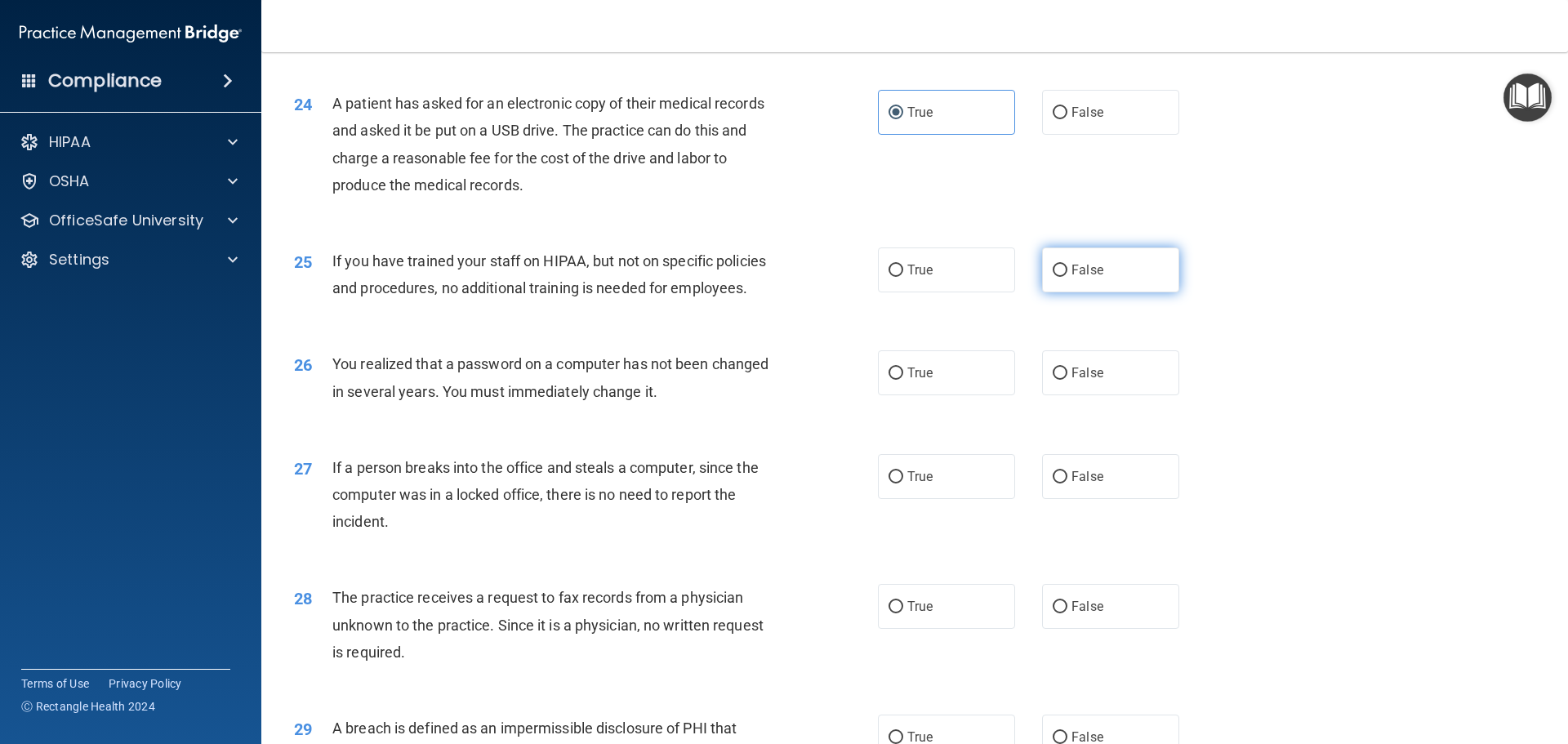
radio input "true"
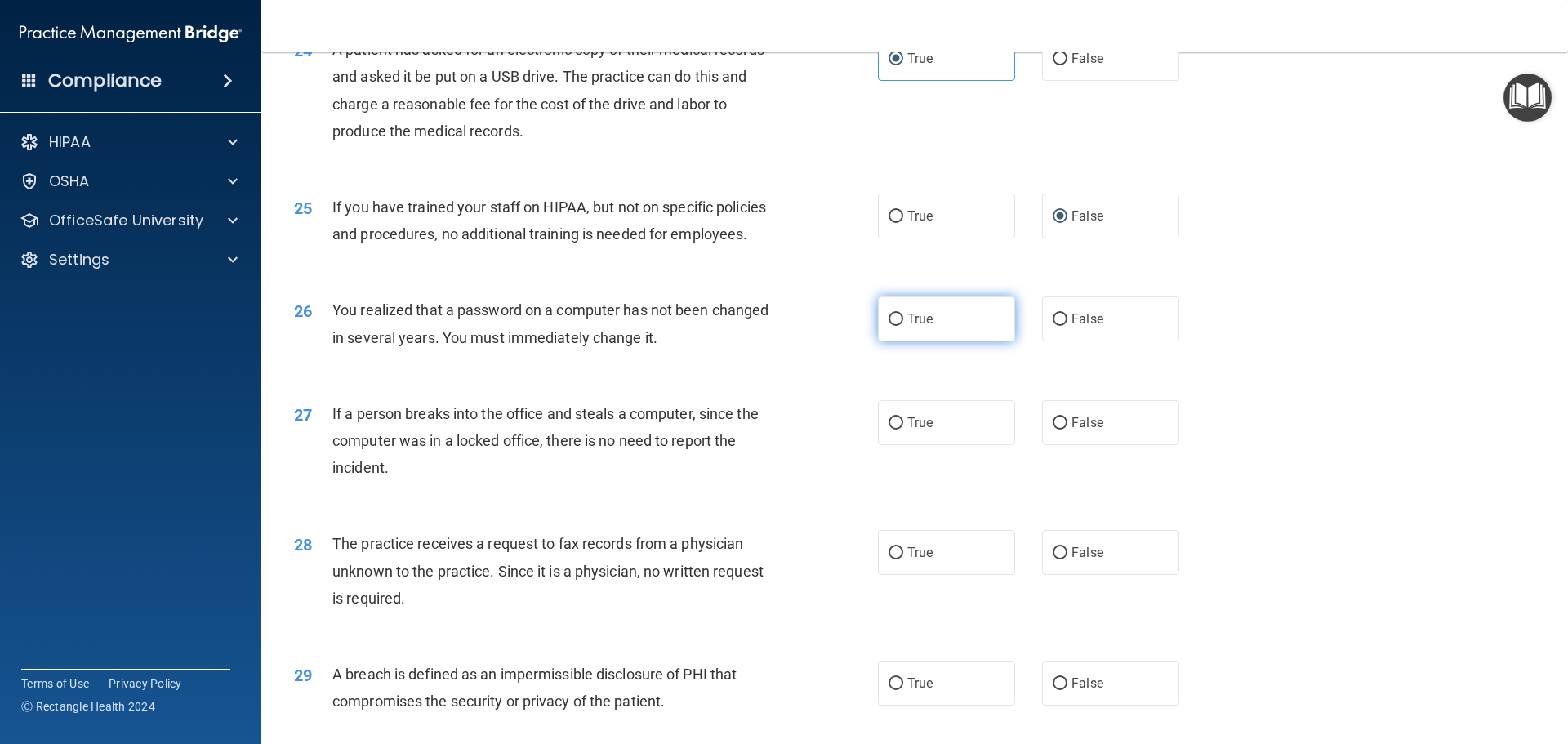
scroll to position [2940, 0]
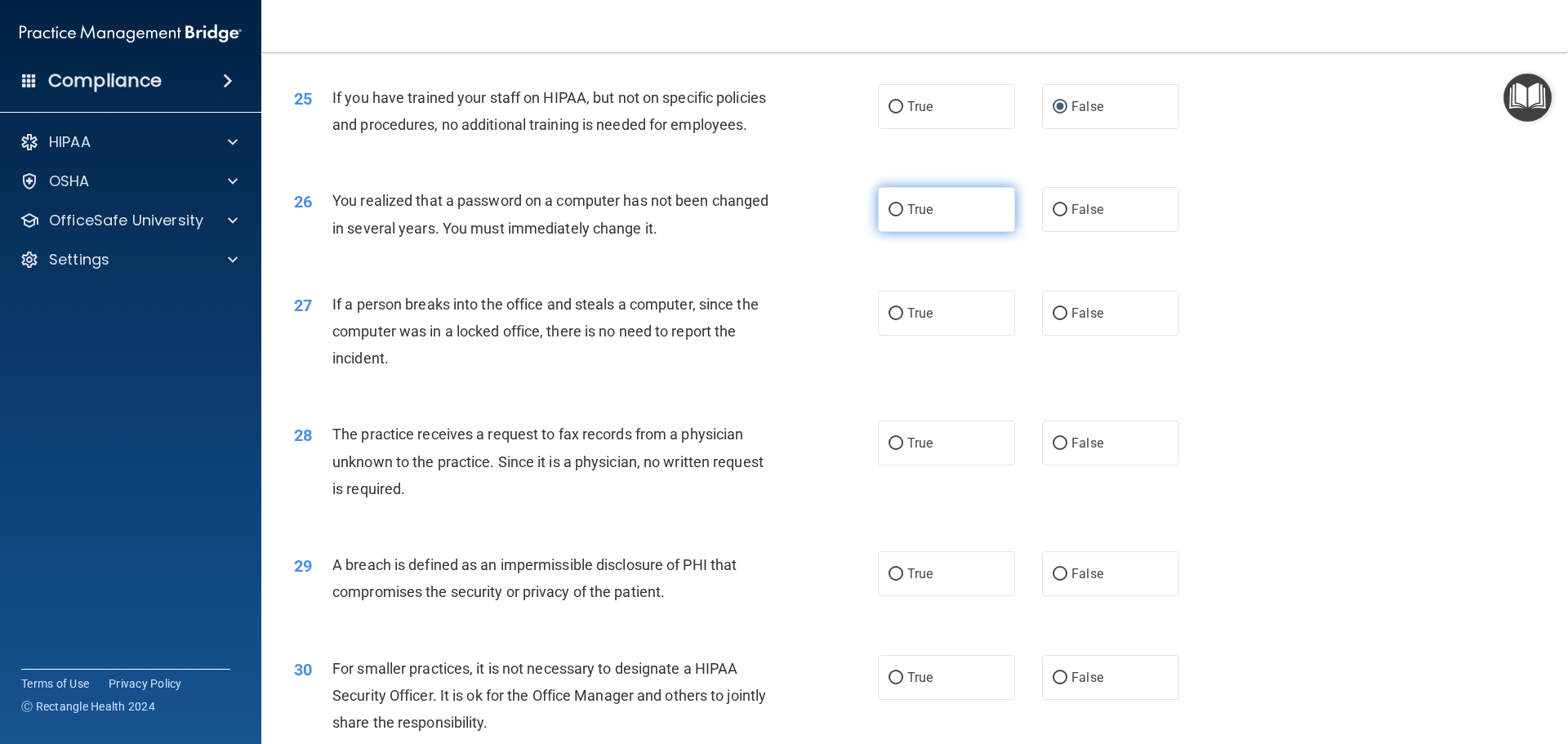
click at [895, 217] on input "True" at bounding box center [895, 211] width 14 height 12
radio input "true"
click at [1080, 335] on label "False" at bounding box center [1110, 313] width 137 height 45
click at [1068, 320] on input "False" at bounding box center [1060, 314] width 14 height 12
radio input "true"
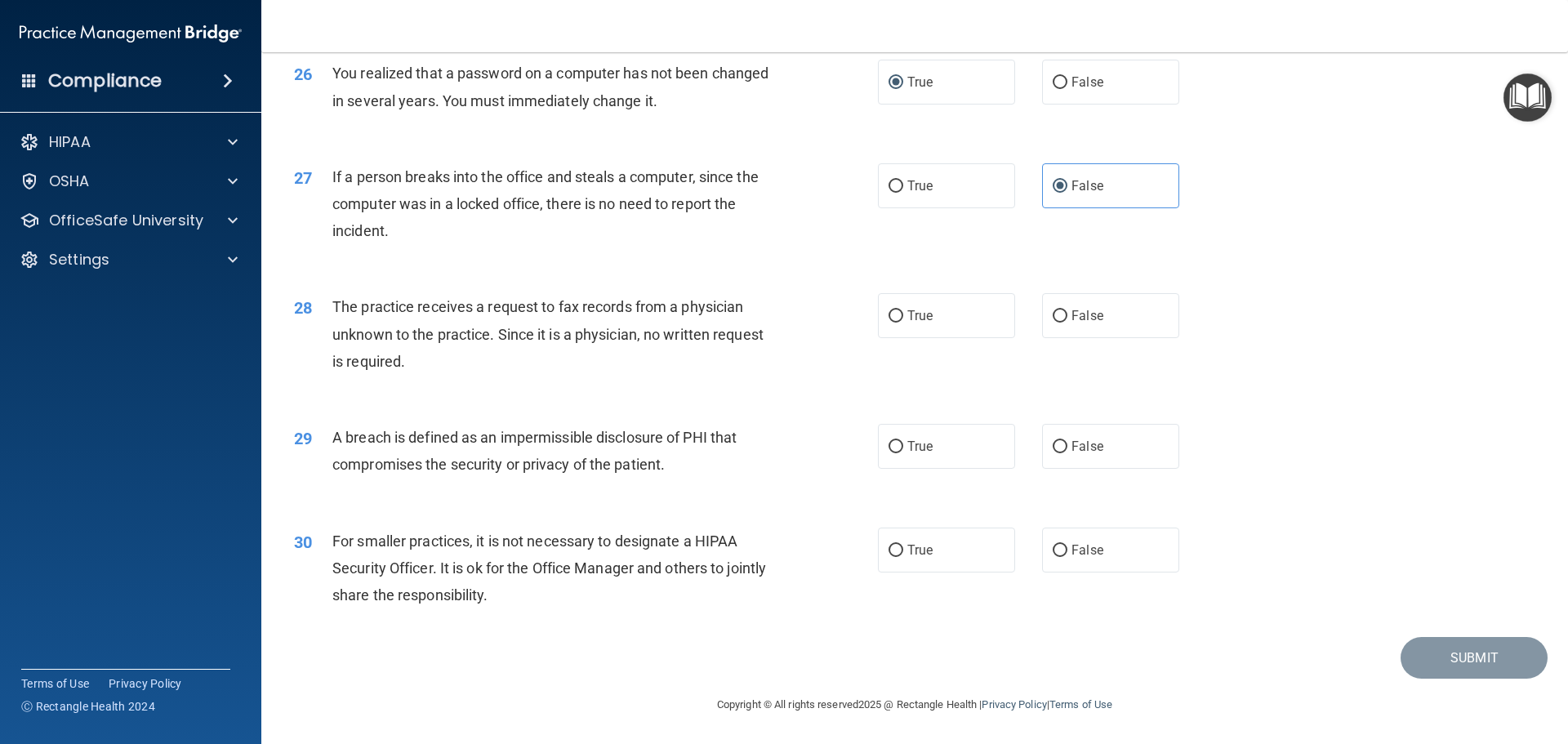
scroll to position [3104, 0]
click at [1078, 325] on label "False" at bounding box center [1110, 316] width 137 height 45
click at [1068, 323] on input "False" at bounding box center [1060, 317] width 14 height 12
radio input "true"
click at [920, 454] on span "True" at bounding box center [920, 446] width 25 height 15
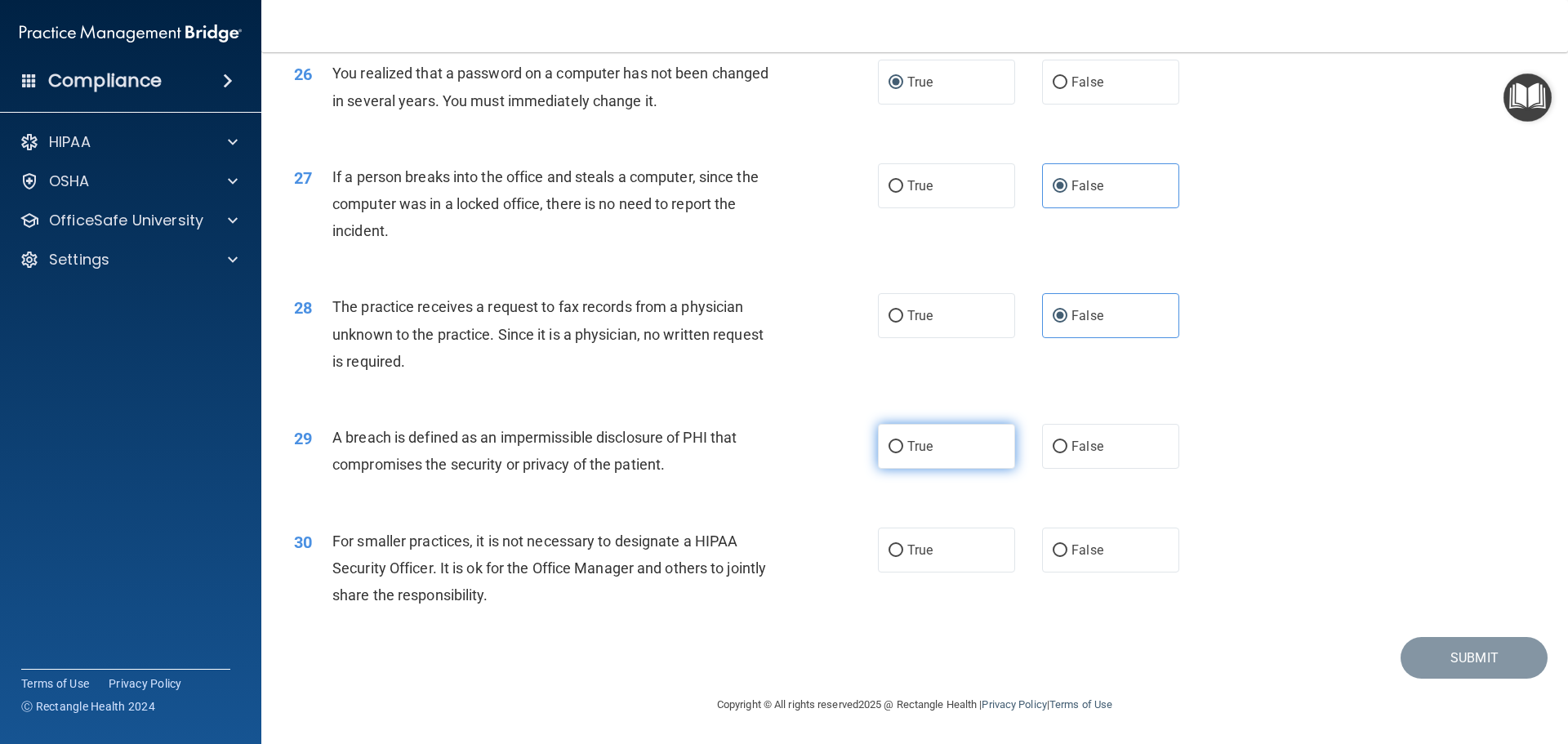
click at [904, 453] on input "True" at bounding box center [895, 447] width 14 height 12
radio input "true"
click at [1099, 549] on label "False" at bounding box center [1110, 550] width 137 height 45
click at [1068, 549] on input "False" at bounding box center [1060, 551] width 14 height 12
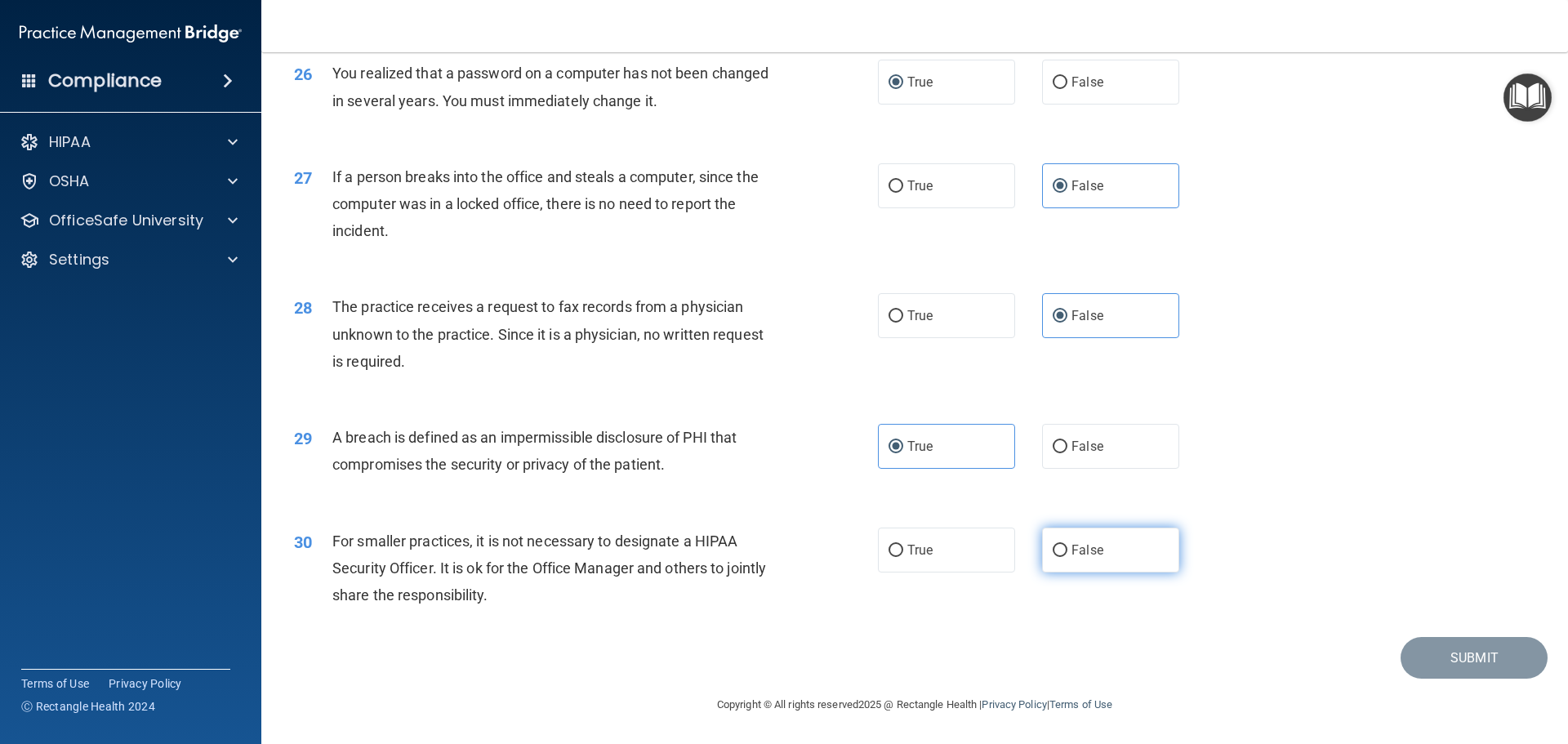
radio input "true"
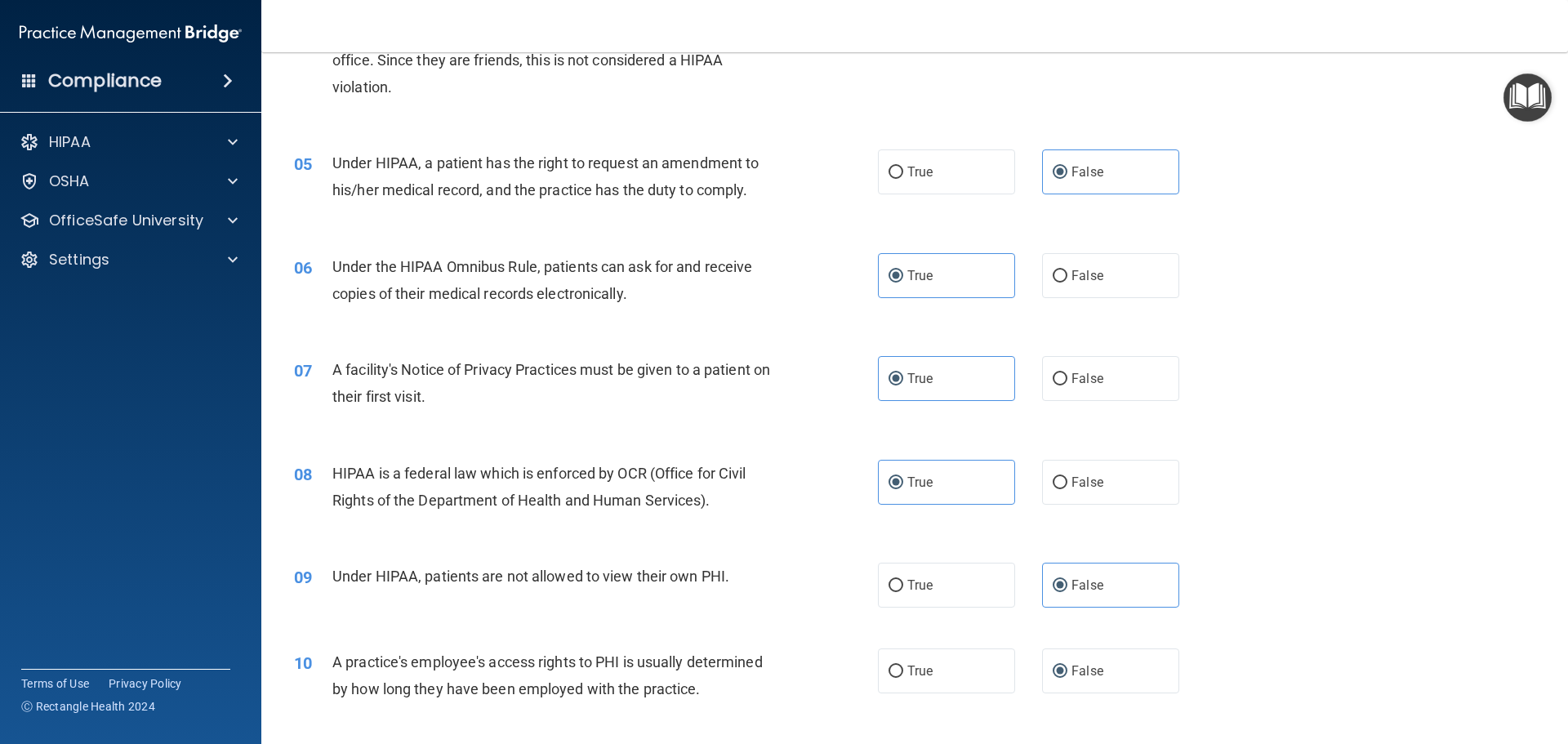
scroll to position [572, 0]
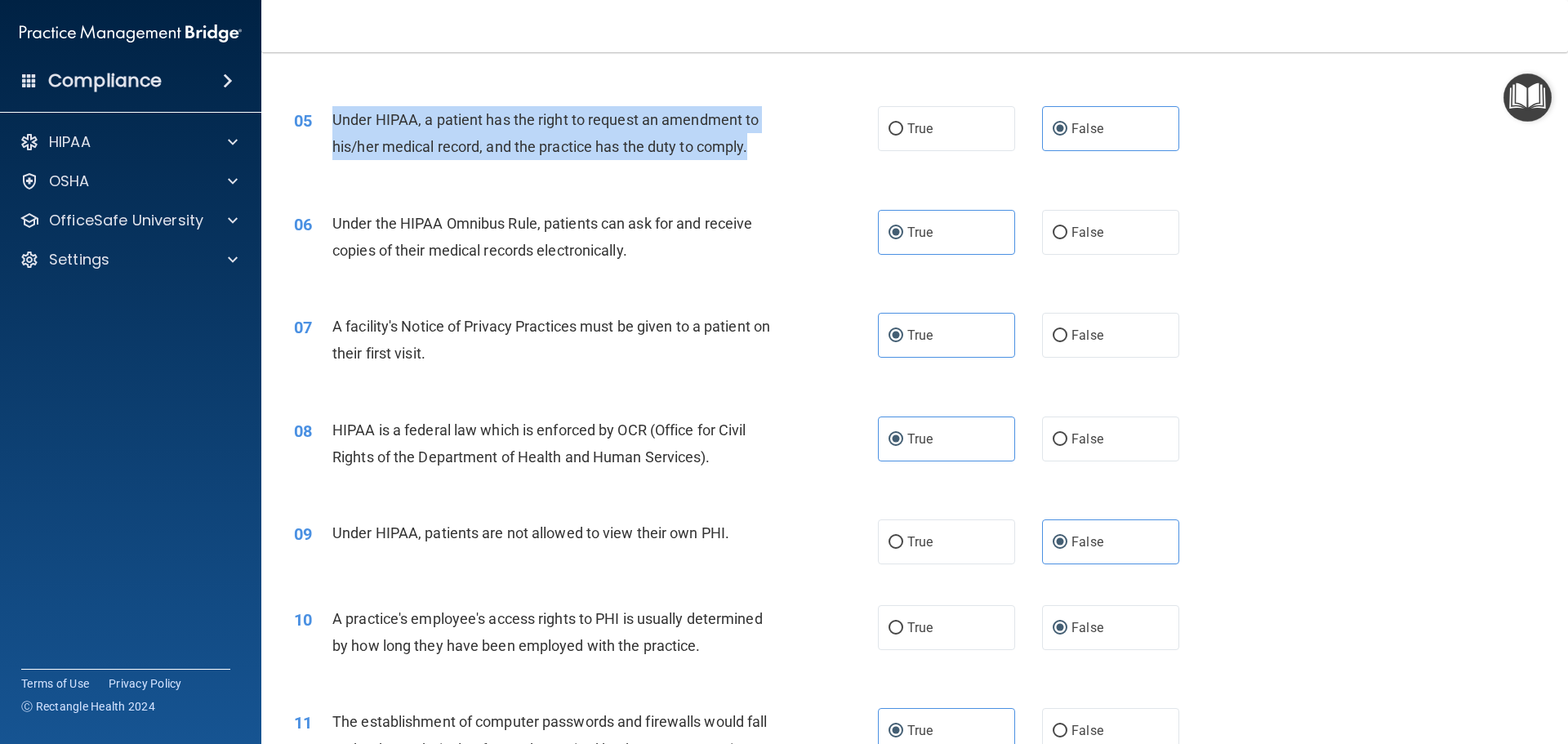
drag, startPoint x: 325, startPoint y: 112, endPoint x: 744, endPoint y: 152, distance: 420.9
click at [756, 157] on div "05 Under HIPAA, a patient has the right to request an amendment to his/her medi…" at bounding box center [586, 137] width 633 height 62
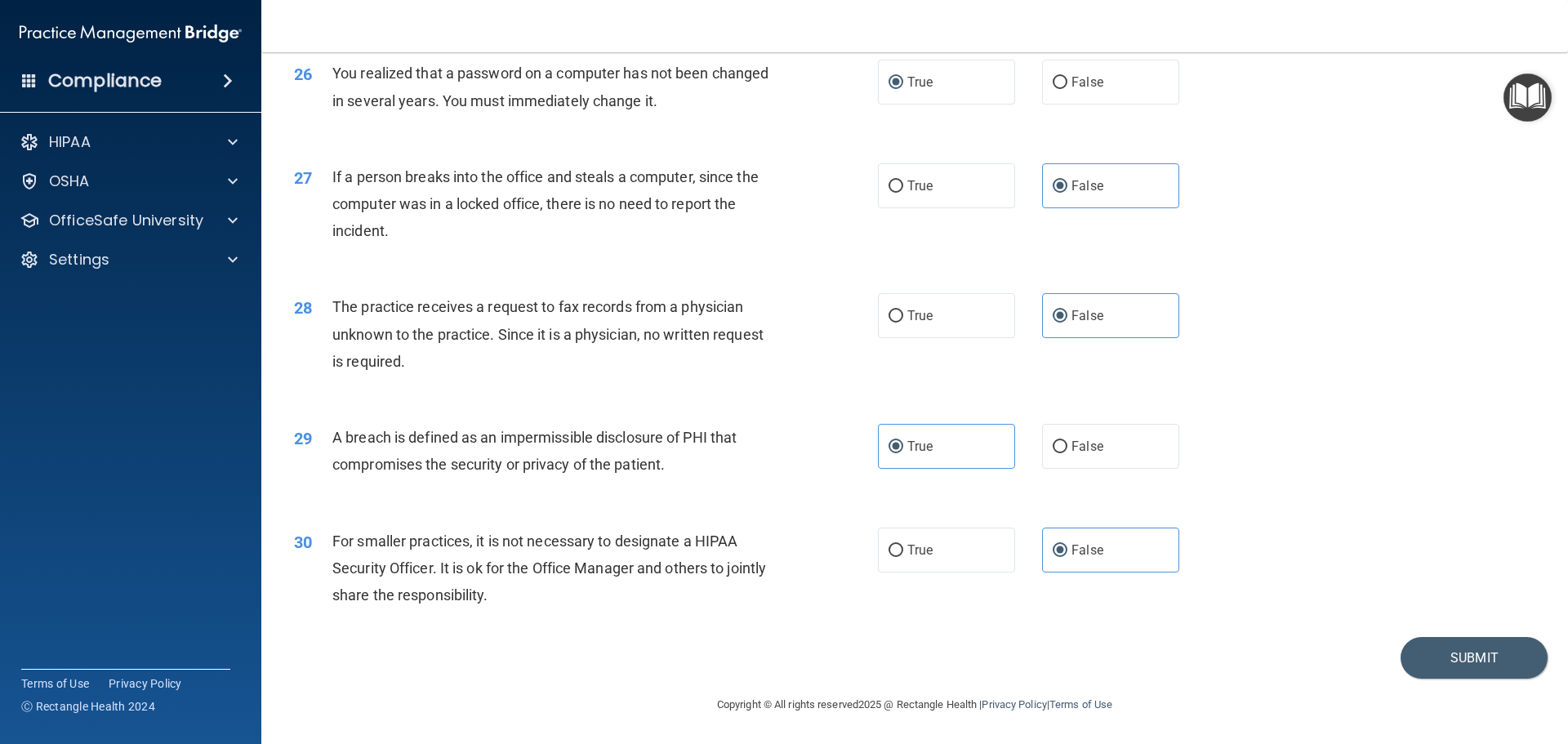
scroll to position [3122, 0]
click at [1513, 657] on button "Submit" at bounding box center [1473, 657] width 147 height 42
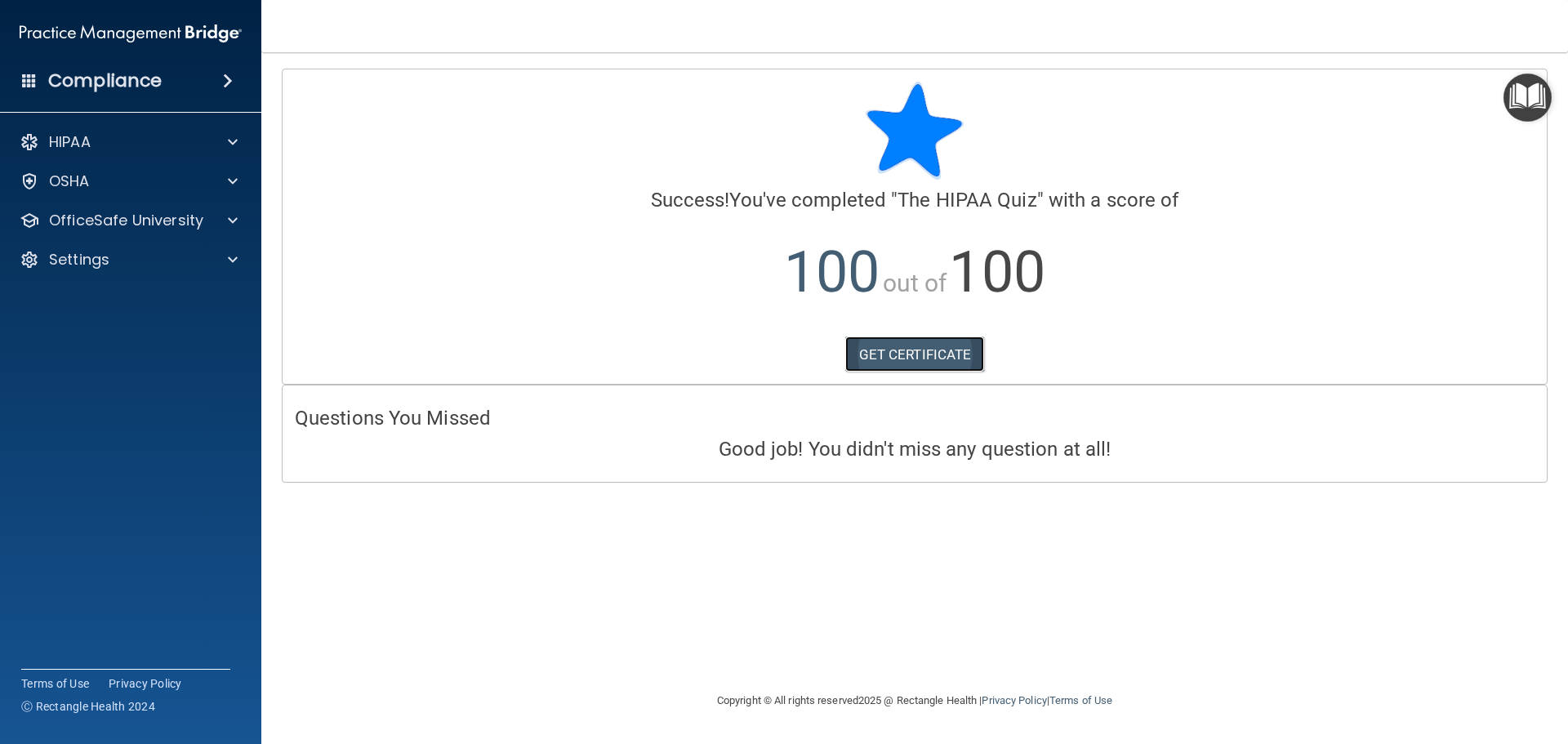
click at [895, 347] on link "GET CERTIFICATE" at bounding box center [915, 354] width 140 height 36
click at [219, 222] on div at bounding box center [230, 220] width 41 height 20
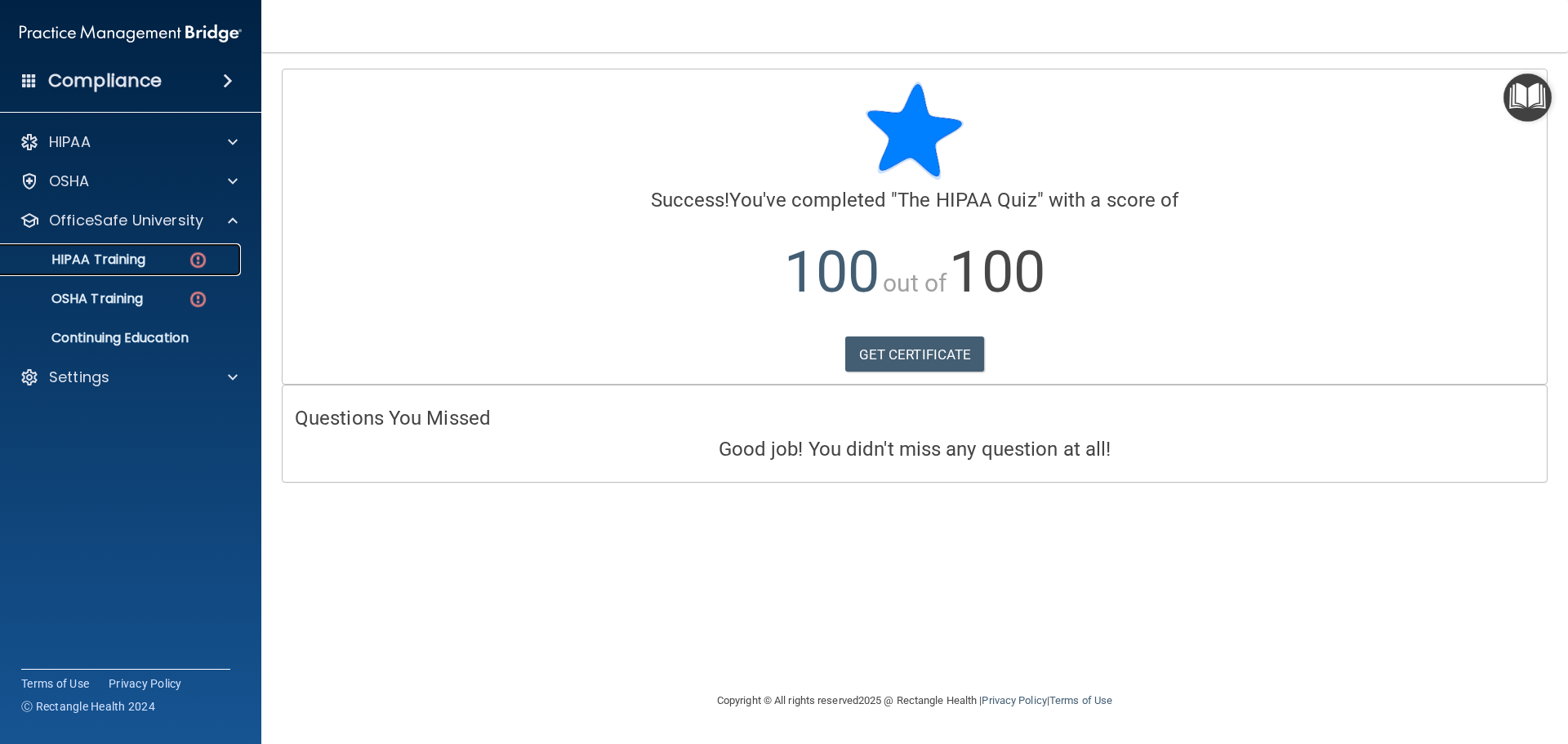
click at [186, 259] on div "HIPAA Training" at bounding box center [122, 260] width 223 height 16
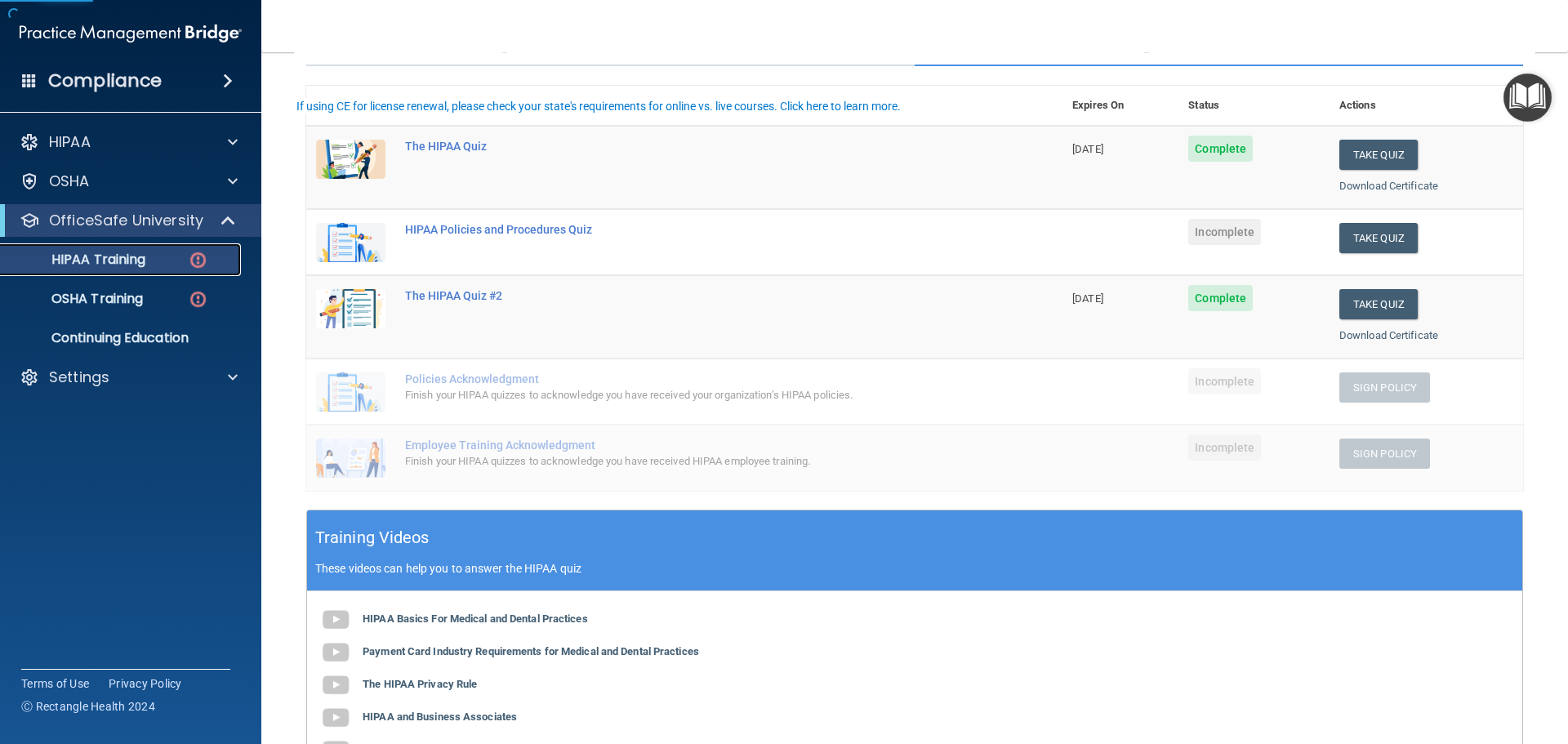
scroll to position [163, 0]
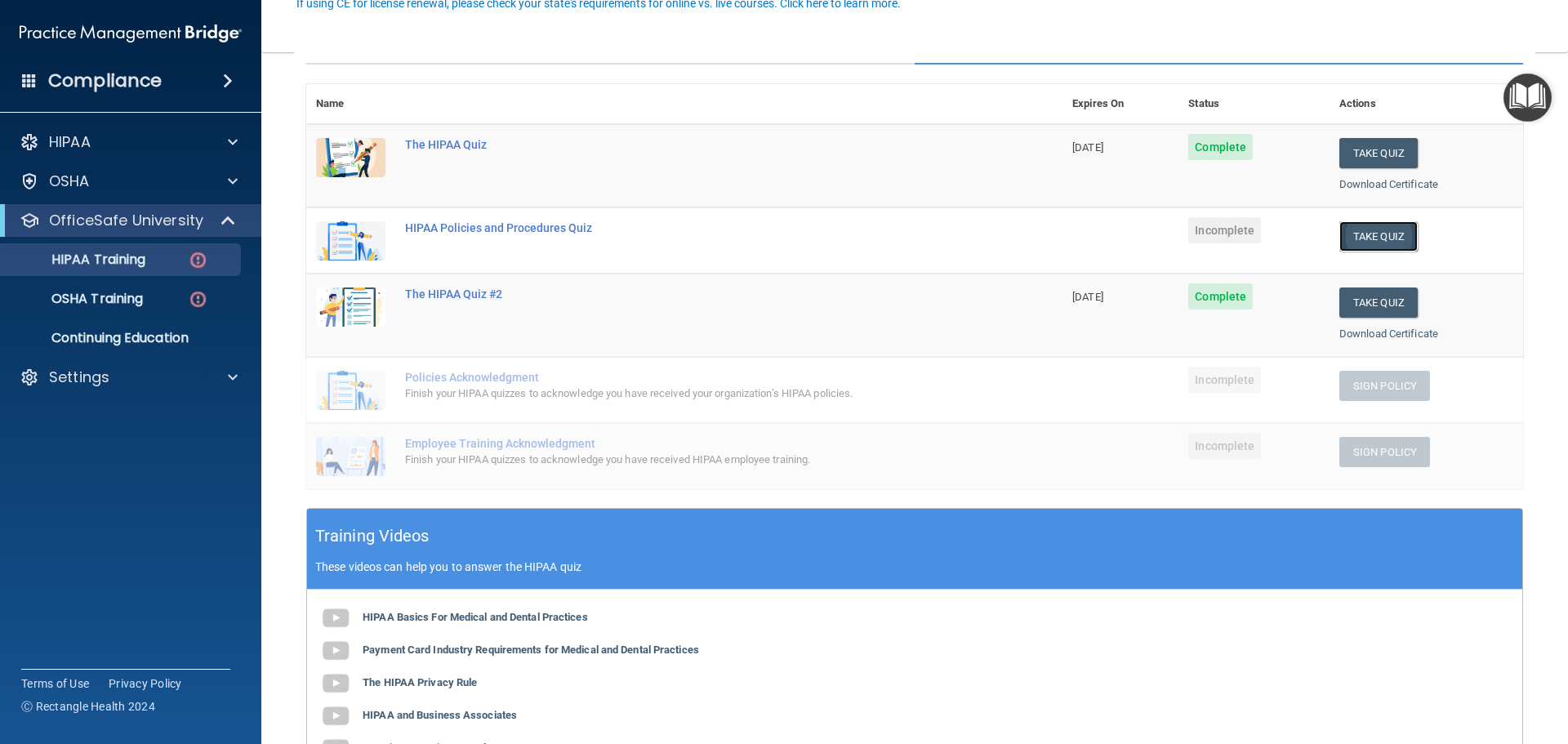
click at [1341, 237] on button "Take Quiz" at bounding box center [1379, 236] width 78 height 30
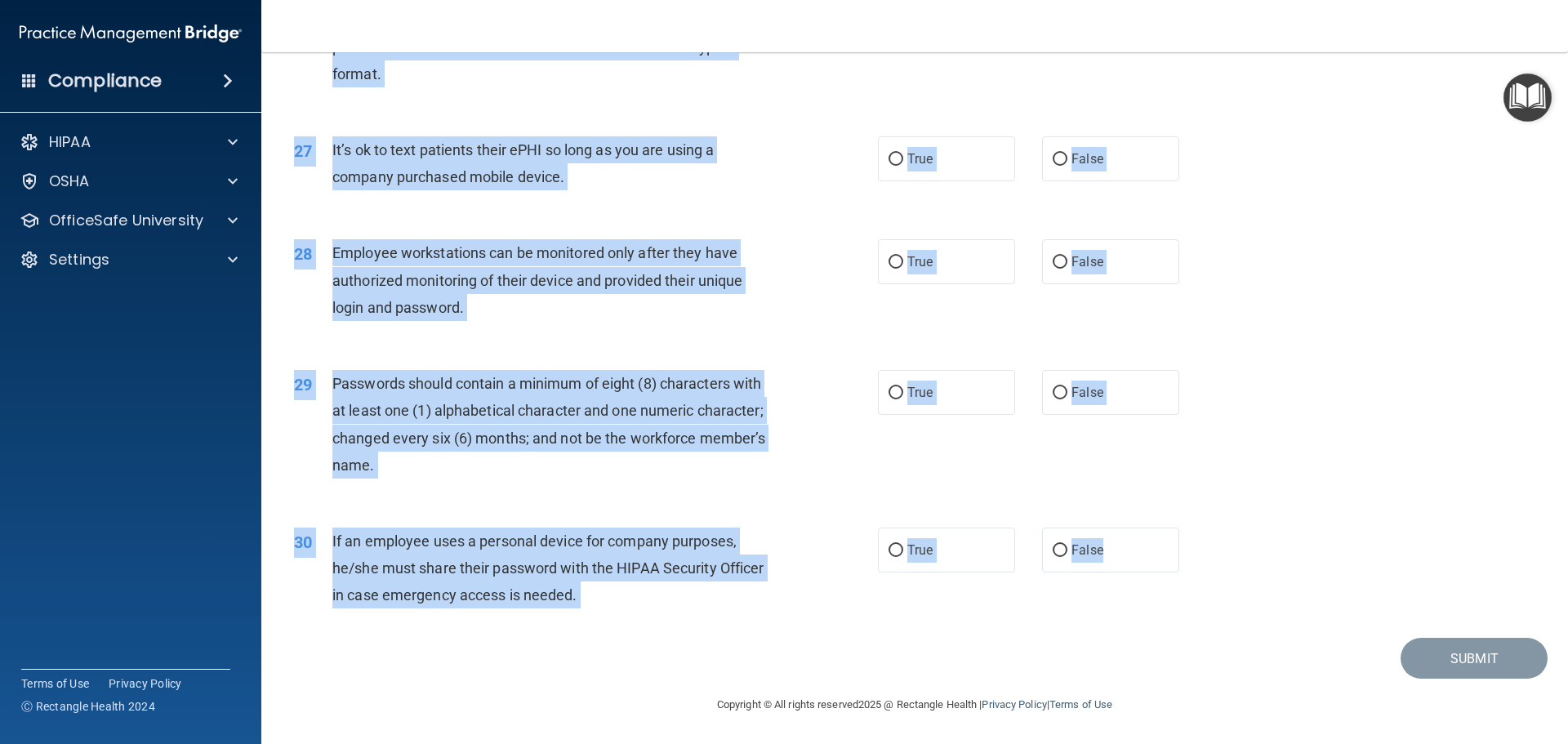
scroll to position [3356, 0]
drag, startPoint x: 292, startPoint y: 134, endPoint x: 1129, endPoint y: 548, distance: 933.8
click at [1283, 326] on div "28 Employee workstations can be monitored only after they have authorized monit…" at bounding box center [914, 284] width 1266 height 131
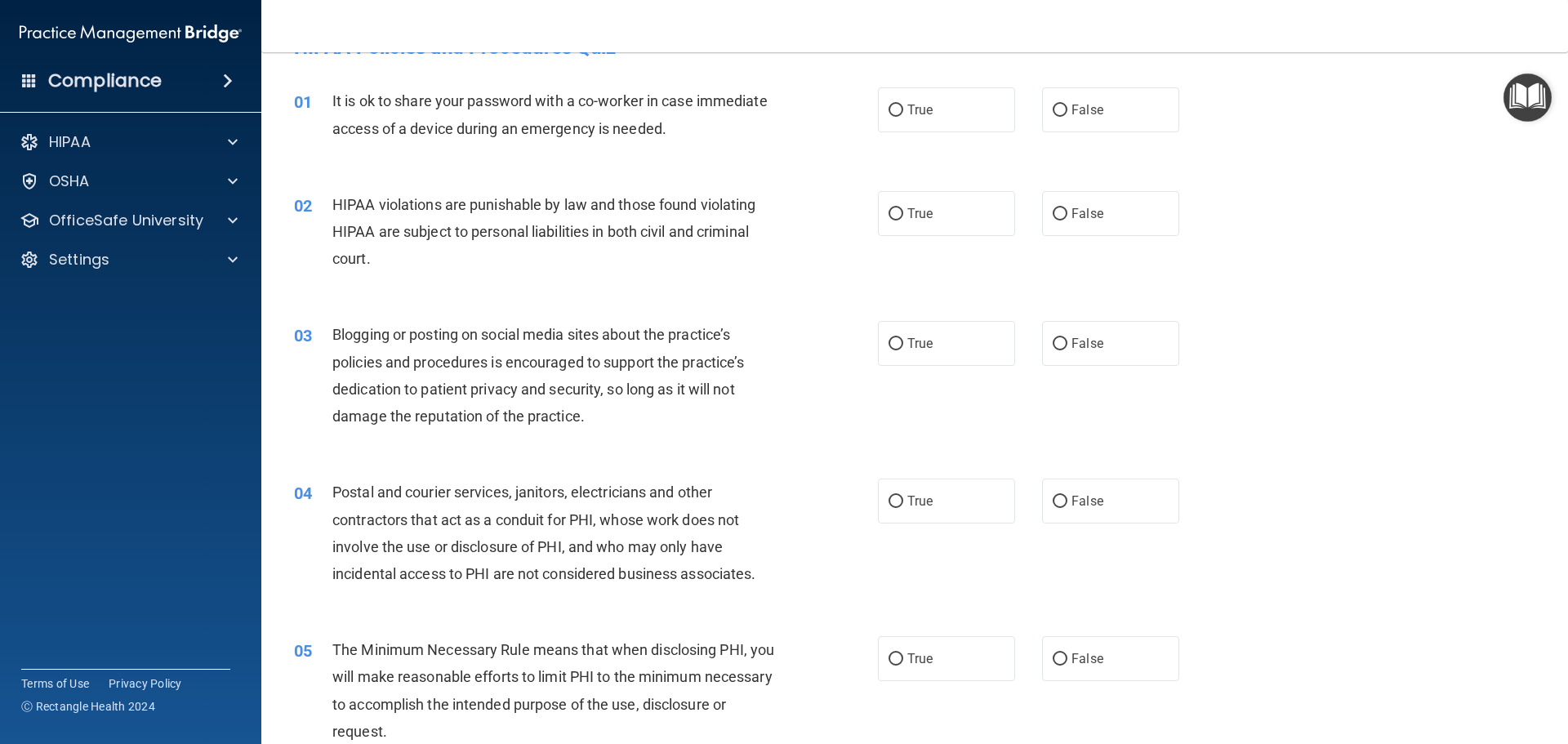
scroll to position [0, 0]
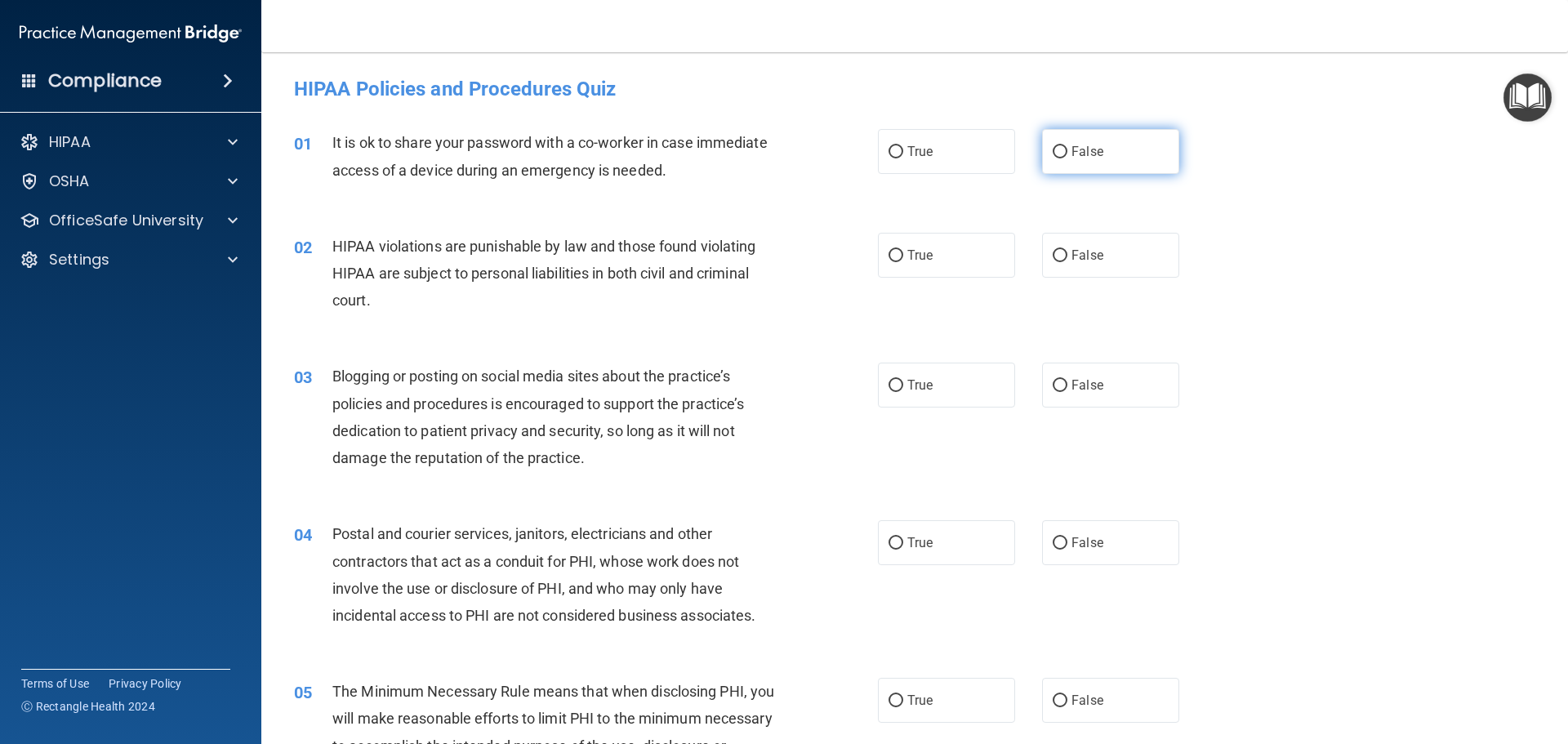
click at [1112, 153] on label "False" at bounding box center [1110, 152] width 137 height 45
click at [1068, 153] on input "False" at bounding box center [1060, 153] width 14 height 12
radio input "true"
click at [900, 241] on label "True" at bounding box center [946, 255] width 137 height 45
click at [900, 250] on input "True" at bounding box center [895, 256] width 14 height 12
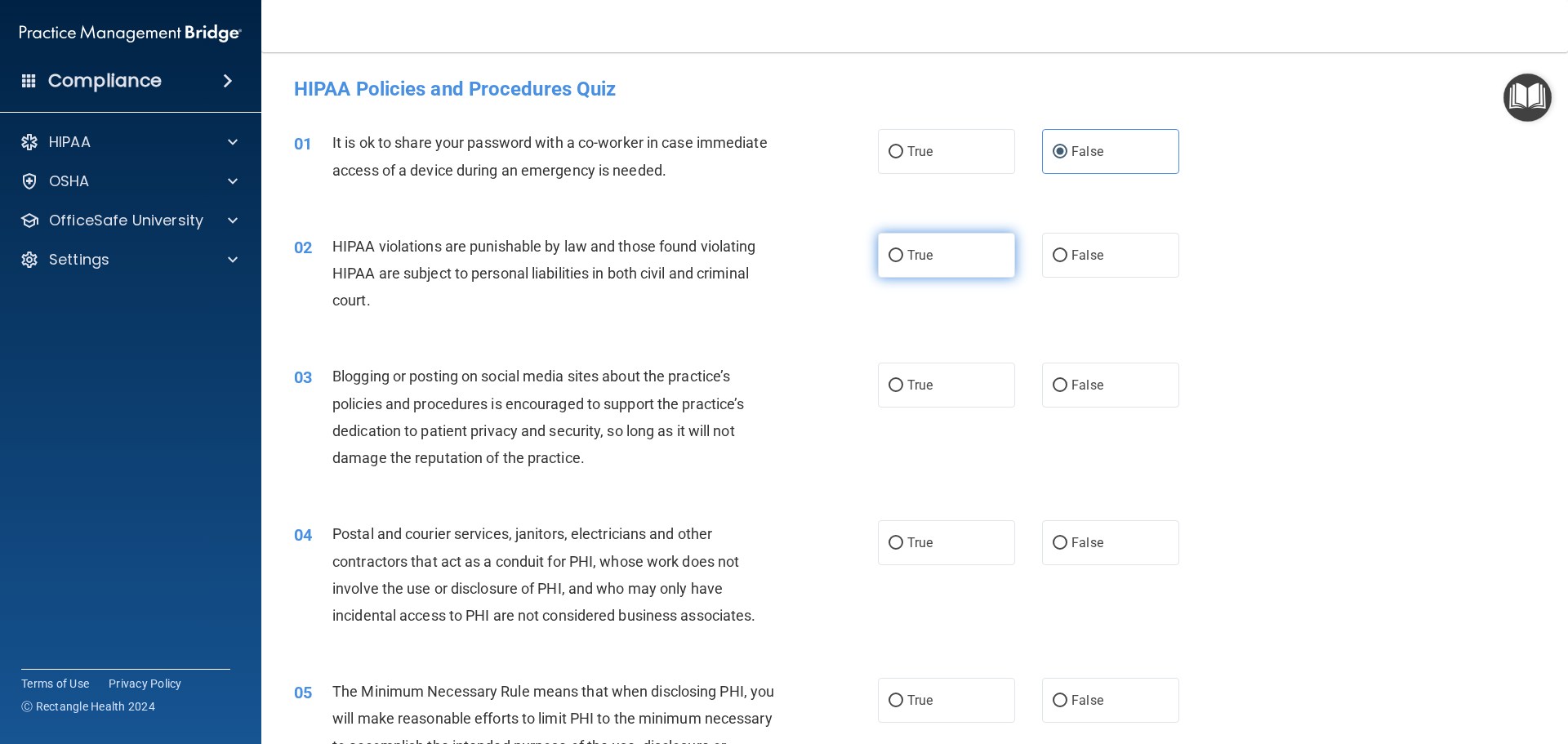
radio input "true"
click at [1076, 376] on label "False" at bounding box center [1110, 385] width 137 height 45
click at [1068, 380] on input "False" at bounding box center [1060, 386] width 14 height 12
radio input "true"
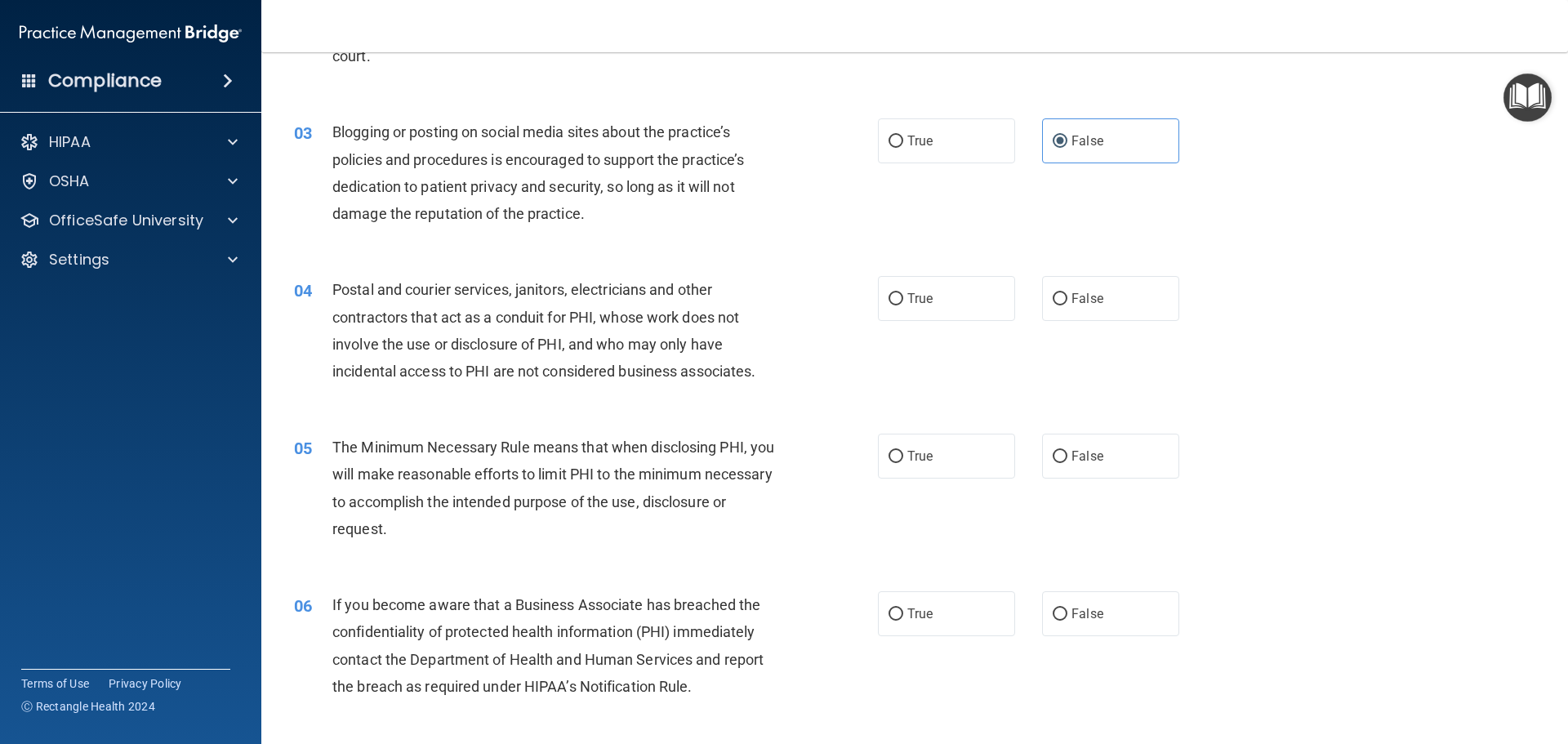
scroll to position [245, 0]
click at [881, 302] on label "True" at bounding box center [946, 298] width 137 height 45
click at [888, 302] on input "True" at bounding box center [895, 299] width 14 height 12
radio input "true"
click at [890, 457] on input "True" at bounding box center [895, 457] width 14 height 12
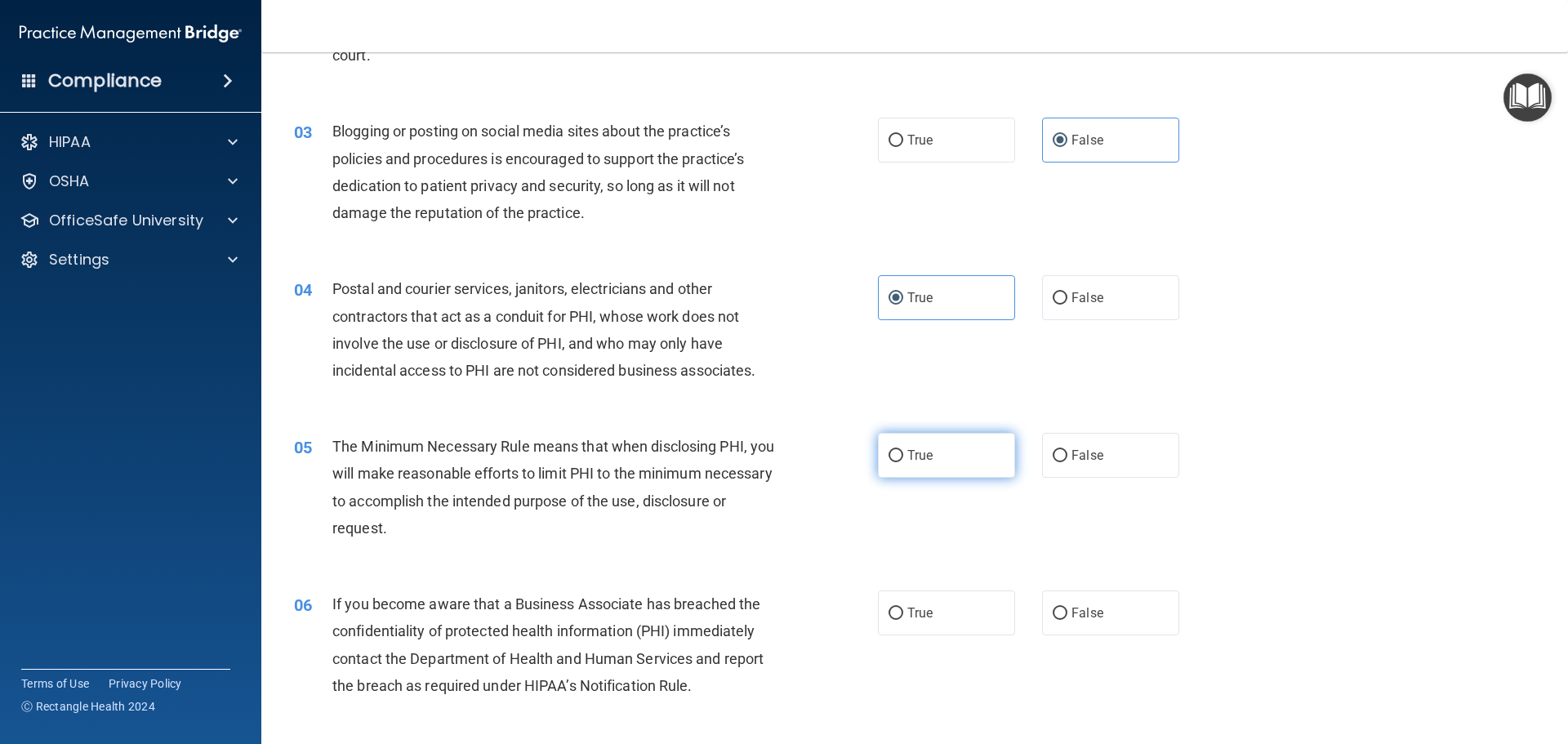
radio input "true"
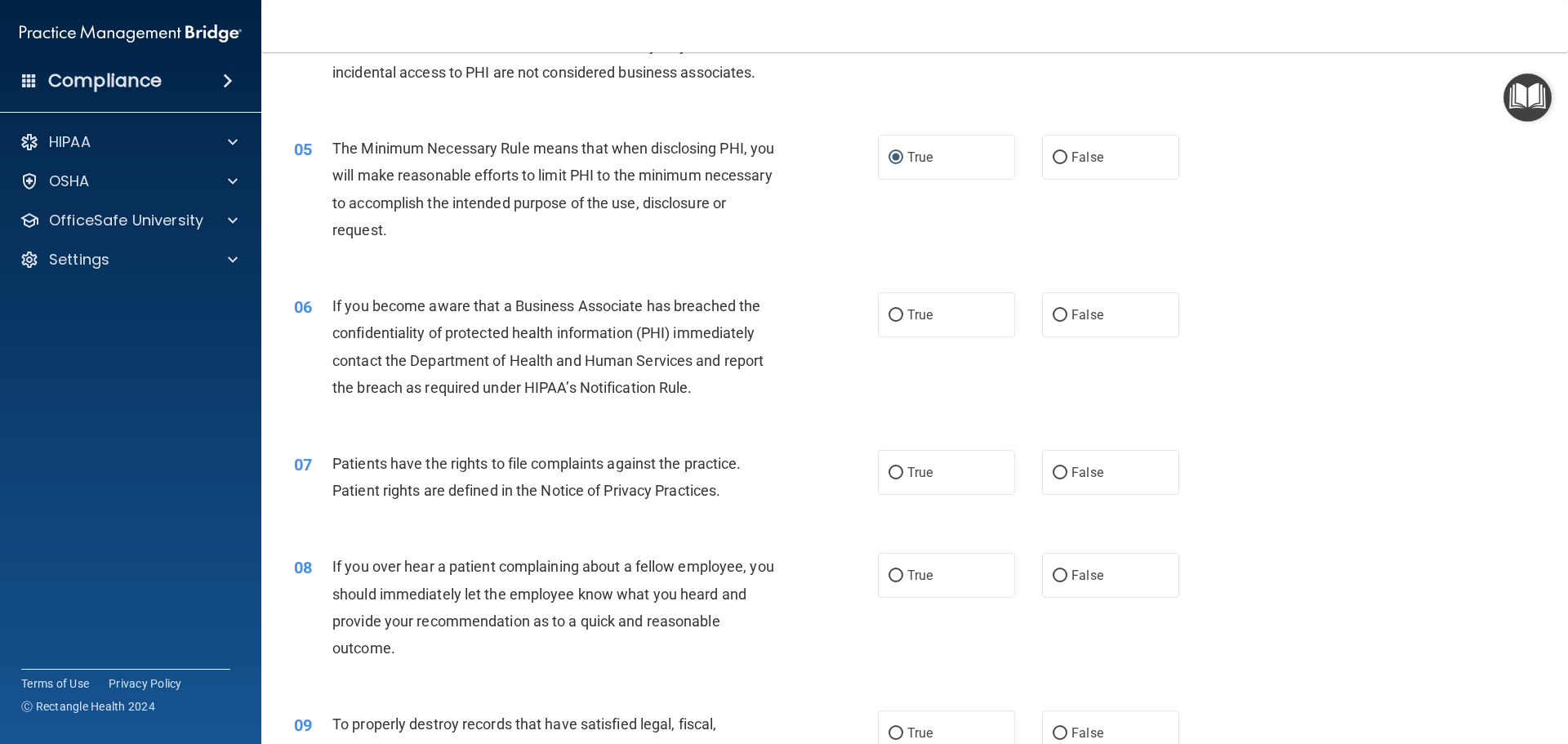
scroll to position [572, 0]
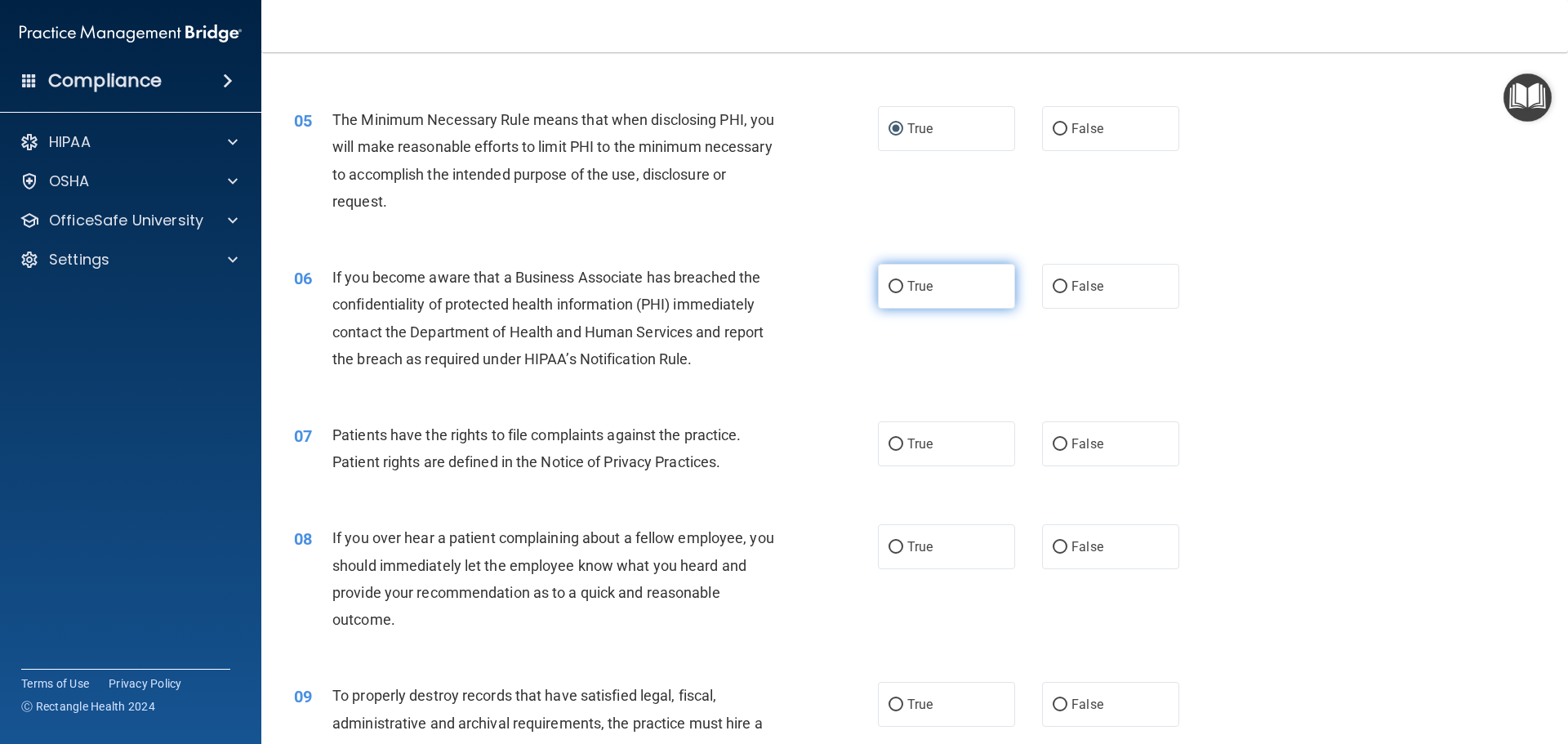
click at [934, 297] on label "True" at bounding box center [946, 286] width 137 height 45
click at [904, 293] on input "True" at bounding box center [895, 287] width 14 height 12
radio input "true"
click at [1057, 289] on input "False" at bounding box center [1060, 287] width 14 height 12
radio input "true"
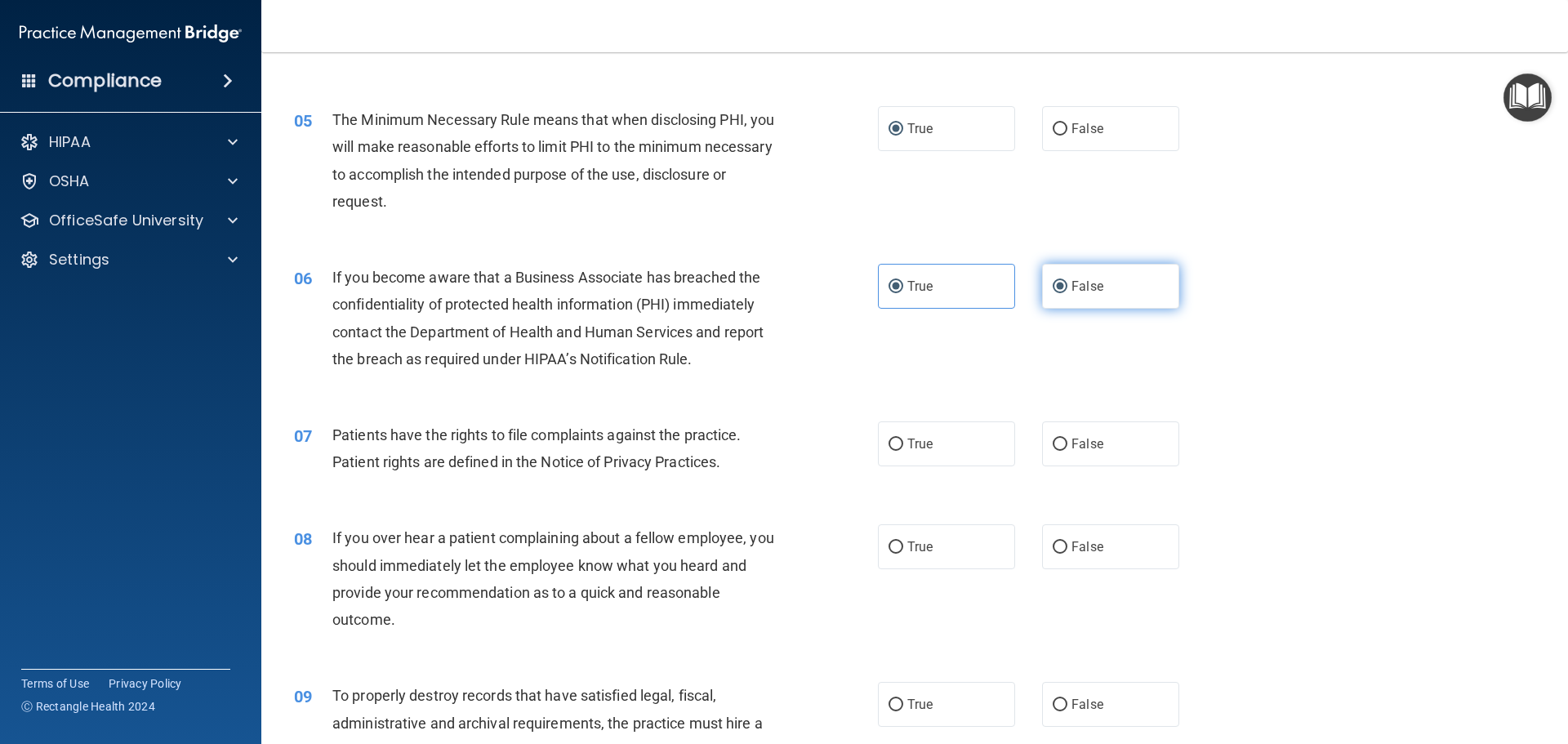
radio input "false"
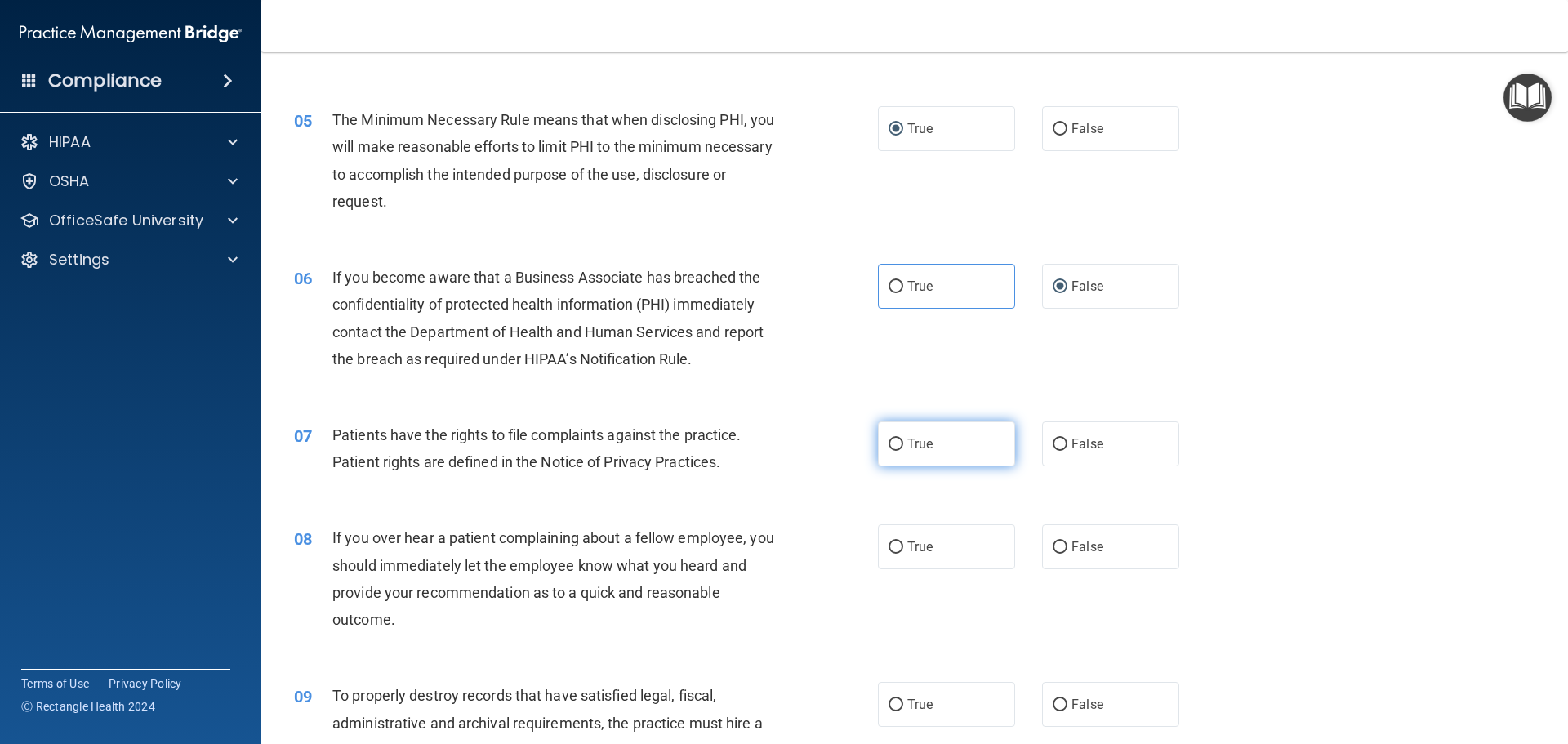
click at [915, 442] on span "True" at bounding box center [920, 443] width 25 height 15
click at [904, 442] on input "True" at bounding box center [895, 445] width 14 height 12
radio input "true"
click at [1112, 537] on label "False" at bounding box center [1110, 547] width 137 height 45
click at [1068, 541] on input "False" at bounding box center [1060, 548] width 14 height 12
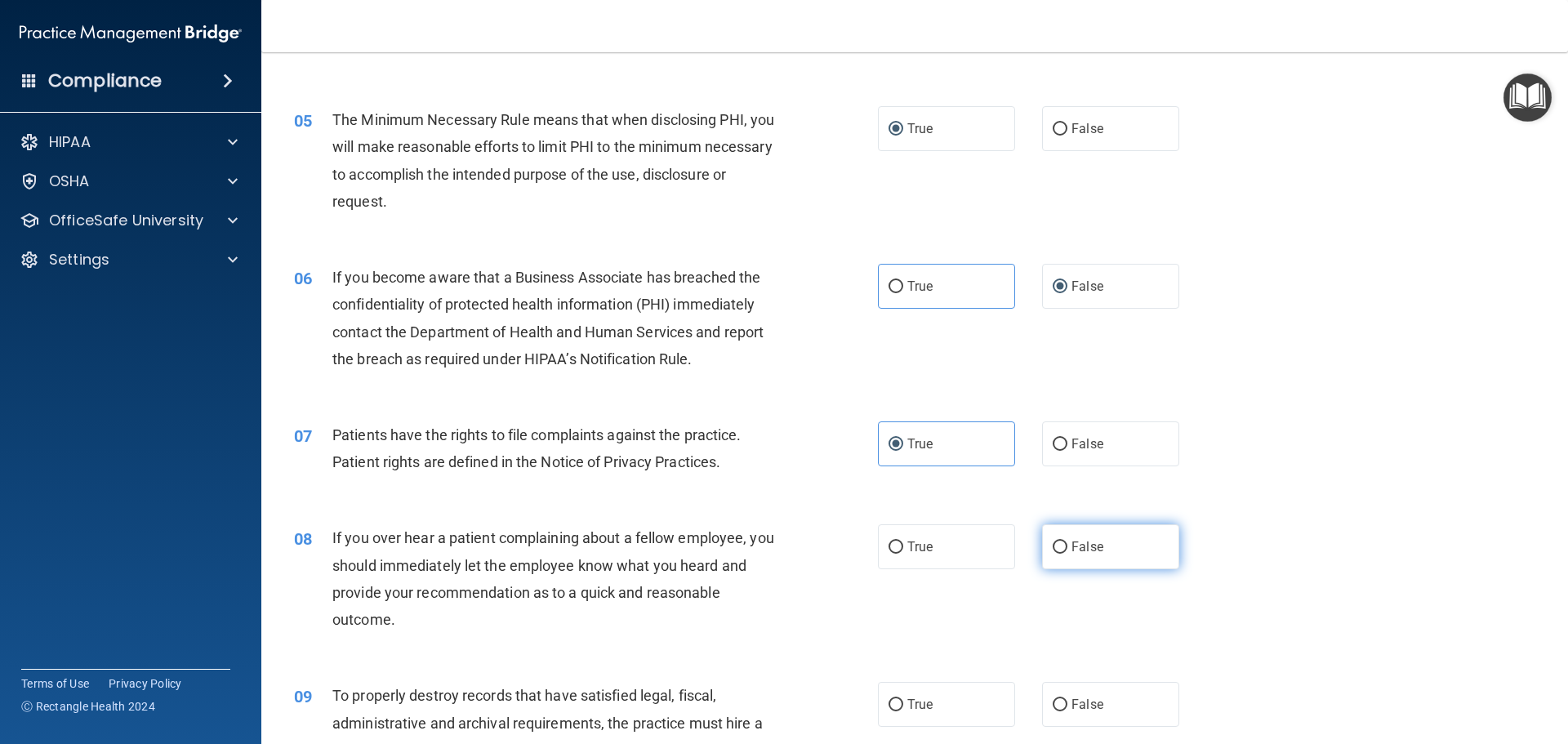
radio input "true"
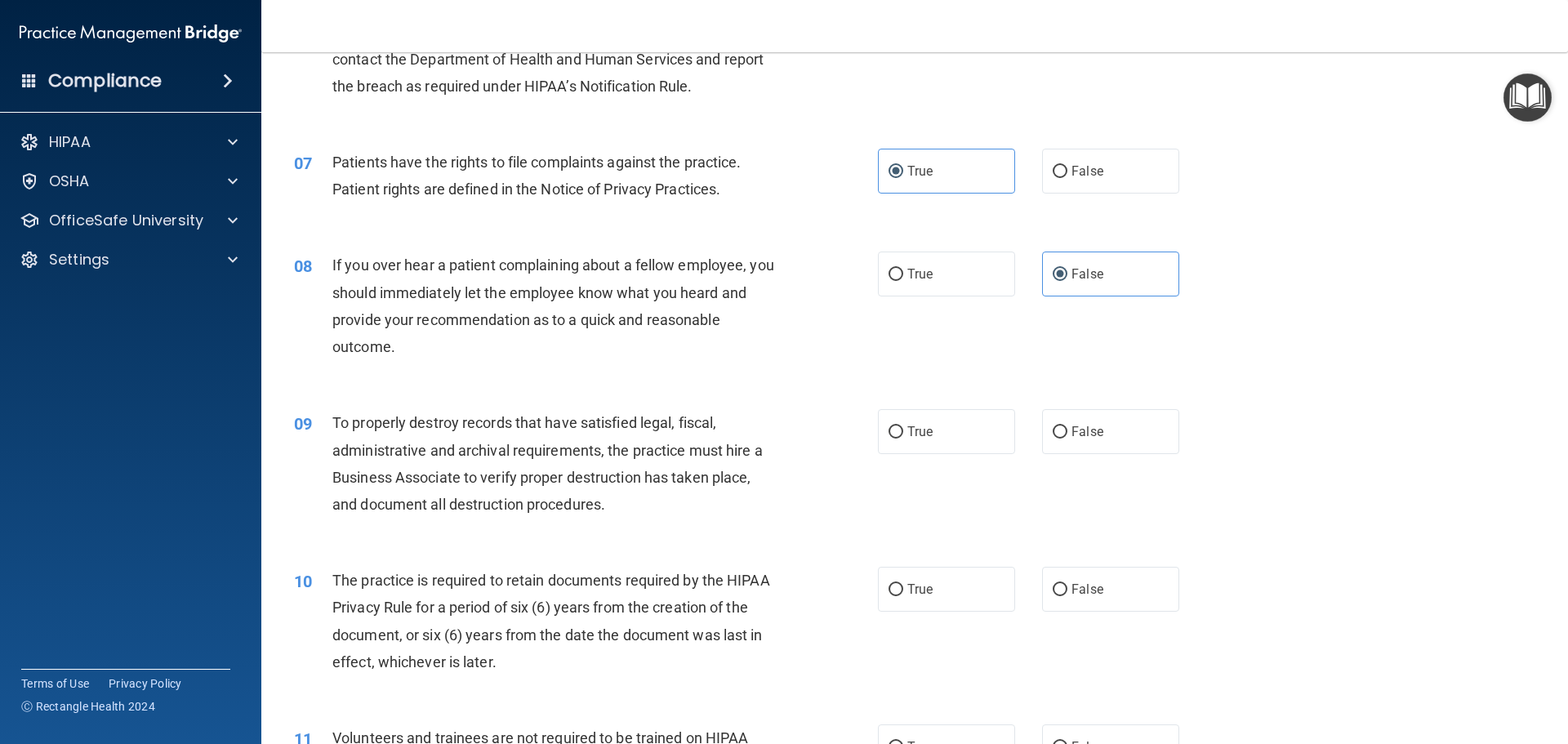
scroll to position [898, 0]
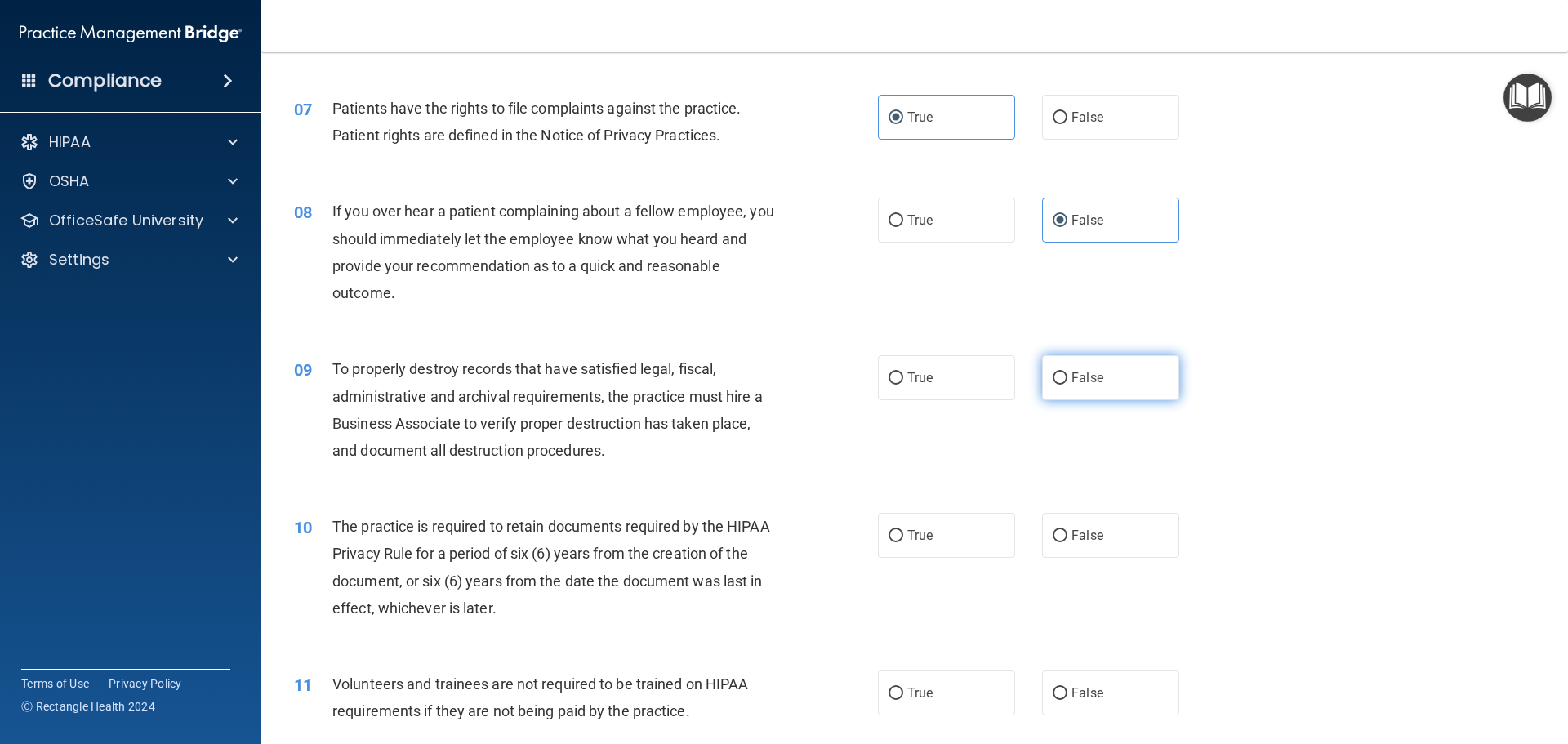
click at [1113, 373] on label "False" at bounding box center [1110, 377] width 137 height 45
click at [1068, 373] on input "False" at bounding box center [1060, 379] width 14 height 12
radio input "true"
click at [942, 544] on label "True" at bounding box center [946, 535] width 137 height 45
click at [904, 542] on input "True" at bounding box center [895, 536] width 14 height 12
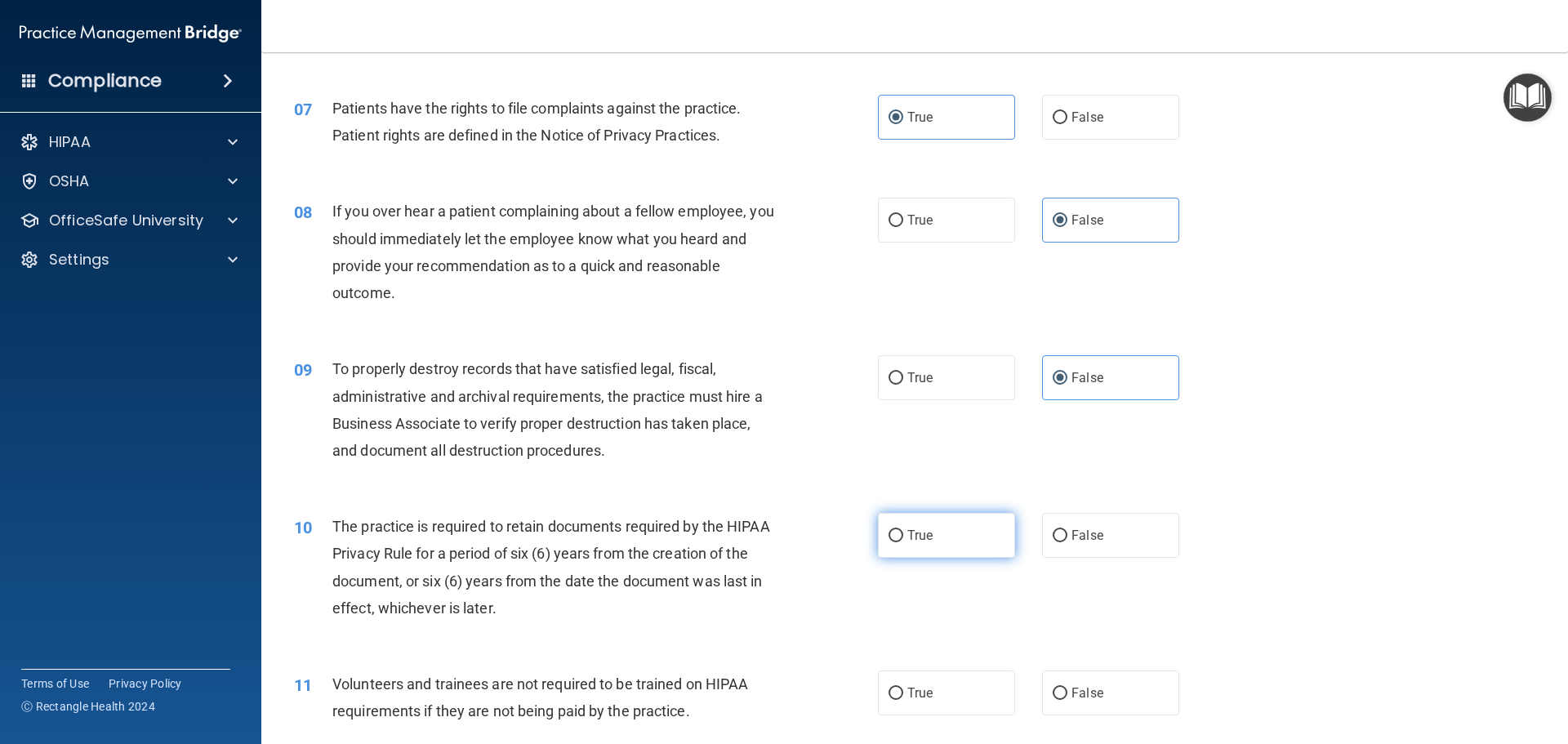
radio input "true"
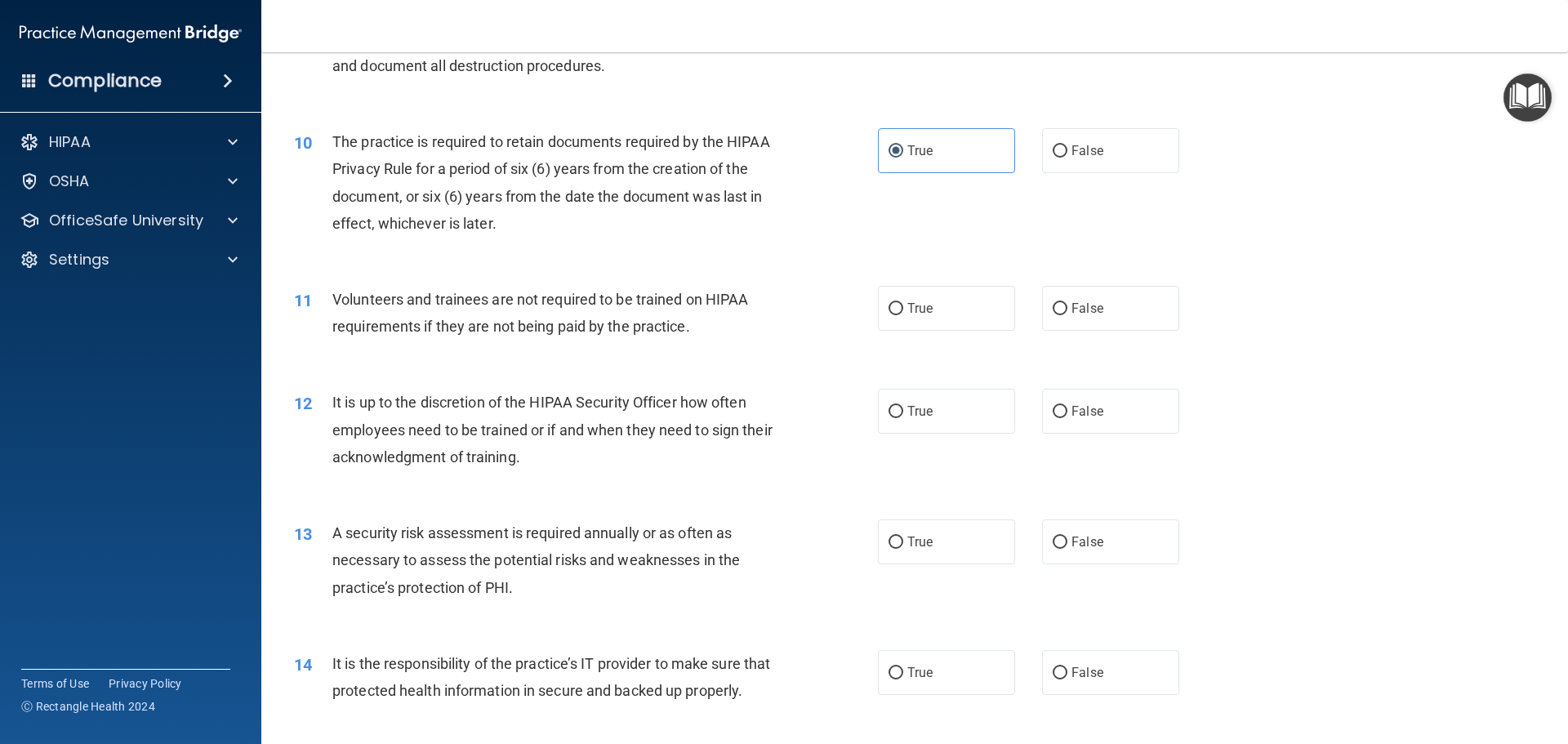
scroll to position [1307, 0]
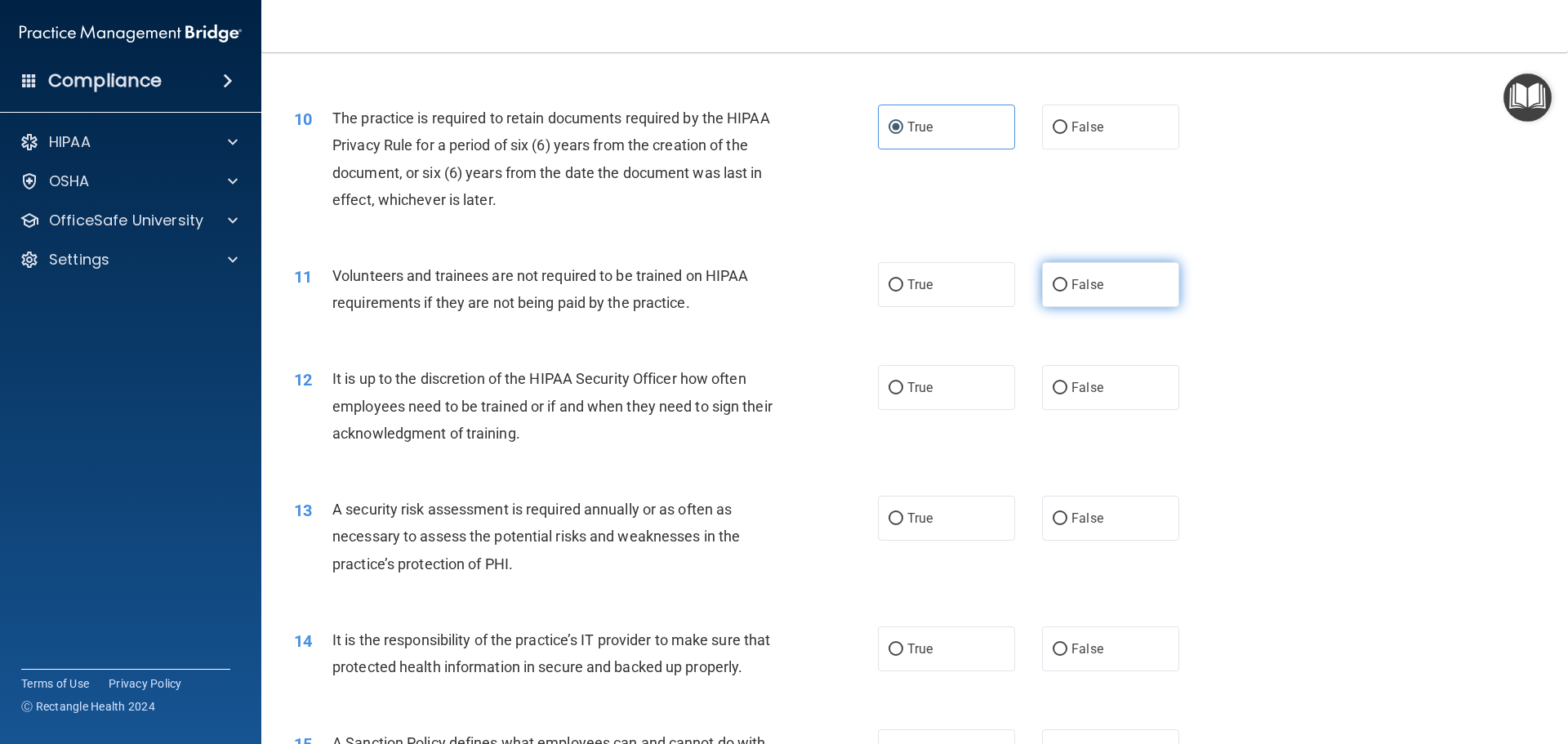
click at [1118, 293] on label "False" at bounding box center [1110, 285] width 137 height 45
click at [1068, 292] on input "False" at bounding box center [1060, 285] width 14 height 12
radio input "true"
click at [1076, 387] on span "False" at bounding box center [1087, 387] width 32 height 15
click at [1068, 387] on input "False" at bounding box center [1060, 389] width 14 height 12
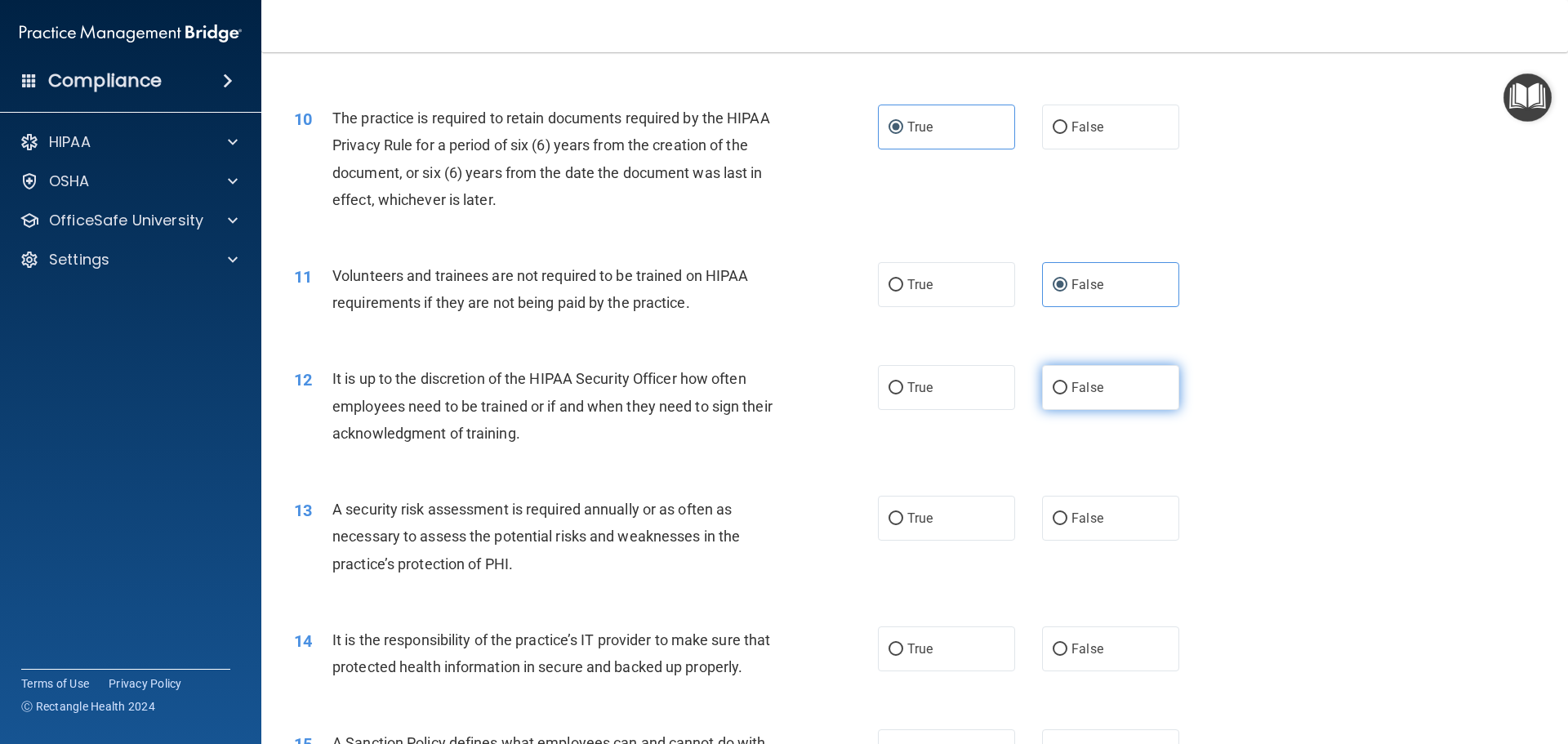
radio input "true"
click at [937, 526] on label "True" at bounding box center [946, 518] width 137 height 45
click at [904, 525] on input "True" at bounding box center [895, 519] width 14 height 12
radio input "true"
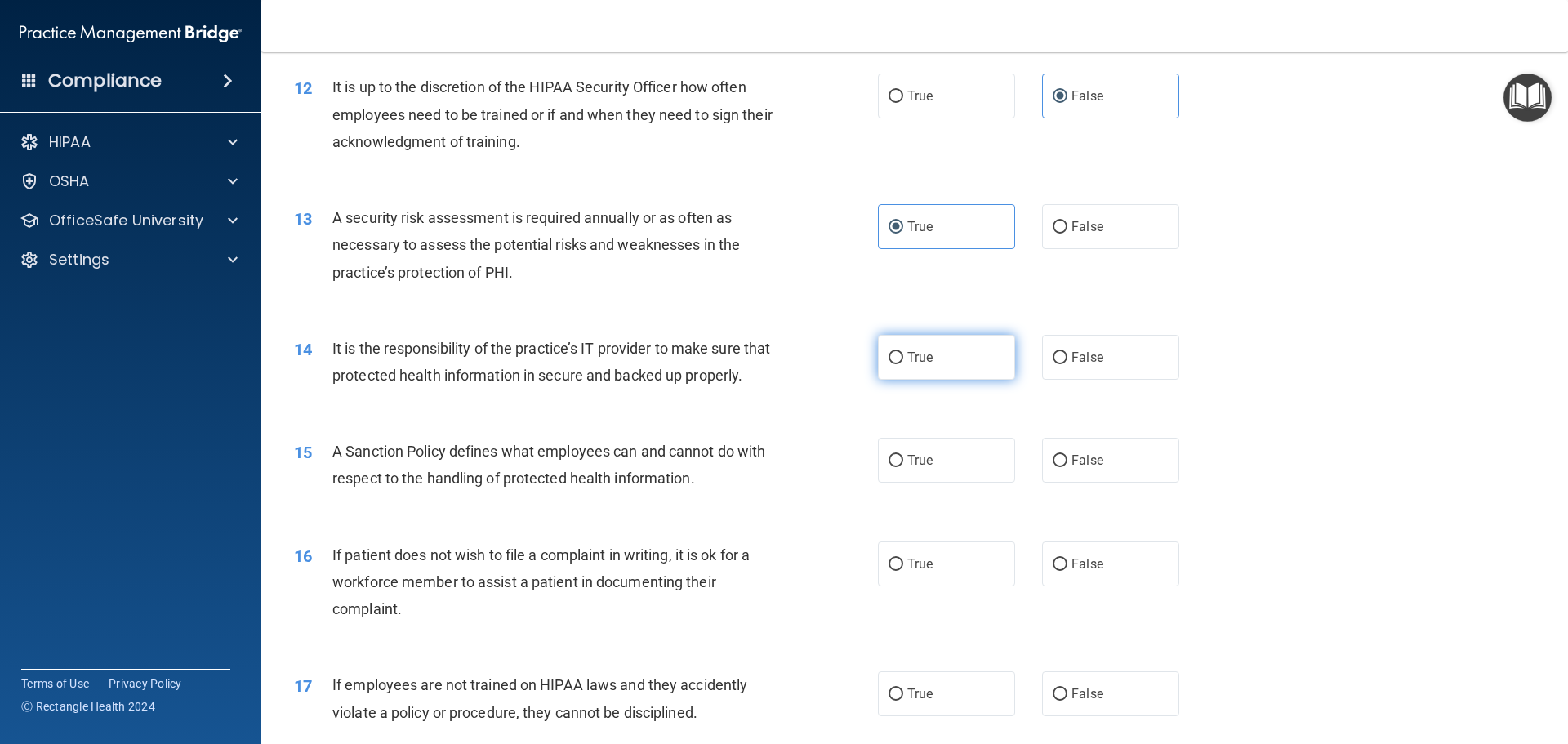
scroll to position [1633, 0]
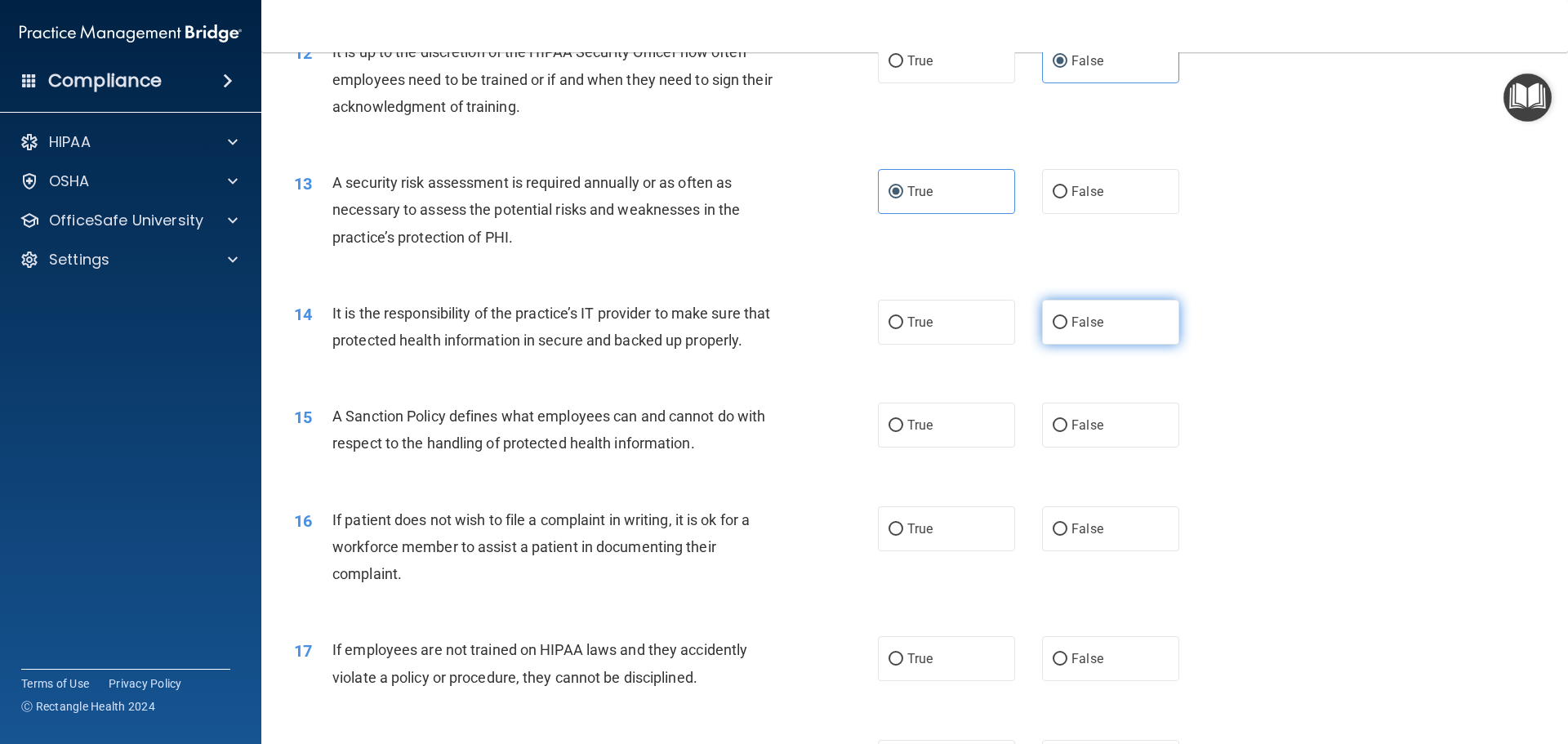
click at [1077, 320] on span "False" at bounding box center [1087, 322] width 32 height 15
click at [1068, 320] on input "False" at bounding box center [1060, 323] width 14 height 12
radio input "true"
click at [936, 431] on label "True" at bounding box center [946, 425] width 137 height 45
click at [904, 431] on input "True" at bounding box center [895, 426] width 14 height 12
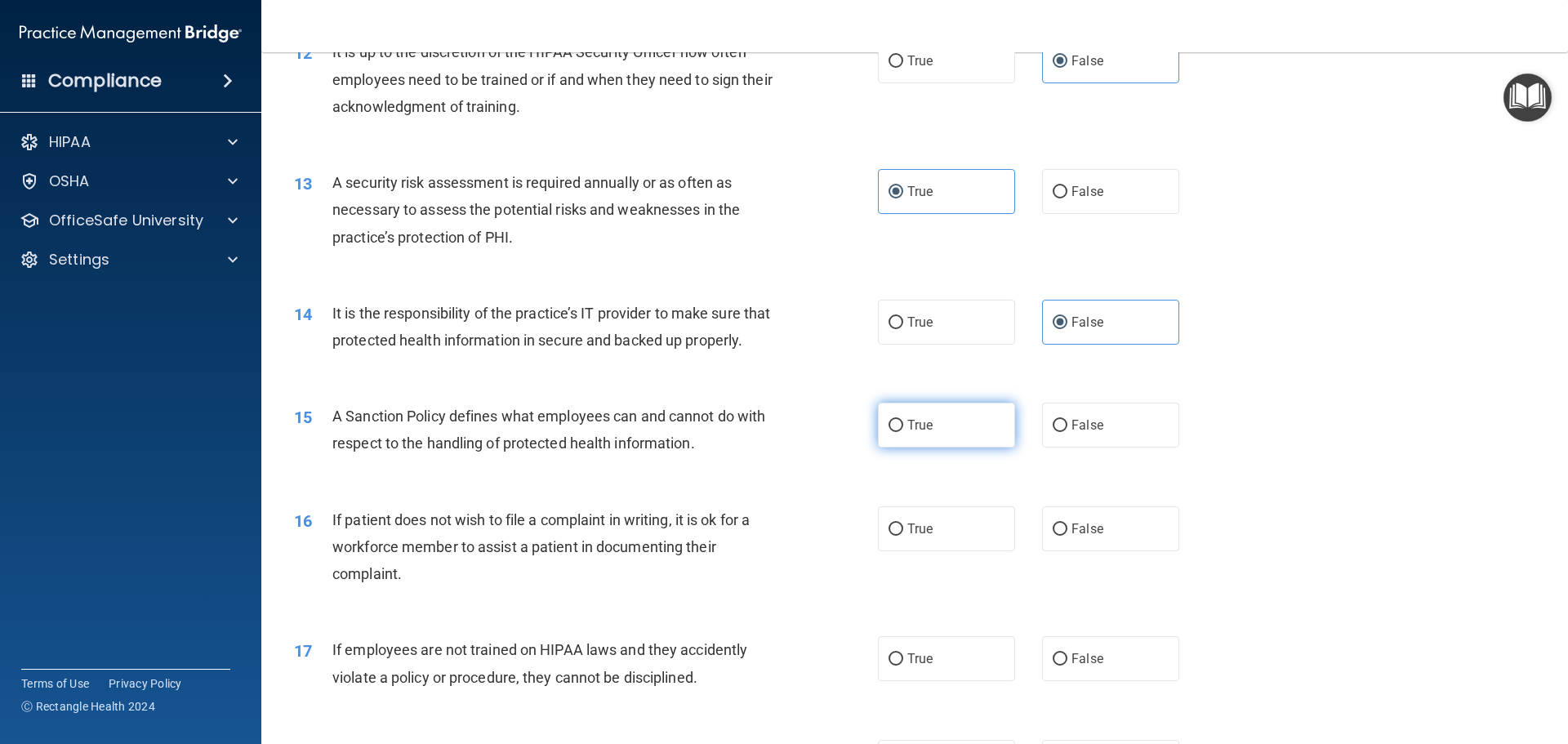
radio input "true"
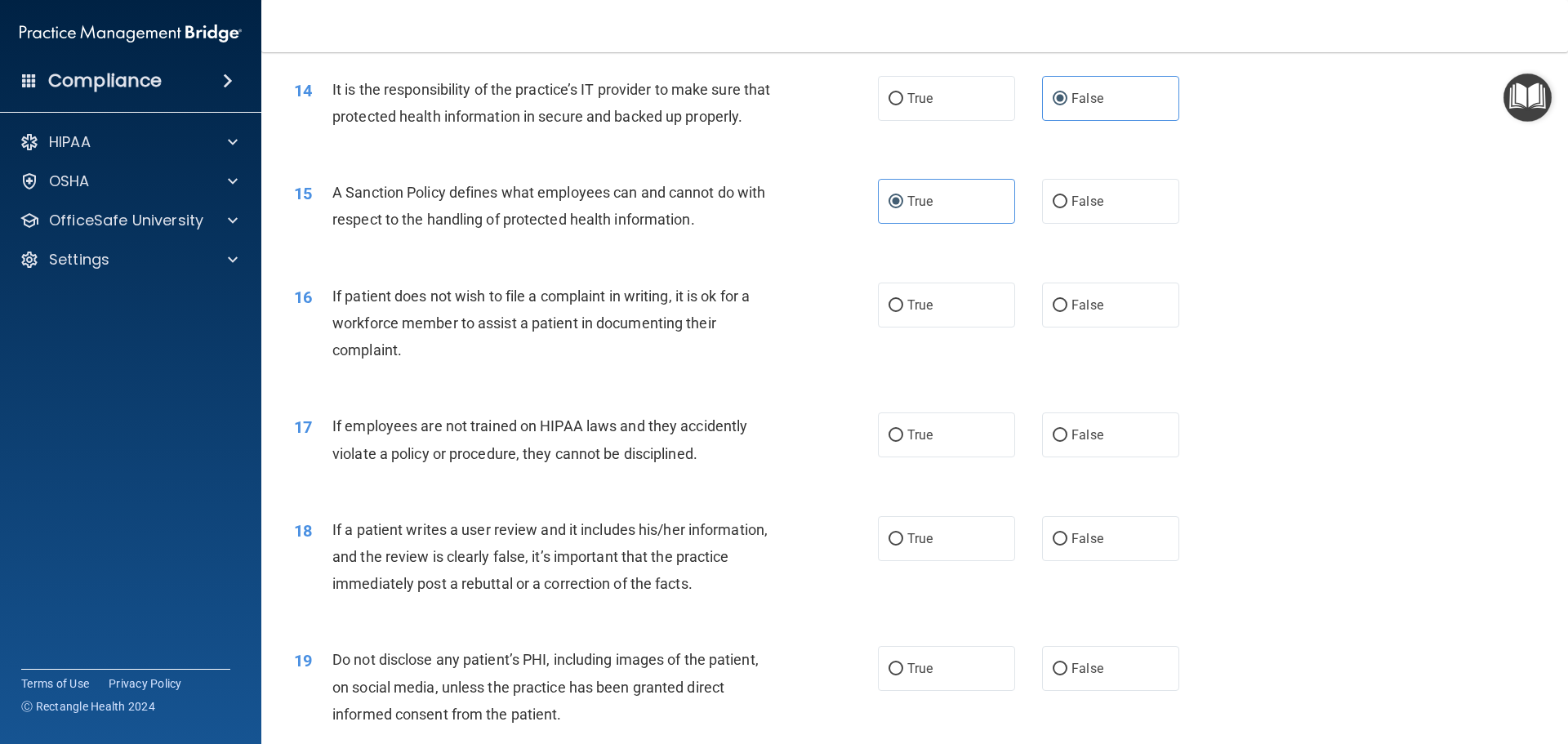
scroll to position [1879, 0]
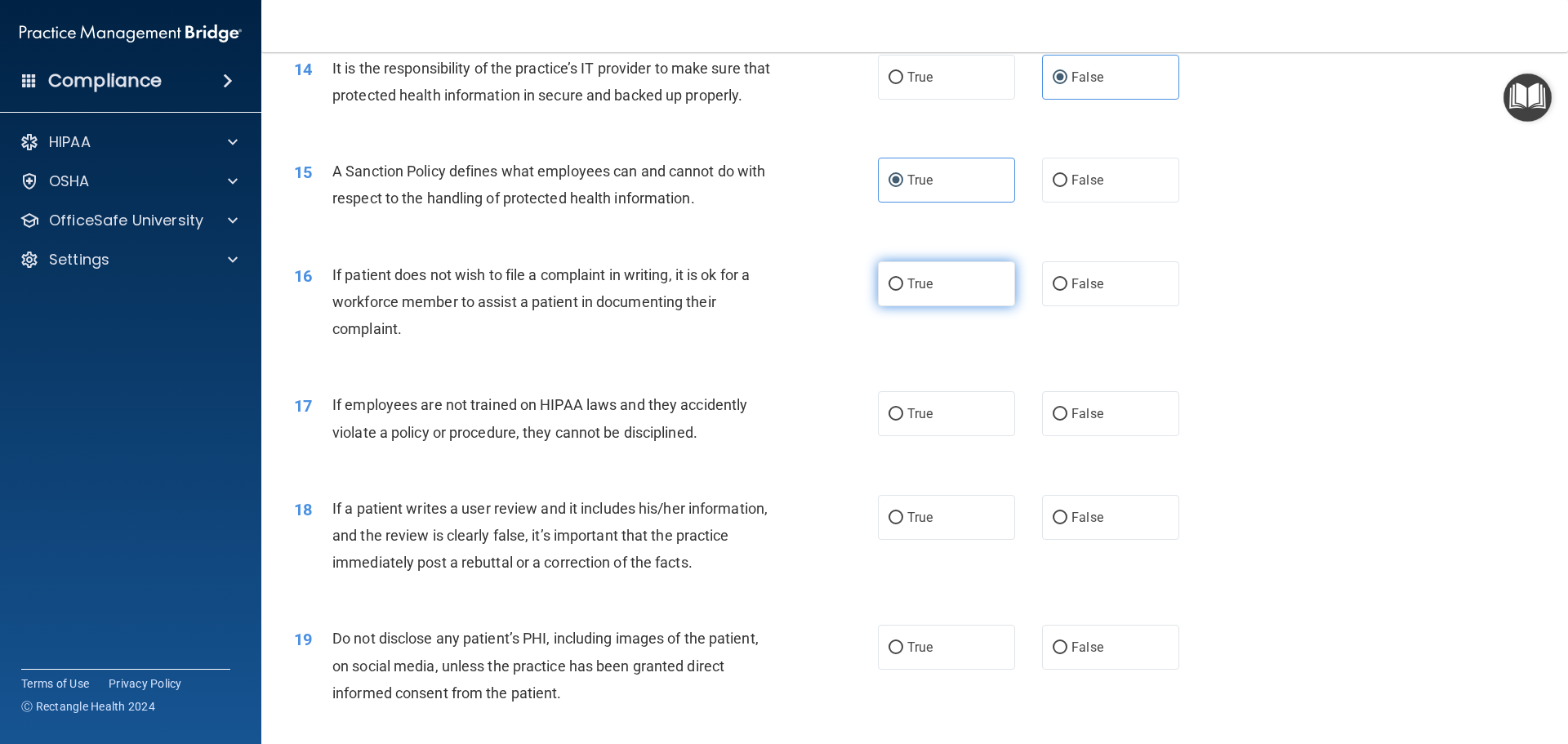
click at [928, 302] on label "True" at bounding box center [946, 284] width 137 height 45
click at [904, 291] on input "True" at bounding box center [895, 285] width 14 height 12
radio input "true"
click at [1085, 421] on span "False" at bounding box center [1087, 413] width 32 height 15
click at [1068, 421] on input "False" at bounding box center [1060, 415] width 14 height 12
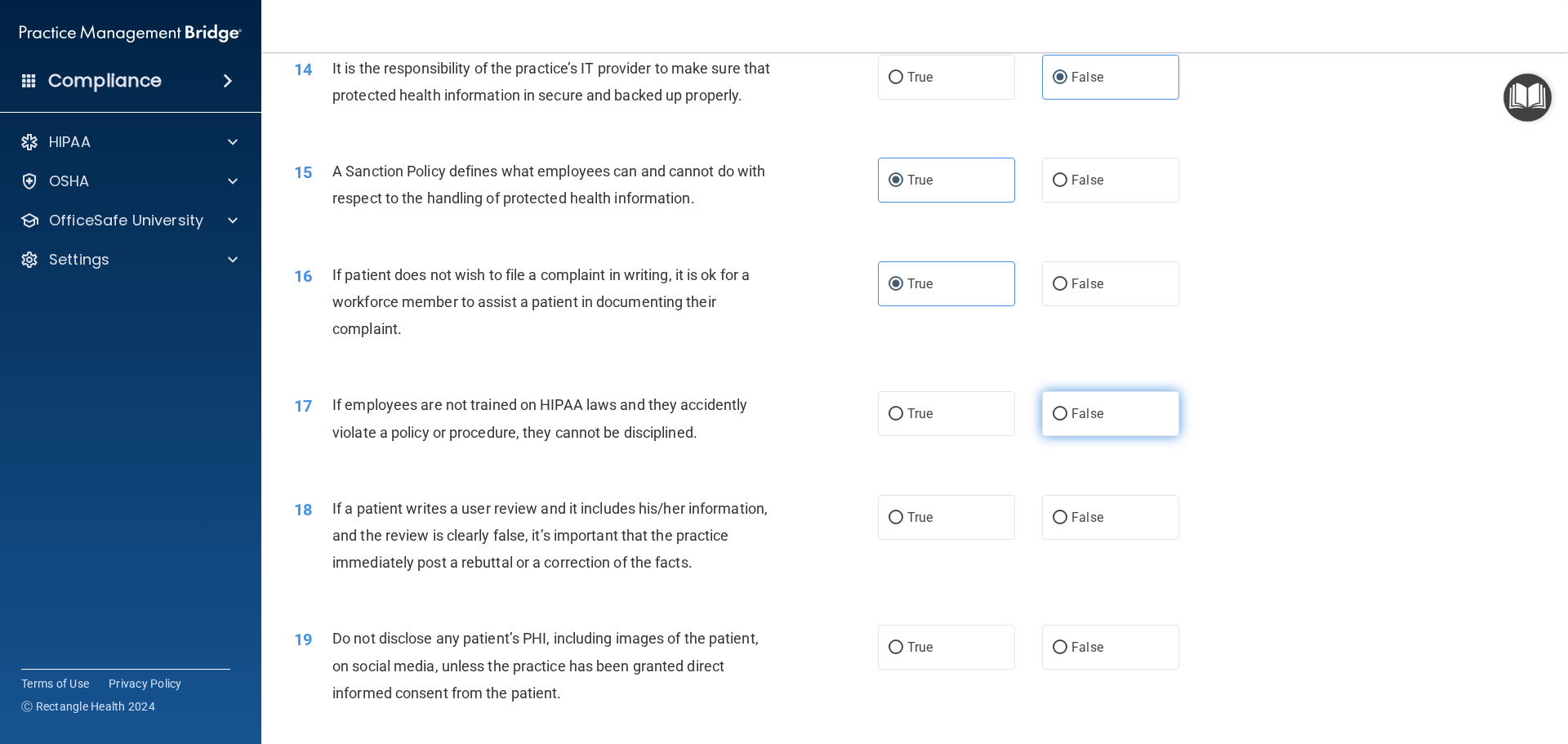
radio input "true"
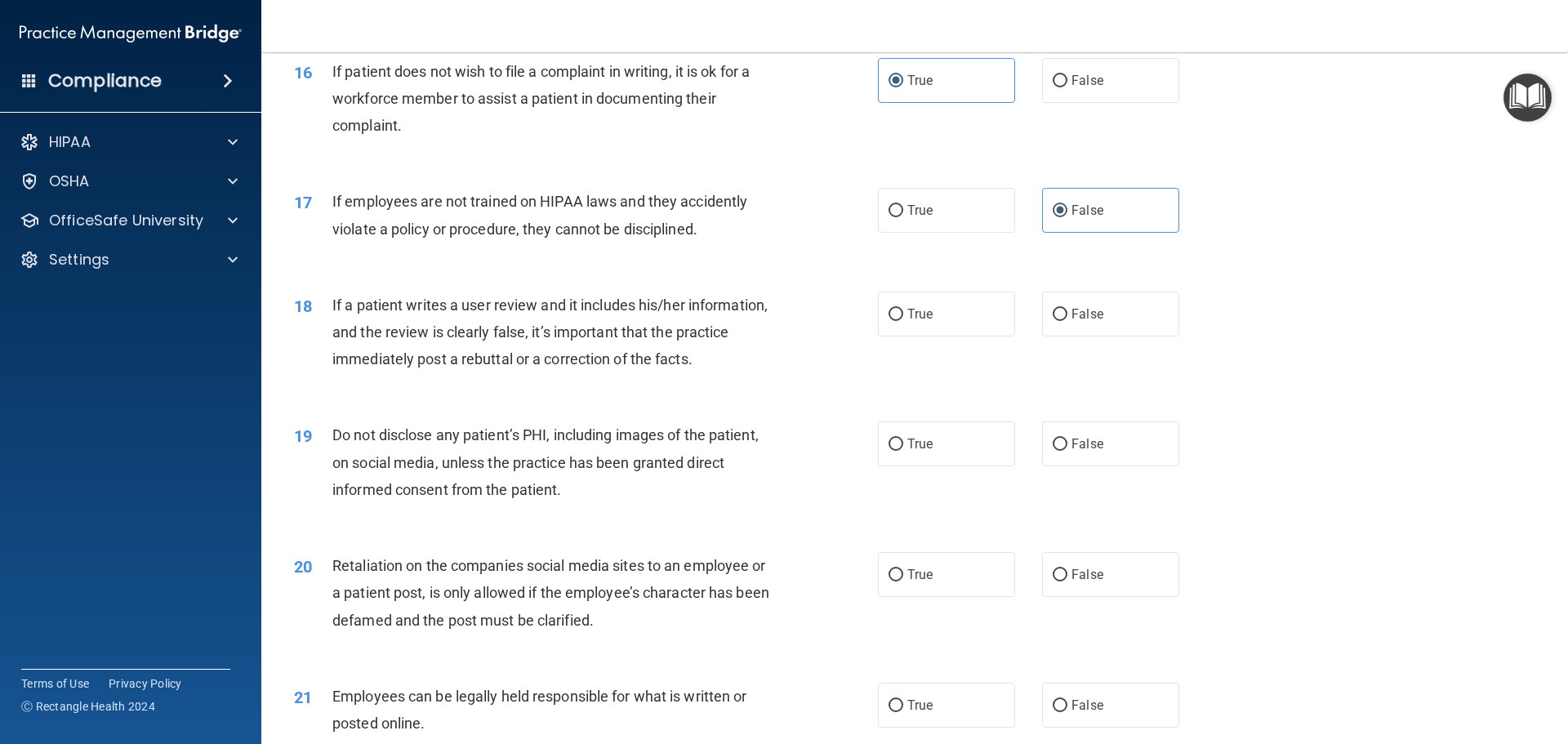
scroll to position [2205, 0]
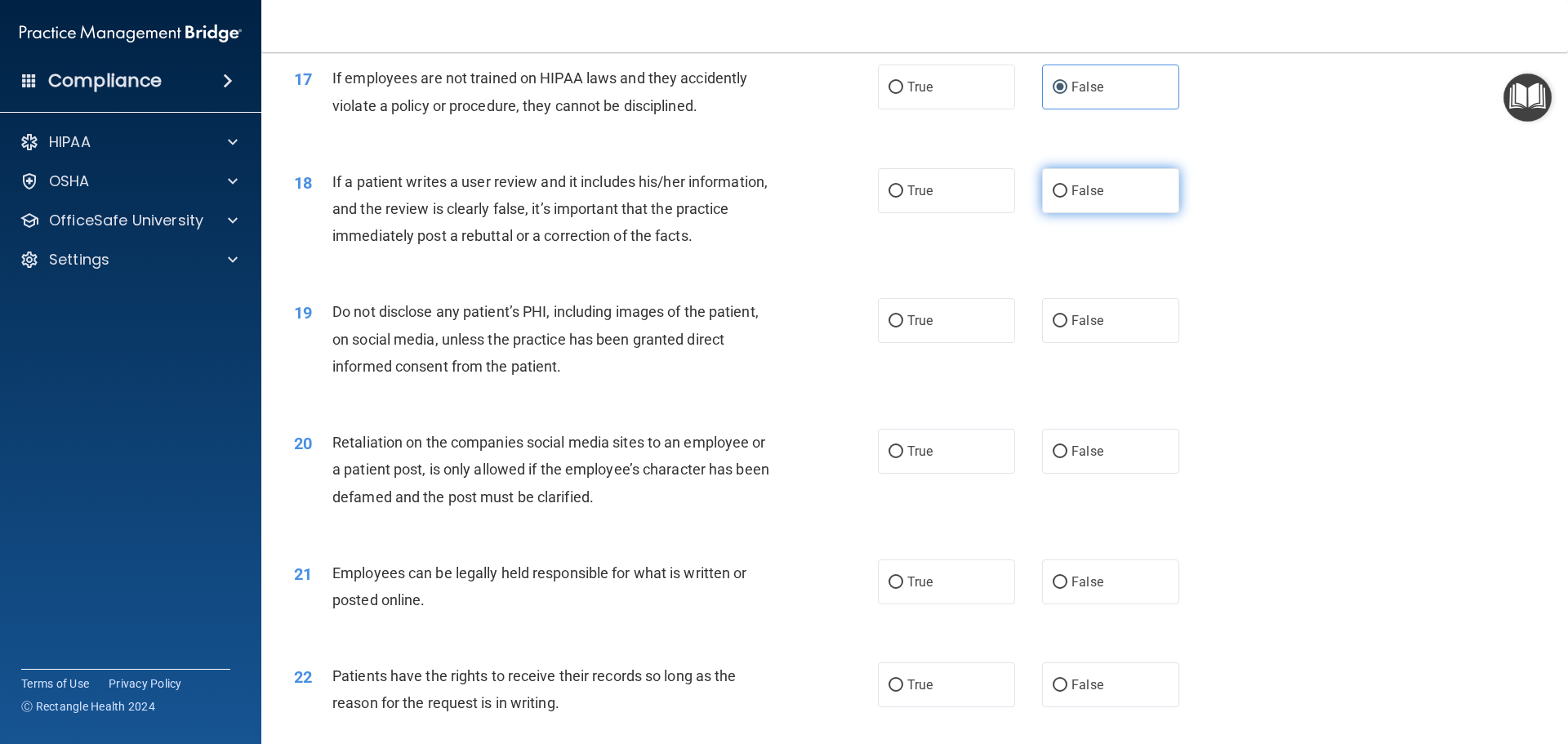
click at [1107, 212] on label "False" at bounding box center [1110, 191] width 137 height 45
click at [1068, 198] on input "False" at bounding box center [1060, 192] width 14 height 12
radio input "true"
click at [906, 335] on label "True" at bounding box center [946, 320] width 137 height 45
click at [904, 327] on input "True" at bounding box center [895, 321] width 14 height 12
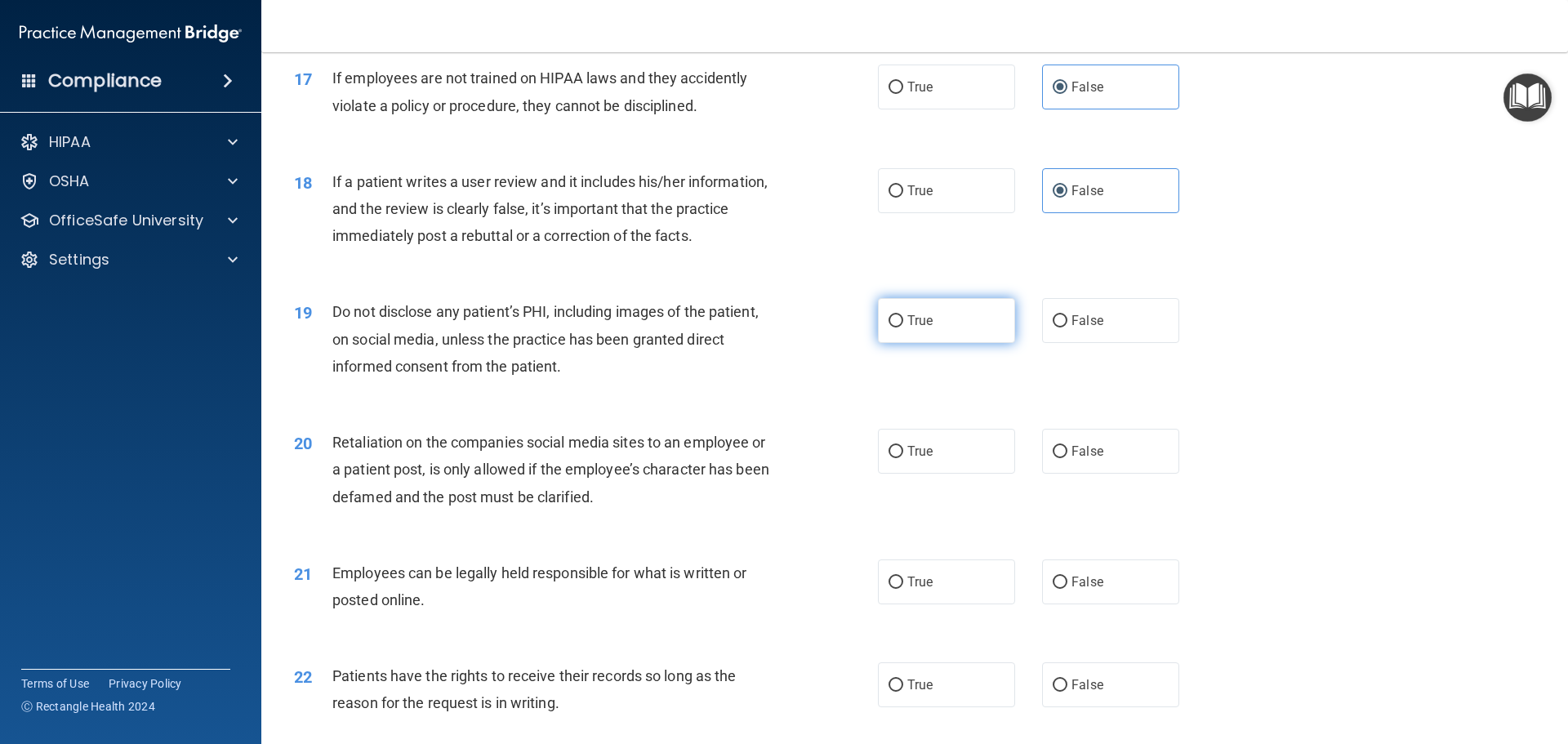
radio input "true"
click at [1090, 462] on label "False" at bounding box center [1110, 451] width 137 height 45
click at [1068, 459] on input "False" at bounding box center [1060, 452] width 14 height 12
radio input "true"
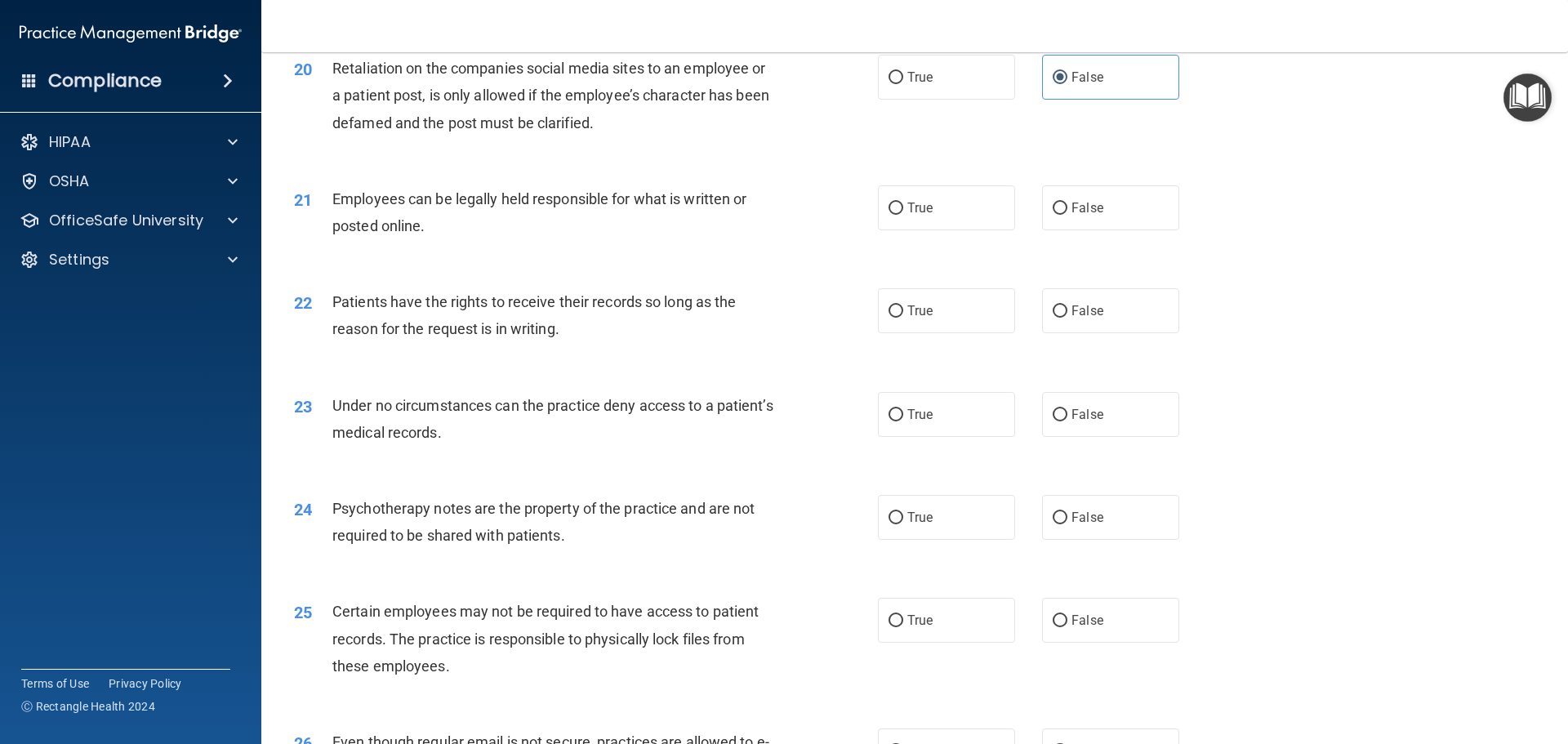
scroll to position [2614, 0]
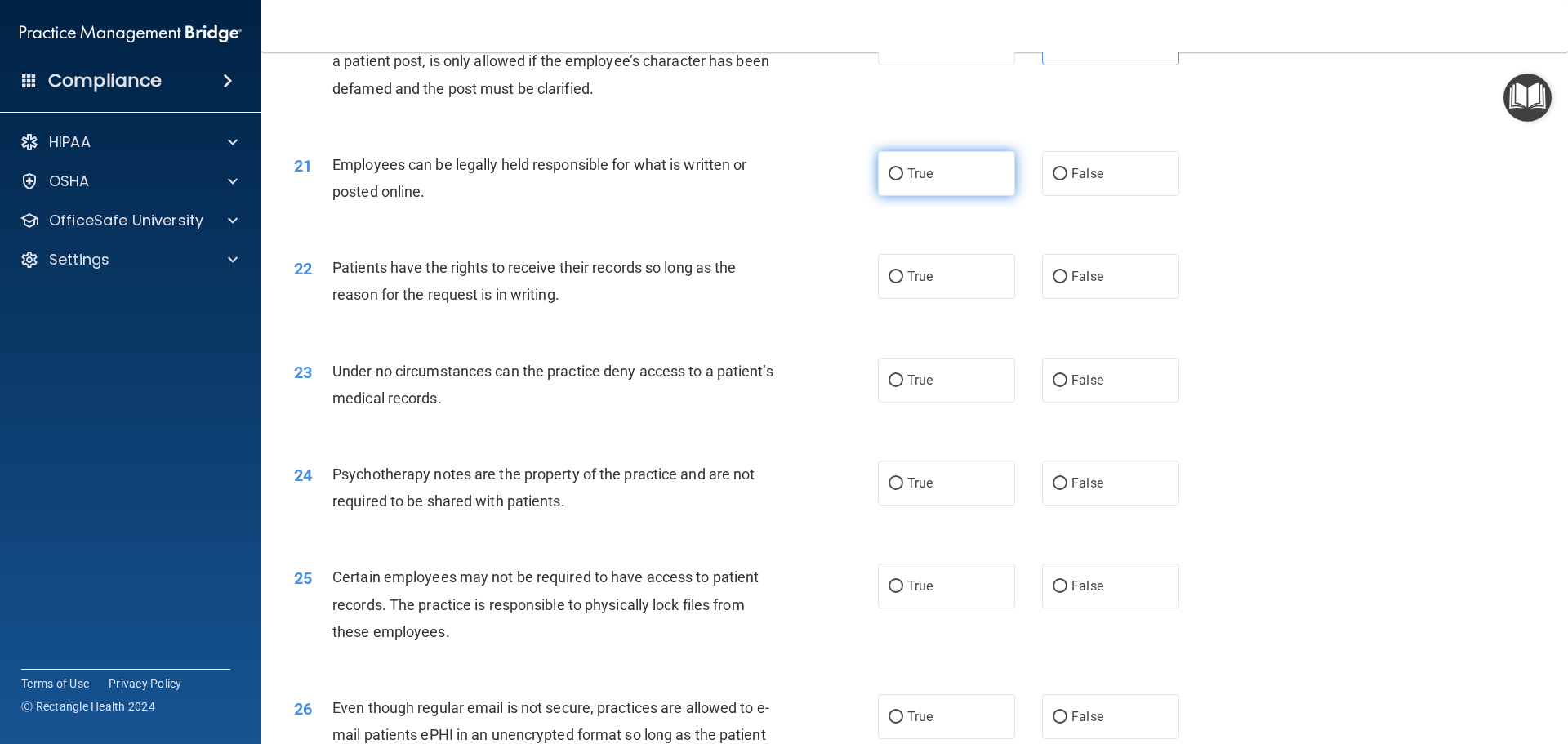
click at [920, 181] on span "True" at bounding box center [920, 173] width 25 height 15
click at [904, 180] on input "True" at bounding box center [895, 175] width 14 height 12
radio input "true"
click at [1106, 299] on label "False" at bounding box center [1110, 277] width 137 height 45
click at [1068, 284] on input "False" at bounding box center [1060, 277] width 14 height 12
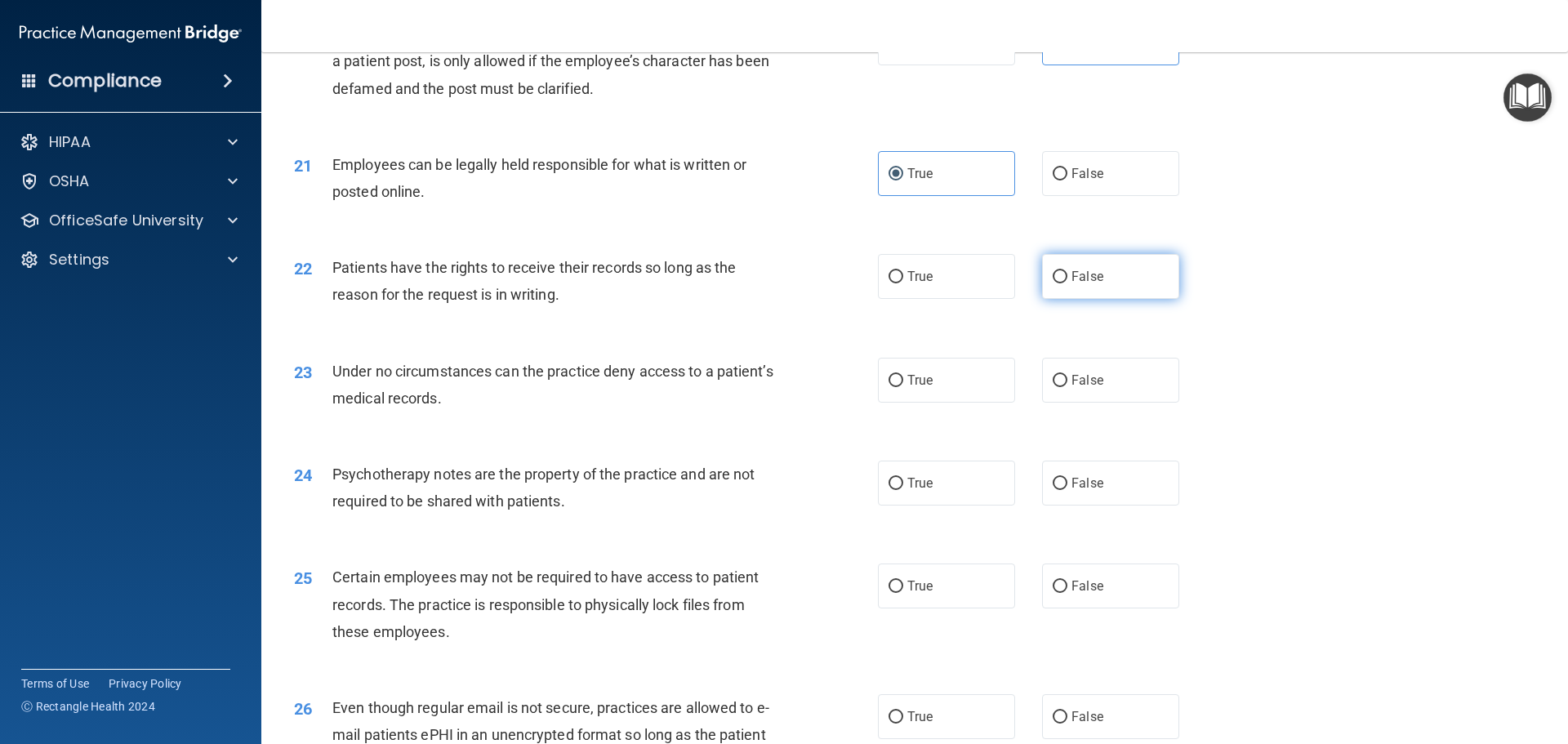
radio input "true"
click at [1070, 397] on label "False" at bounding box center [1110, 380] width 137 height 45
click at [1068, 387] on input "False" at bounding box center [1060, 381] width 14 height 12
radio input "true"
click at [917, 501] on label "True" at bounding box center [946, 483] width 137 height 45
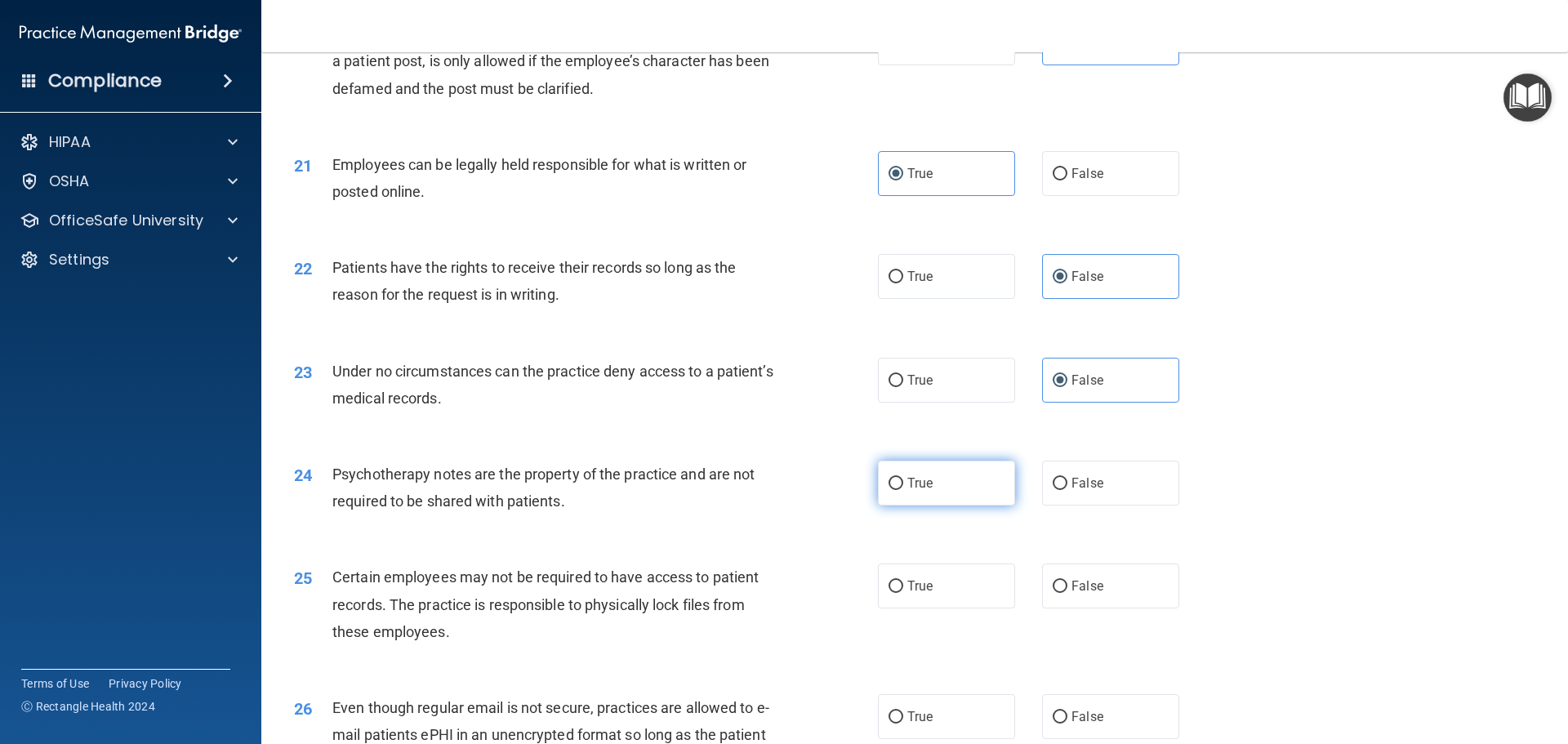
click at [904, 490] on input "True" at bounding box center [895, 484] width 14 height 12
radio input "true"
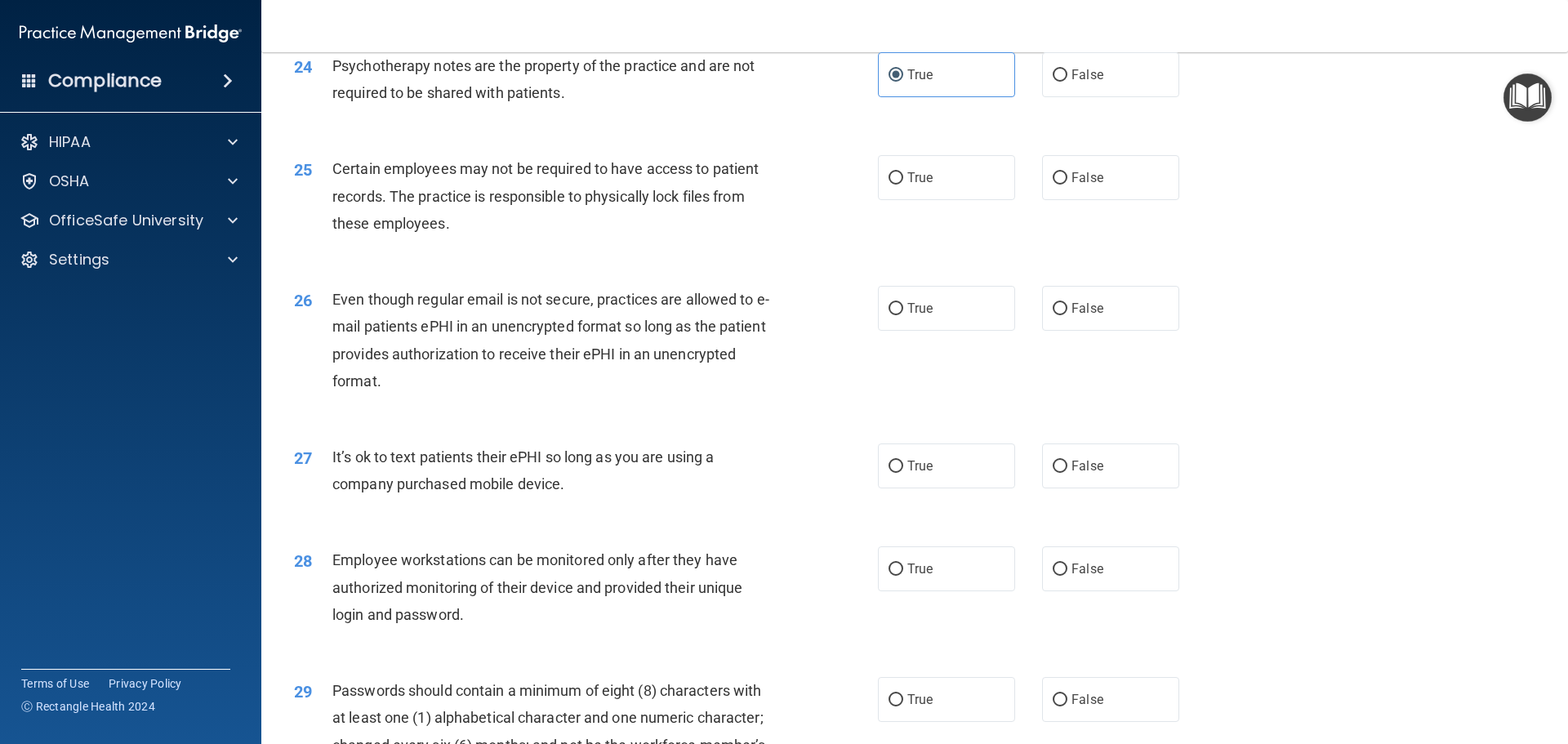
scroll to position [3104, 0]
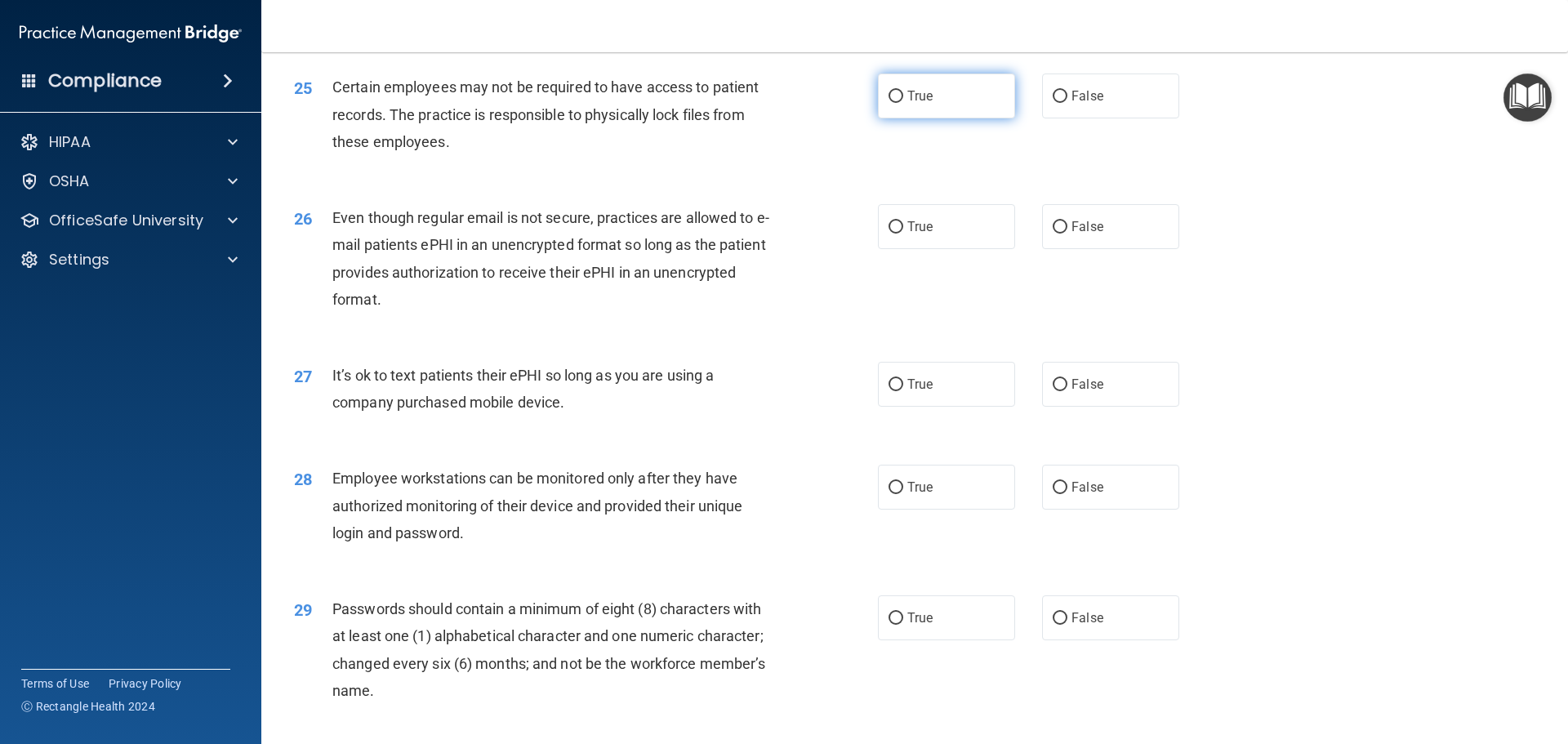
click at [922, 103] on span "True" at bounding box center [920, 95] width 25 height 15
click at [904, 103] on input "True" at bounding box center [895, 97] width 14 height 12
radio input "true"
click at [923, 235] on span "True" at bounding box center [920, 226] width 25 height 15
click at [904, 234] on input "True" at bounding box center [895, 227] width 14 height 12
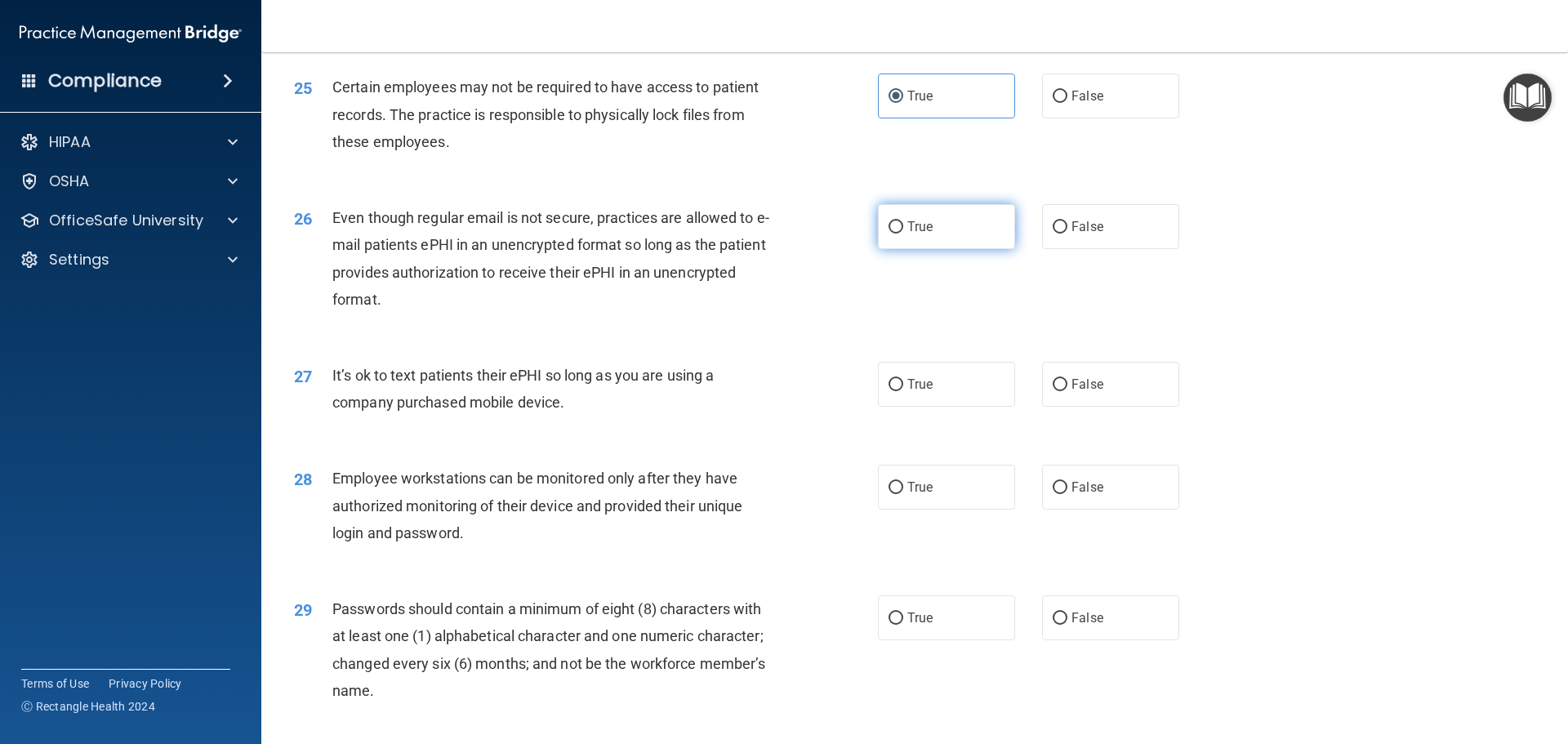
radio input "true"
click at [1140, 407] on label "False" at bounding box center [1110, 384] width 137 height 45
click at [1068, 392] on input "False" at bounding box center [1060, 385] width 14 height 12
radio input "true"
click at [1099, 509] on label "False" at bounding box center [1110, 487] width 137 height 45
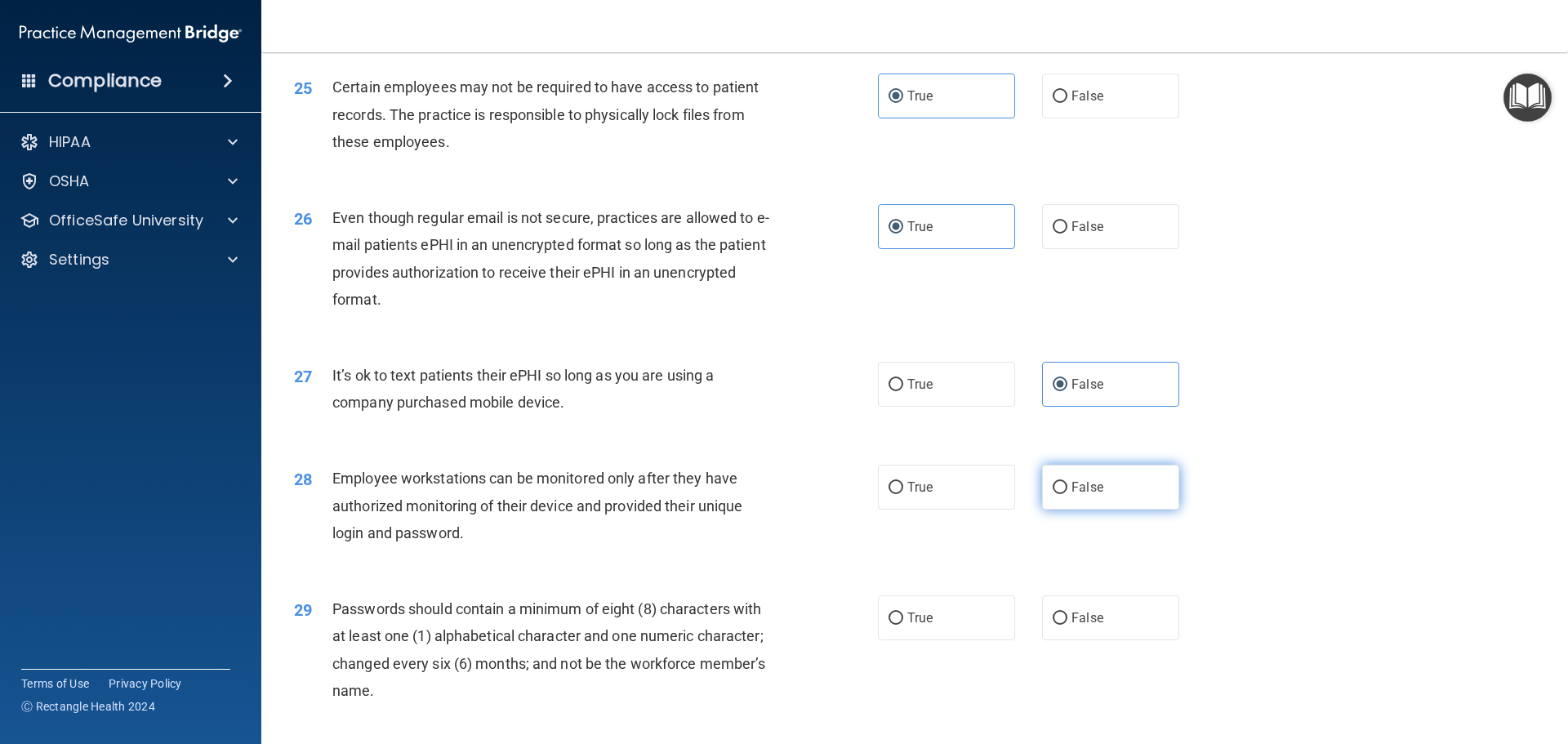
click at [1068, 494] on input "False" at bounding box center [1060, 488] width 14 height 12
radio input "true"
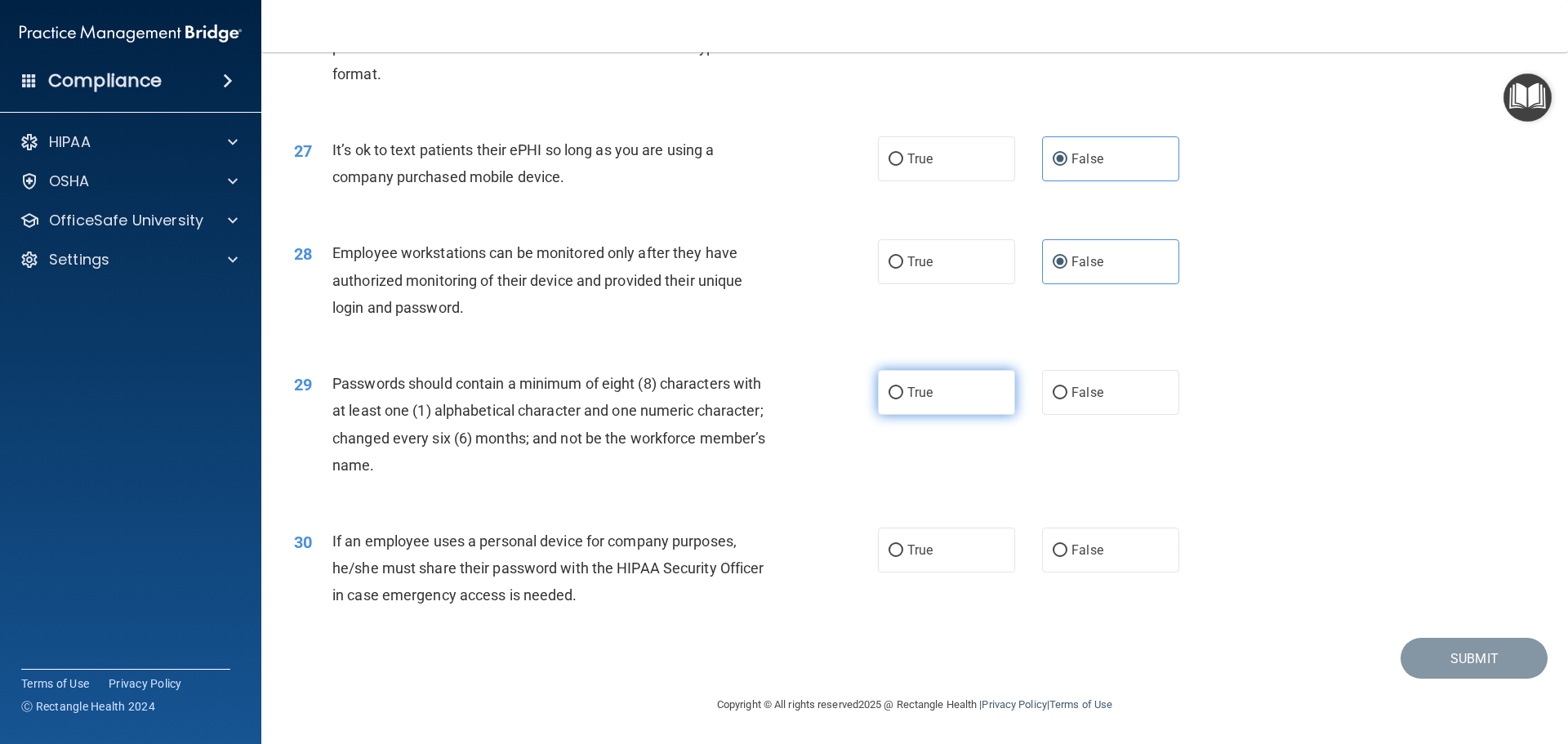
scroll to position [3356, 0]
click at [897, 393] on label "True" at bounding box center [946, 393] width 137 height 45
click at [897, 393] on input "True" at bounding box center [895, 393] width 14 height 12
radio input "true"
click at [1099, 555] on label "False" at bounding box center [1110, 550] width 137 height 45
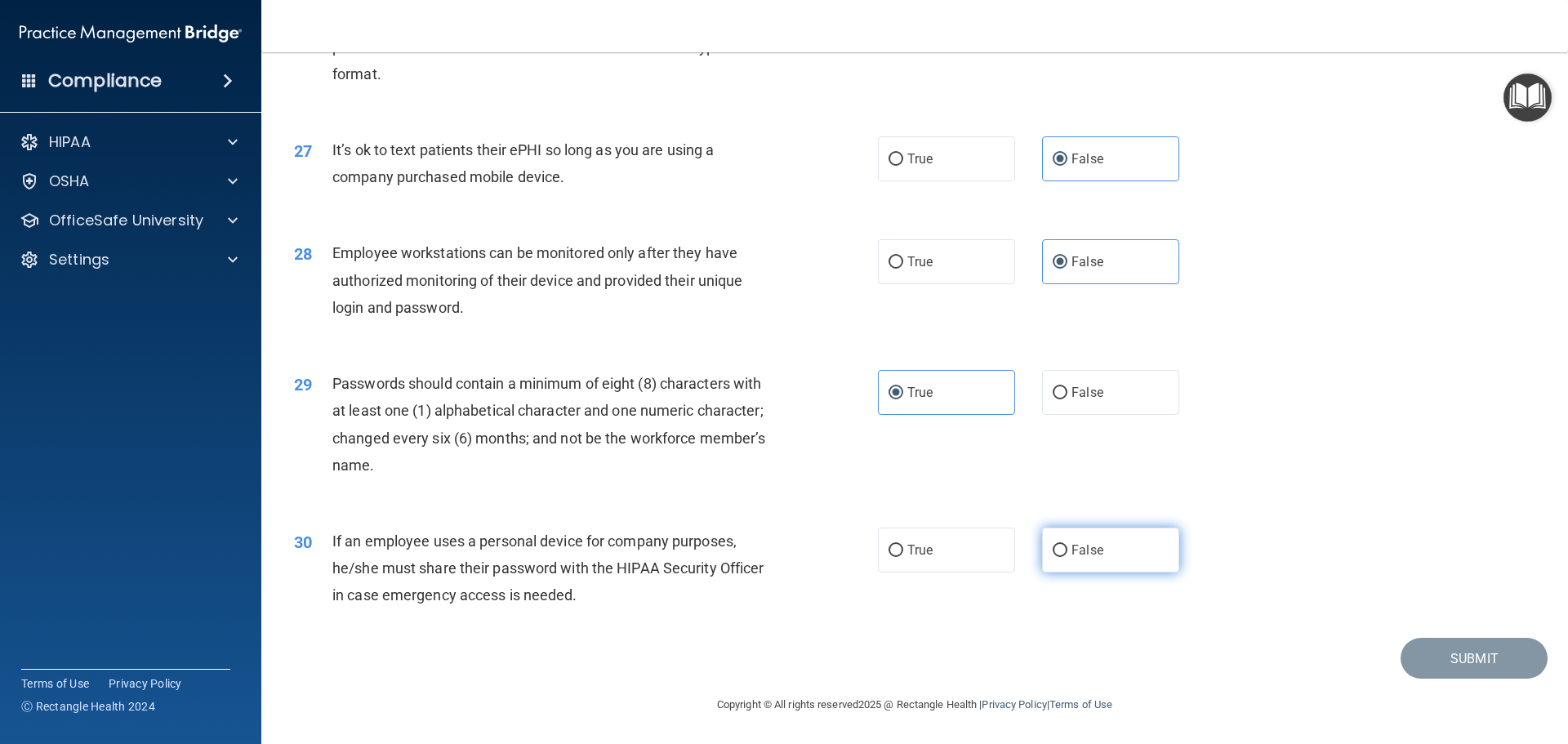
click at [1068, 555] on input "False" at bounding box center [1060, 551] width 14 height 12
radio input "true"
click at [1489, 670] on button "Submit" at bounding box center [1473, 658] width 147 height 42
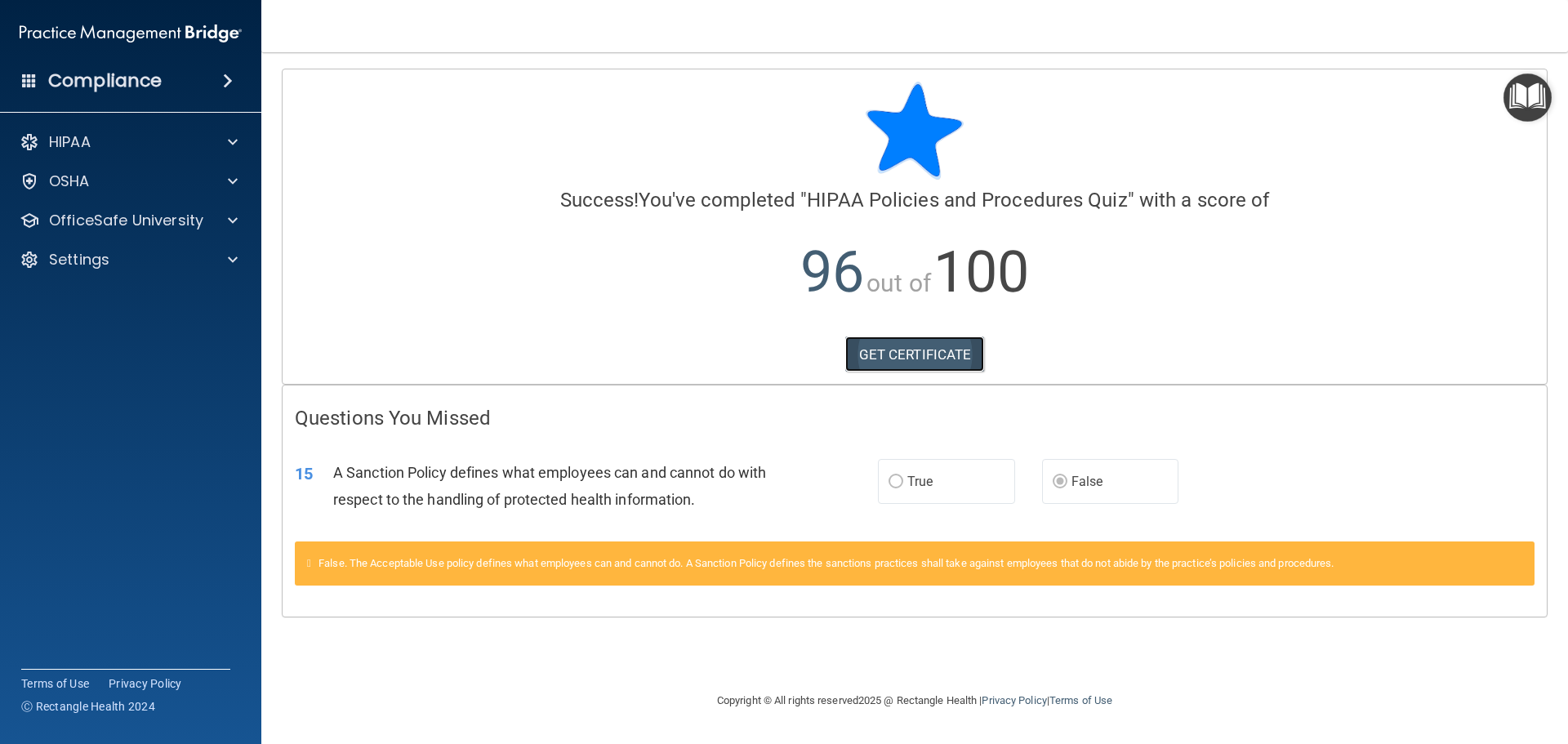
click at [924, 349] on link "GET CERTIFICATE" at bounding box center [915, 354] width 140 height 36
click at [204, 210] on div "OfficeSafe University" at bounding box center [131, 220] width 262 height 33
click at [226, 218] on div at bounding box center [230, 220] width 41 height 20
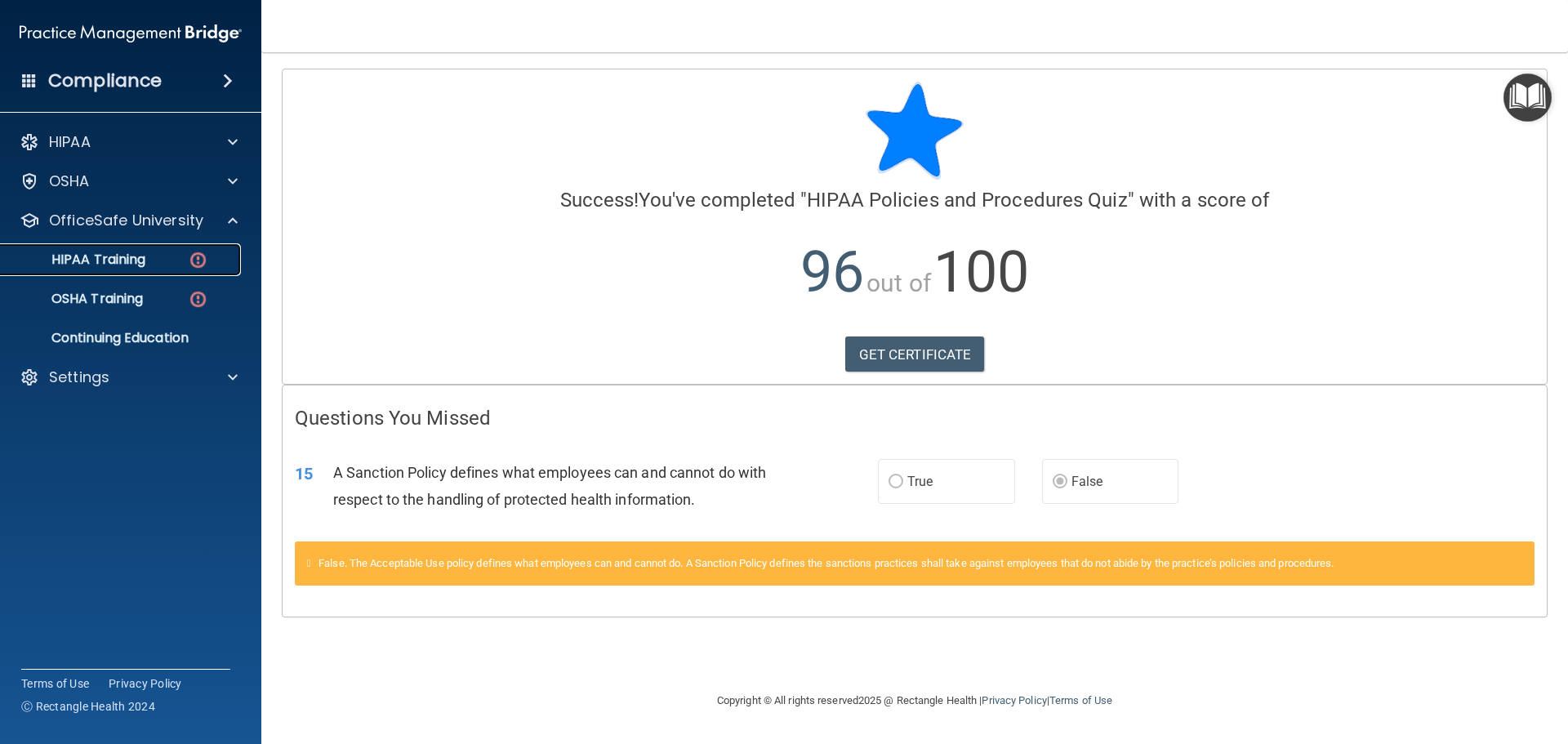
click at [153, 265] on div "HIPAA Training" at bounding box center [122, 260] width 223 height 16
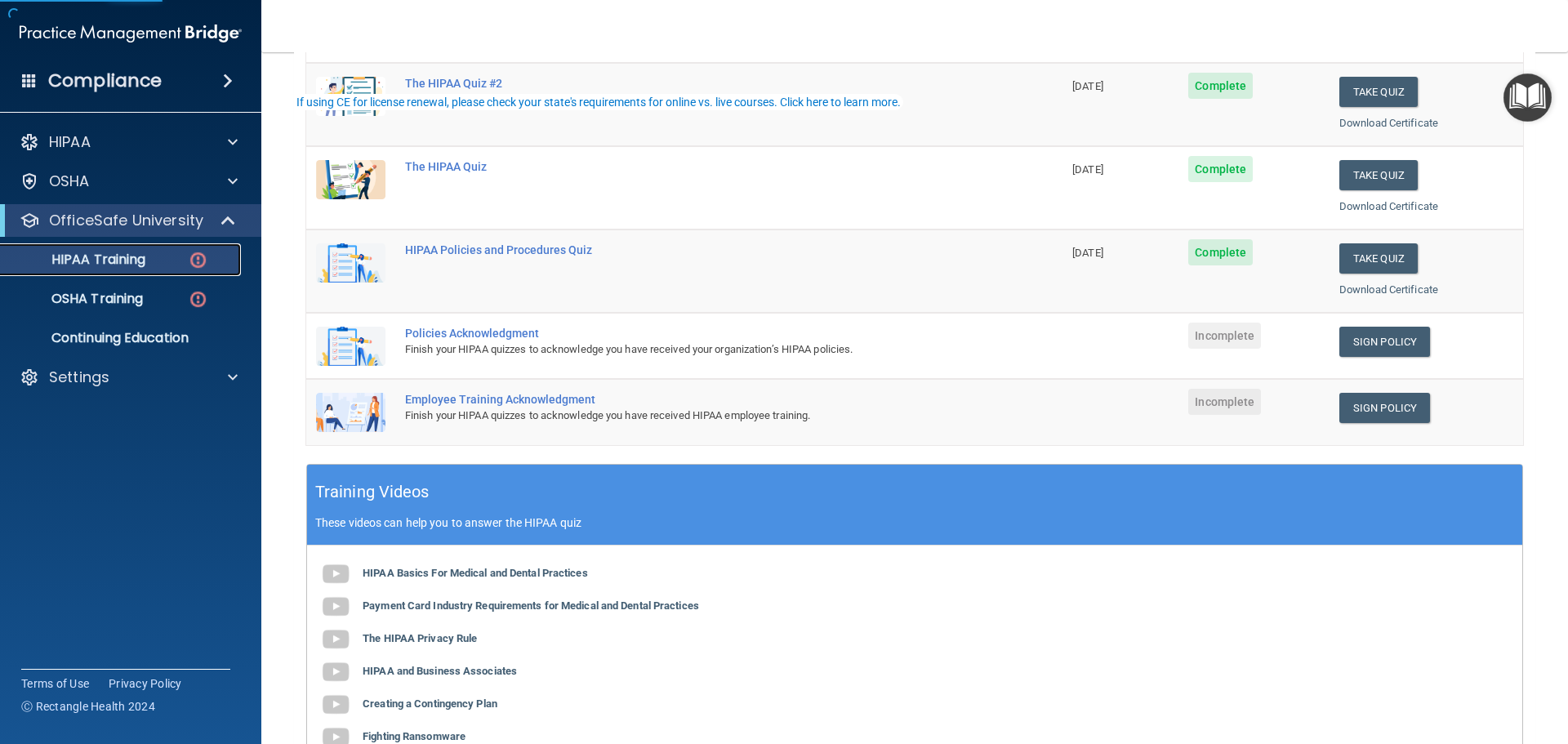
scroll to position [245, 0]
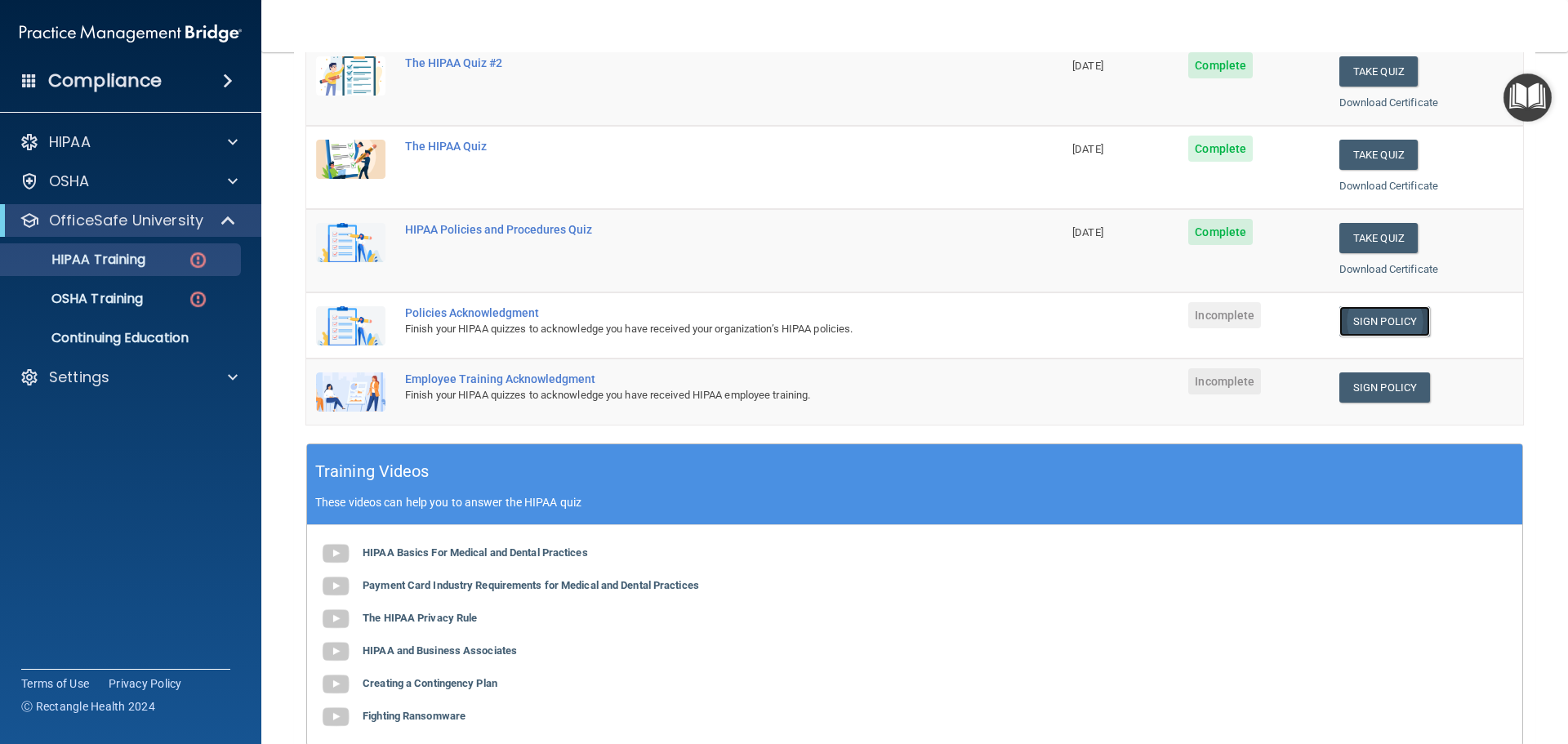
click at [1355, 325] on link "Sign Policy" at bounding box center [1385, 321] width 91 height 30
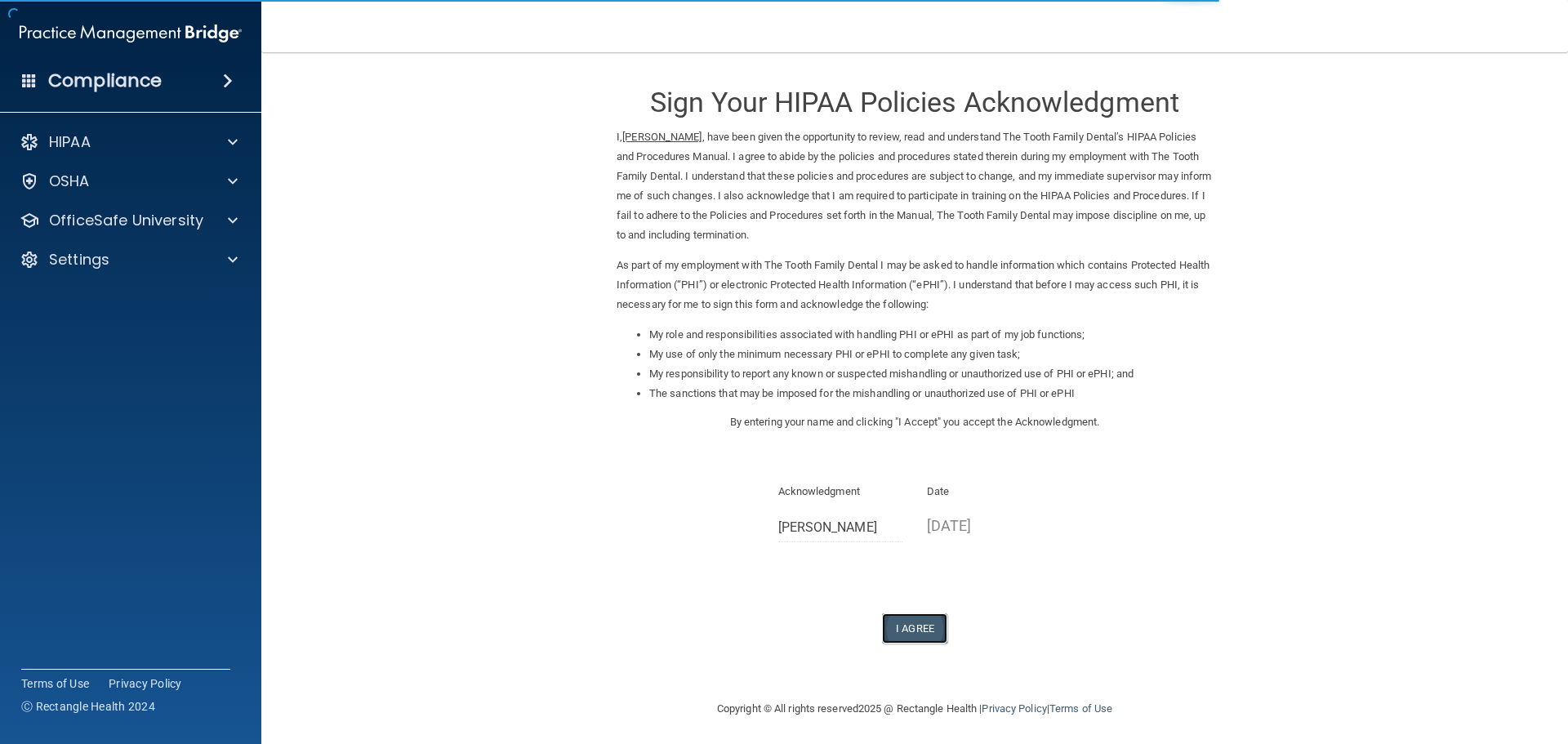
click at [918, 624] on button "I Agree" at bounding box center [914, 629] width 65 height 30
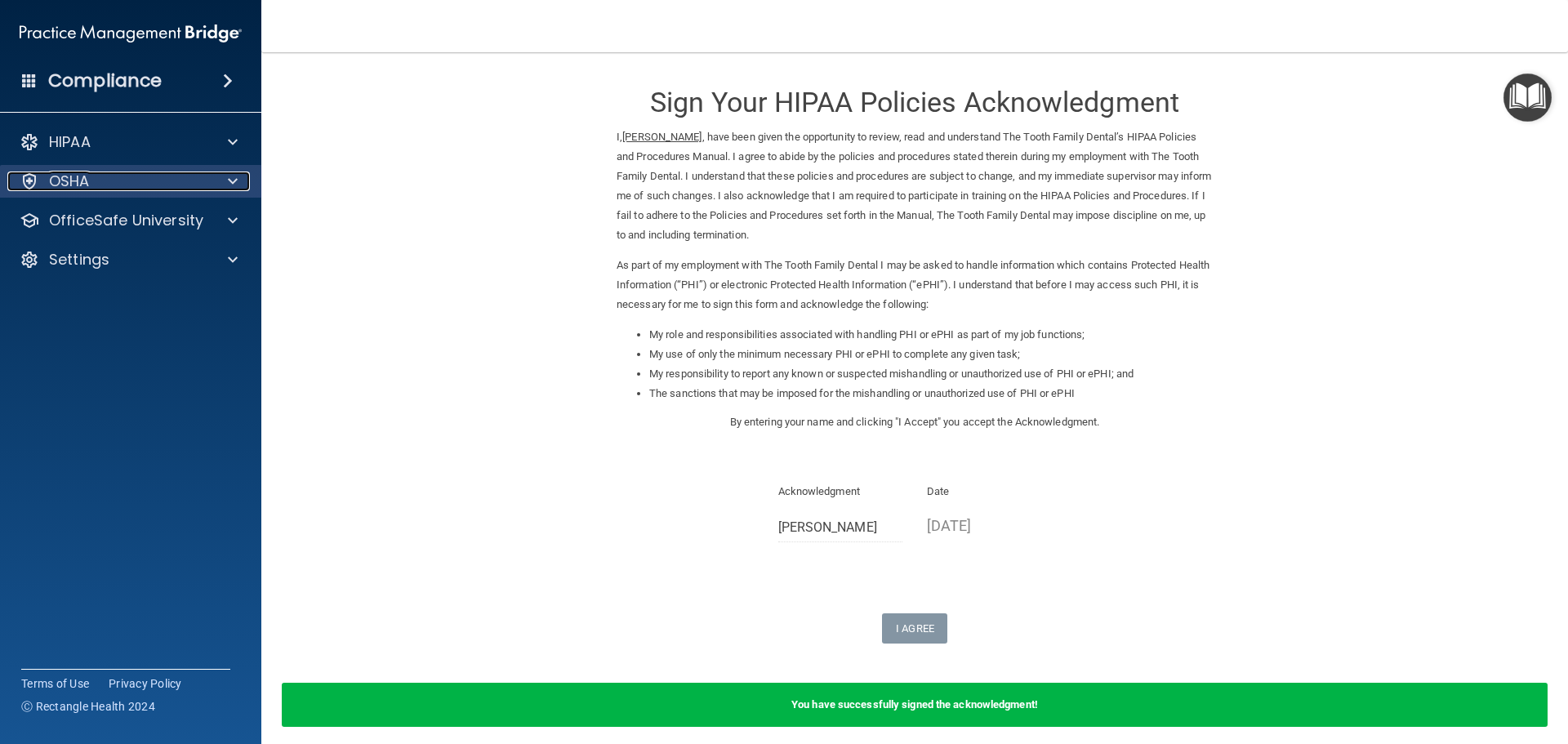
click at [195, 181] on div "OSHA" at bounding box center [108, 181] width 202 height 20
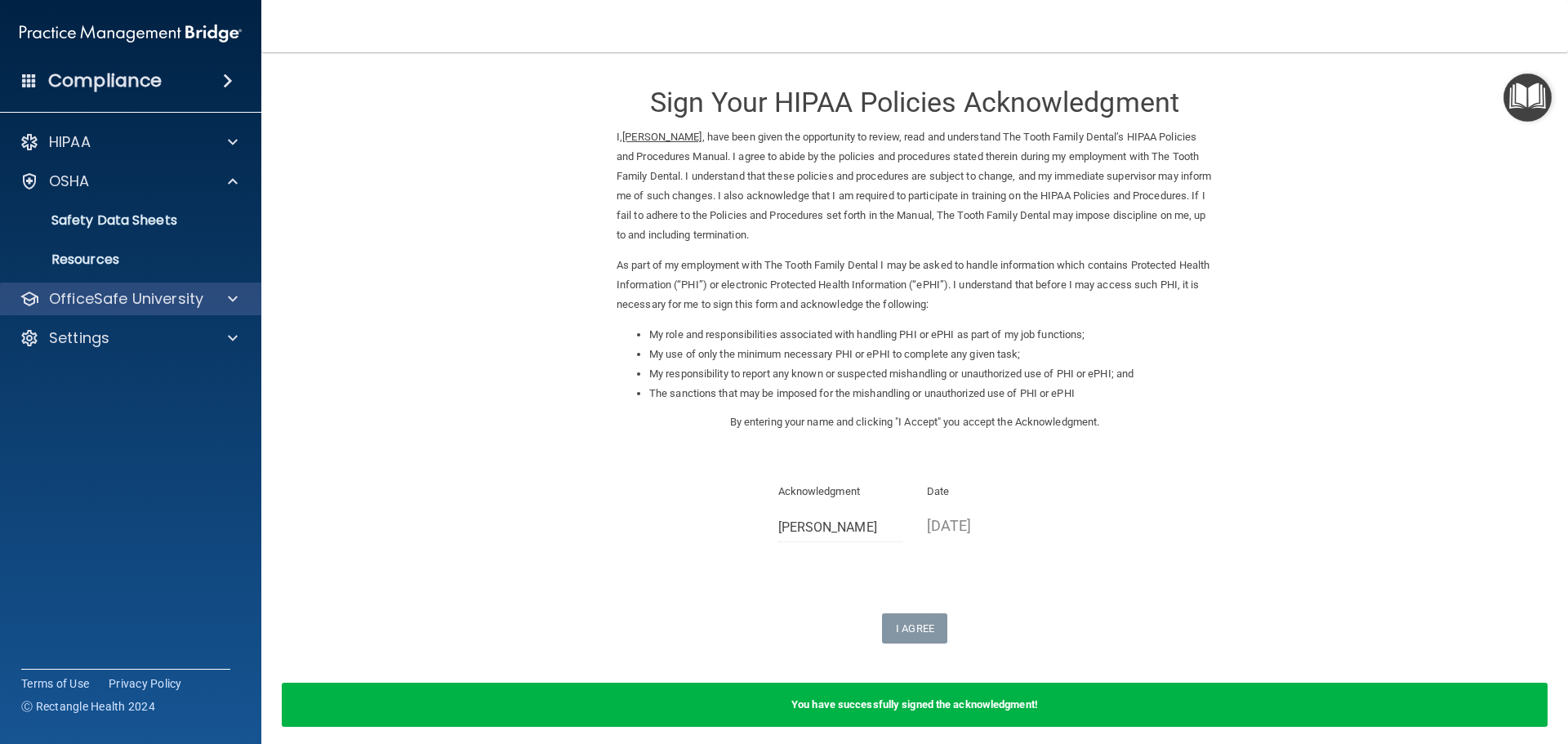
click at [169, 284] on div "OfficeSafe University" at bounding box center [131, 299] width 262 height 33
click at [169, 295] on p "OfficeSafe University" at bounding box center [126, 299] width 154 height 20
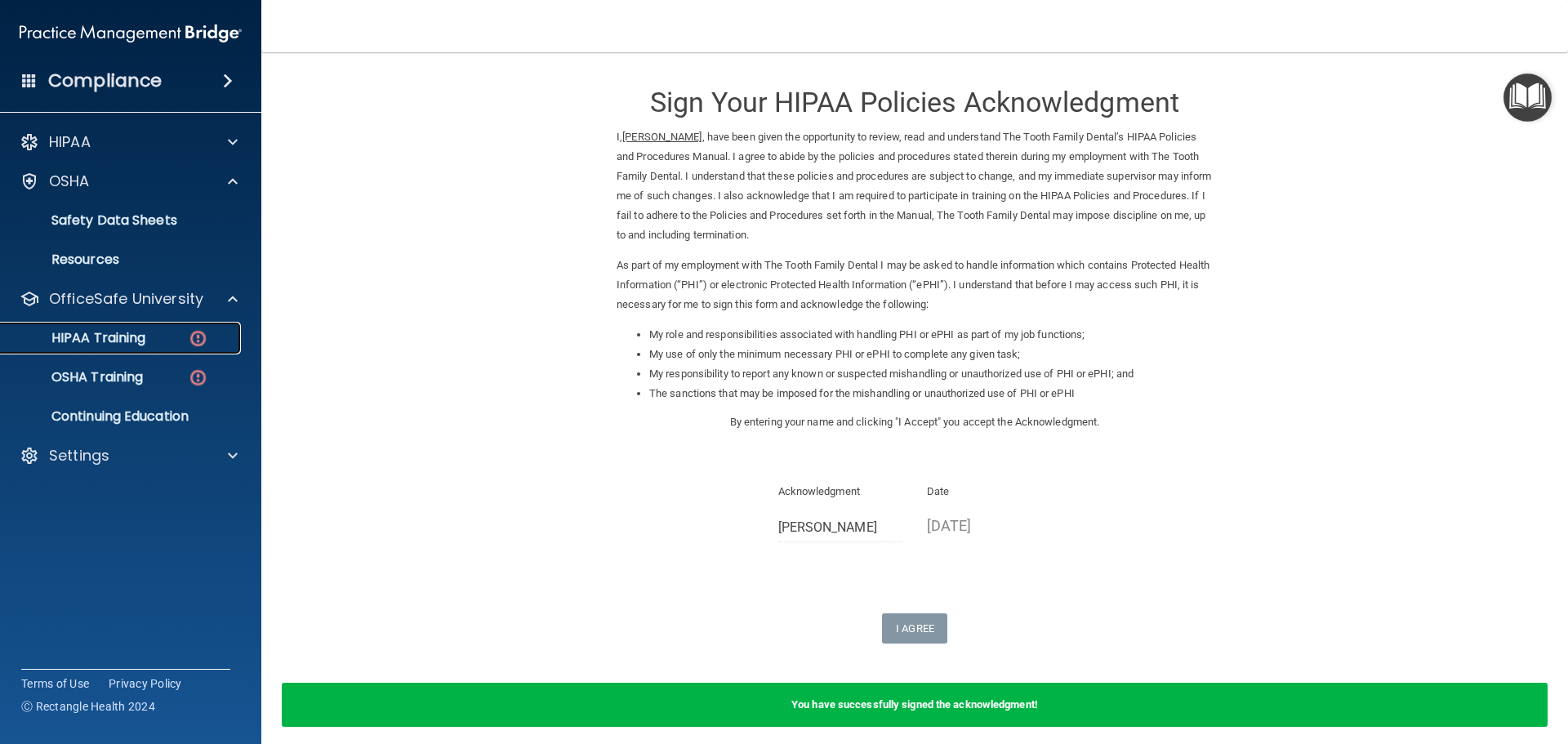
click at [167, 333] on div "HIPAA Training" at bounding box center [122, 338] width 223 height 16
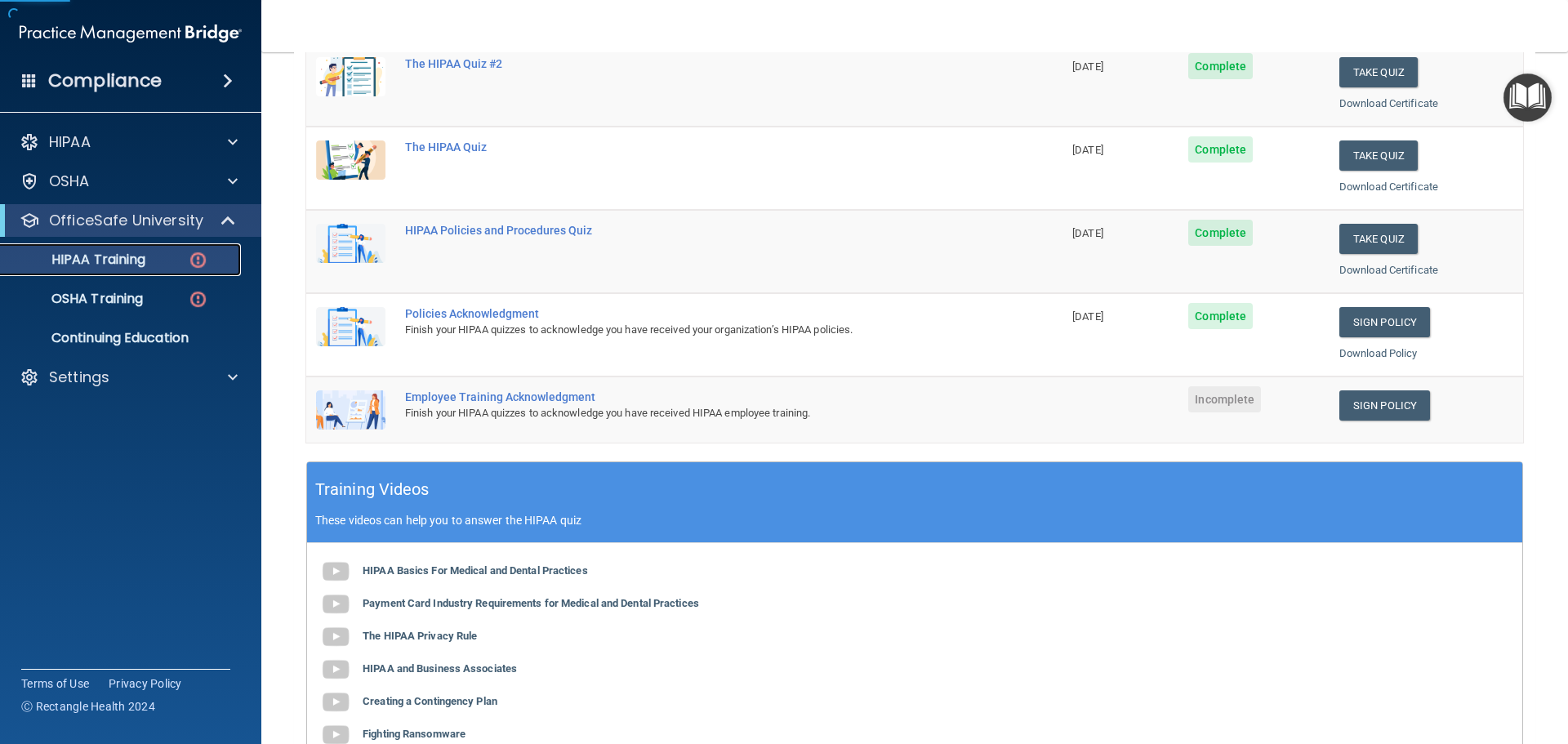
scroll to position [245, 0]
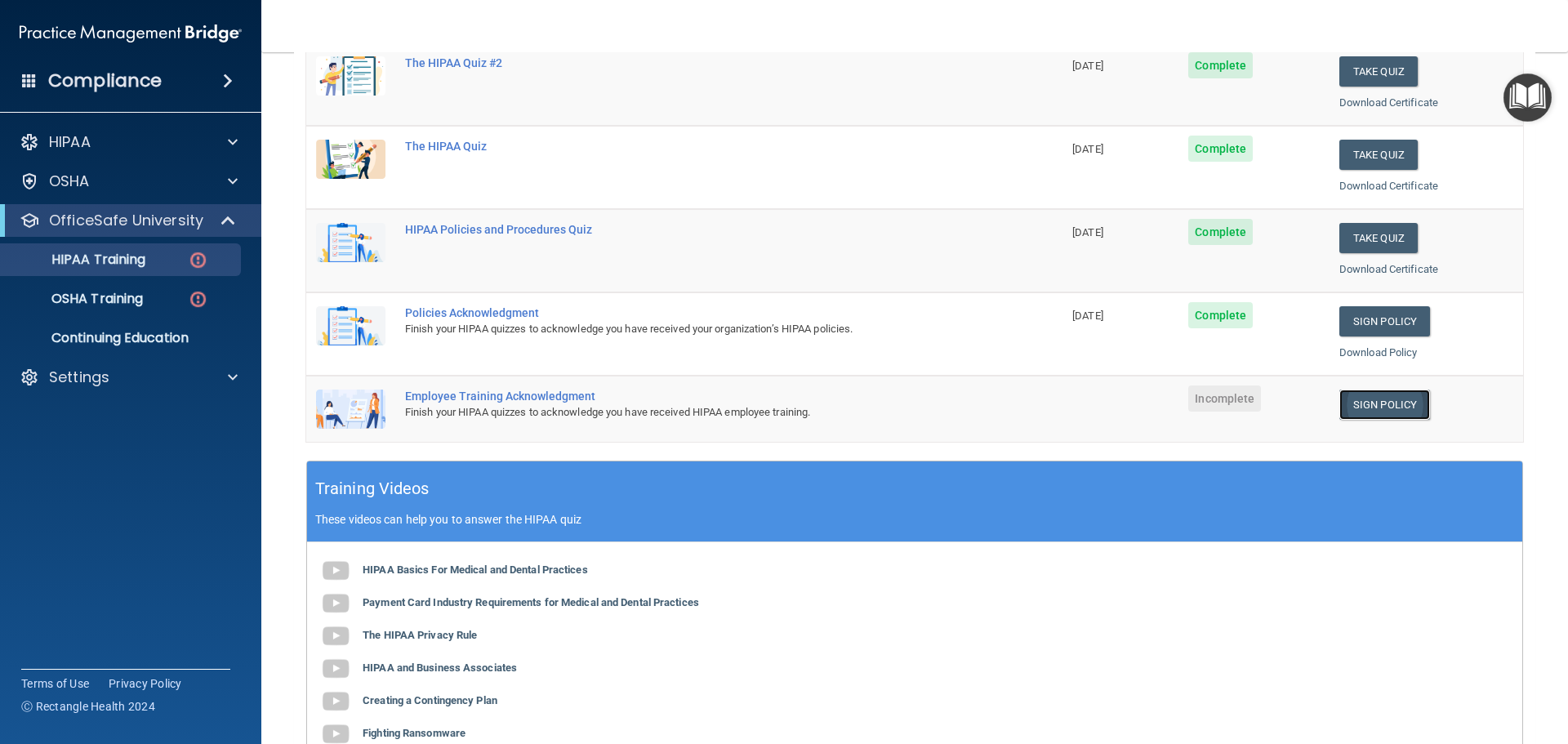
click at [1350, 408] on link "Sign Policy" at bounding box center [1385, 405] width 91 height 30
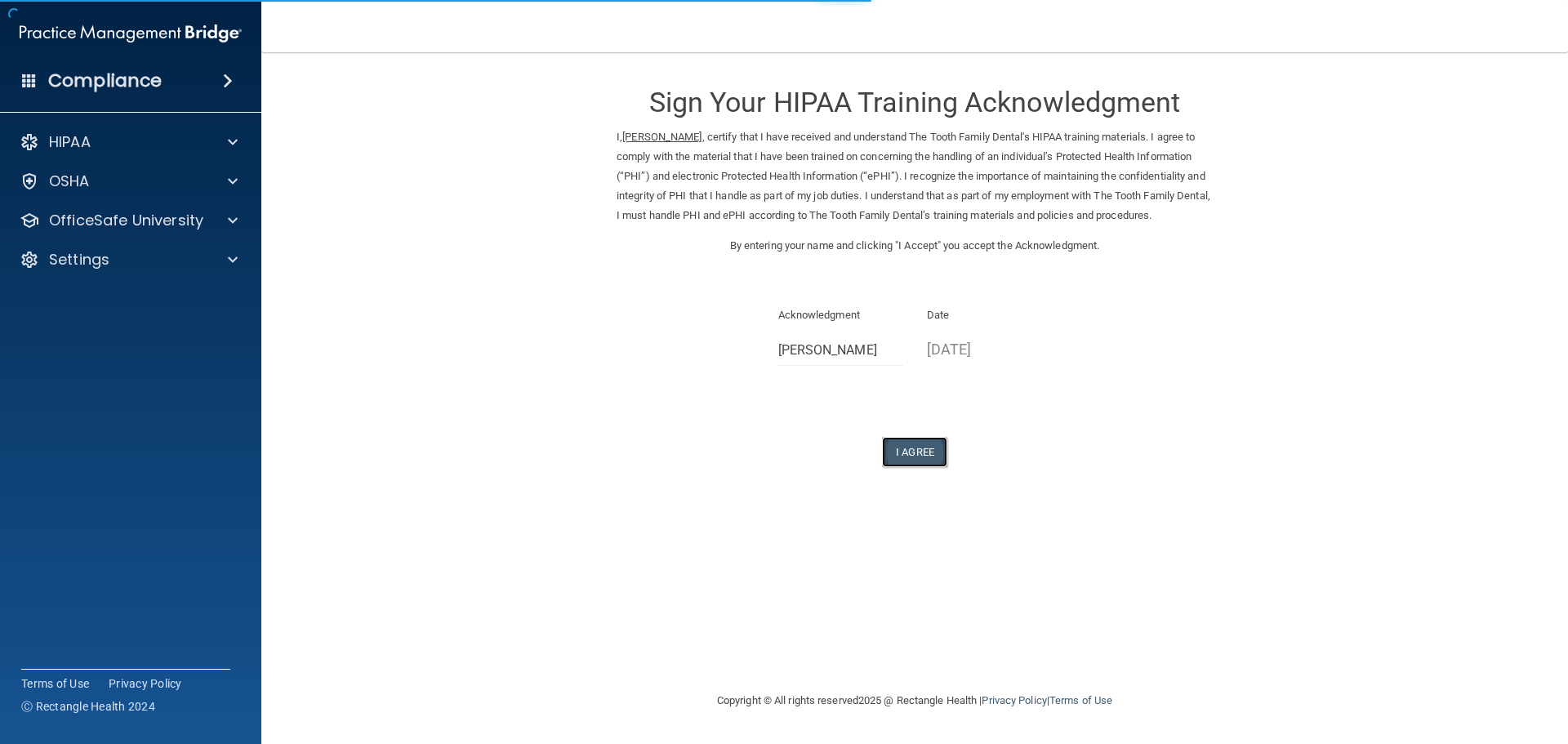
click at [912, 467] on button "I Agree" at bounding box center [914, 452] width 65 height 30
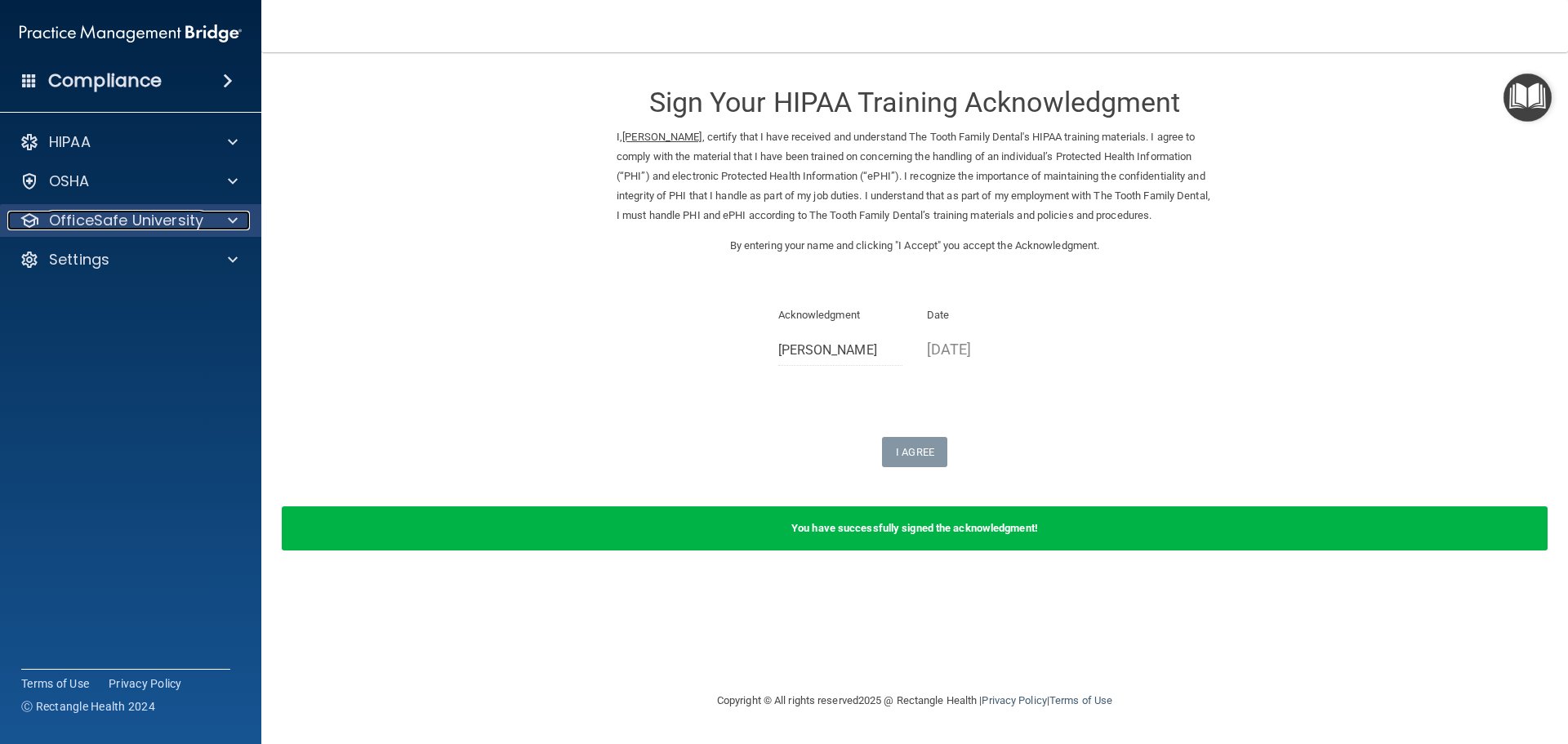
click at [216, 221] on div at bounding box center [230, 220] width 41 height 20
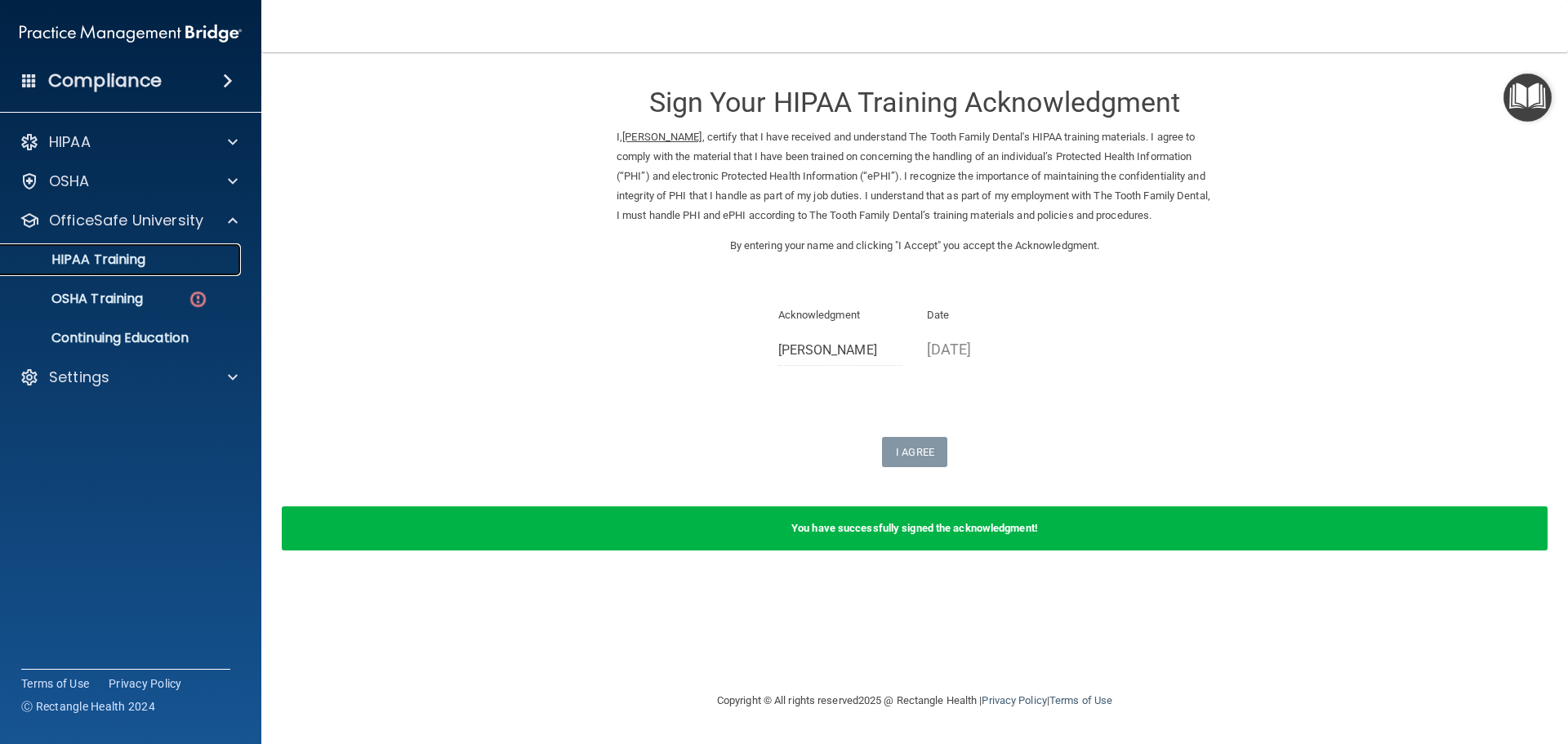
click at [174, 261] on div "HIPAA Training" at bounding box center [122, 260] width 223 height 16
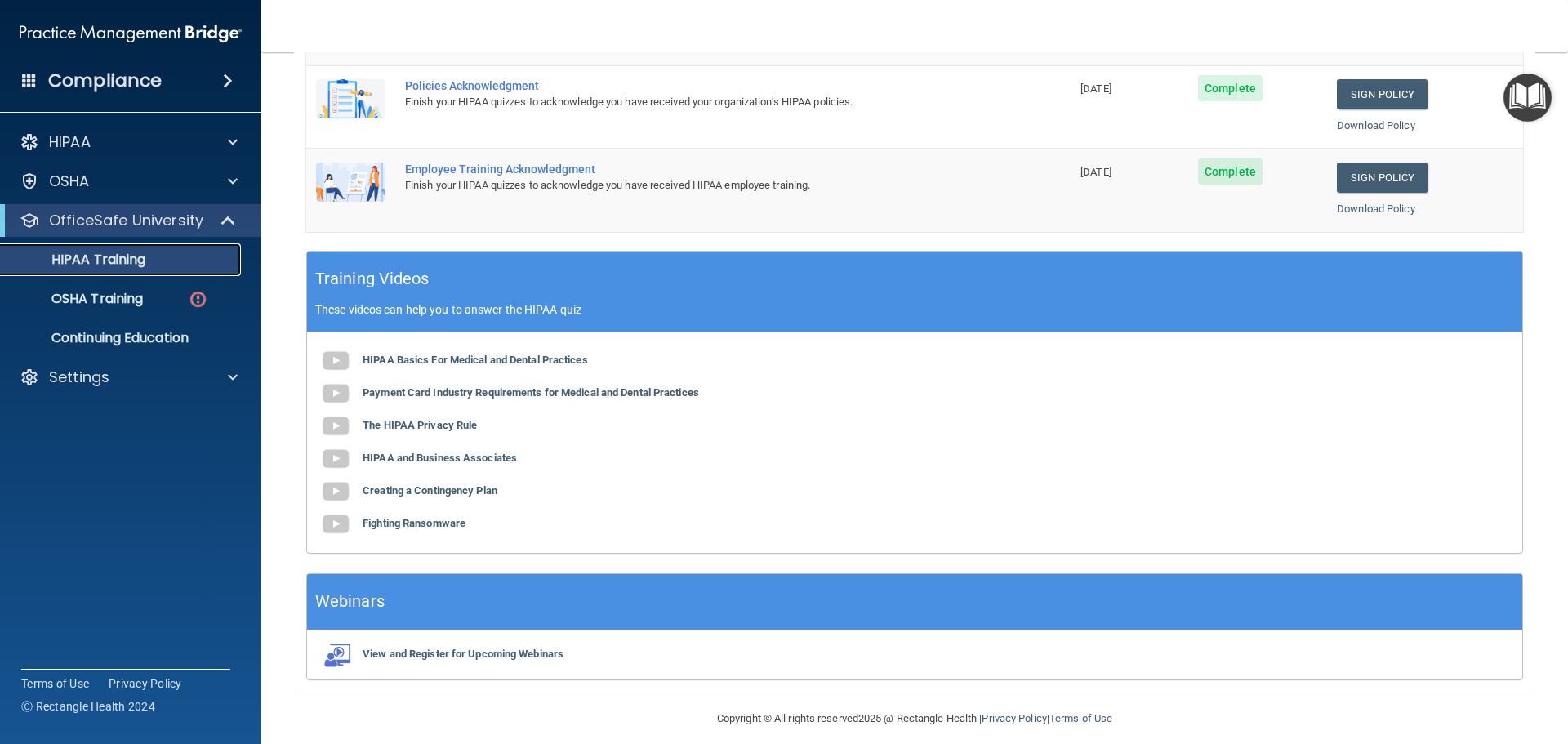
scroll to position [486, 0]
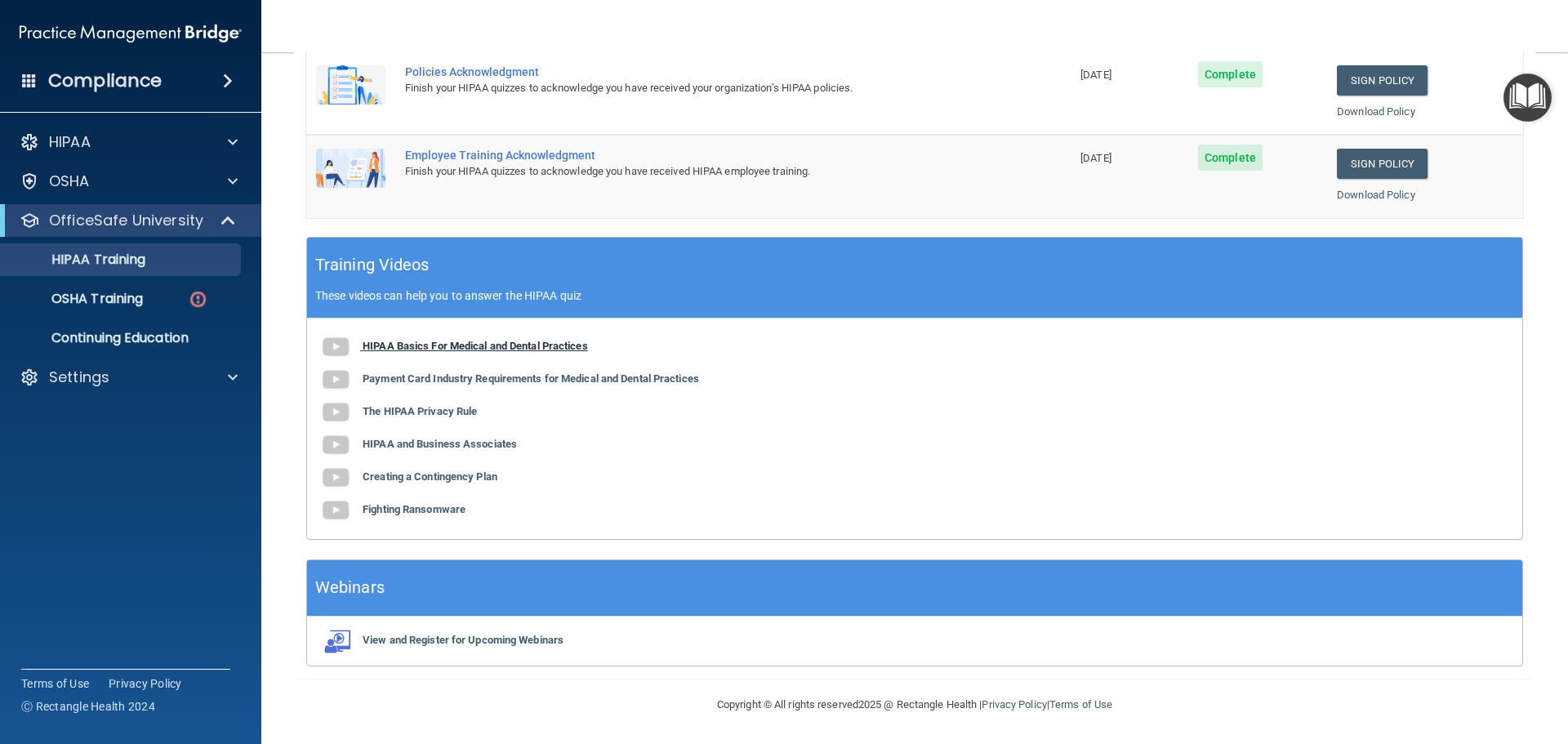
click at [433, 348] on b "HIPAA Basics For Medical and Dental Practices" at bounding box center [475, 346] width 226 height 12
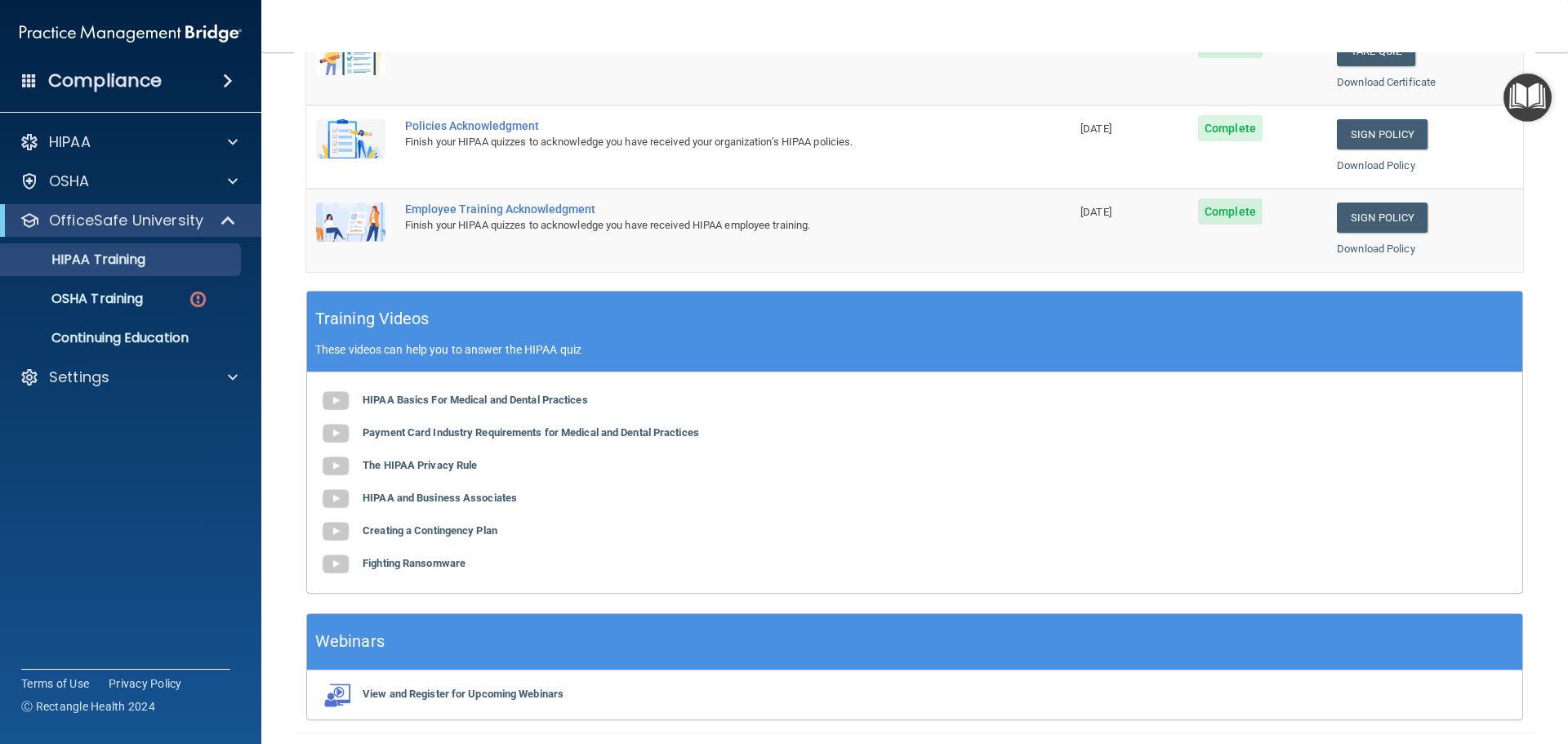
scroll to position [404, 0]
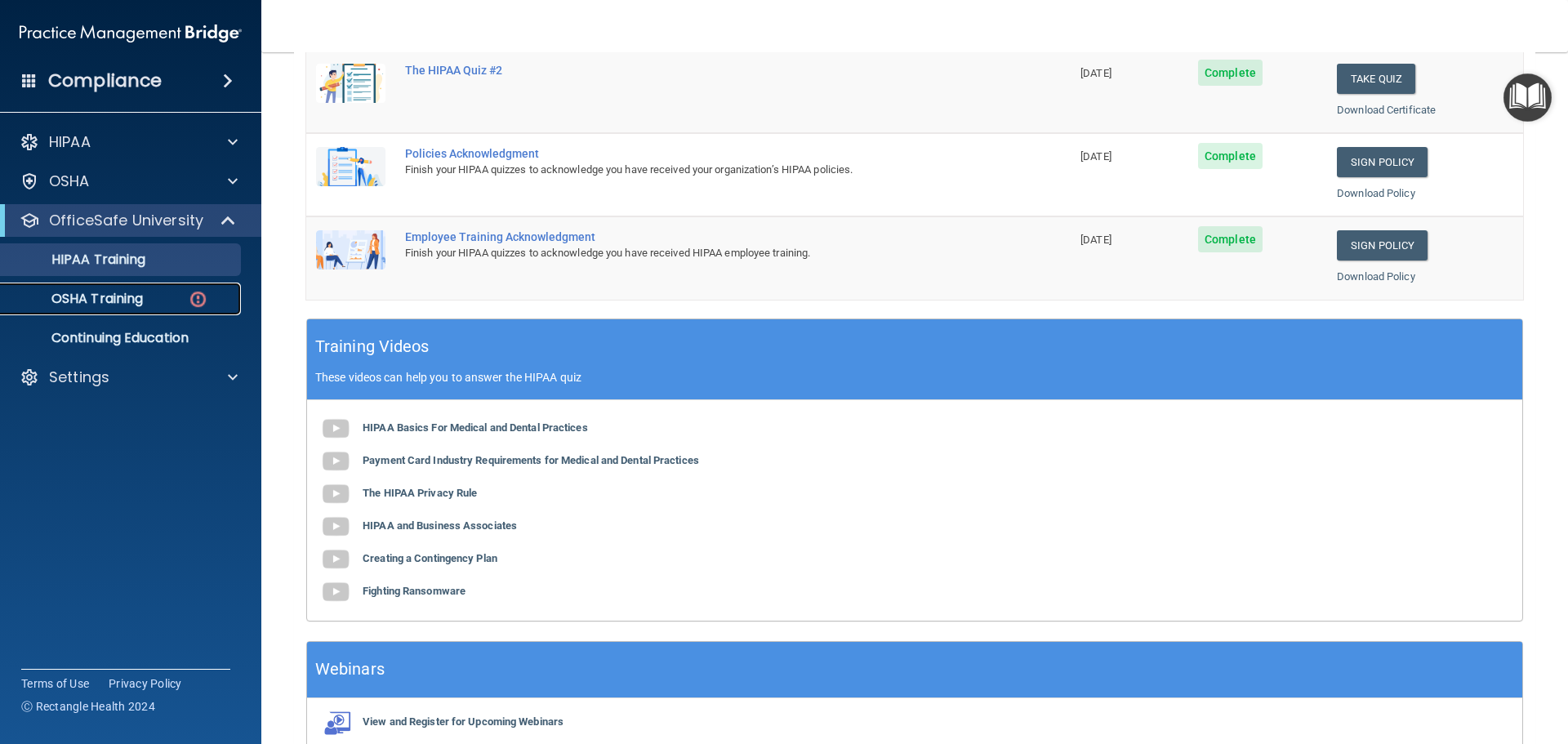
click at [159, 299] on div "OSHA Training" at bounding box center [122, 299] width 223 height 16
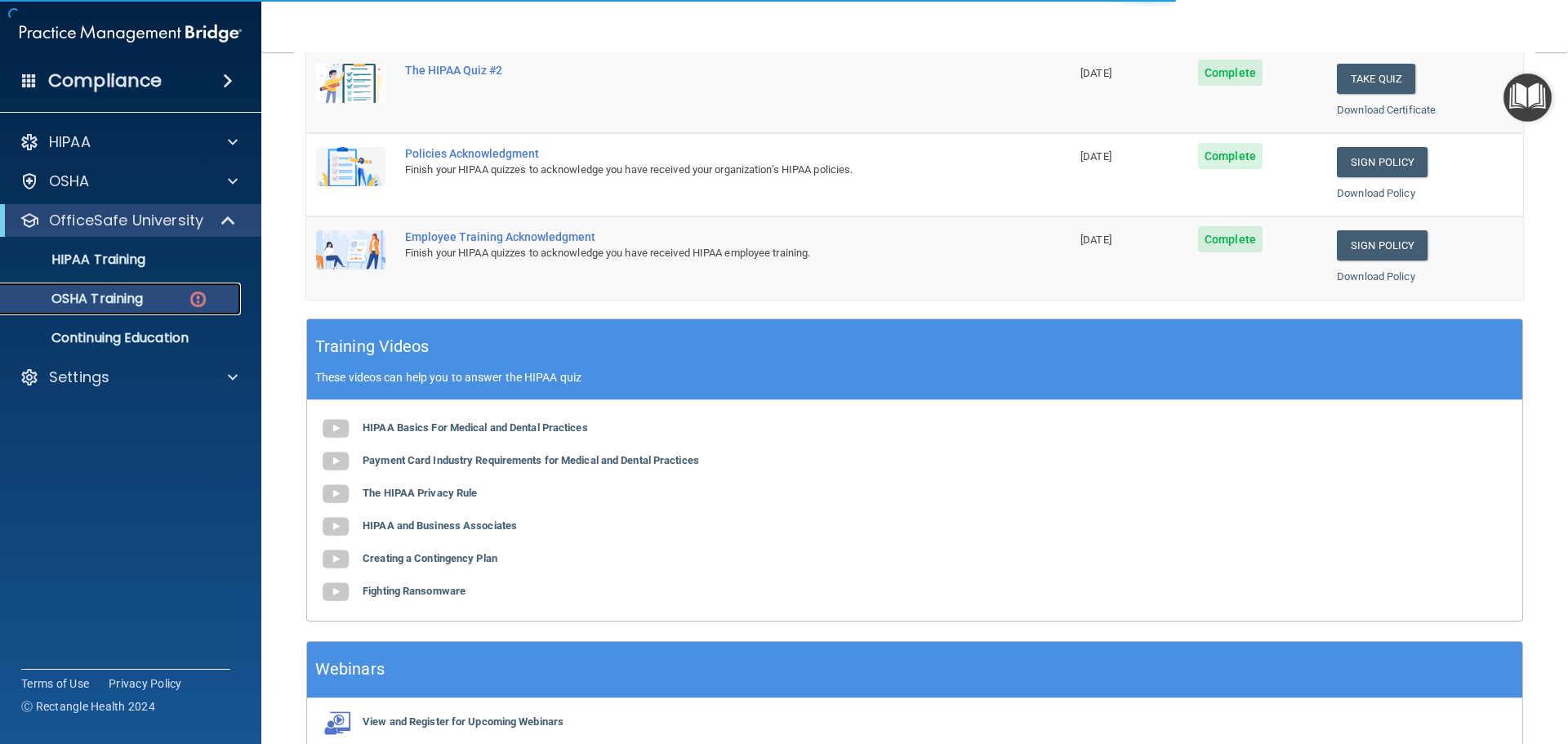
scroll to position [27, 0]
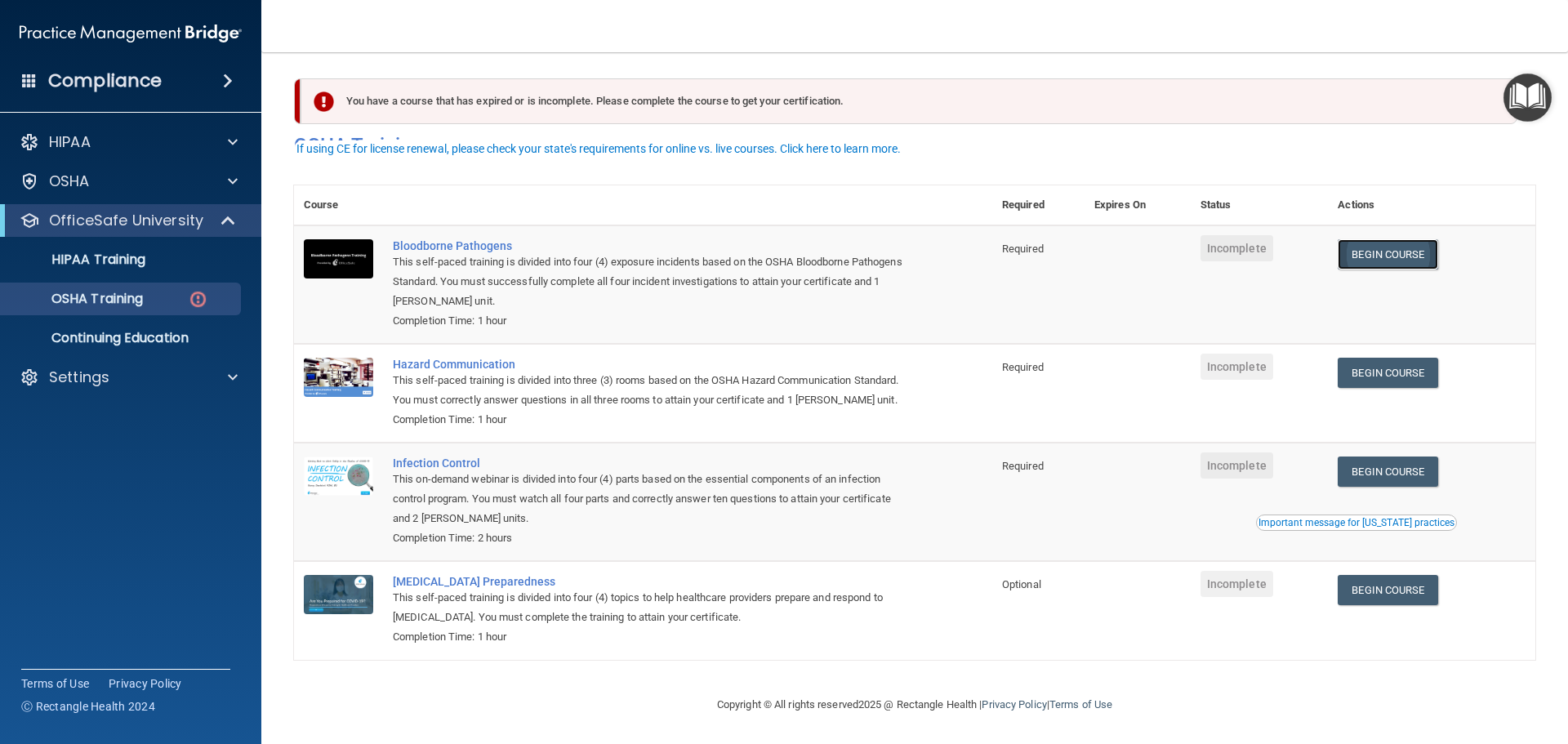
click at [1400, 239] on link "Begin Course" at bounding box center [1388, 254] width 100 height 30
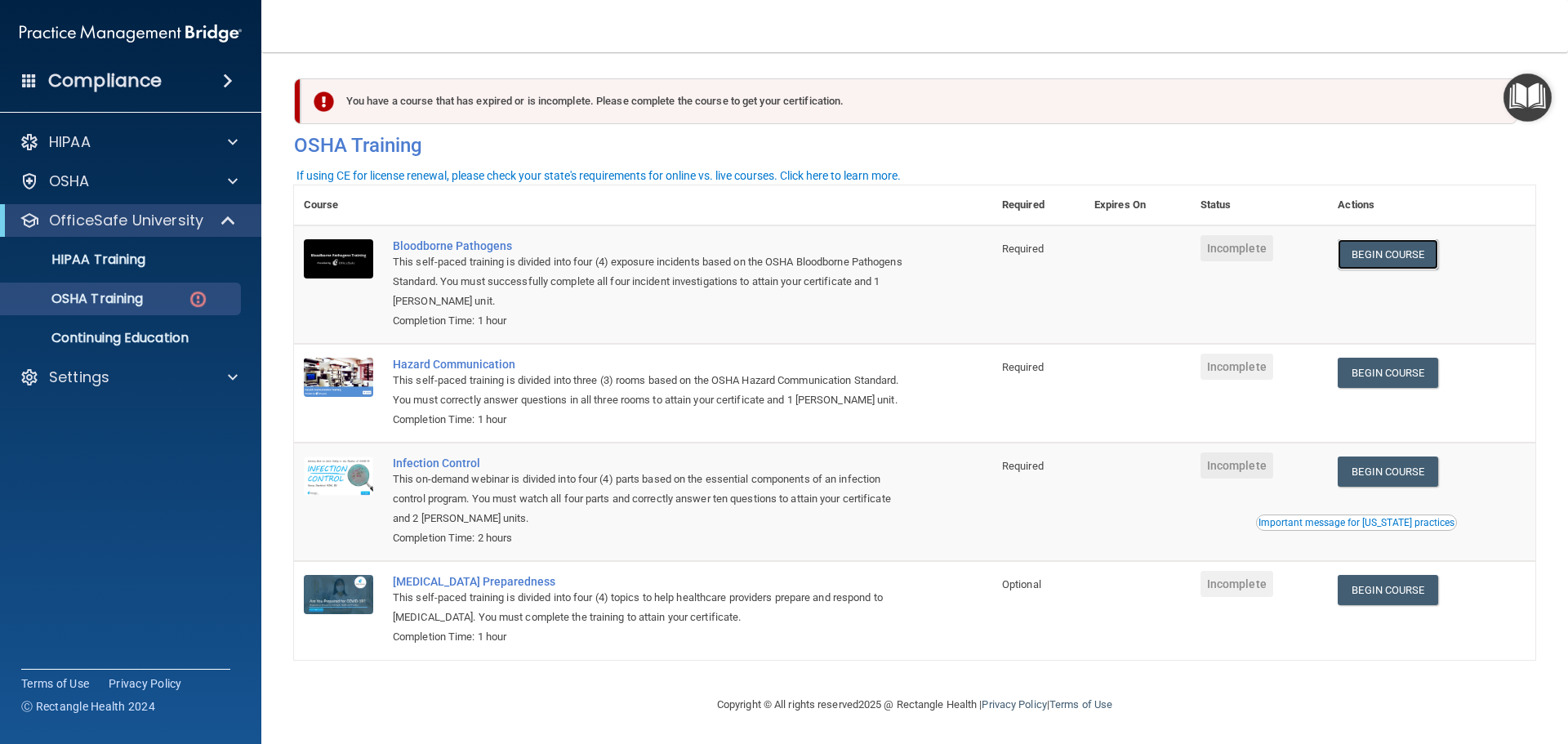
scroll to position [0, 0]
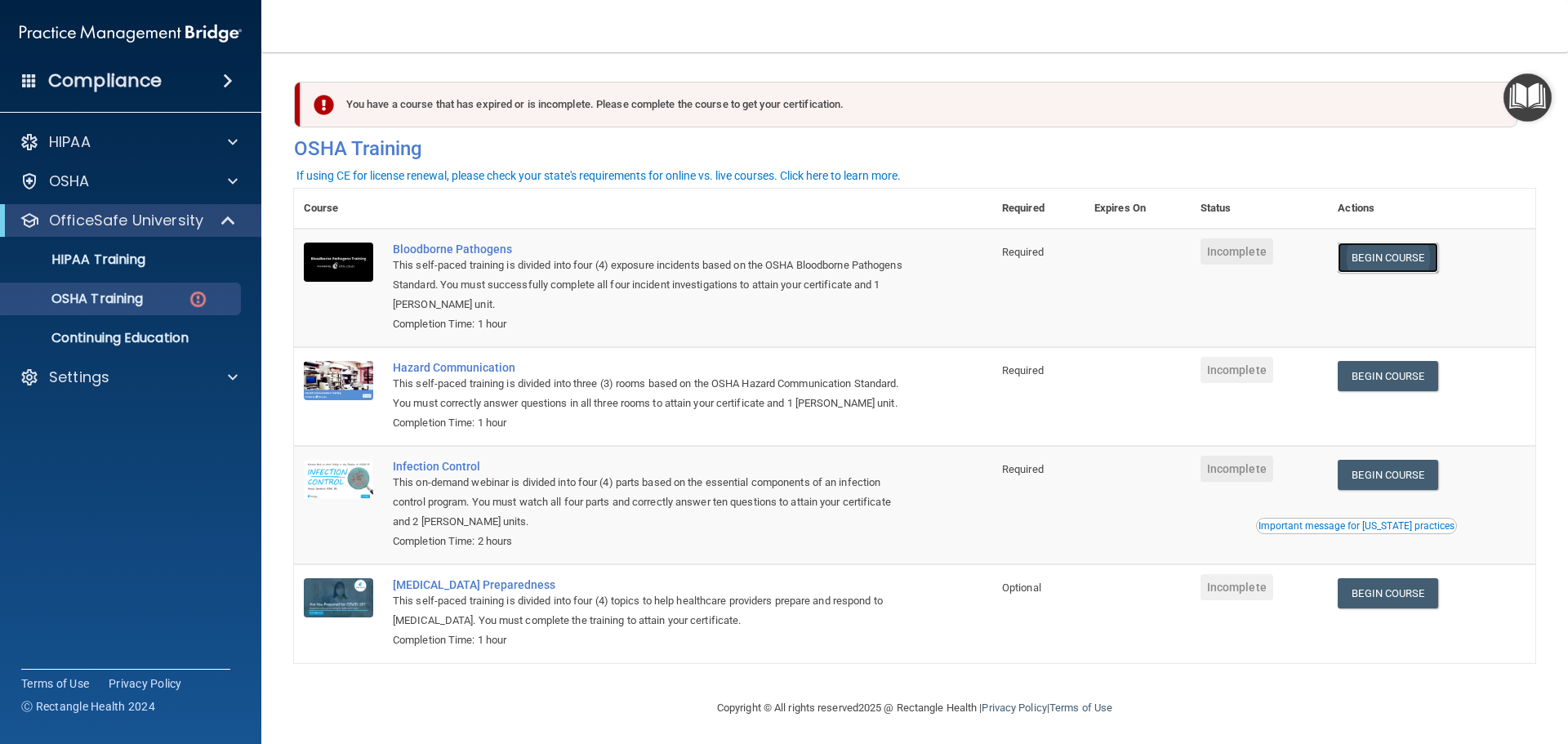
click at [1393, 245] on link "Begin Course" at bounding box center [1388, 258] width 100 height 30
